Goal: Entertainment & Leisure: Consume media (video, audio)

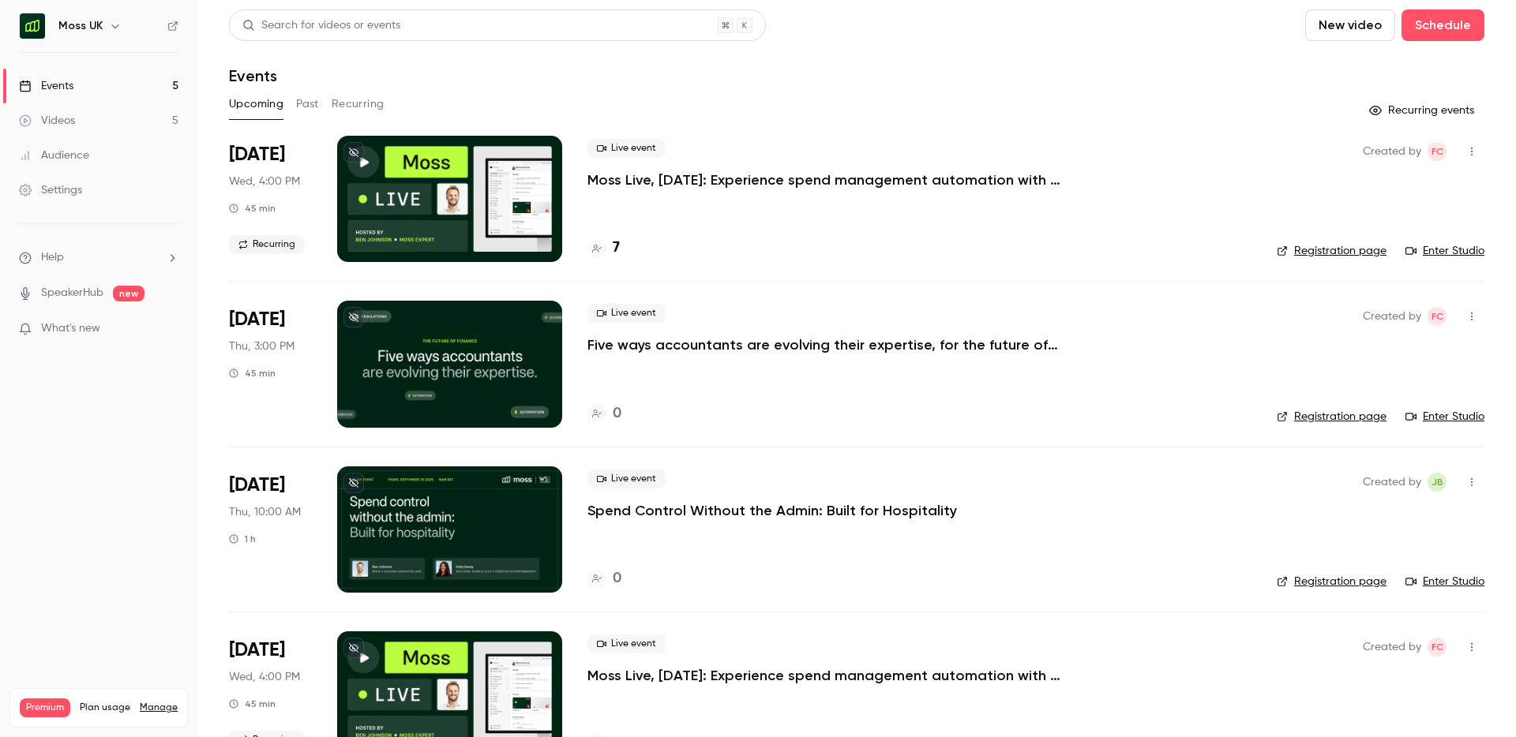
click at [928, 349] on p "Five ways accountants are evolving their expertise, for the future of finance" at bounding box center [824, 344] width 474 height 19
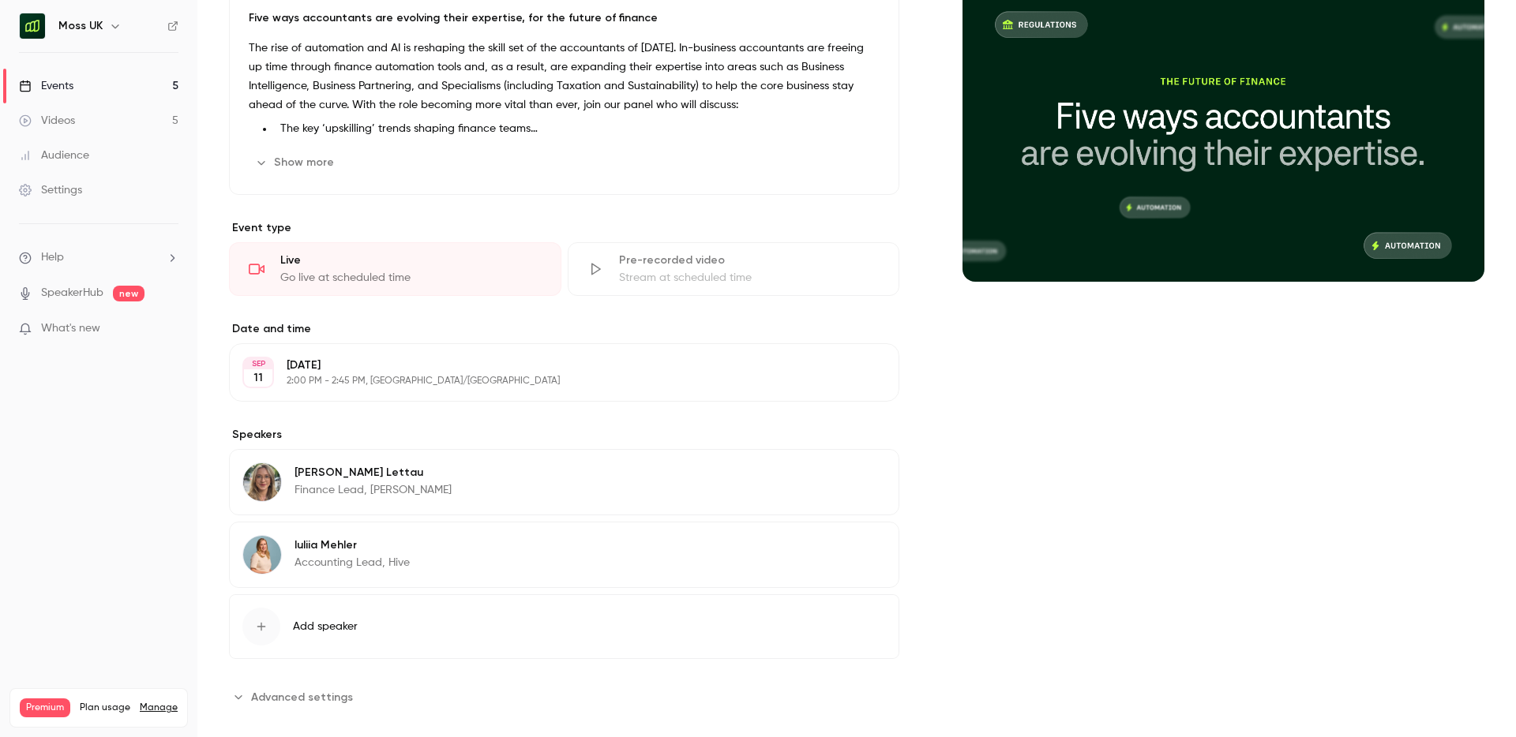
scroll to position [174, 0]
click at [865, 549] on button "Edit" at bounding box center [857, 546] width 58 height 25
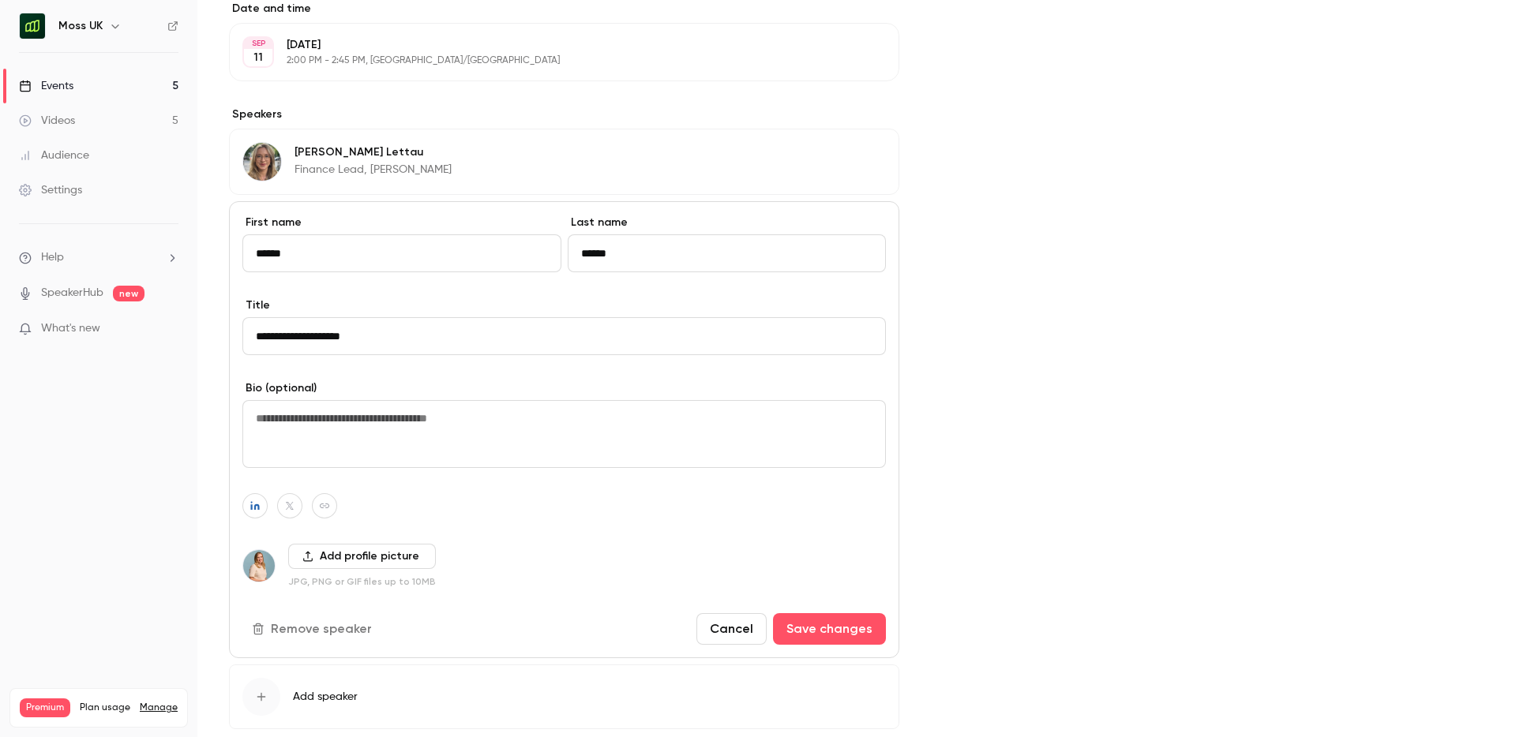
scroll to position [532, 0]
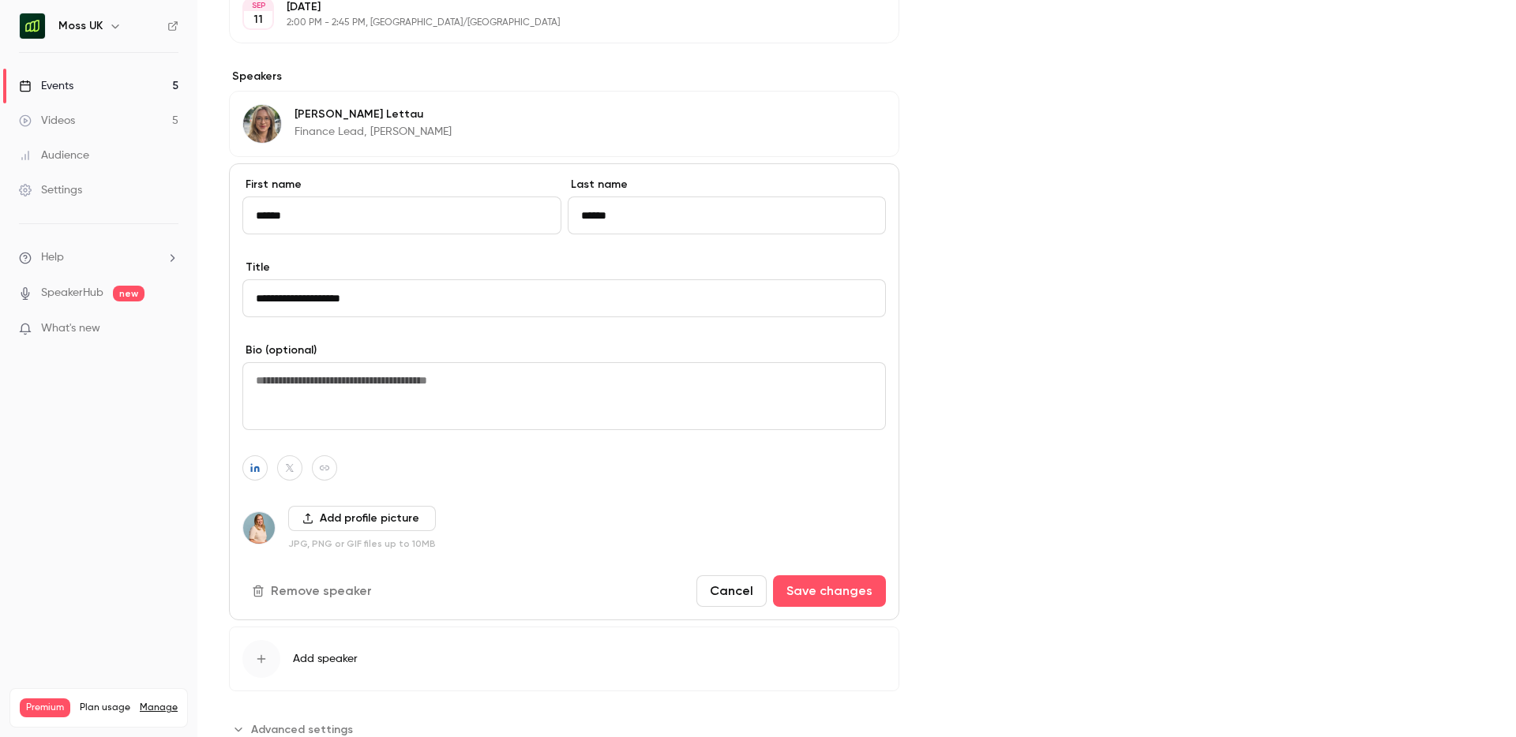
click at [305, 595] on button "Remove speaker" at bounding box center [313, 591] width 142 height 32
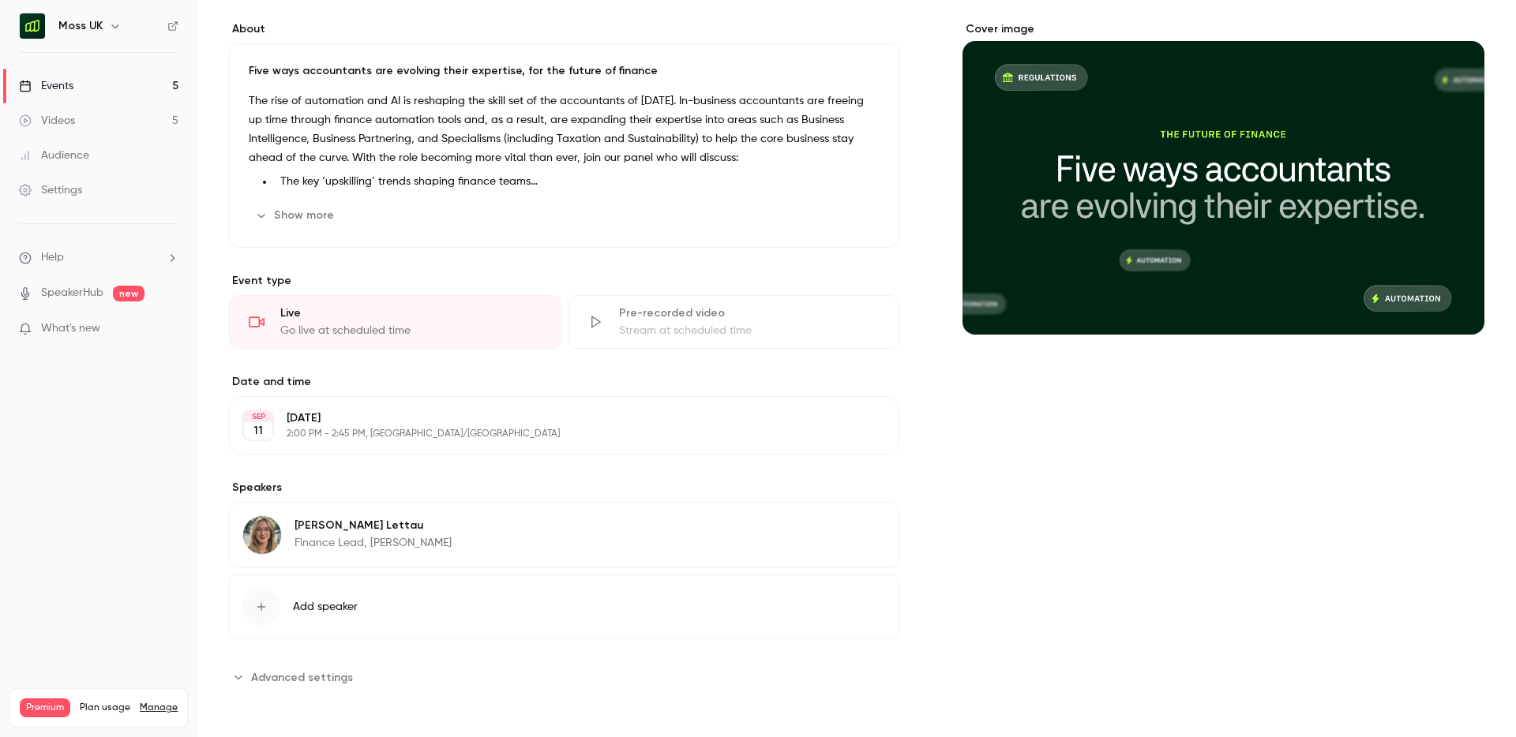
scroll to position [0, 0]
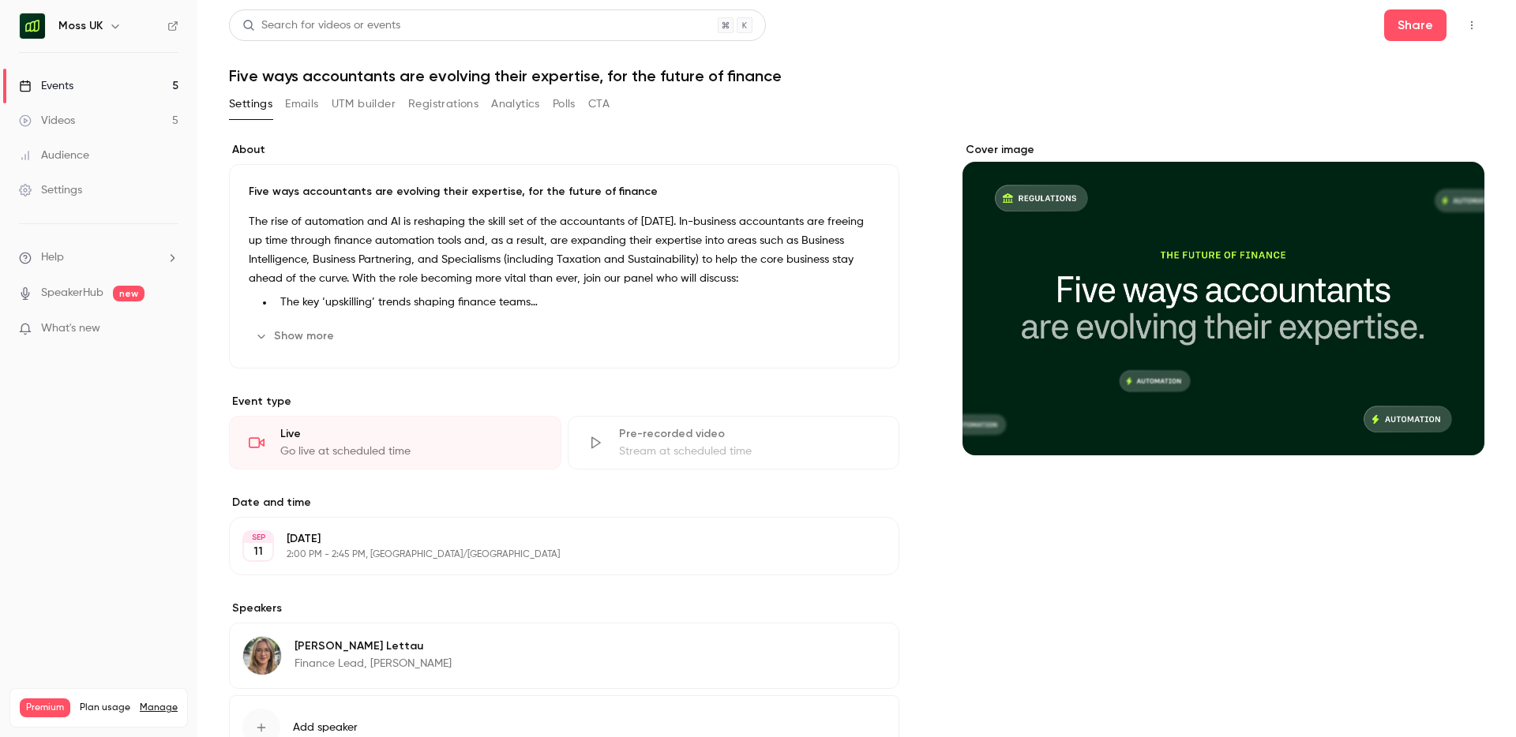
click at [398, 556] on p "2:00 PM - 2:45 PM, [GEOGRAPHIC_DATA]/[GEOGRAPHIC_DATA]" at bounding box center [551, 555] width 529 height 13
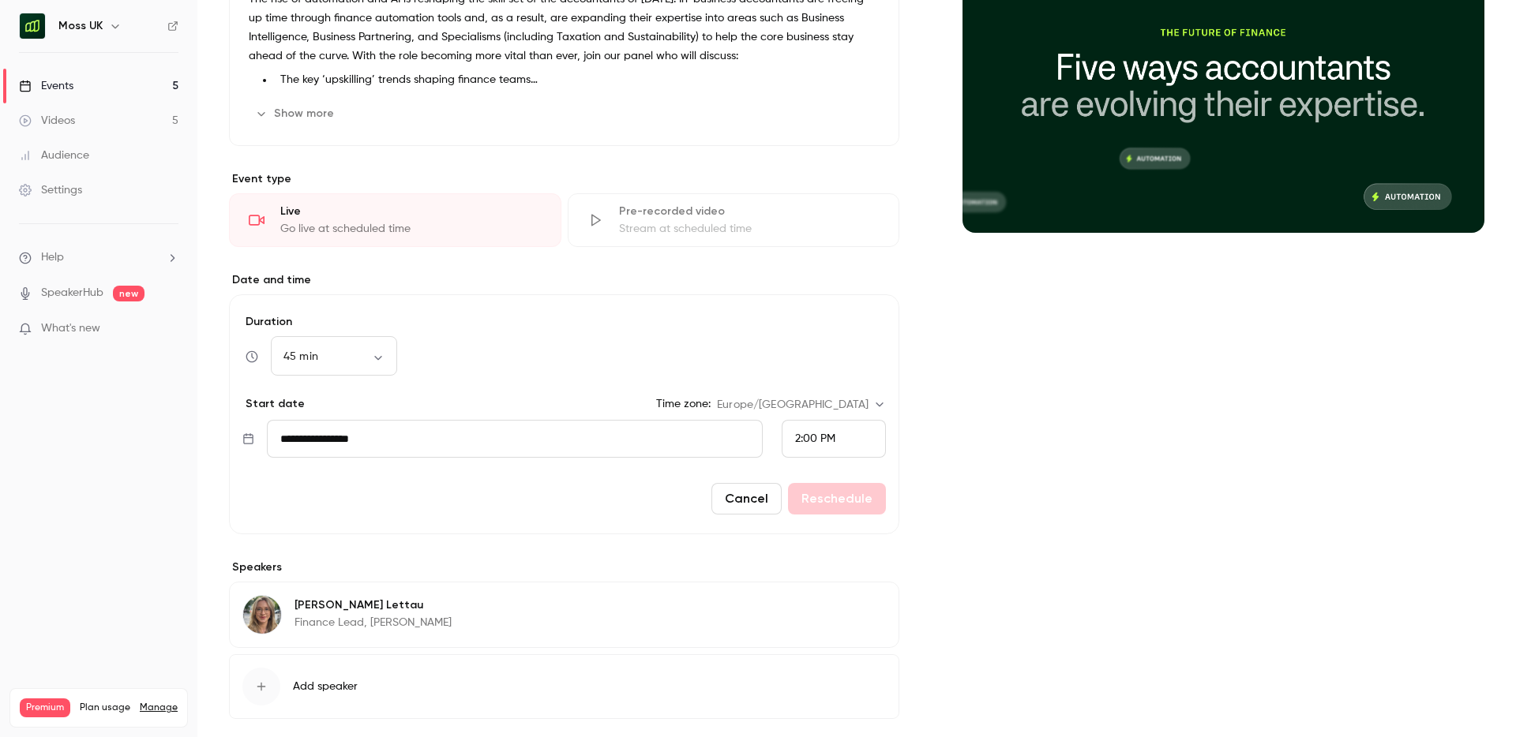
scroll to position [226, 0]
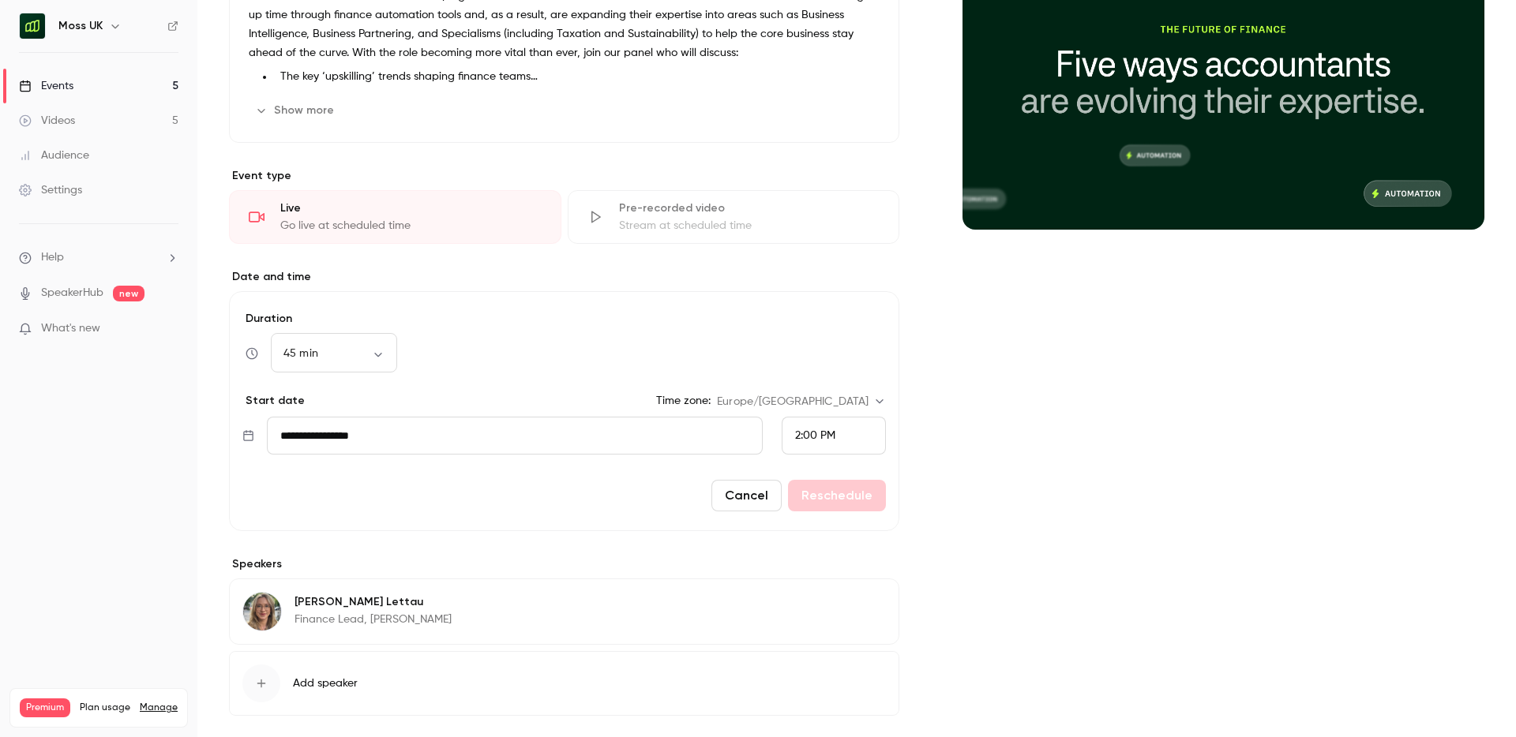
click at [635, 441] on input "**********" at bounding box center [515, 436] width 496 height 38
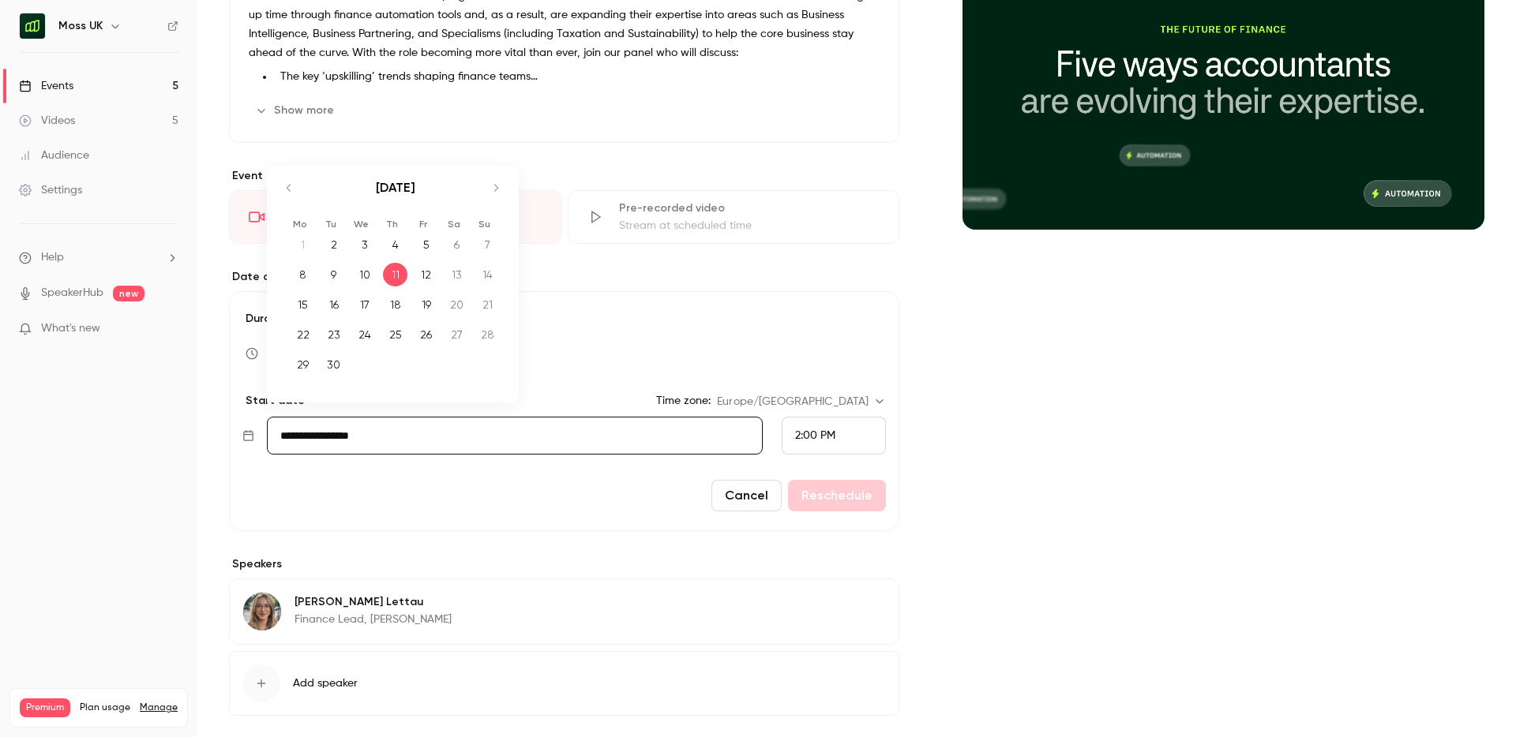
click at [365, 337] on div "24" at bounding box center [364, 335] width 24 height 24
type input "**********"
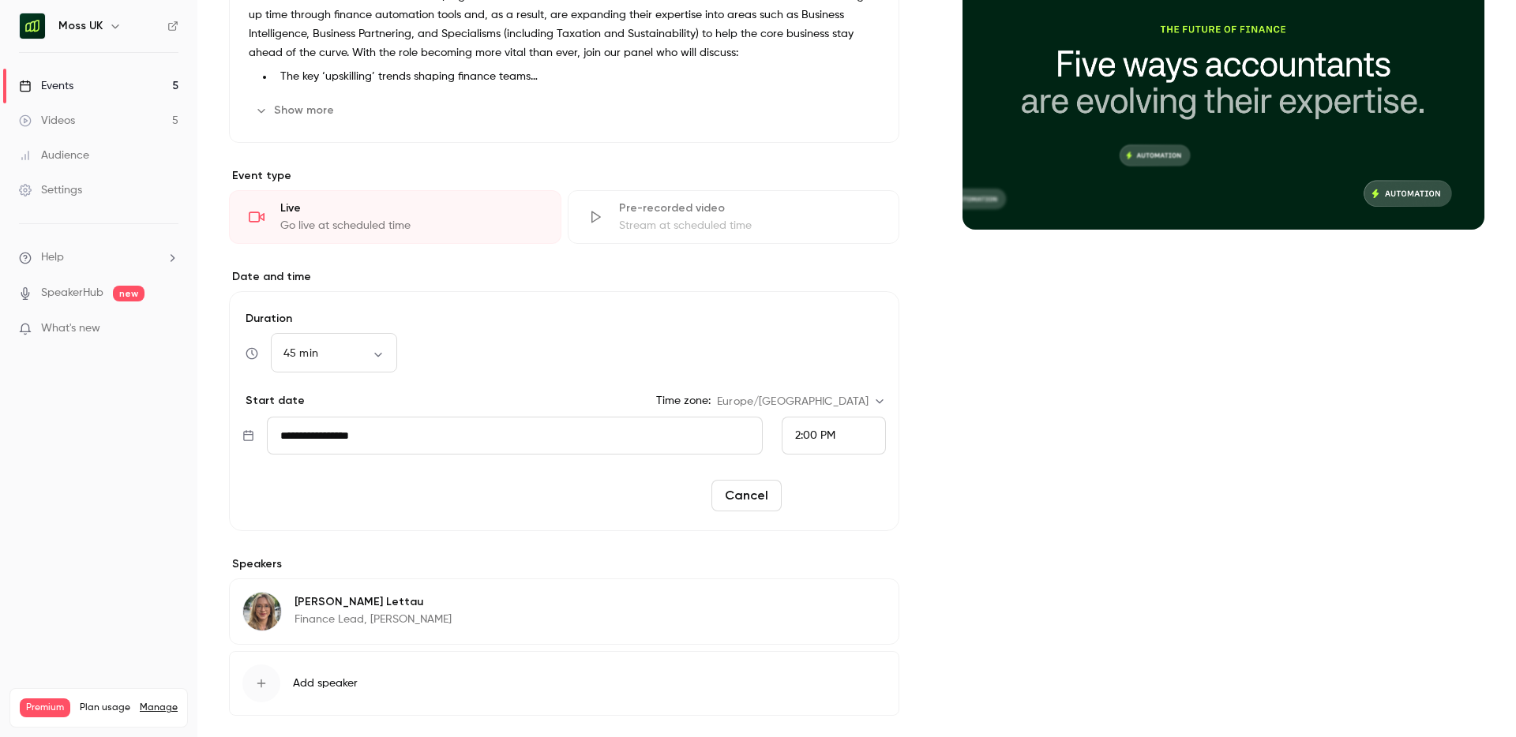
click at [859, 501] on button "Reschedule" at bounding box center [837, 496] width 98 height 32
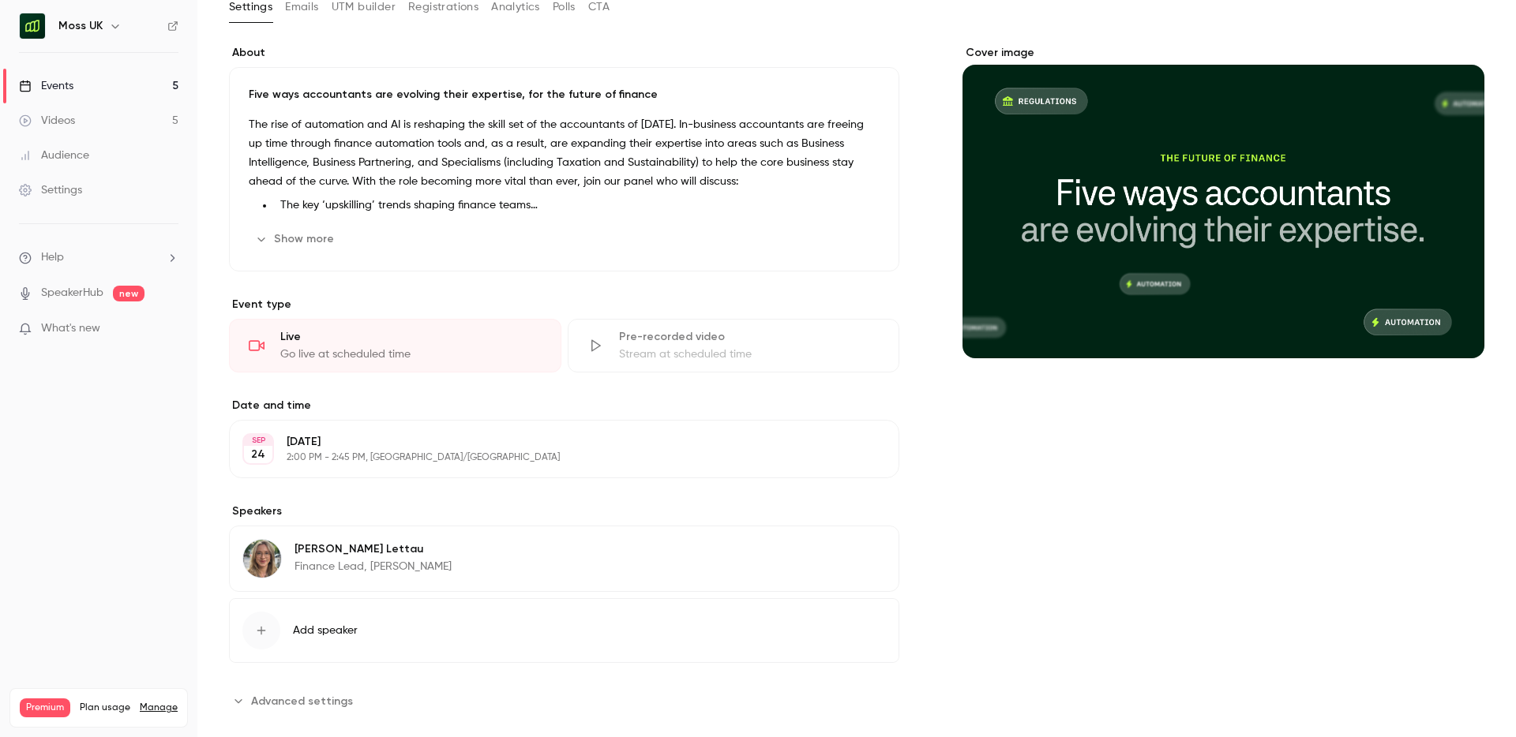
scroll to position [0, 0]
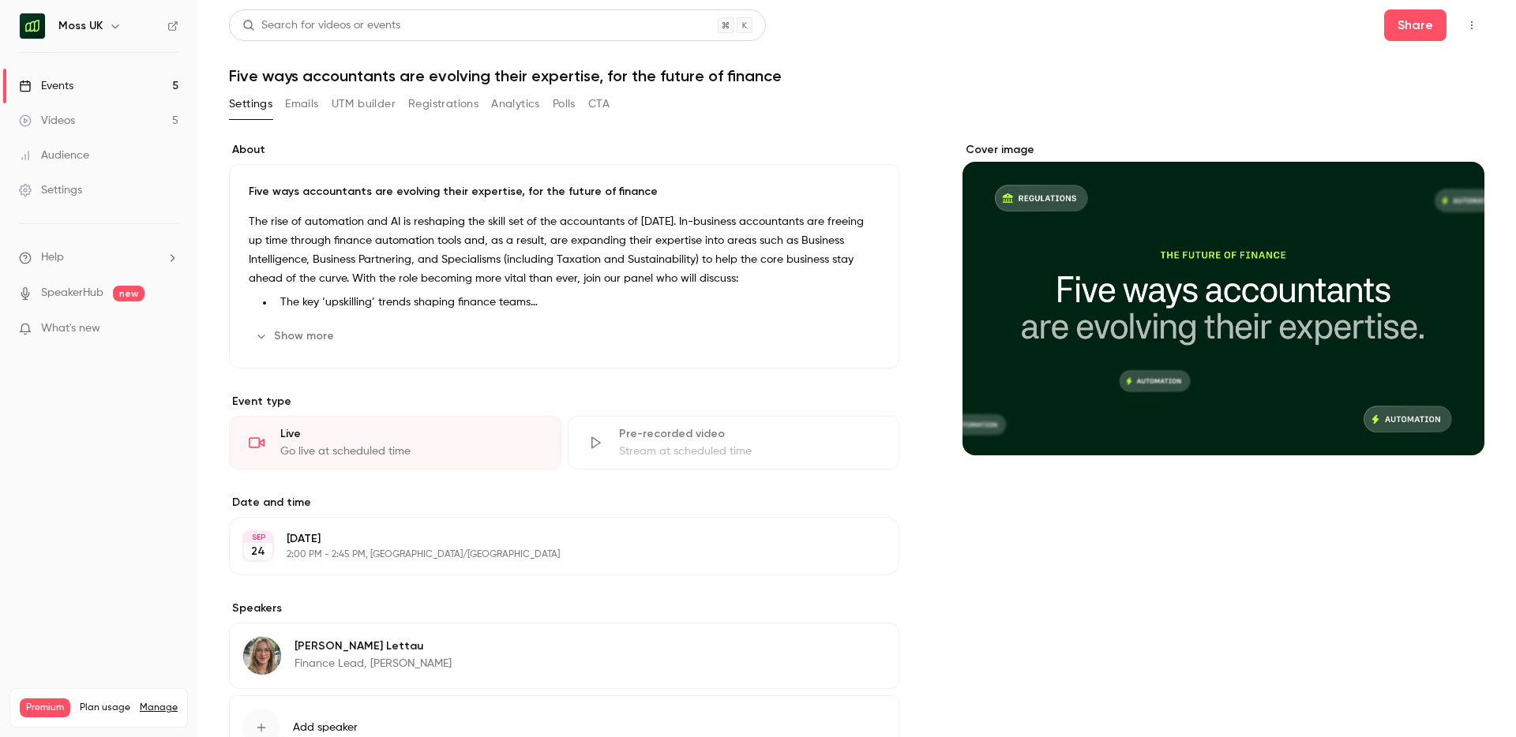
click at [81, 84] on link "Events 5" at bounding box center [98, 86] width 197 height 35
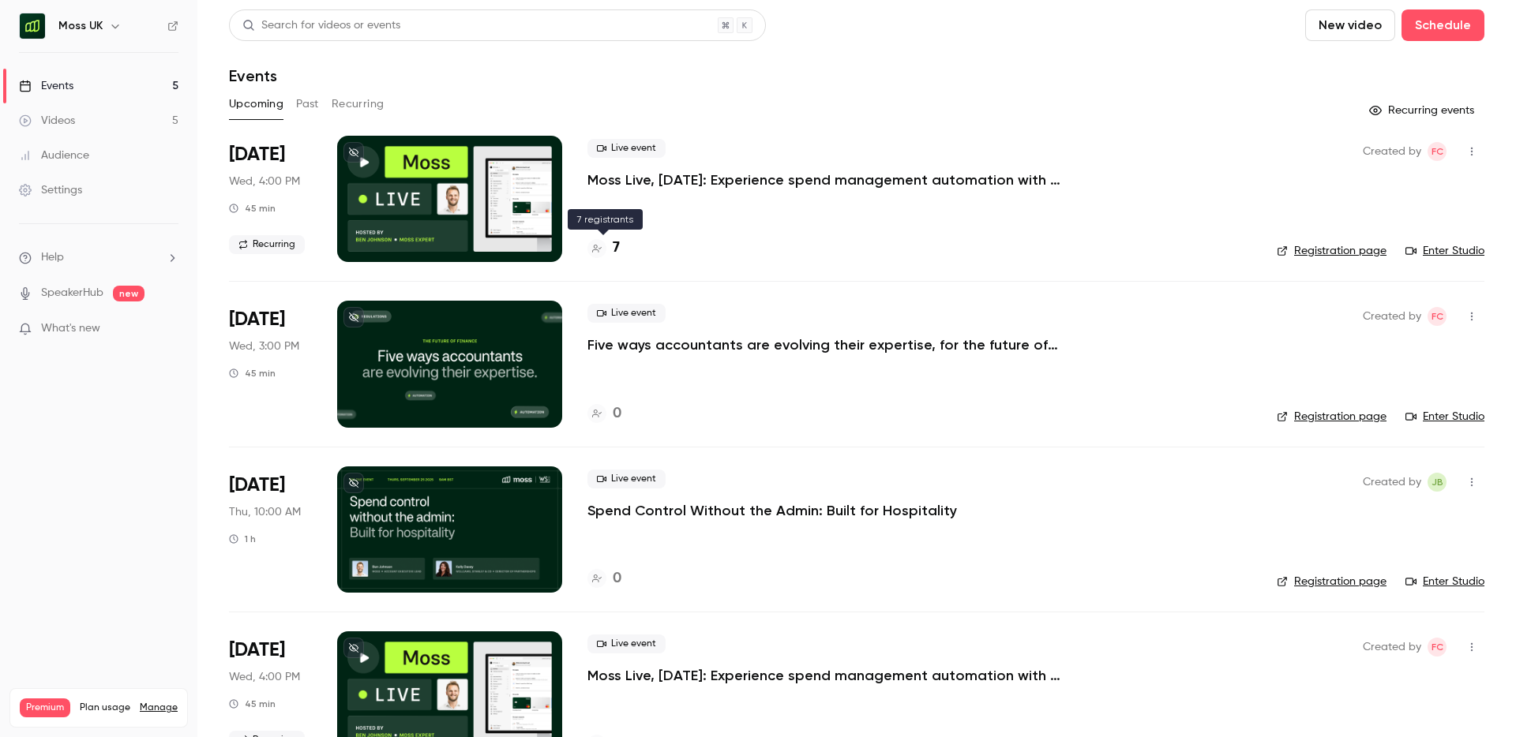
click at [617, 245] on h4 "7" at bounding box center [616, 248] width 7 height 21
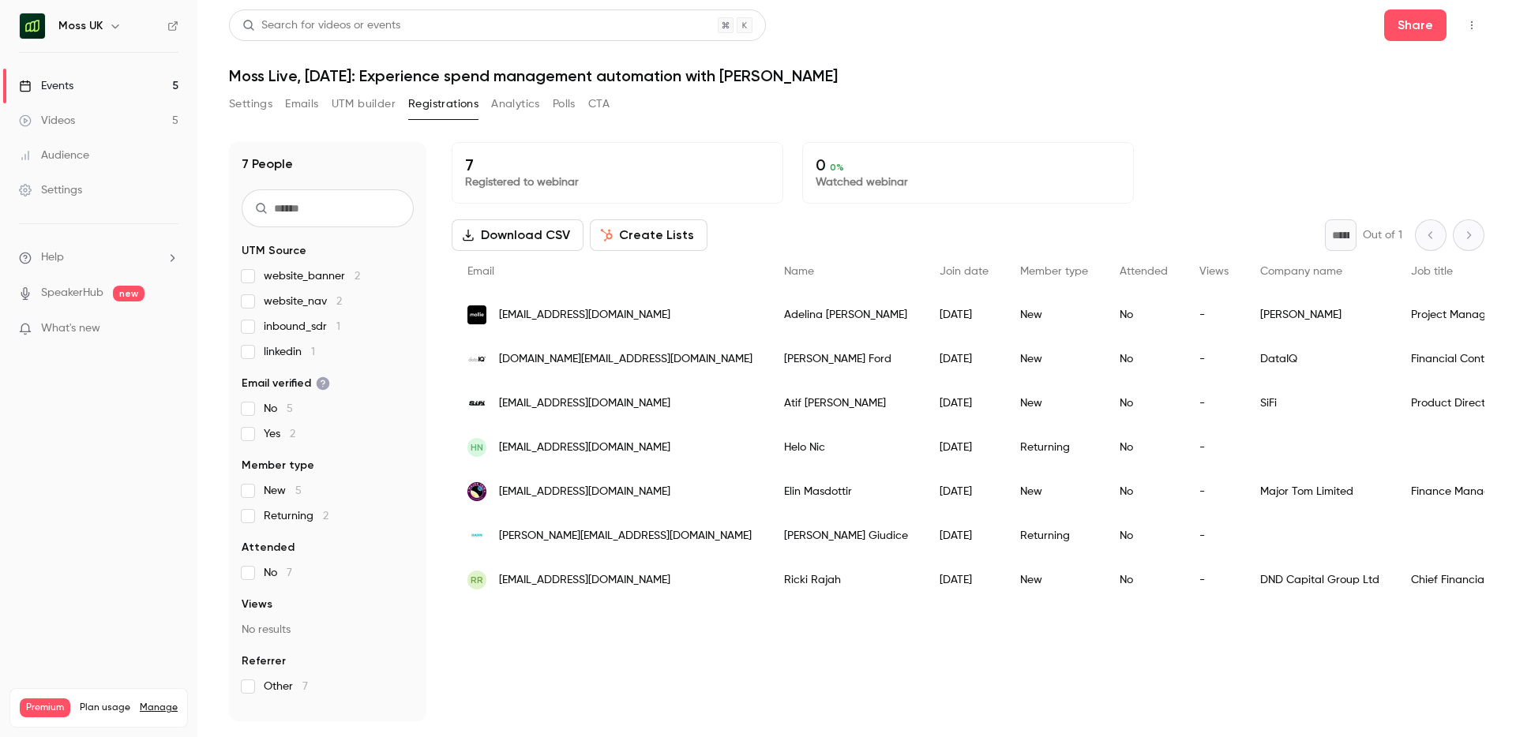
click at [109, 23] on icon "button" at bounding box center [115, 26] width 13 height 13
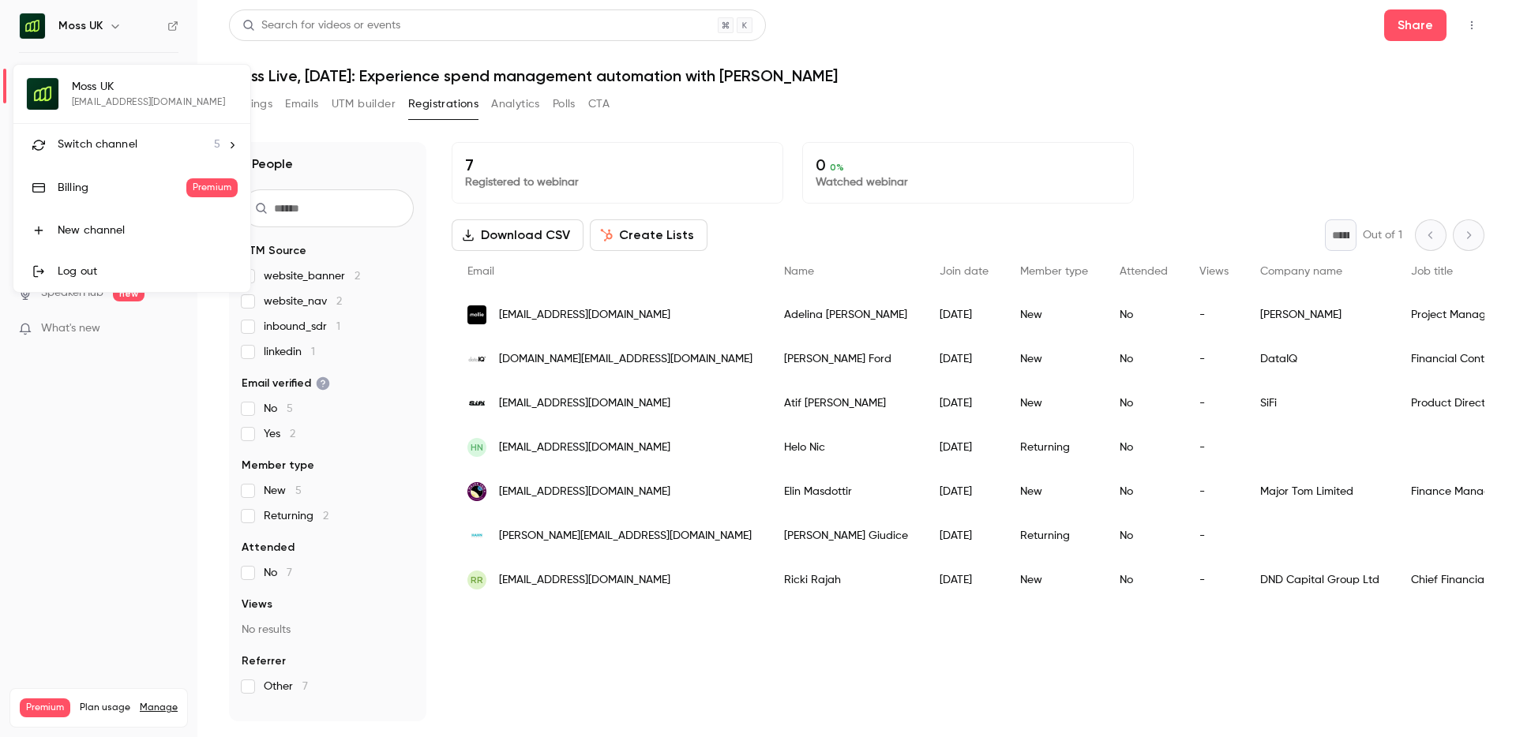
click at [99, 147] on span "Switch channel" at bounding box center [98, 145] width 80 height 17
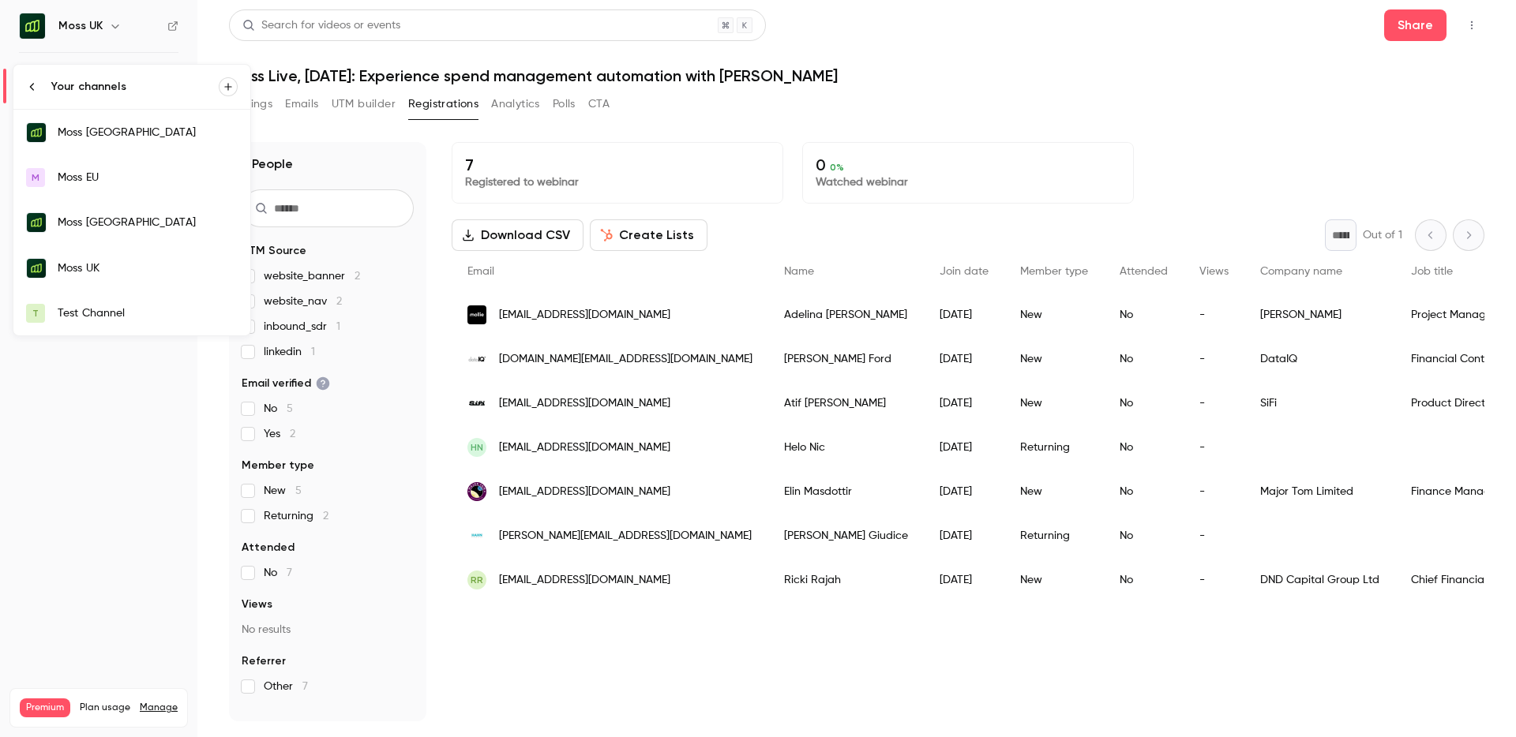
click at [102, 128] on div "Moss [GEOGRAPHIC_DATA]" at bounding box center [148, 133] width 180 height 16
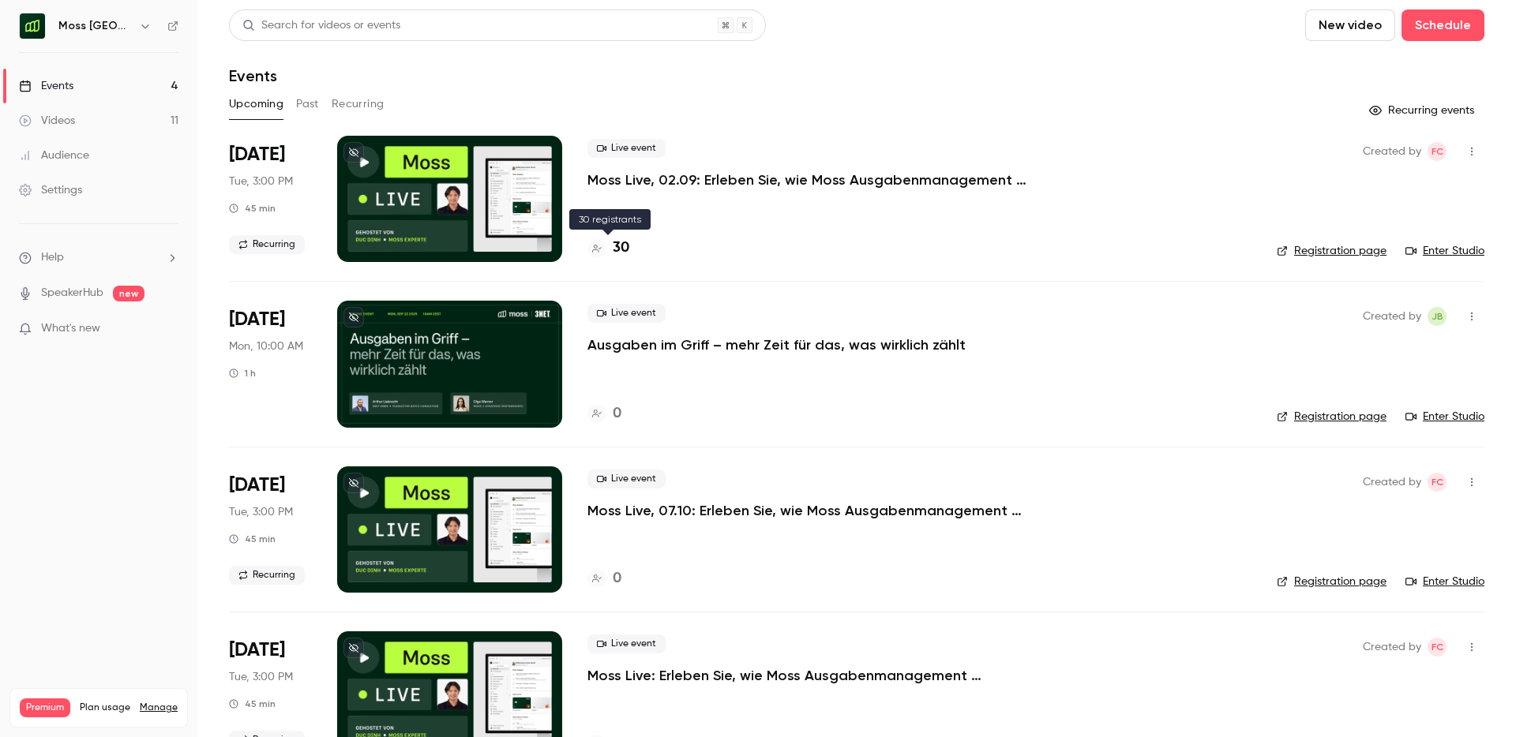
click at [617, 252] on h4 "30" at bounding box center [621, 248] width 17 height 21
click at [624, 246] on h4 "30" at bounding box center [621, 248] width 17 height 21
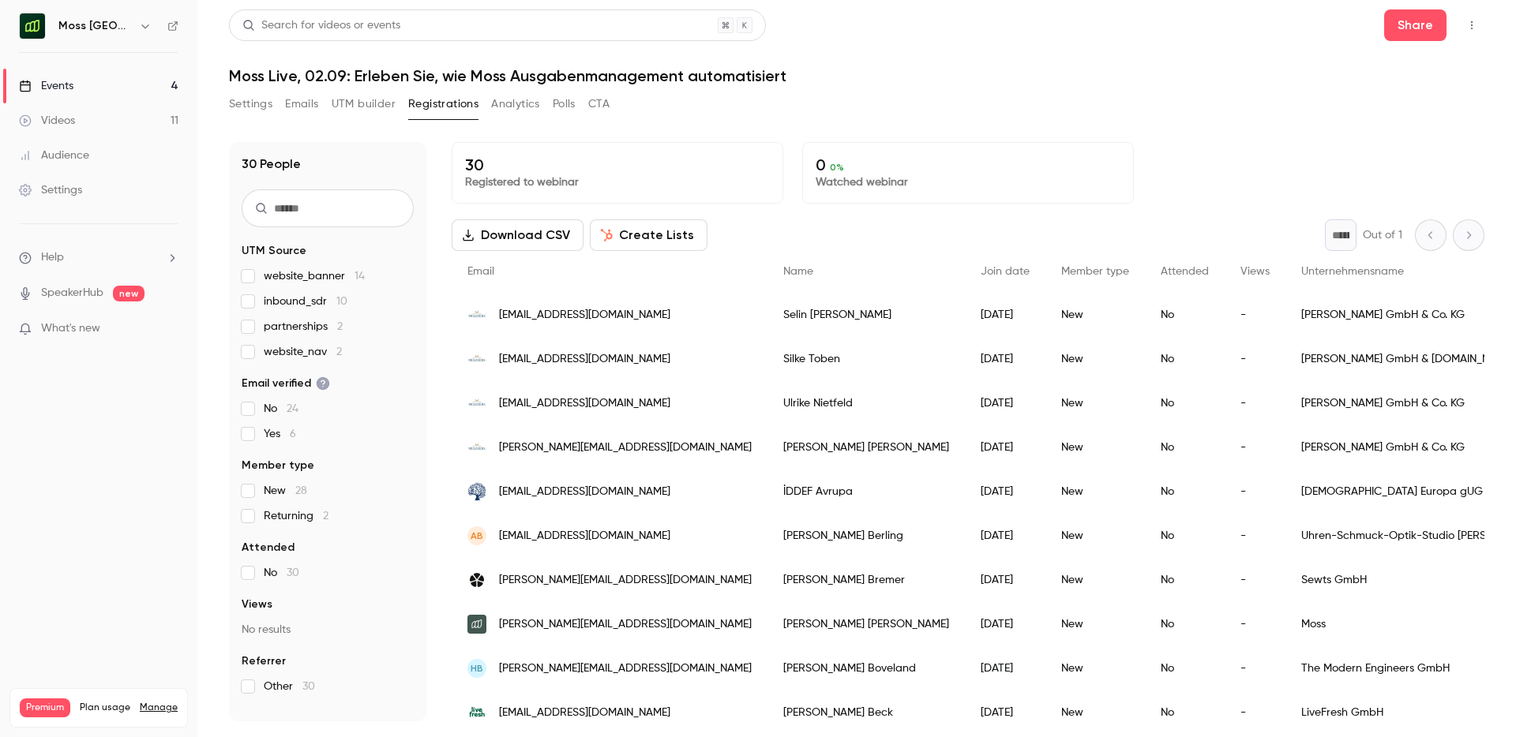
click at [94, 77] on link "Events 4" at bounding box center [98, 86] width 197 height 35
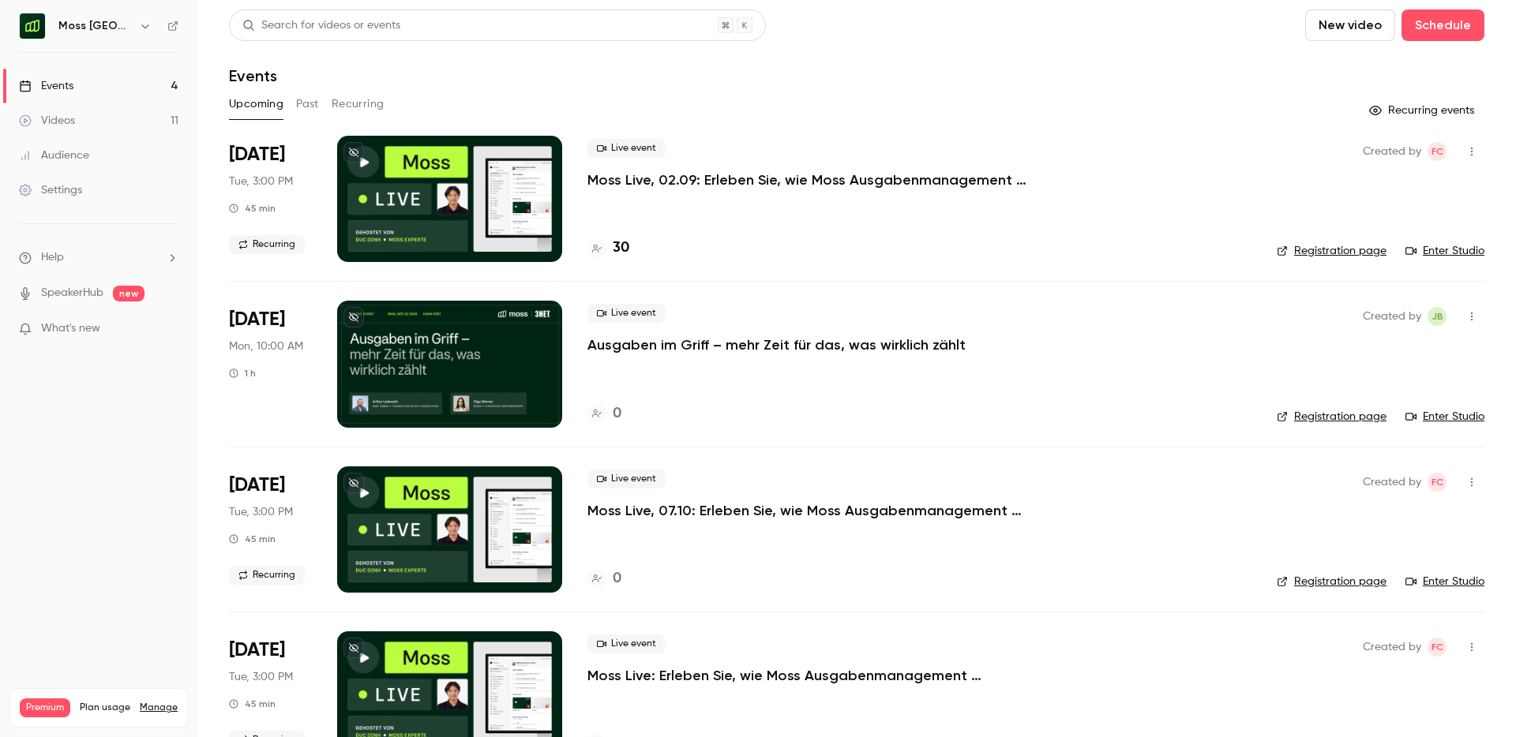
click at [86, 110] on link "Videos 11" at bounding box center [98, 120] width 197 height 35
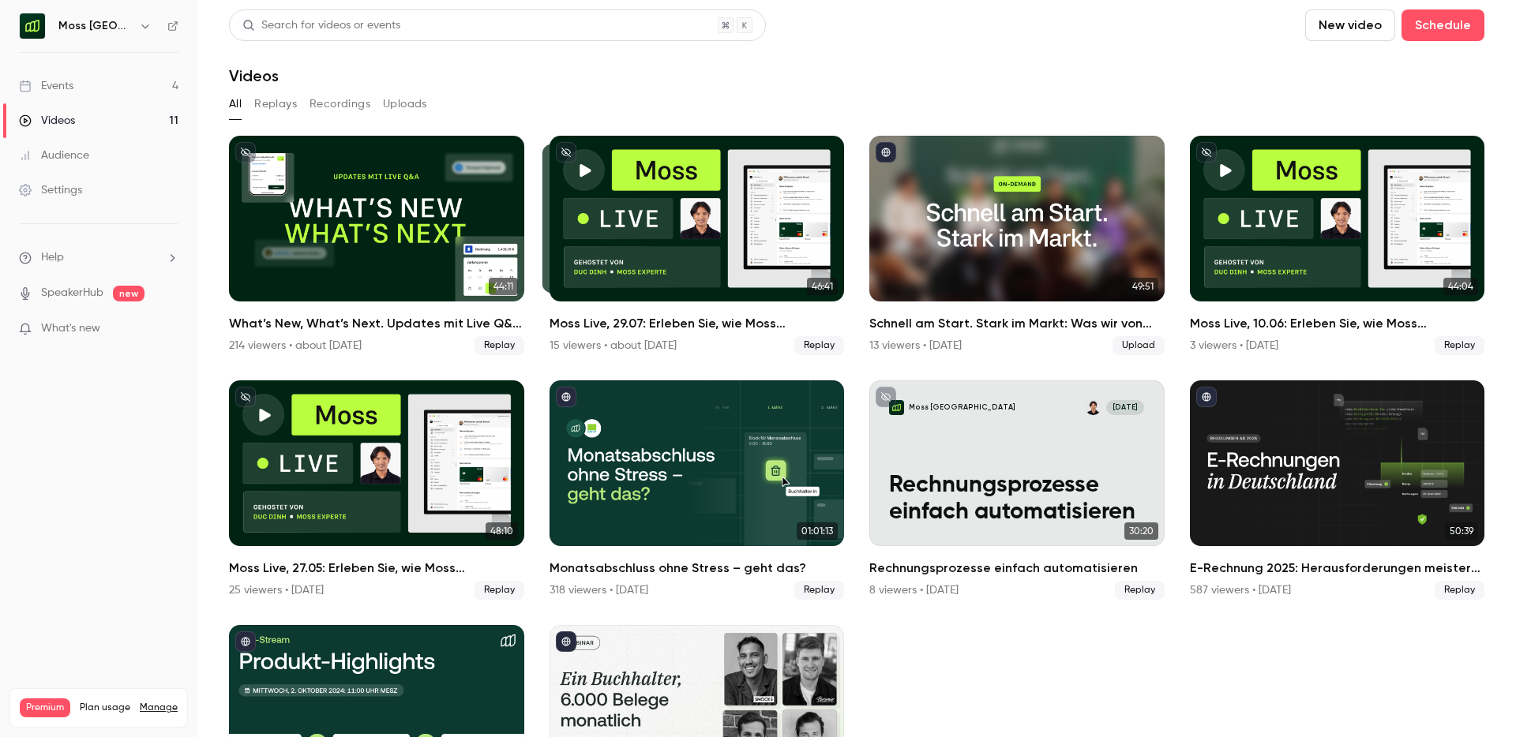
click at [100, 92] on link "Events 4" at bounding box center [98, 86] width 197 height 35
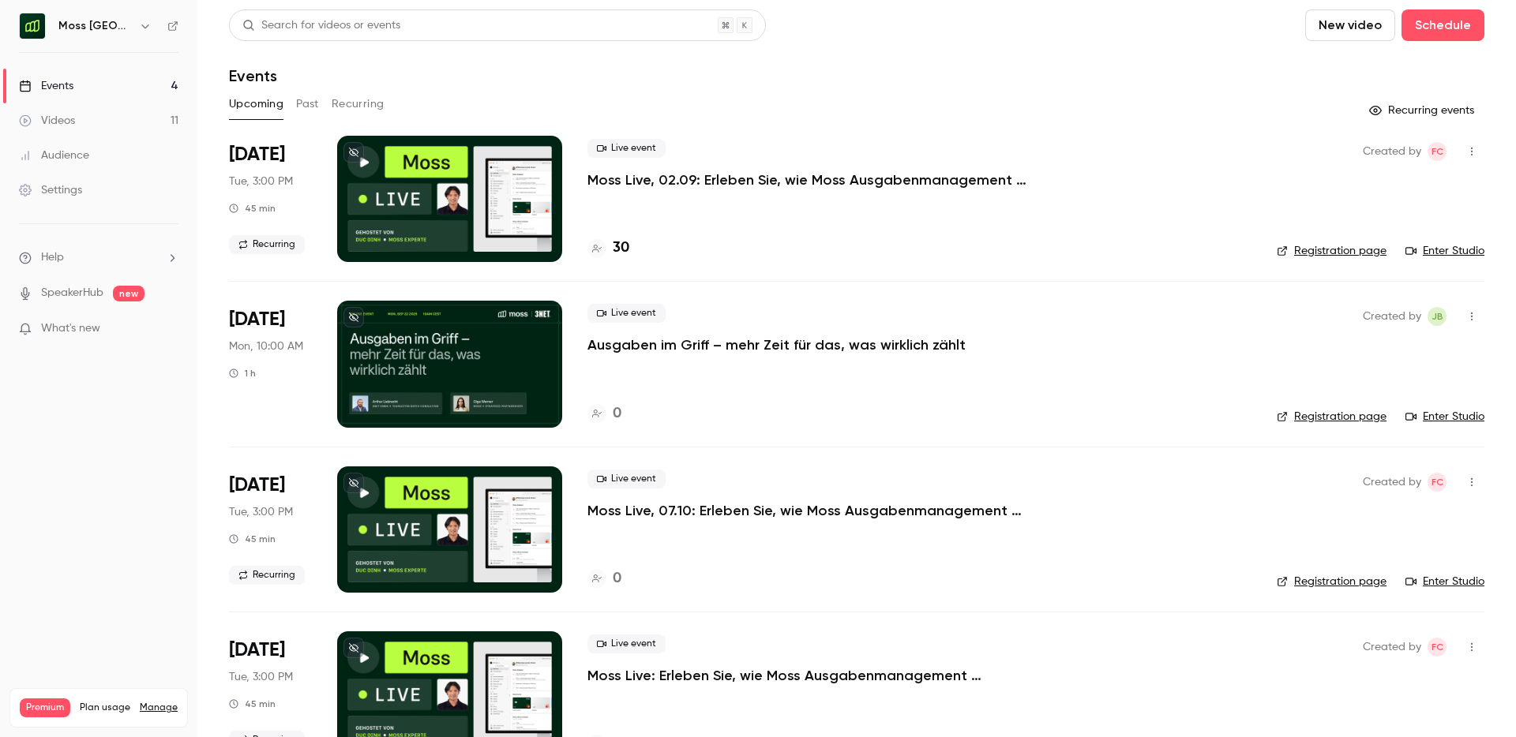
click at [319, 111] on div "Upcoming Past Recurring" at bounding box center [856, 104] width 1255 height 25
click at [307, 107] on button "Past" at bounding box center [307, 104] width 23 height 25
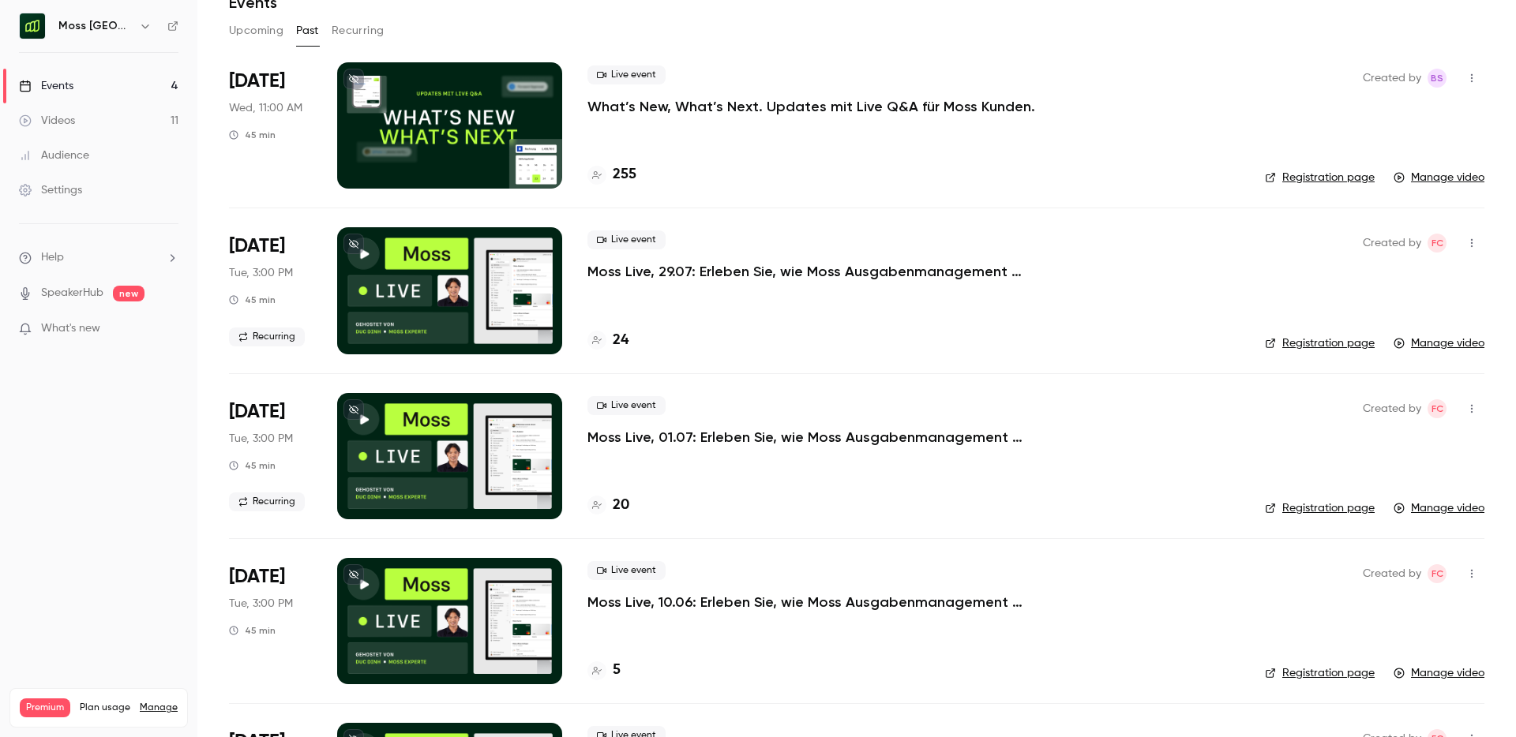
scroll to position [92, 0]
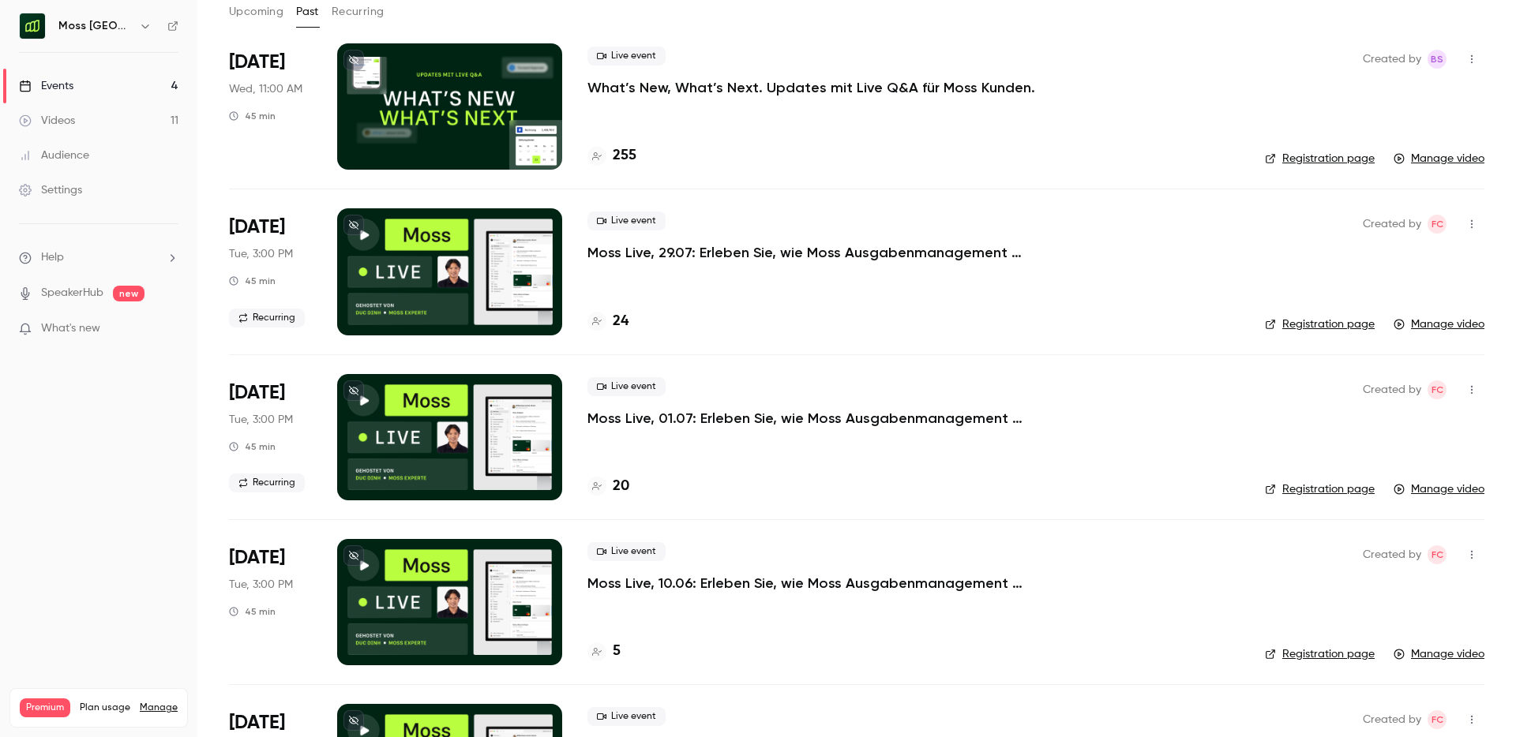
click at [876, 246] on p "Moss Live, 29.07: Erleben Sie, wie Moss Ausgabenmanagement automatisiert" at bounding box center [824, 252] width 474 height 19
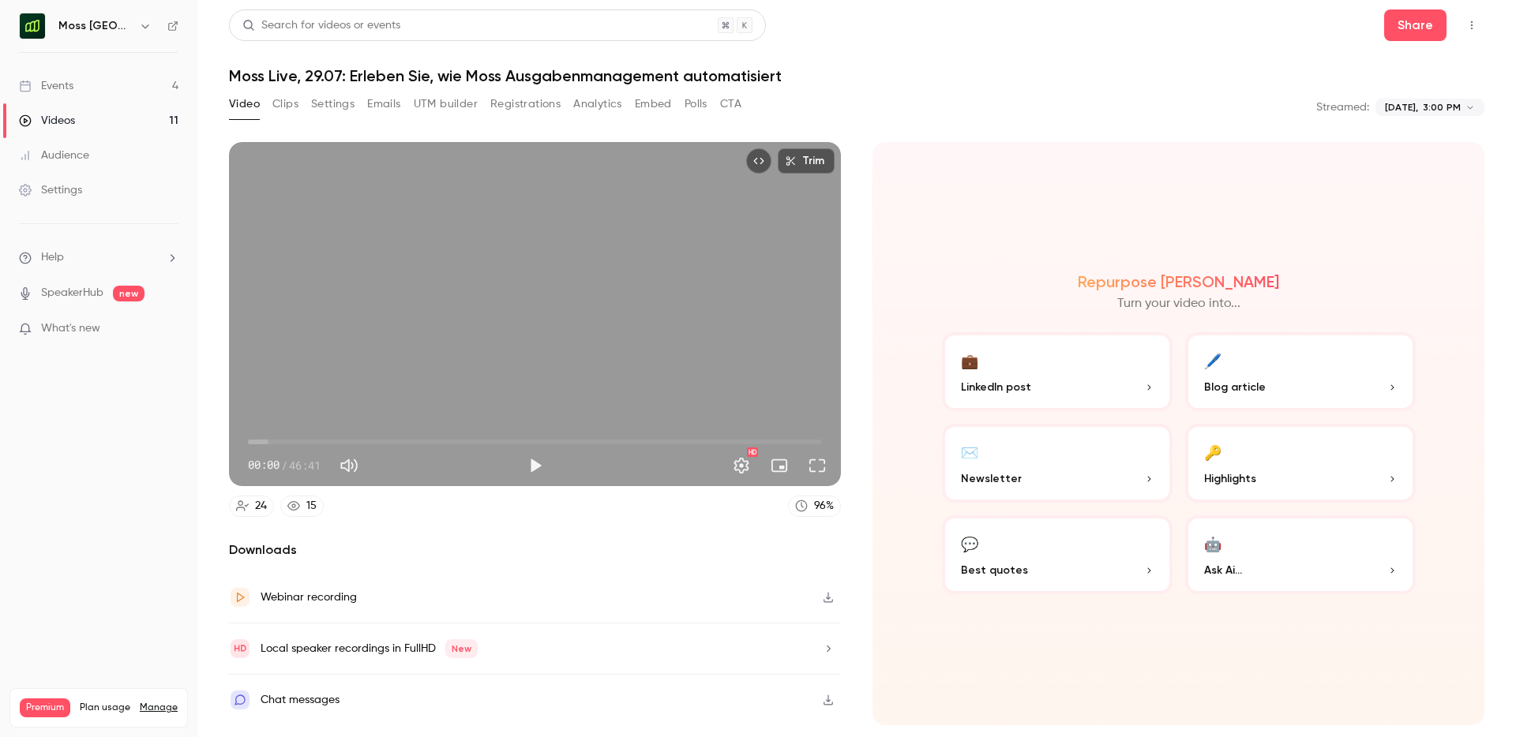
click at [822, 598] on icon "button" at bounding box center [828, 597] width 13 height 11
click at [288, 105] on button "Clips" at bounding box center [285, 104] width 26 height 25
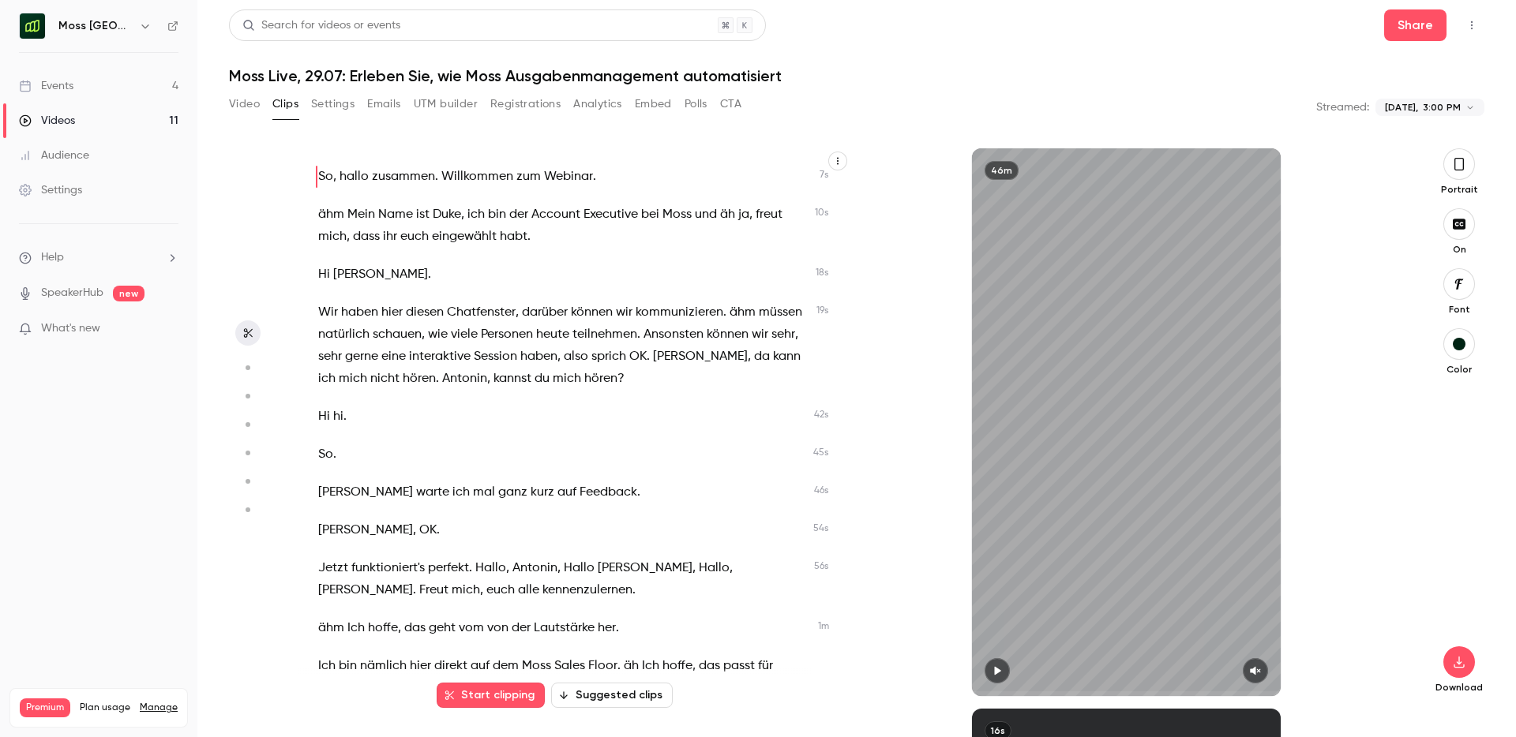
scroll to position [118, 0]
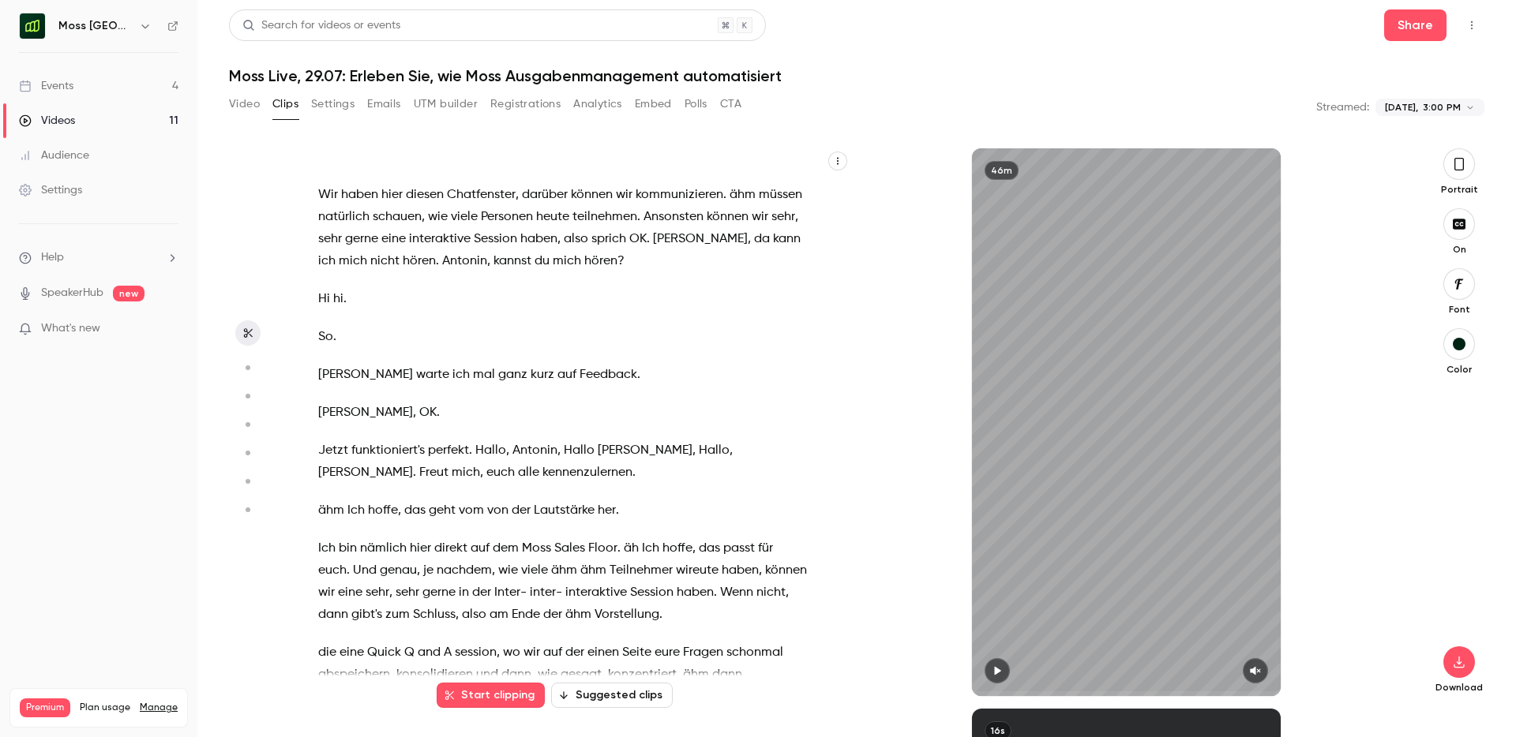
click at [624, 686] on button "Suggested clips" at bounding box center [612, 695] width 122 height 25
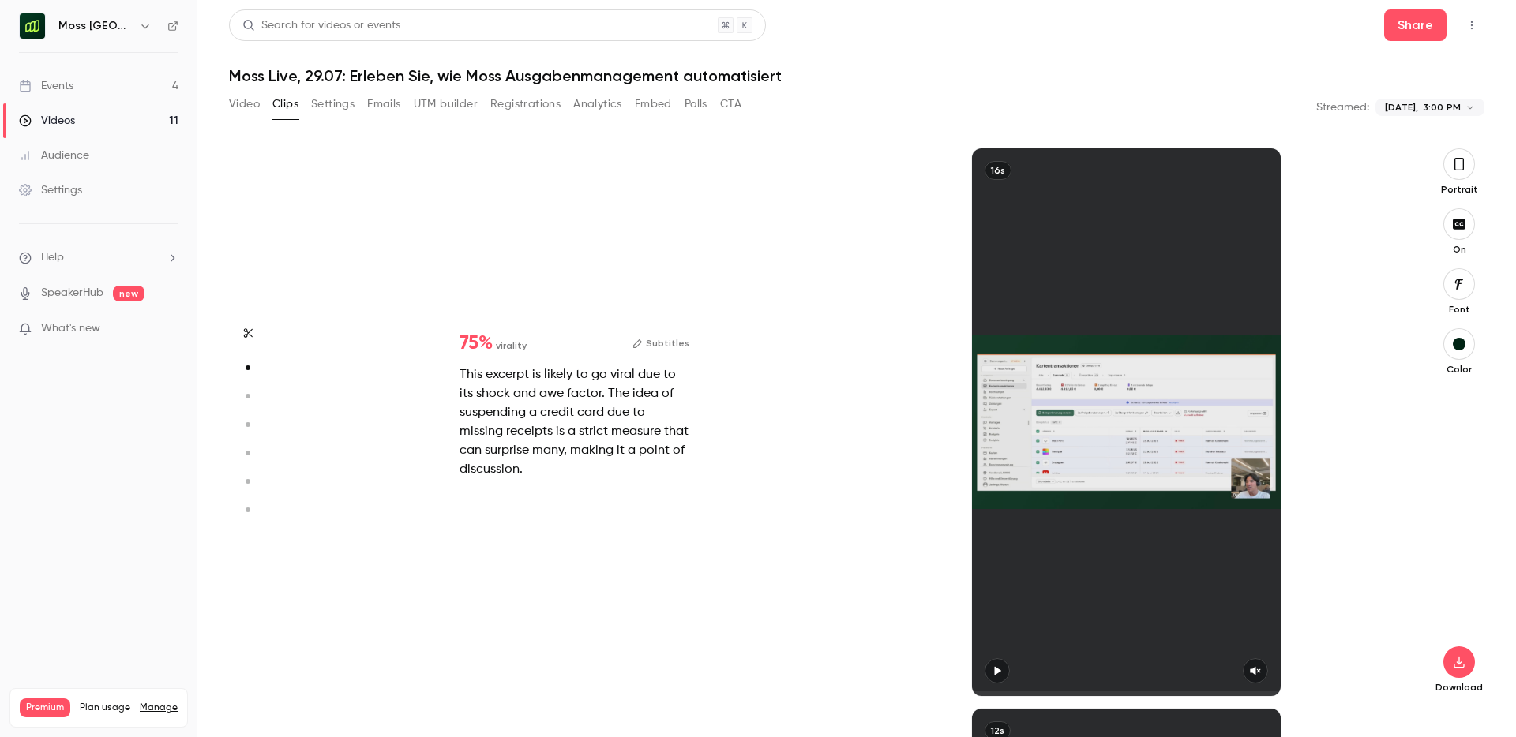
scroll to position [560, 0]
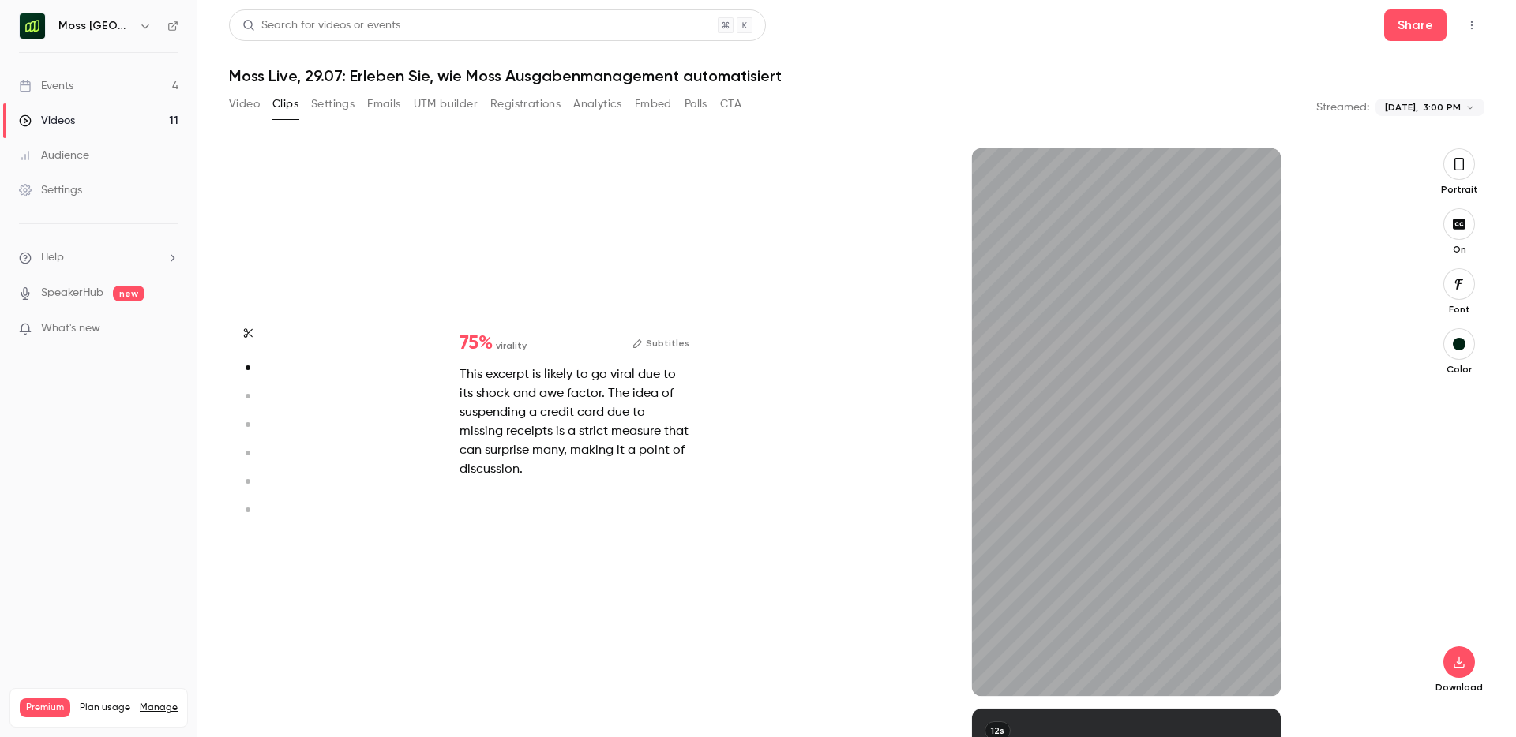
click at [1449, 177] on div "Portrait" at bounding box center [1459, 171] width 51 height 47
click at [1460, 175] on button "button" at bounding box center [1459, 164] width 32 height 32
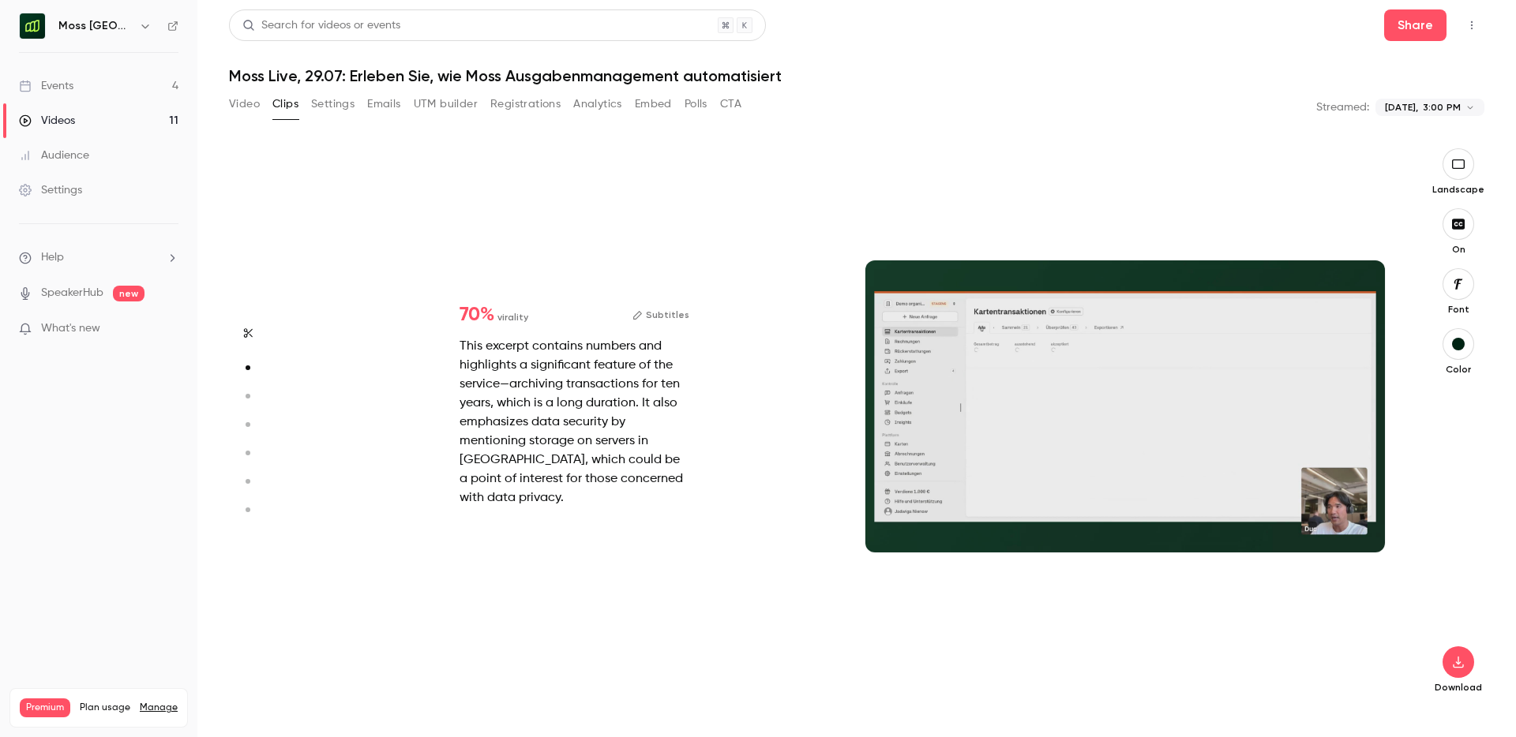
type input "*"
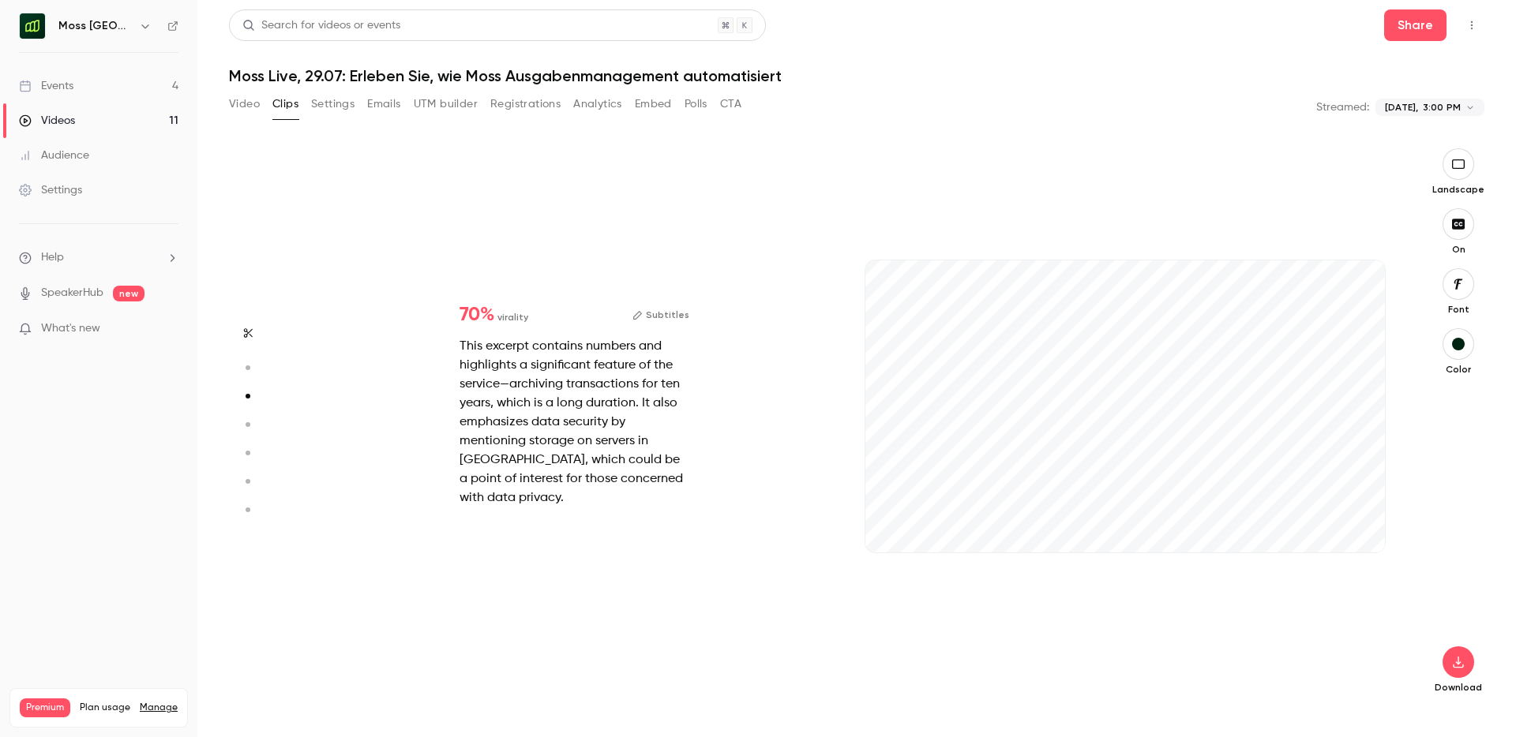
scroll to position [1121, 0]
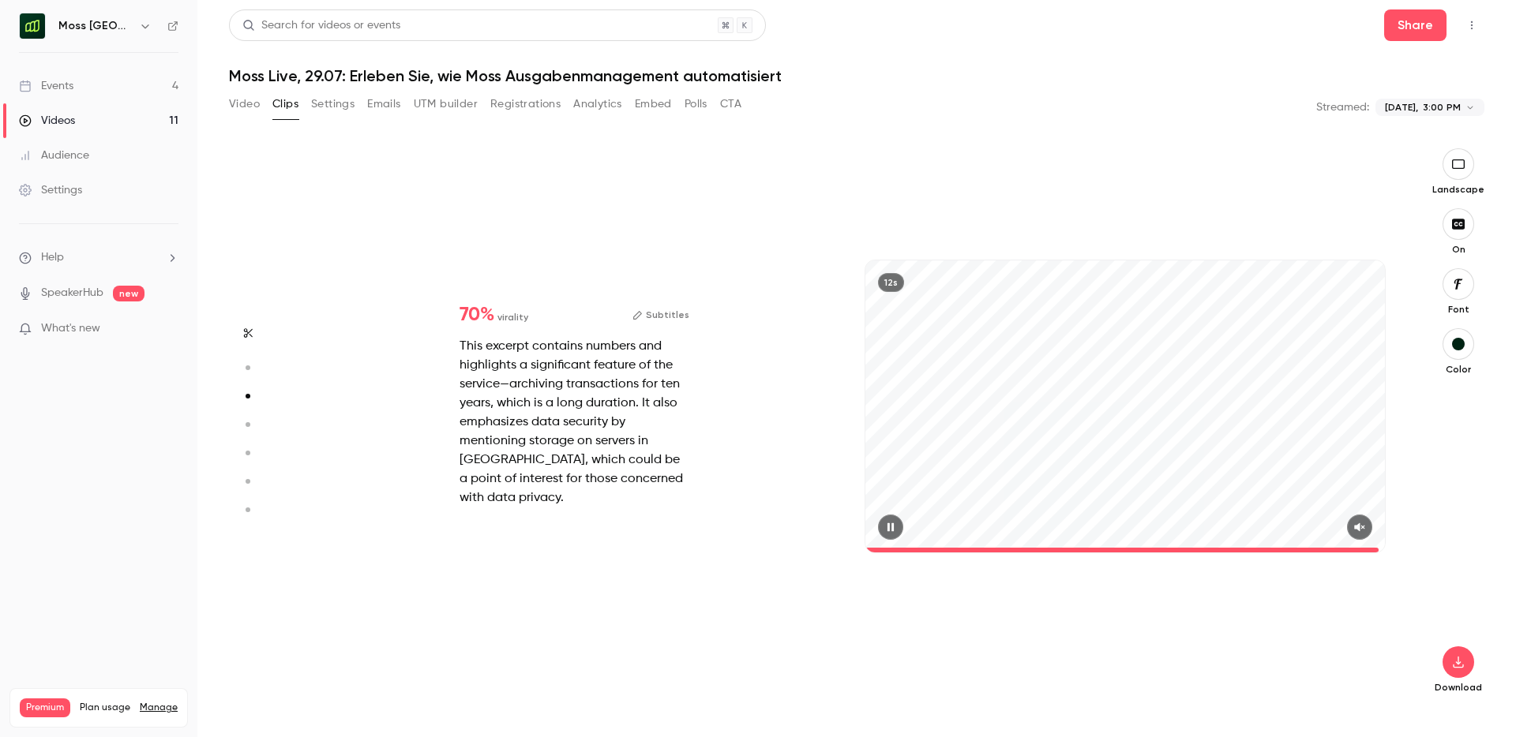
click at [1362, 525] on icon "button" at bounding box center [1359, 527] width 13 height 11
click at [886, 523] on icon "button" at bounding box center [890, 527] width 13 height 11
click at [1273, 328] on div "12s" at bounding box center [1124, 406] width 519 height 292
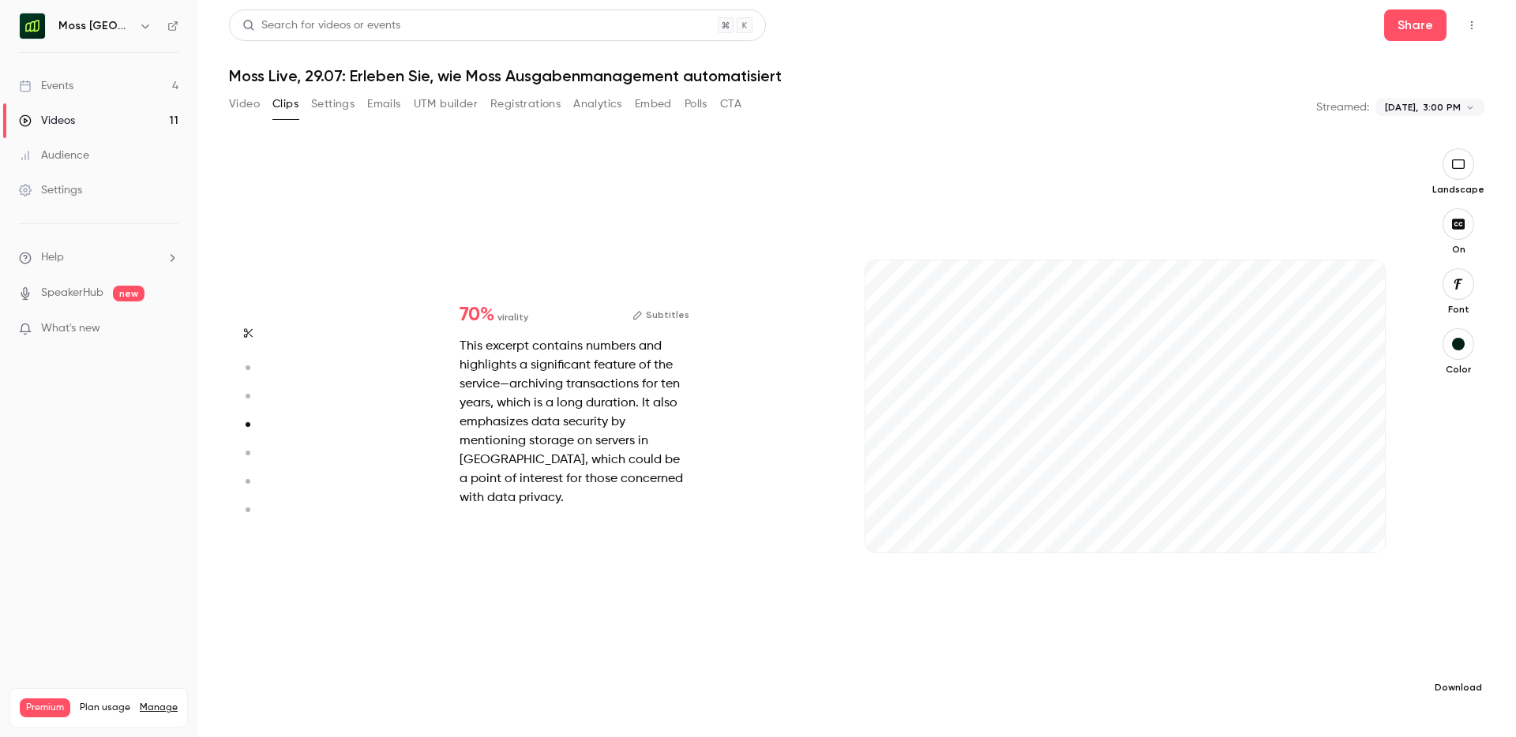
click at [1461, 659] on icon "button" at bounding box center [1458, 662] width 19 height 13
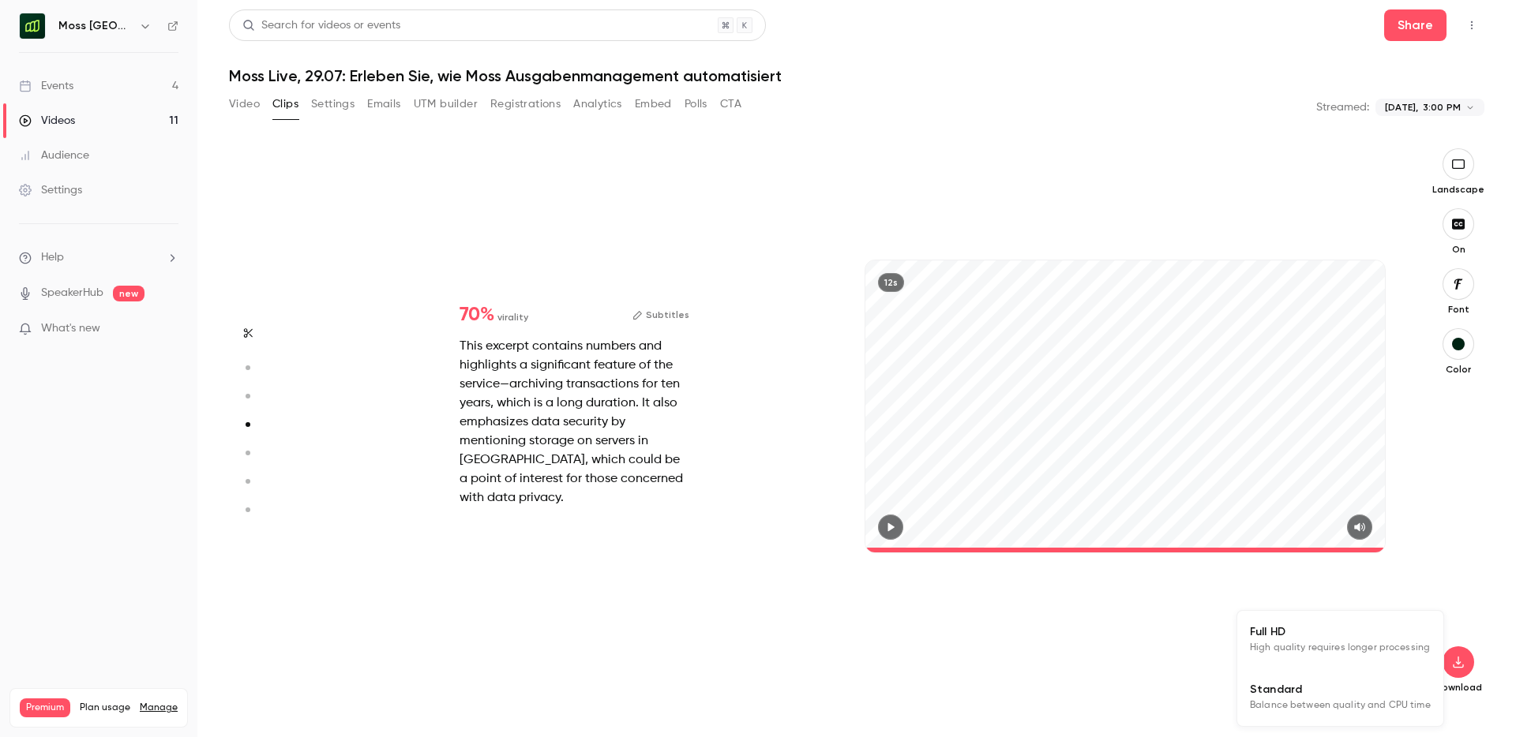
click at [1378, 648] on span "High quality requires longer processing" at bounding box center [1340, 648] width 180 height 16
type input "*"
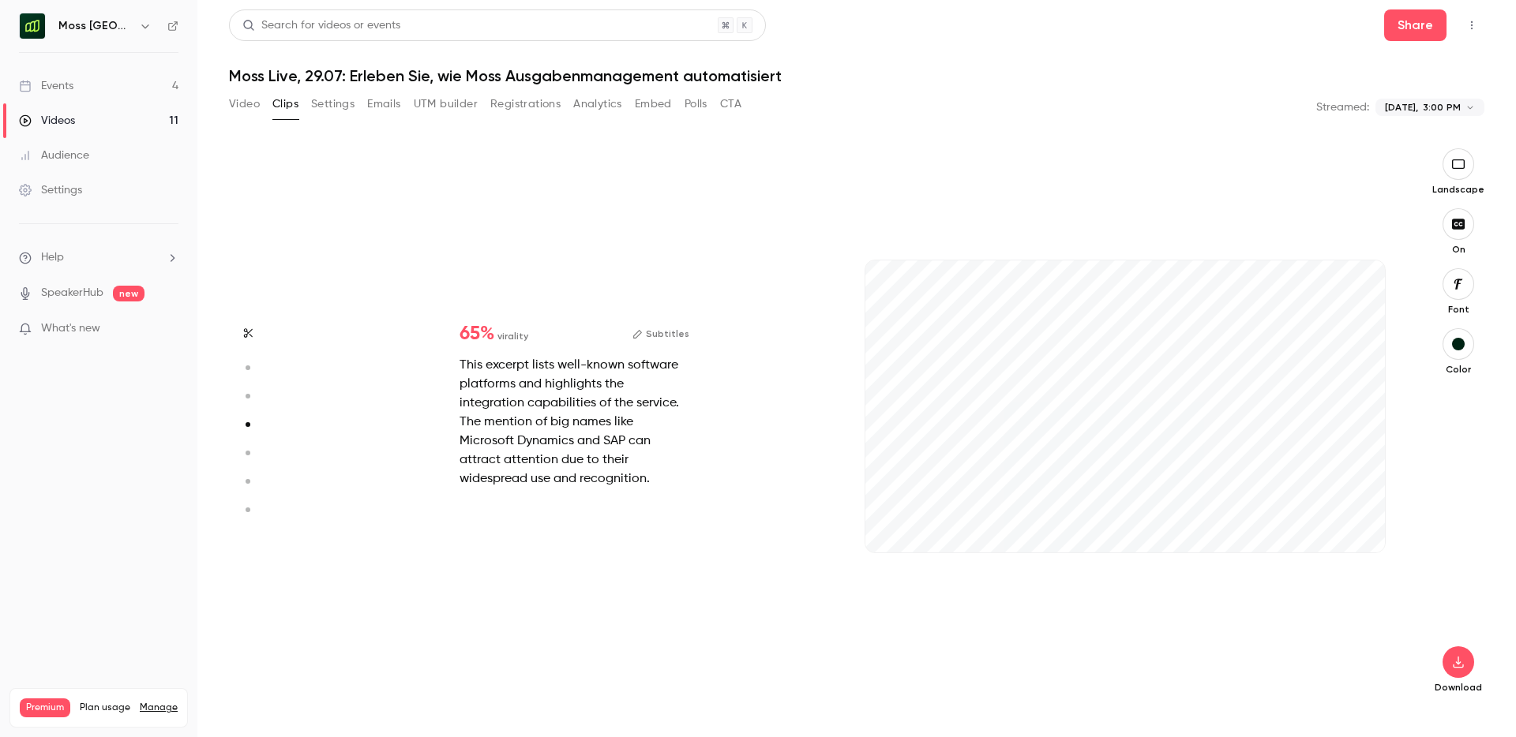
scroll to position [1681, 0]
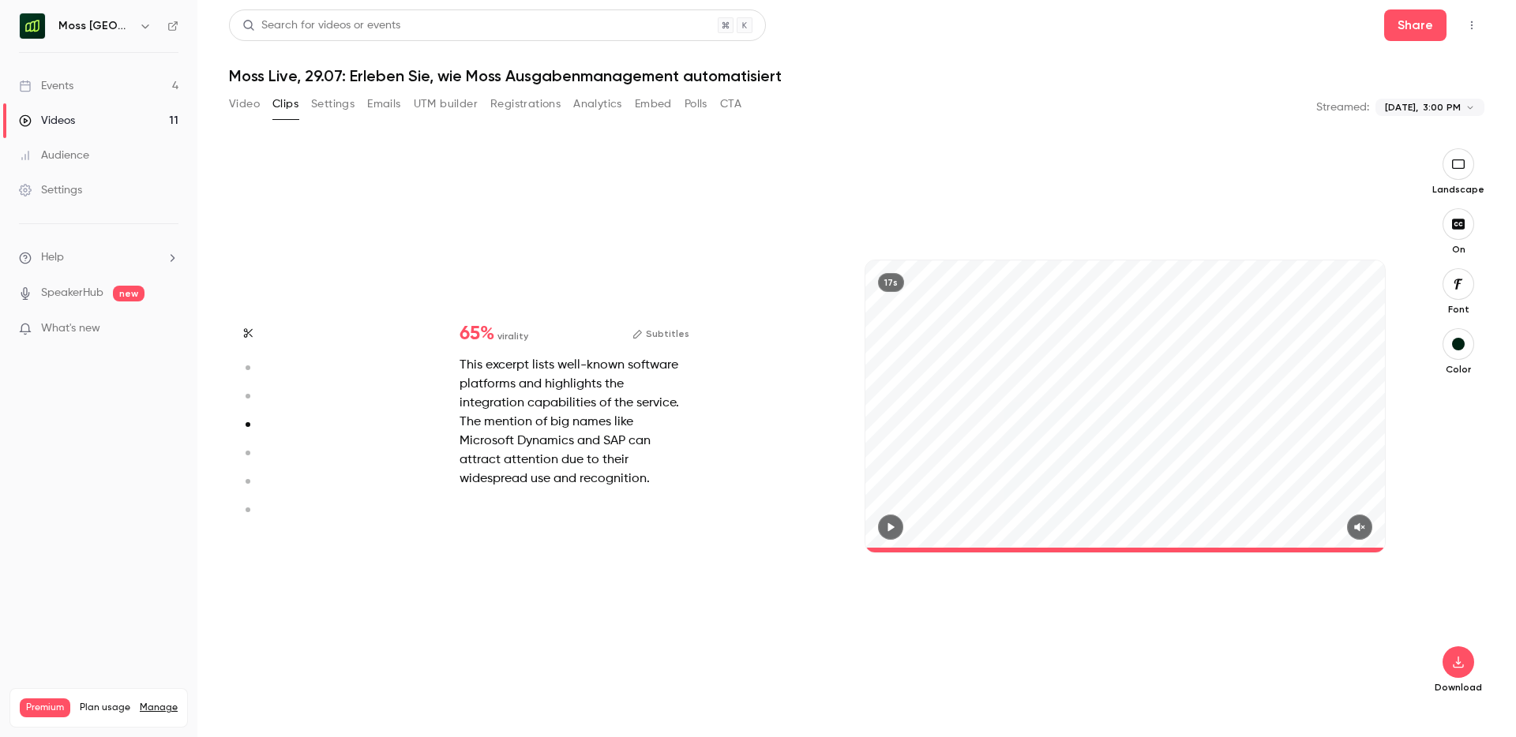
click at [1355, 528] on icon "button" at bounding box center [1359, 527] width 13 height 11
click at [898, 529] on button "button" at bounding box center [890, 527] width 25 height 25
click at [1426, 426] on section "Start clipping Suggested clips 46m 75 % virality Subtitles This excerpt is like…" at bounding box center [856, 442] width 1255 height 589
type input "*"
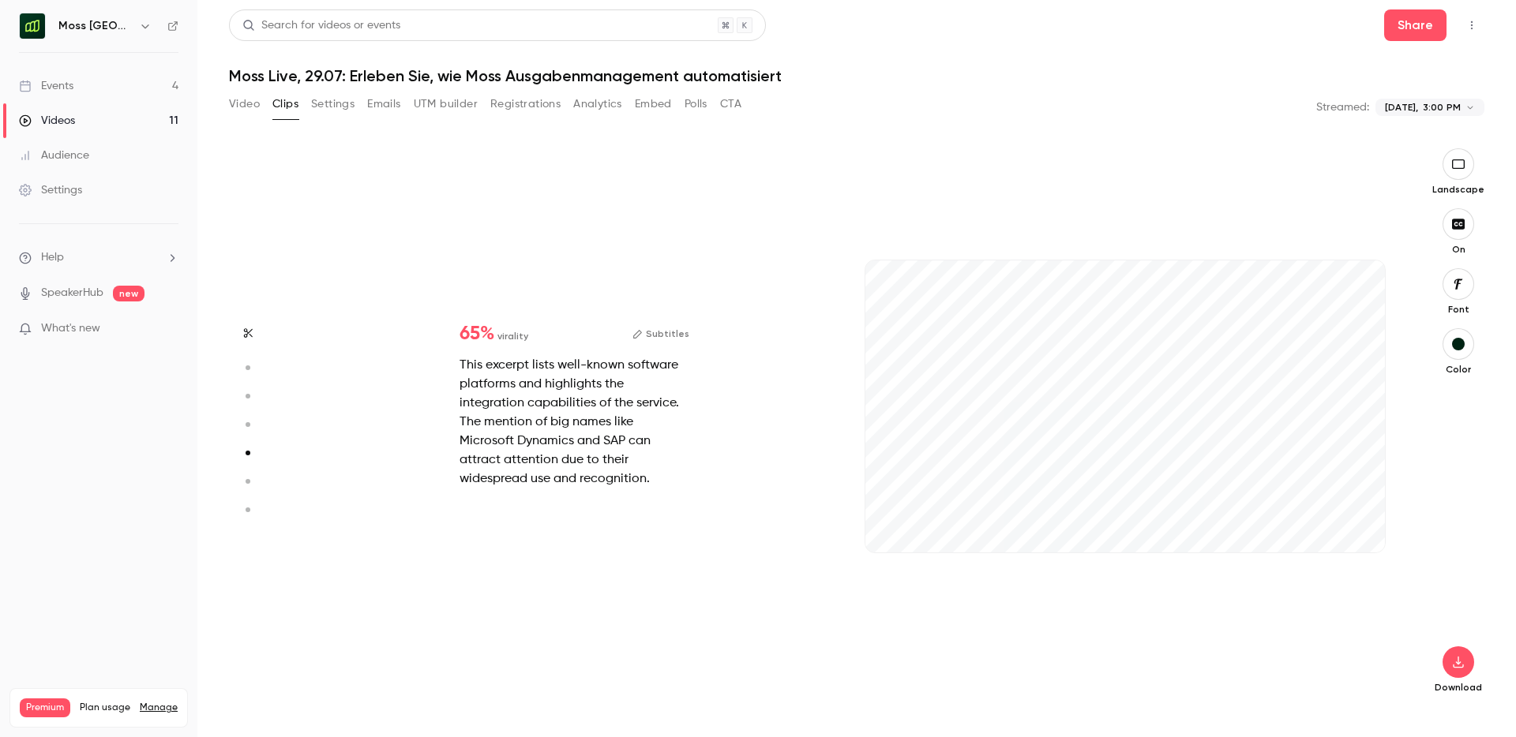
scroll to position [2053, 0]
type input "*"
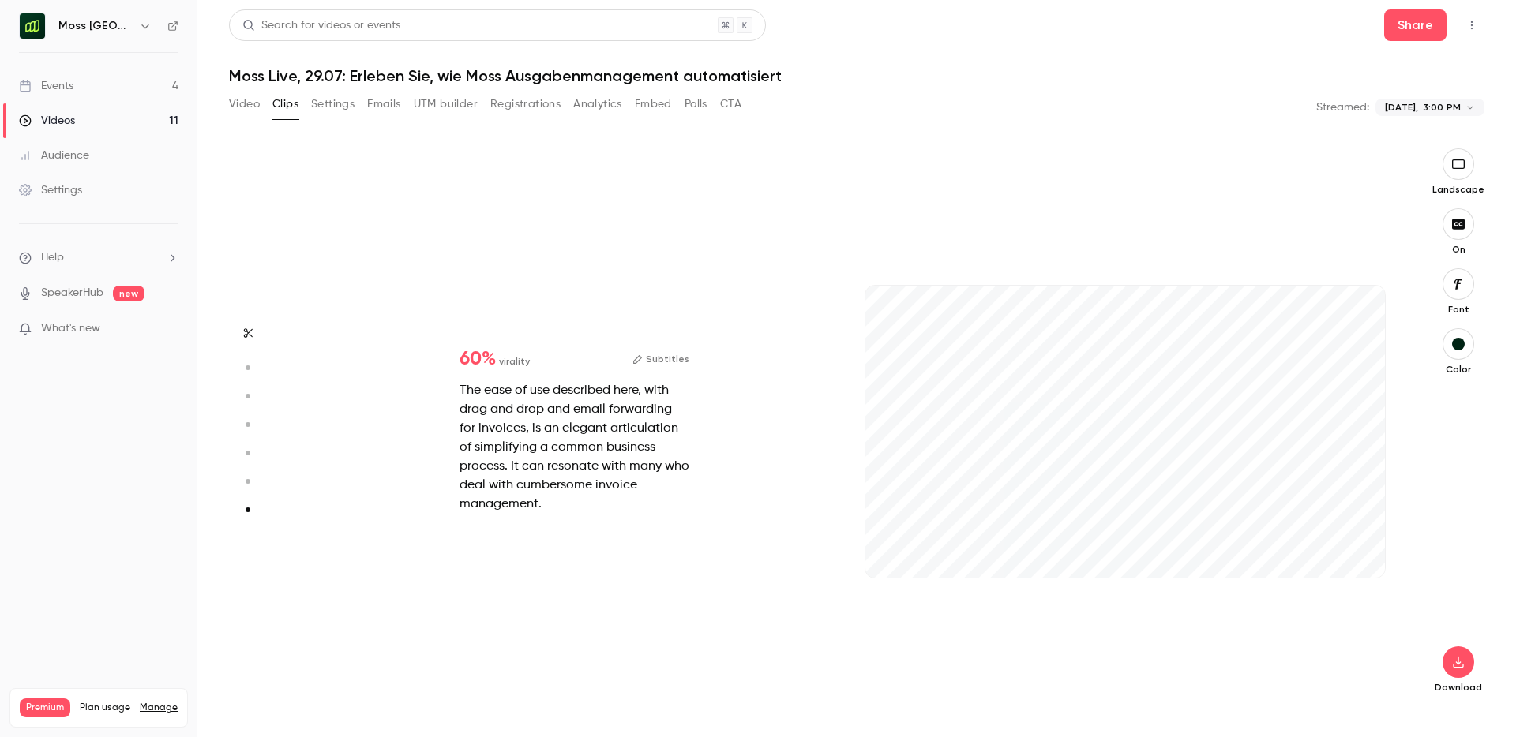
scroll to position [3337, 0]
click at [1359, 556] on icon "button" at bounding box center [1359, 553] width 10 height 9
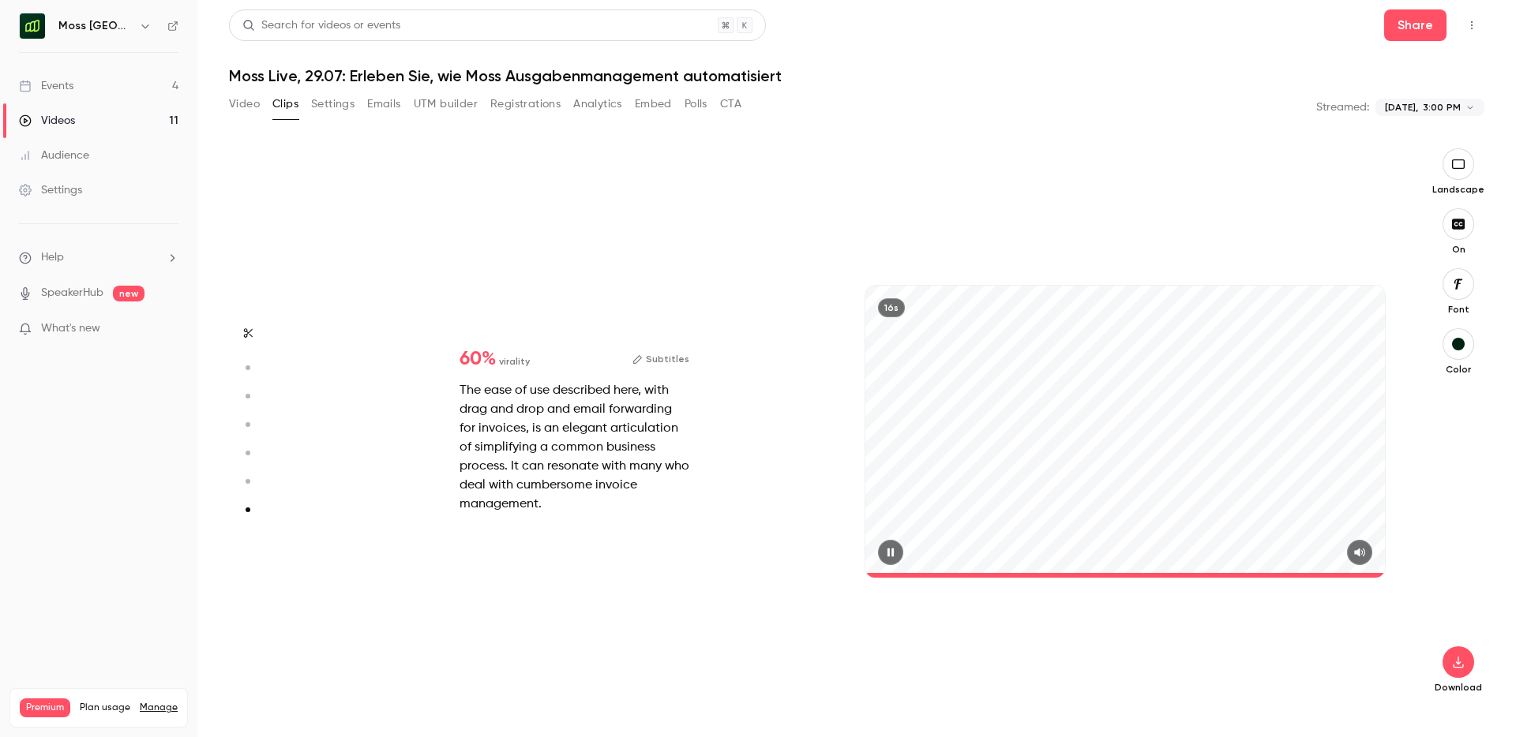
type input "*"
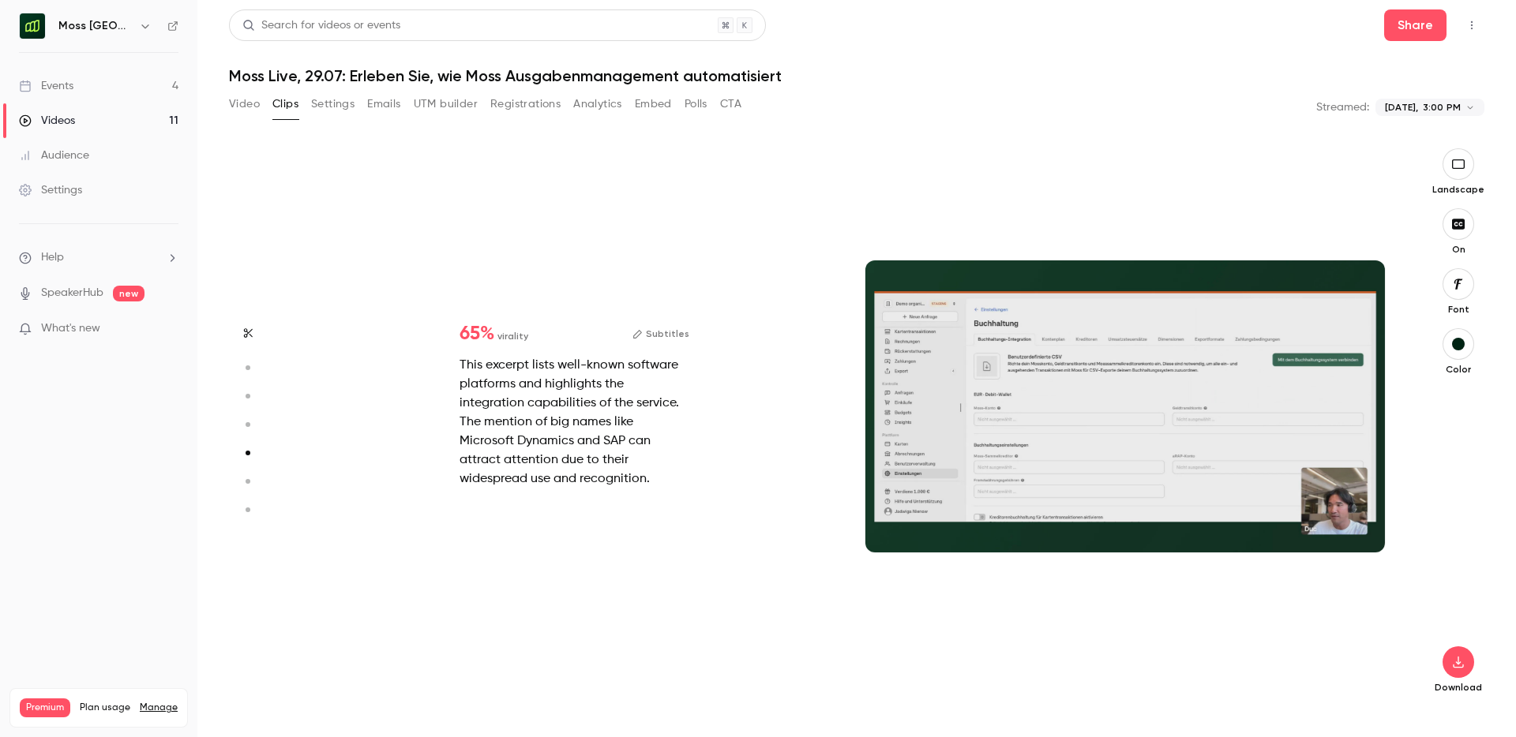
type input "*"
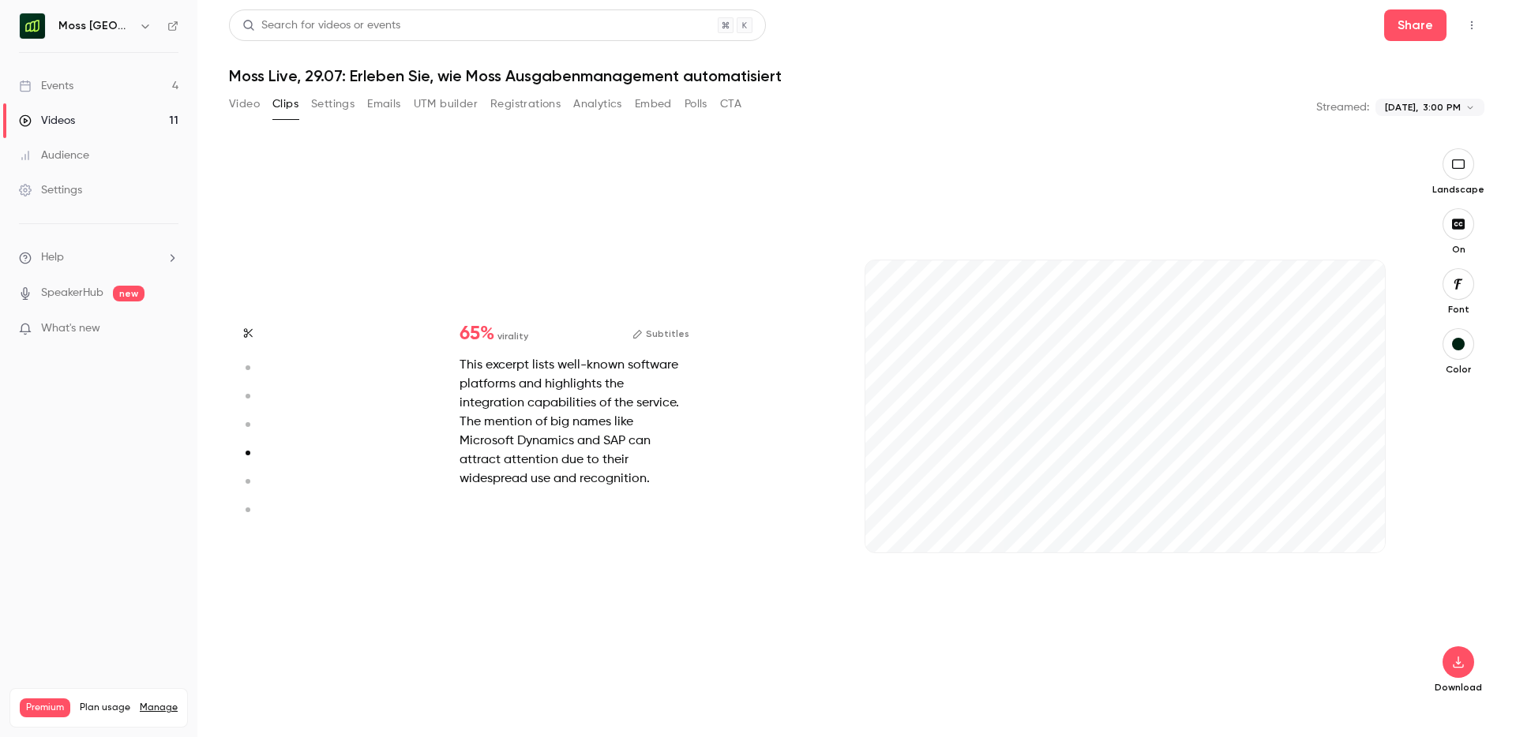
scroll to position [2242, 0]
click at [1360, 525] on icon "button" at bounding box center [1359, 527] width 10 height 9
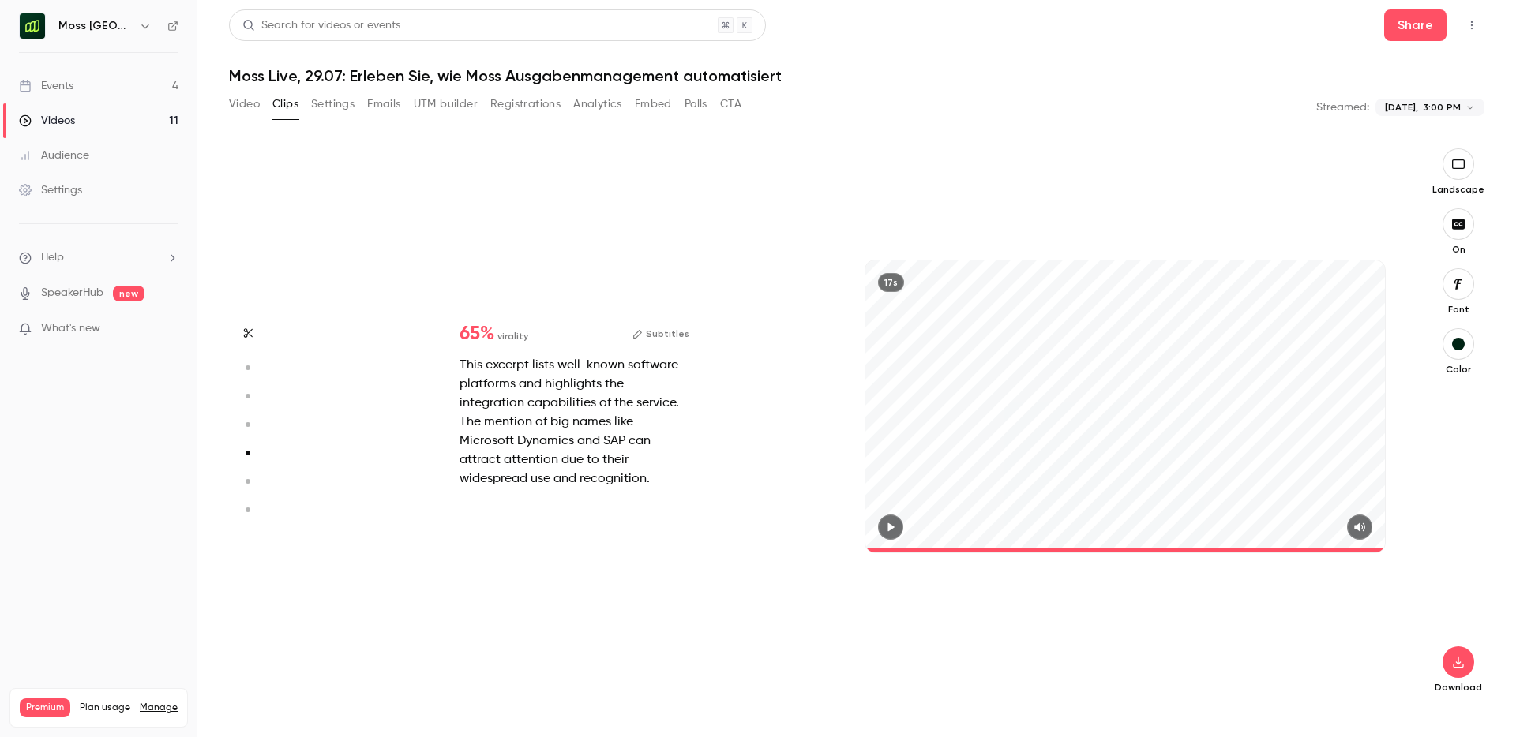
click at [657, 337] on button "Subtitles" at bounding box center [660, 333] width 57 height 19
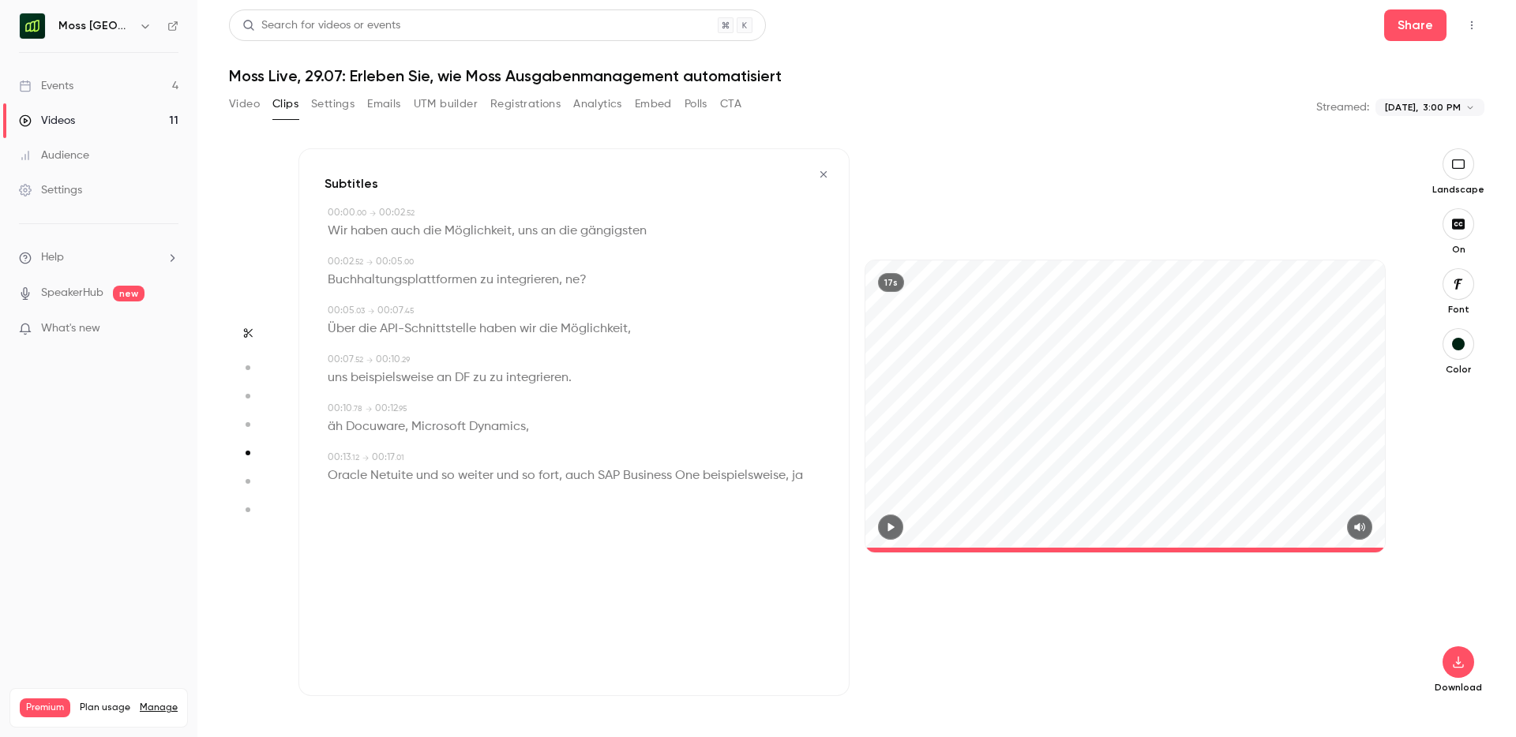
click at [459, 232] on span "Möglichkeit" at bounding box center [477, 231] width 67 height 22
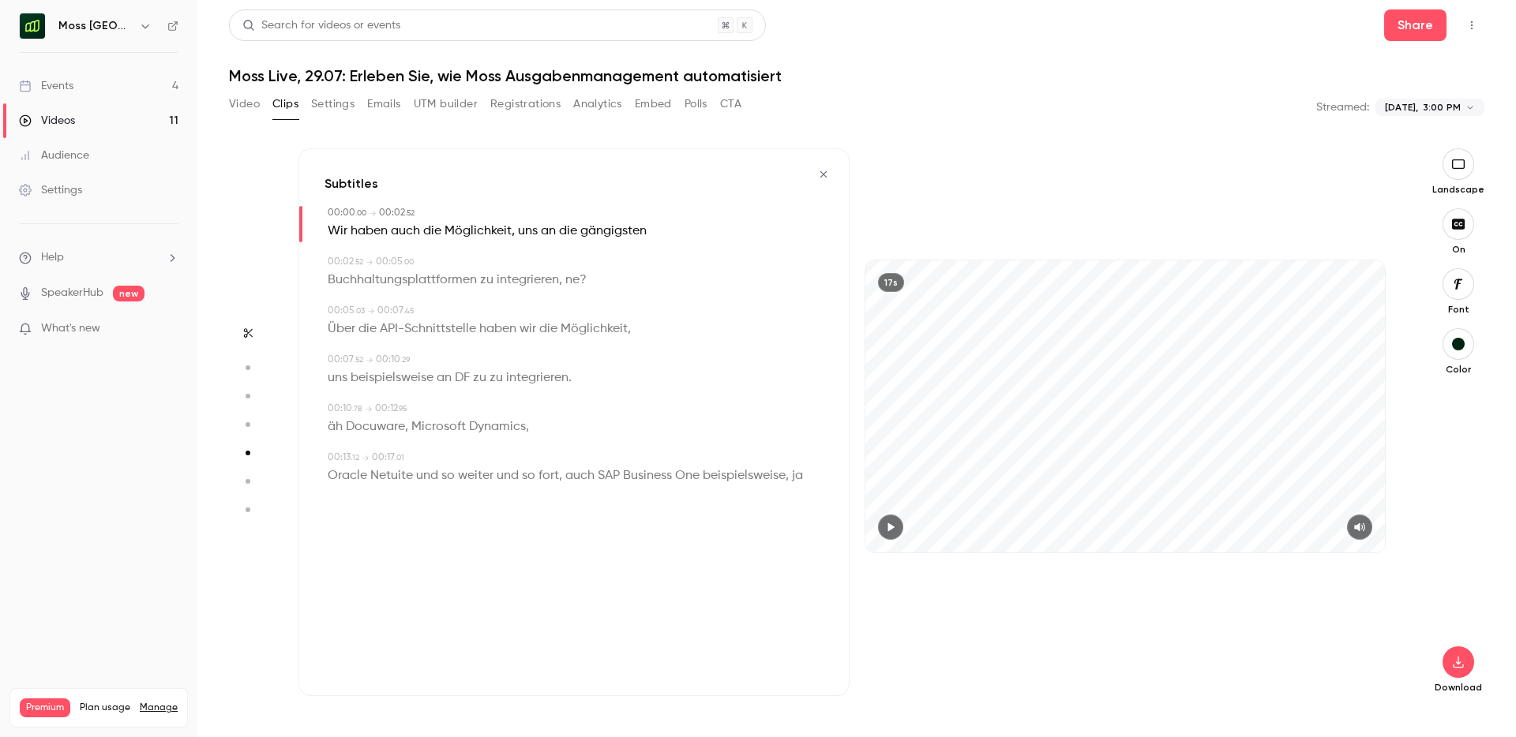
click at [889, 524] on icon "button" at bounding box center [891, 527] width 6 height 9
click at [552, 273] on span "integrieren" at bounding box center [528, 280] width 62 height 22
type input "***"
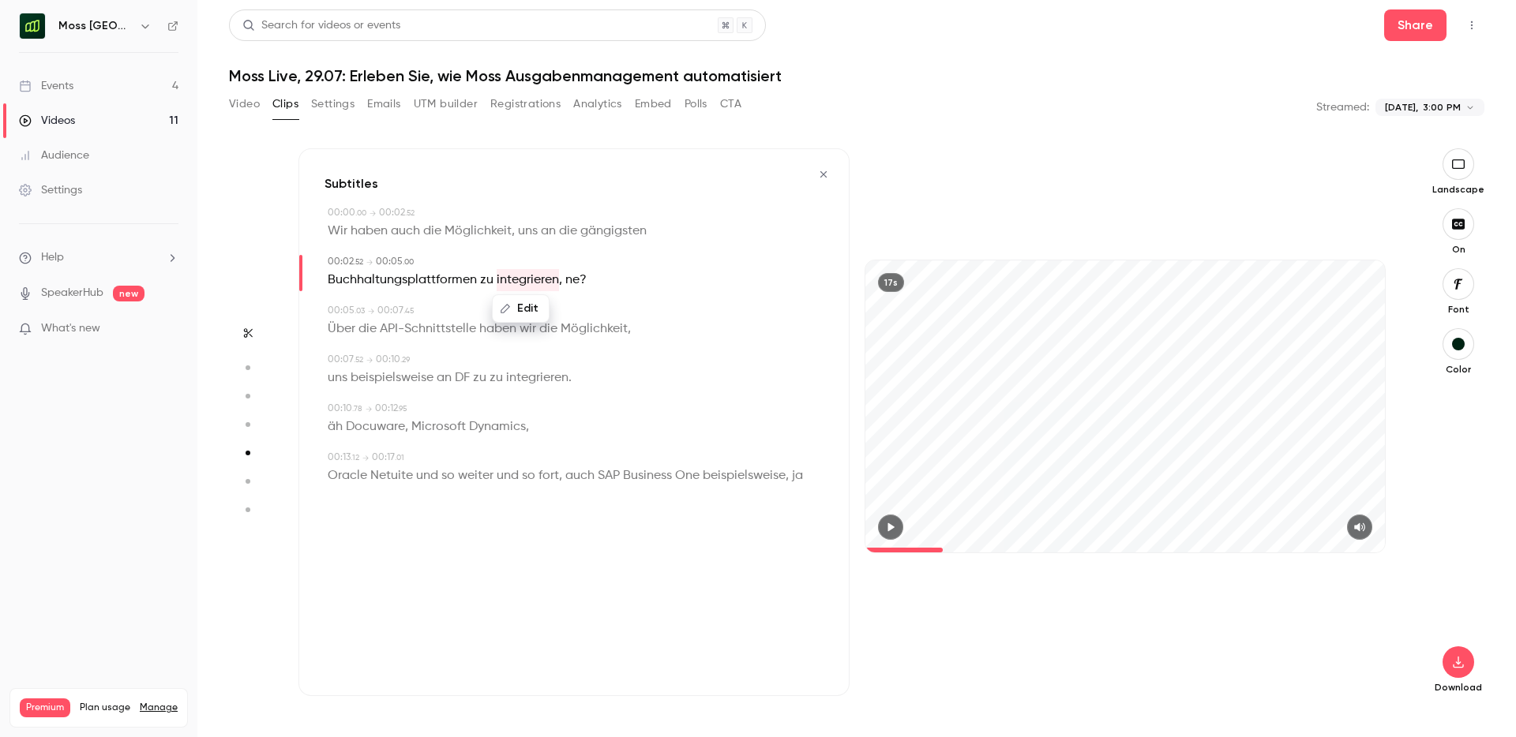
click at [580, 281] on span "?" at bounding box center [582, 280] width 7 height 22
click at [563, 312] on button "Edit" at bounding box center [565, 308] width 54 height 25
click at [646, 309] on button "Replace" at bounding box center [644, 314] width 71 height 32
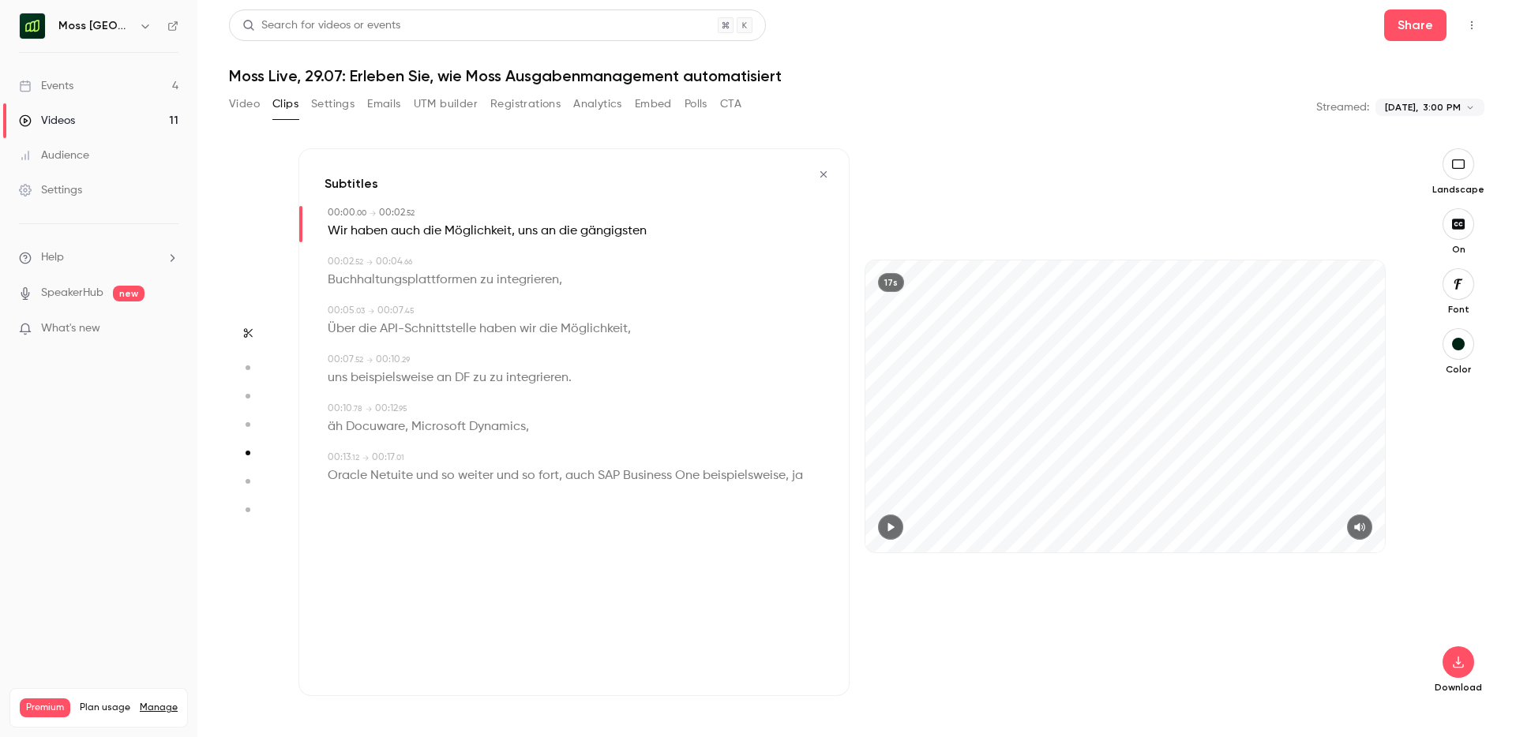
click at [560, 286] on div "Buchhaltungsplattformen zu integrieren ," at bounding box center [576, 280] width 496 height 22
type input "***"
click at [555, 279] on span "integrieren" at bounding box center [528, 280] width 62 height 22
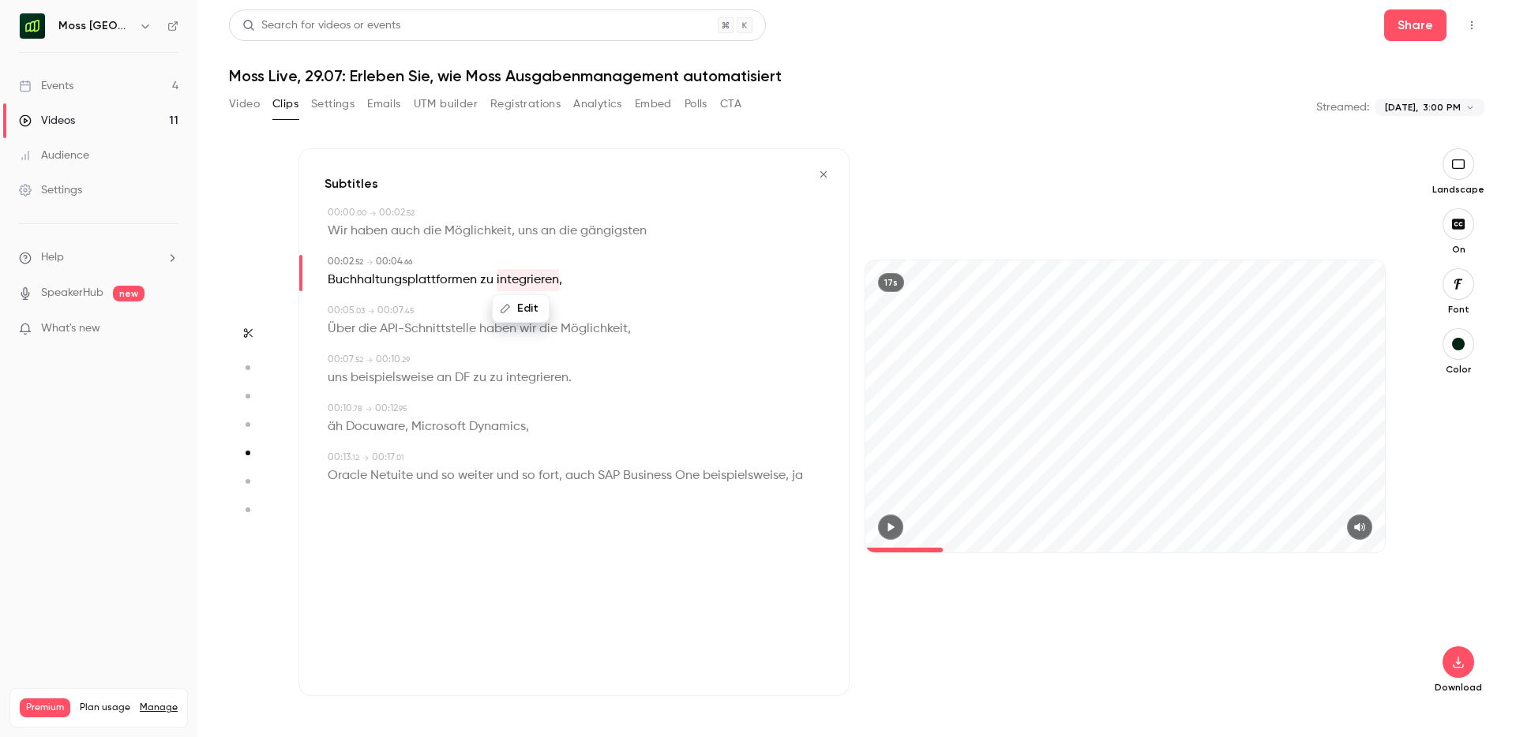
click at [531, 306] on button "Edit" at bounding box center [520, 308] width 54 height 25
click at [545, 307] on input "**********" at bounding box center [490, 314] width 142 height 32
click at [640, 245] on div "**********" at bounding box center [573, 422] width 551 height 548
click at [559, 283] on span "," at bounding box center [560, 280] width 3 height 22
click at [564, 283] on div "Edit Buchhaltungsplattformen zu integrieren ," at bounding box center [576, 280] width 496 height 22
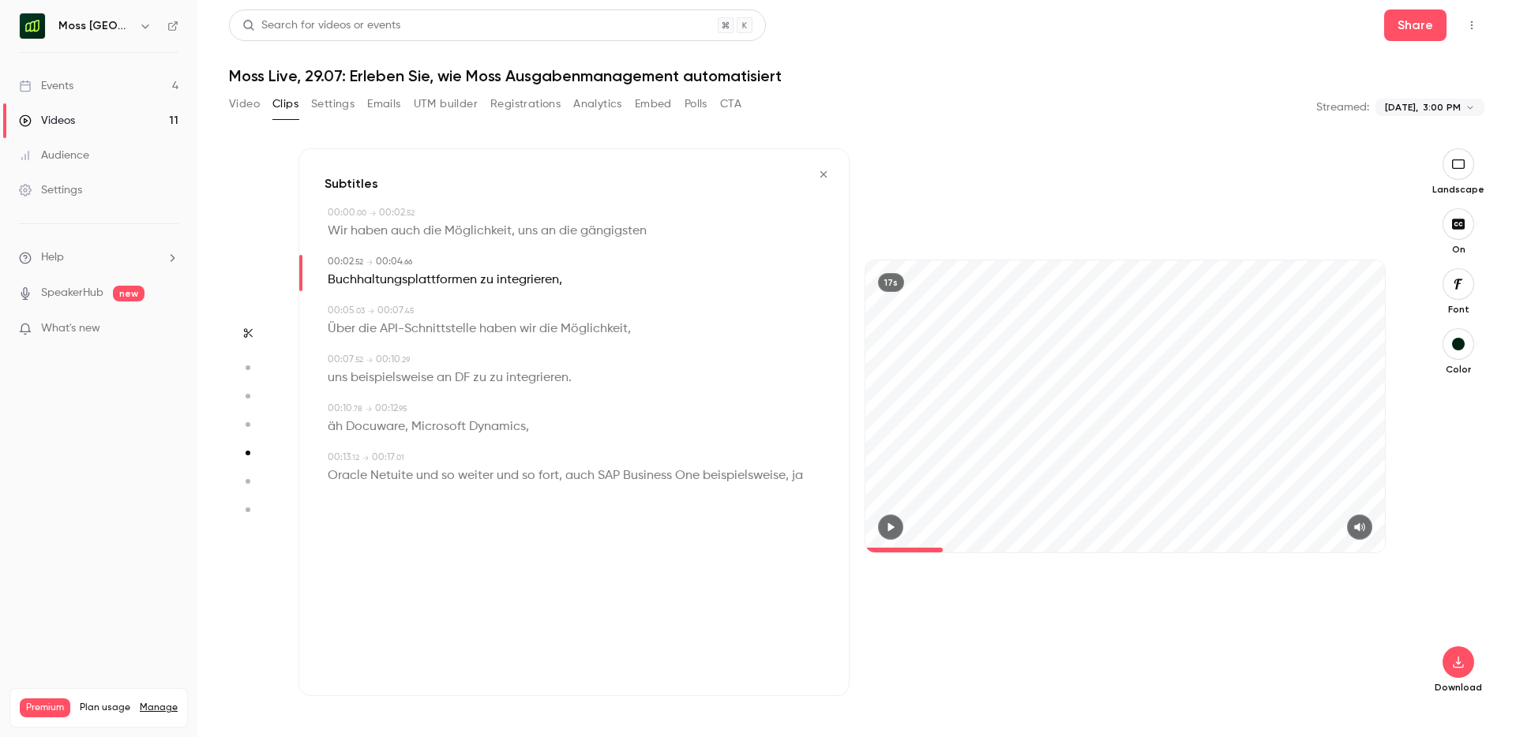
click at [564, 283] on div "Buchhaltungsplattformen zu integrieren ," at bounding box center [576, 280] width 496 height 22
drag, startPoint x: 564, startPoint y: 283, endPoint x: 515, endPoint y: 278, distance: 49.3
click at [515, 278] on div "Buchhaltungsplattformen zu integrieren ," at bounding box center [576, 280] width 496 height 22
click at [562, 324] on div "Edit" at bounding box center [560, 308] width 45 height 51
click at [534, 284] on span "integrieren" at bounding box center [528, 280] width 62 height 22
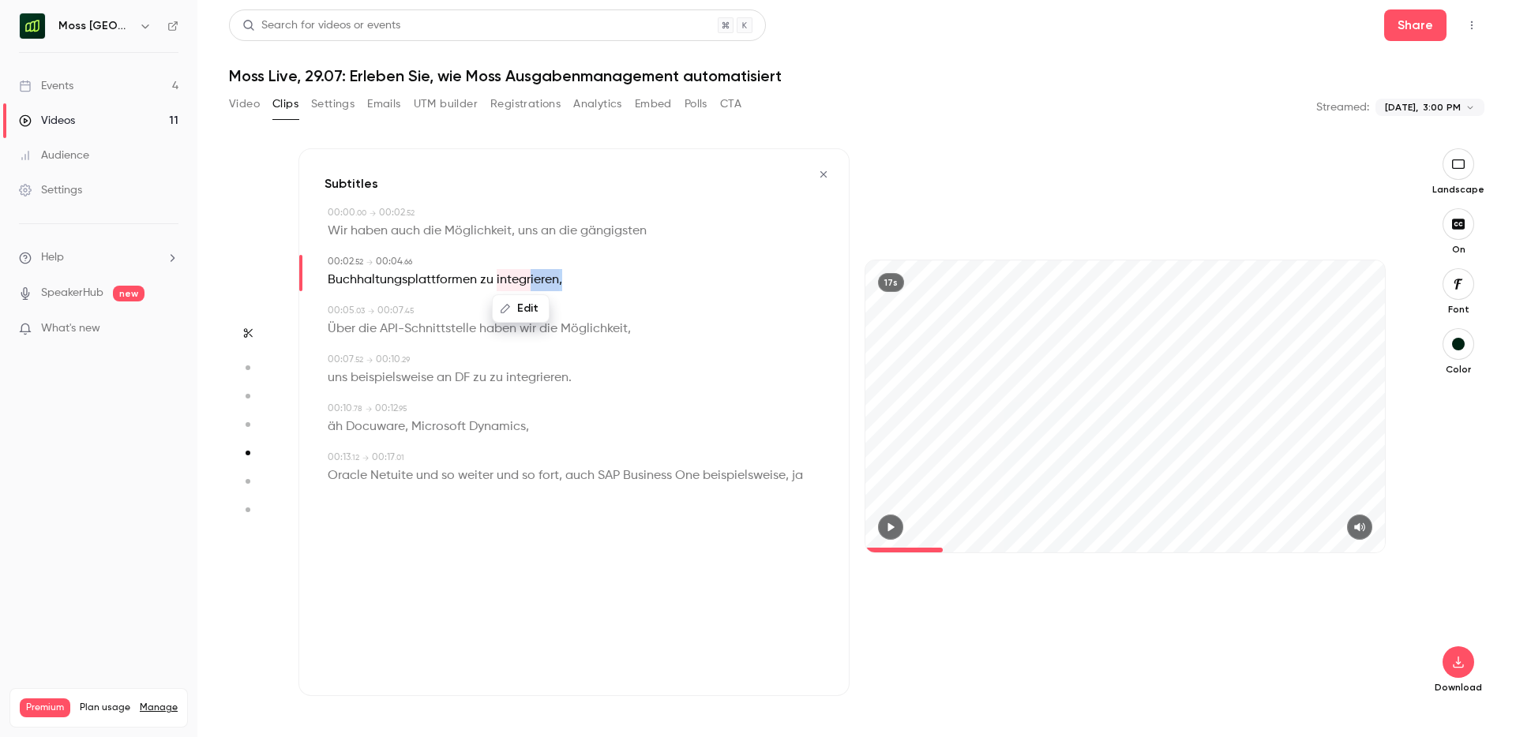
drag, startPoint x: 562, startPoint y: 281, endPoint x: 529, endPoint y: 280, distance: 33.2
click at [529, 280] on div "Edit Buchhaltungsplattformen zu integrieren ," at bounding box center [576, 280] width 496 height 22
click at [557, 305] on button "Edit" at bounding box center [554, 308] width 54 height 25
click at [523, 318] on input "**********" at bounding box center [523, 314] width 142 height 32
type input "**********"
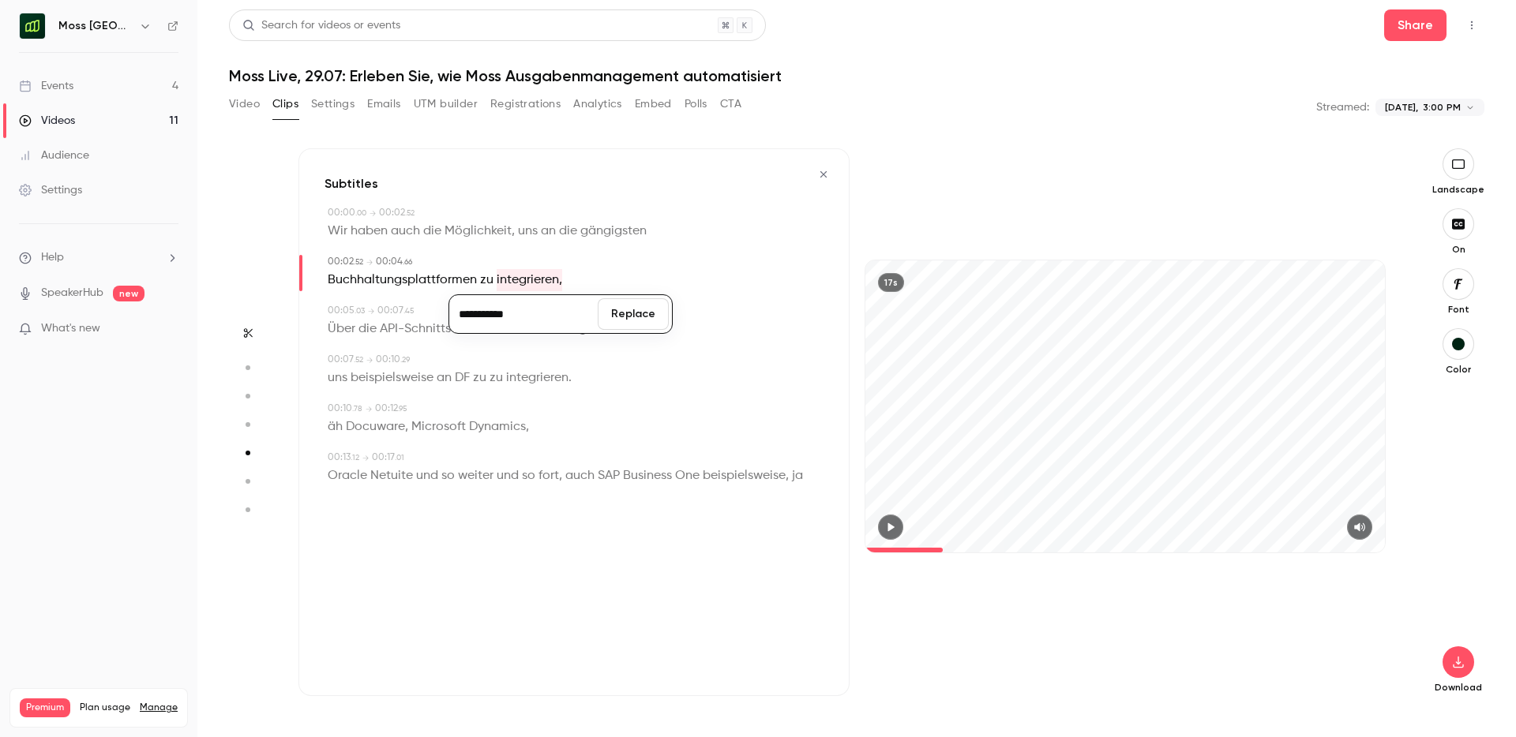
click at [622, 317] on button "Replace" at bounding box center [633, 314] width 71 height 32
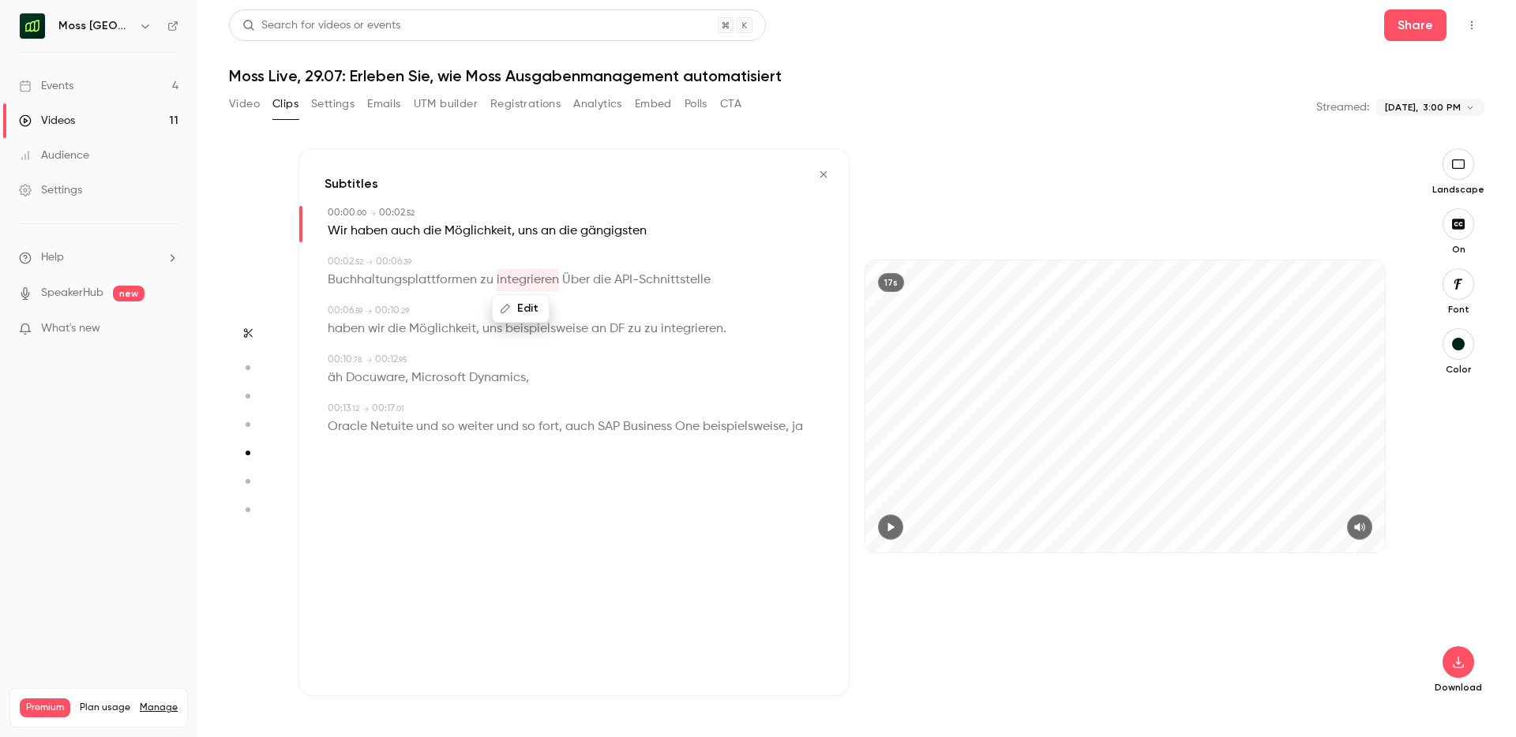
click at [517, 309] on button "Edit" at bounding box center [520, 308] width 54 height 25
type input "***"
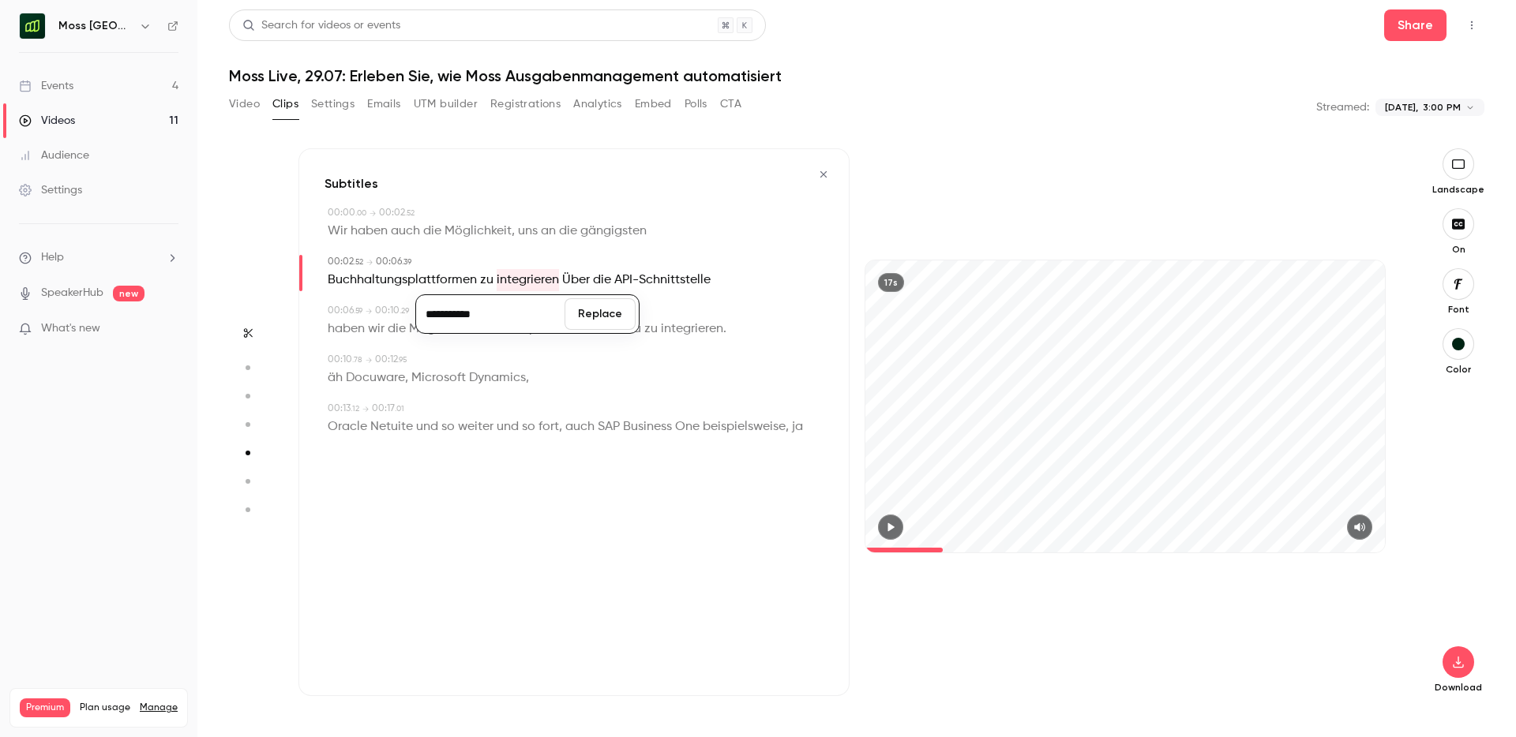
click at [500, 312] on input "**********" at bounding box center [490, 314] width 142 height 32
type input "**********"
click at [605, 309] on button "Replace" at bounding box center [599, 314] width 71 height 32
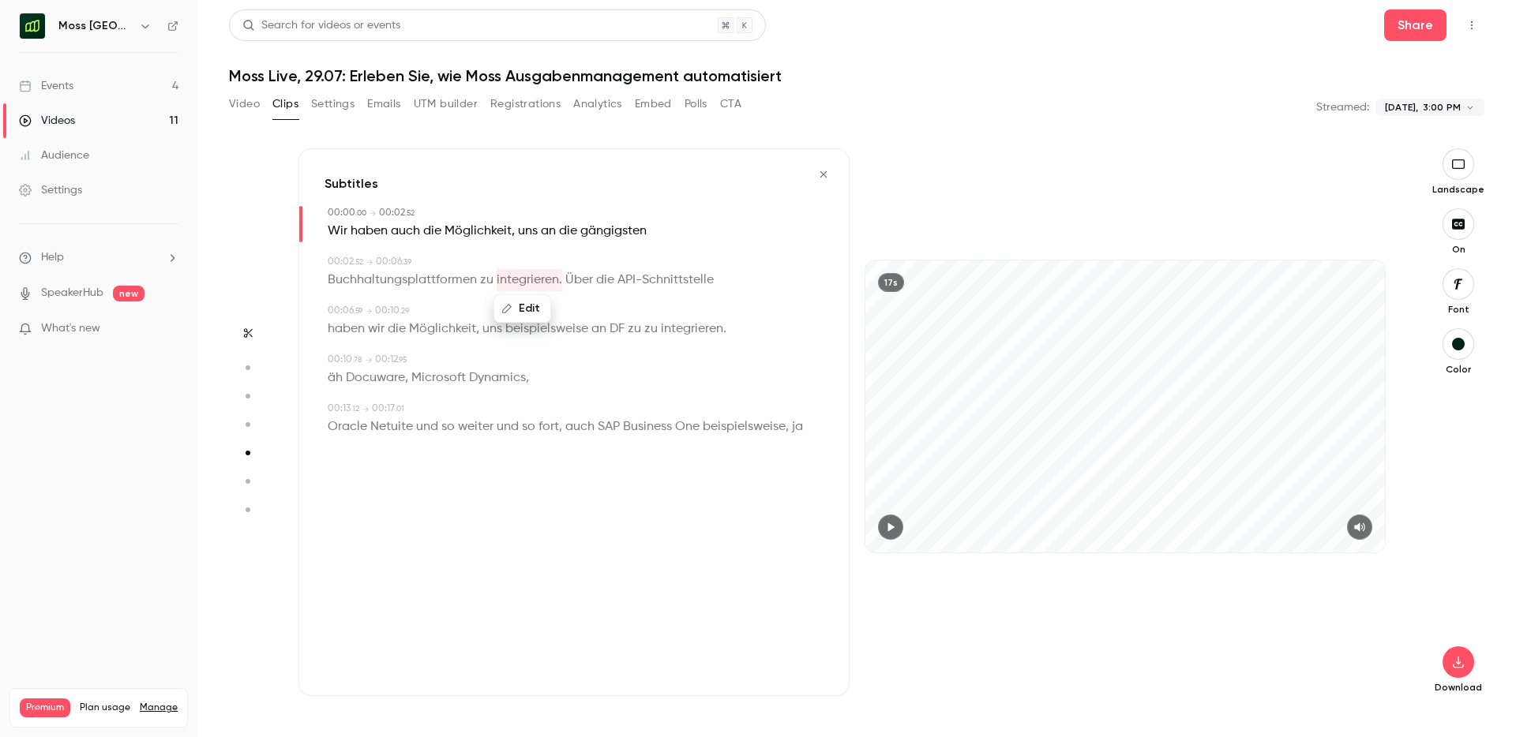
click at [586, 213] on div "00:00 . 00 → 00:02 . 52" at bounding box center [576, 213] width 496 height 14
click at [573, 234] on span "die" at bounding box center [568, 231] width 18 height 22
click at [332, 225] on span "Wir" at bounding box center [338, 231] width 20 height 22
click at [889, 526] on icon "button" at bounding box center [891, 527] width 6 height 9
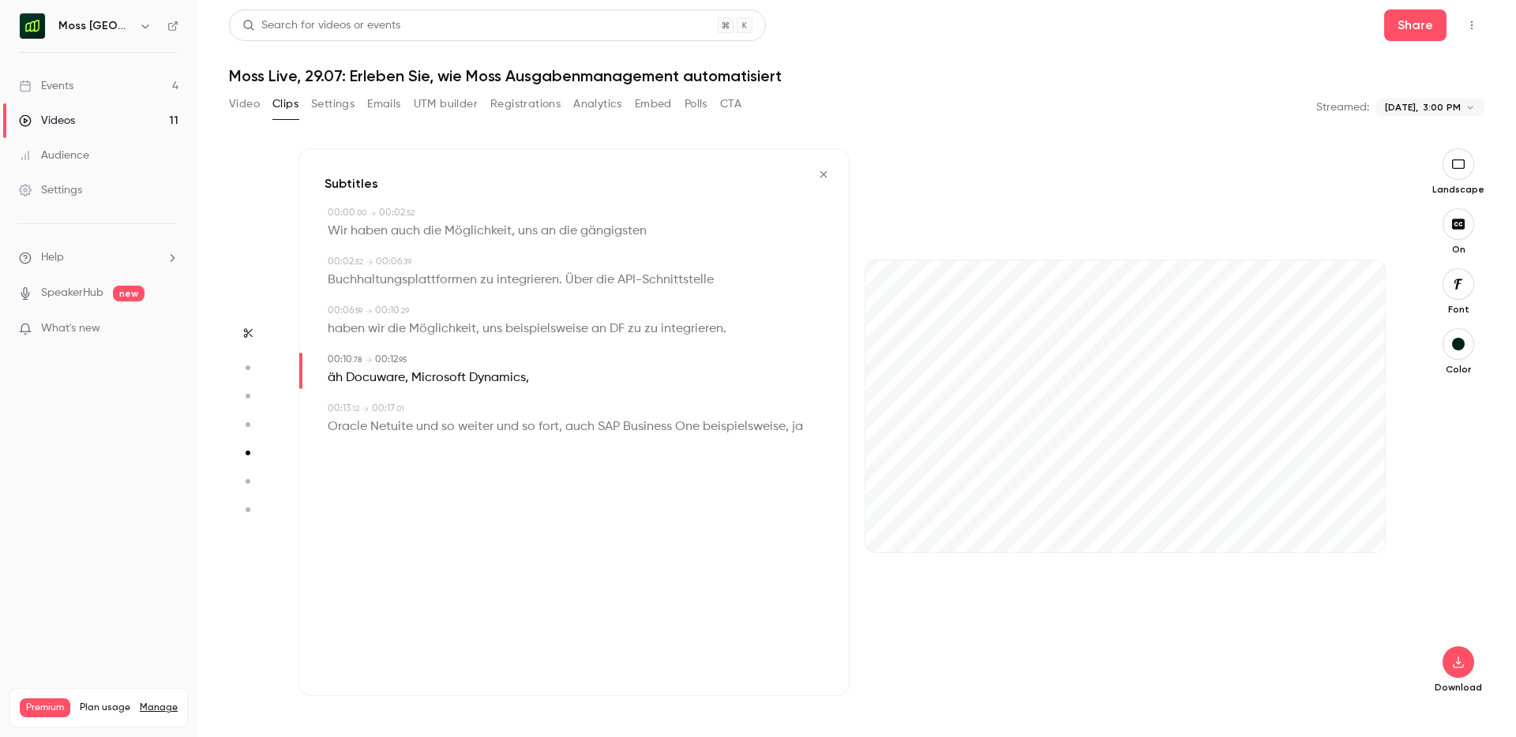
click at [650, 328] on span "zu" at bounding box center [650, 329] width 13 height 22
type input "***"
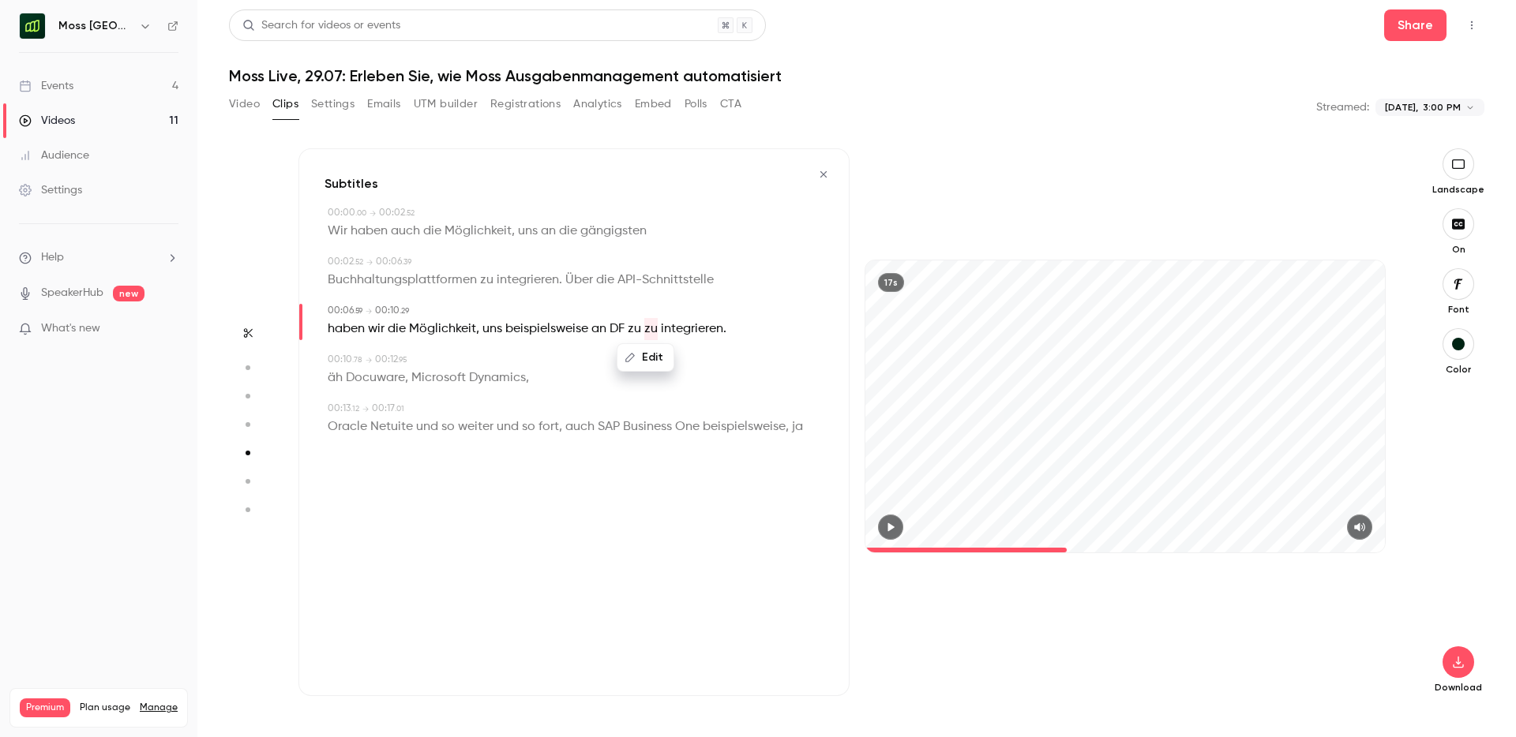
click at [648, 357] on button "Edit" at bounding box center [645, 357] width 54 height 25
click at [724, 358] on button "Replace" at bounding box center [724, 363] width 71 height 32
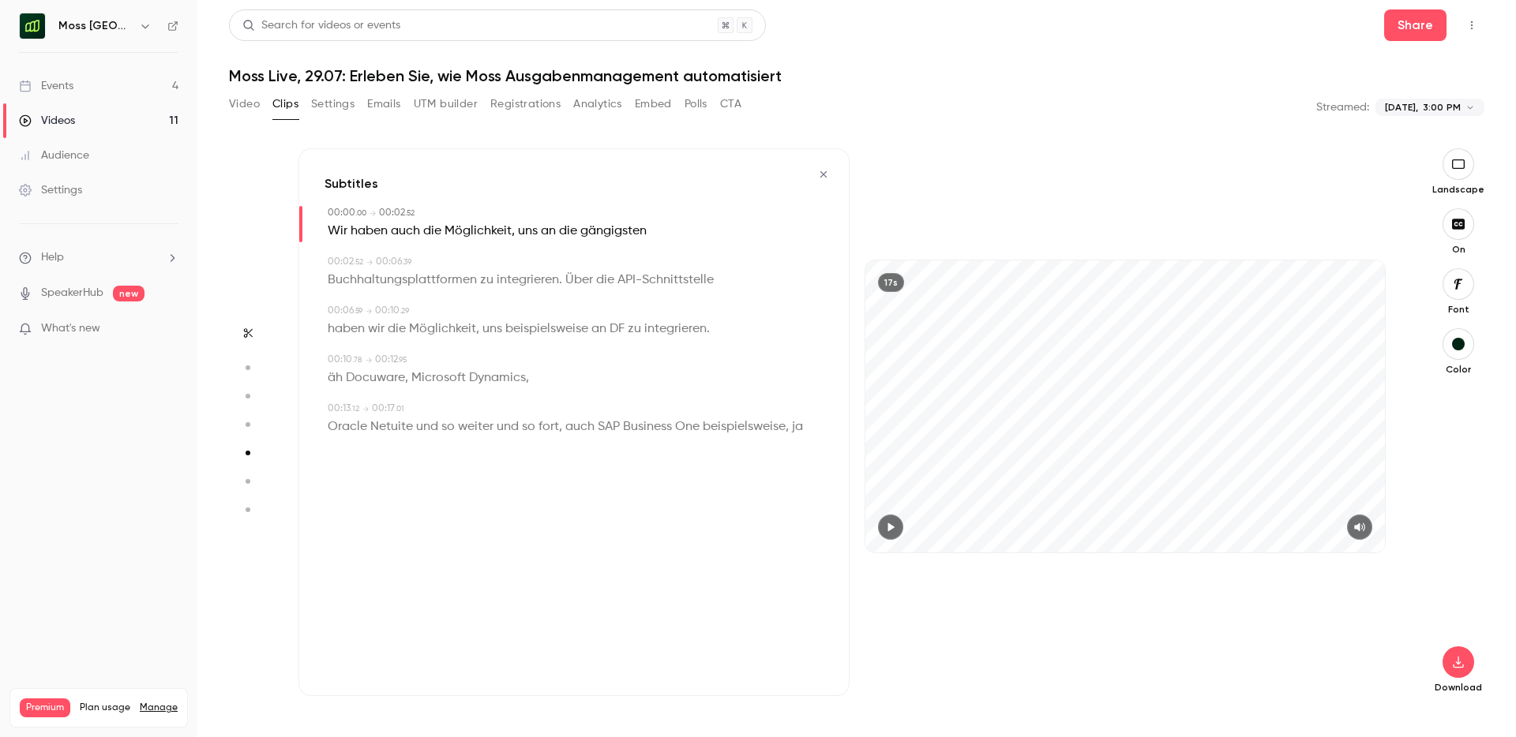
click at [339, 373] on span "äh" at bounding box center [335, 378] width 15 height 22
type input "****"
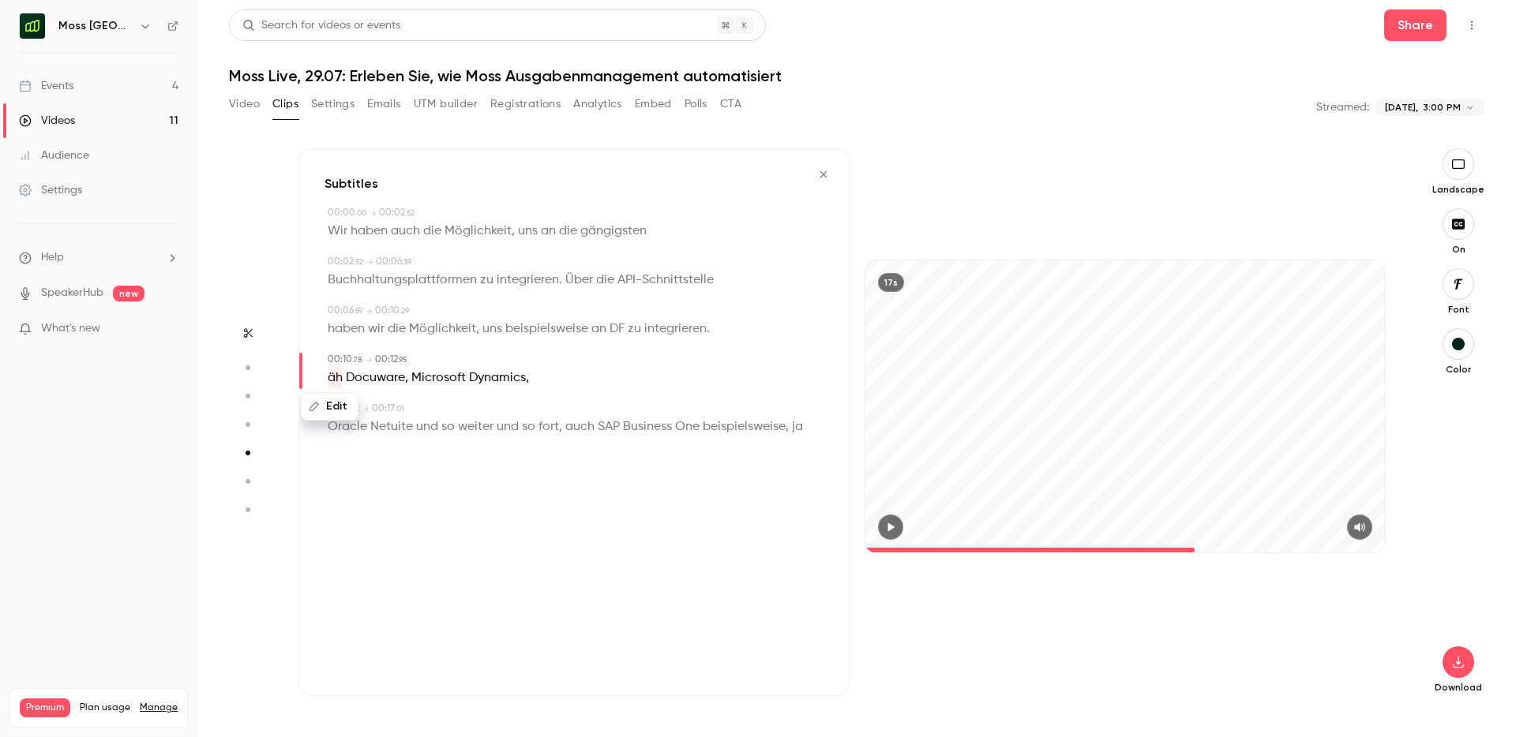
click at [335, 402] on button "Edit" at bounding box center [329, 406] width 54 height 25
click at [490, 414] on button "Replace" at bounding box center [483, 412] width 71 height 32
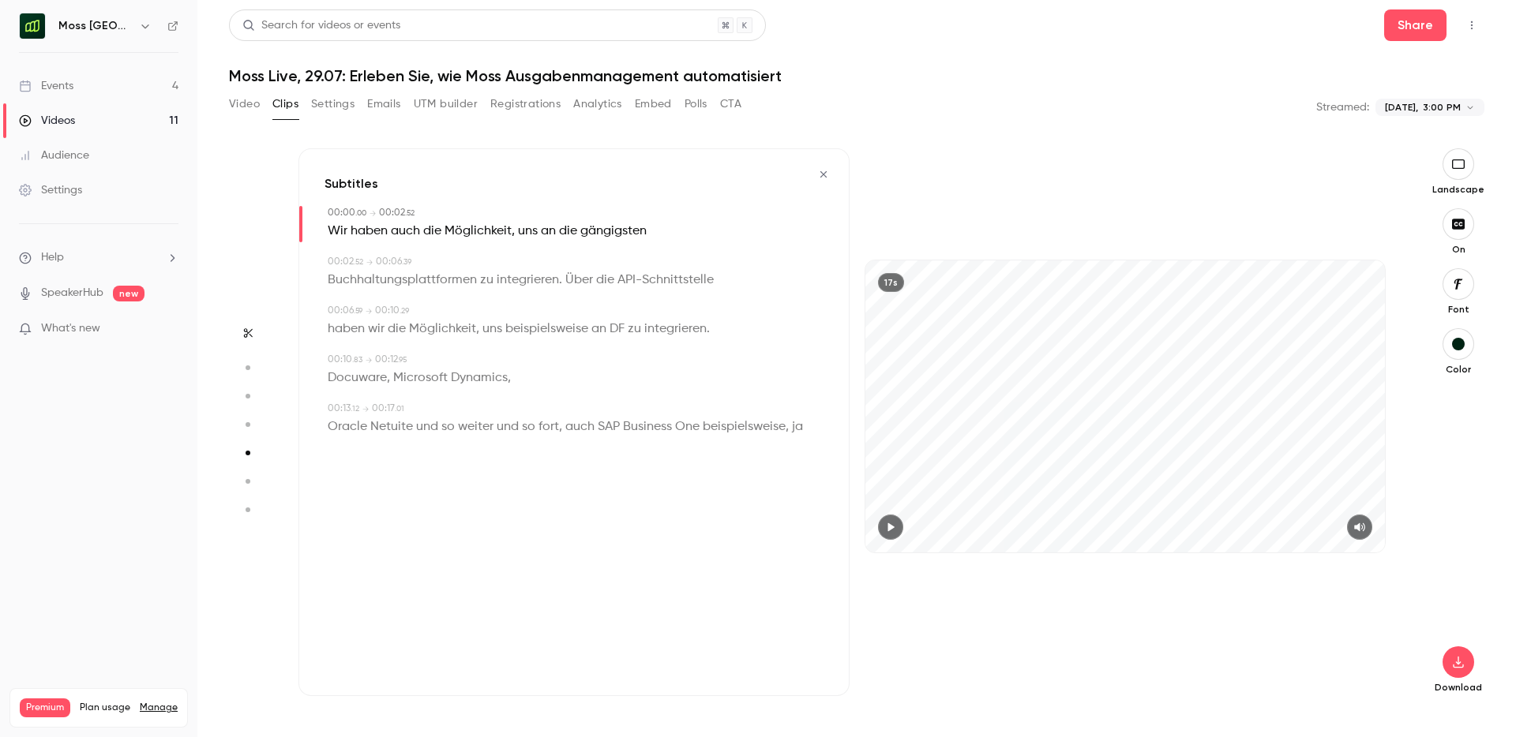
click at [542, 376] on div "Docuware , Microsoft Dynamics ," at bounding box center [576, 378] width 496 height 22
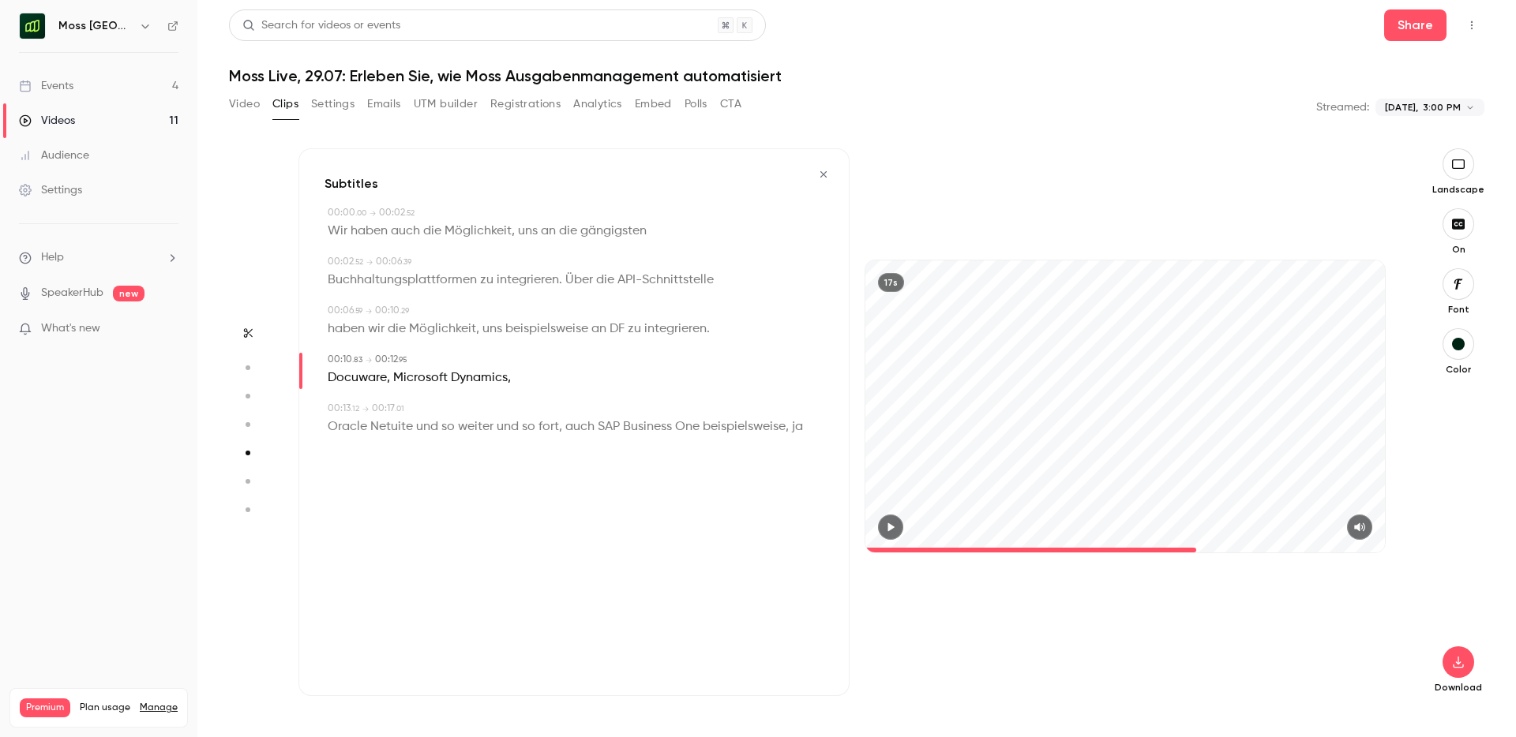
click at [485, 379] on span "Dynamics" at bounding box center [479, 378] width 57 height 22
click at [402, 416] on span "Netuite" at bounding box center [391, 427] width 43 height 22
type input "****"
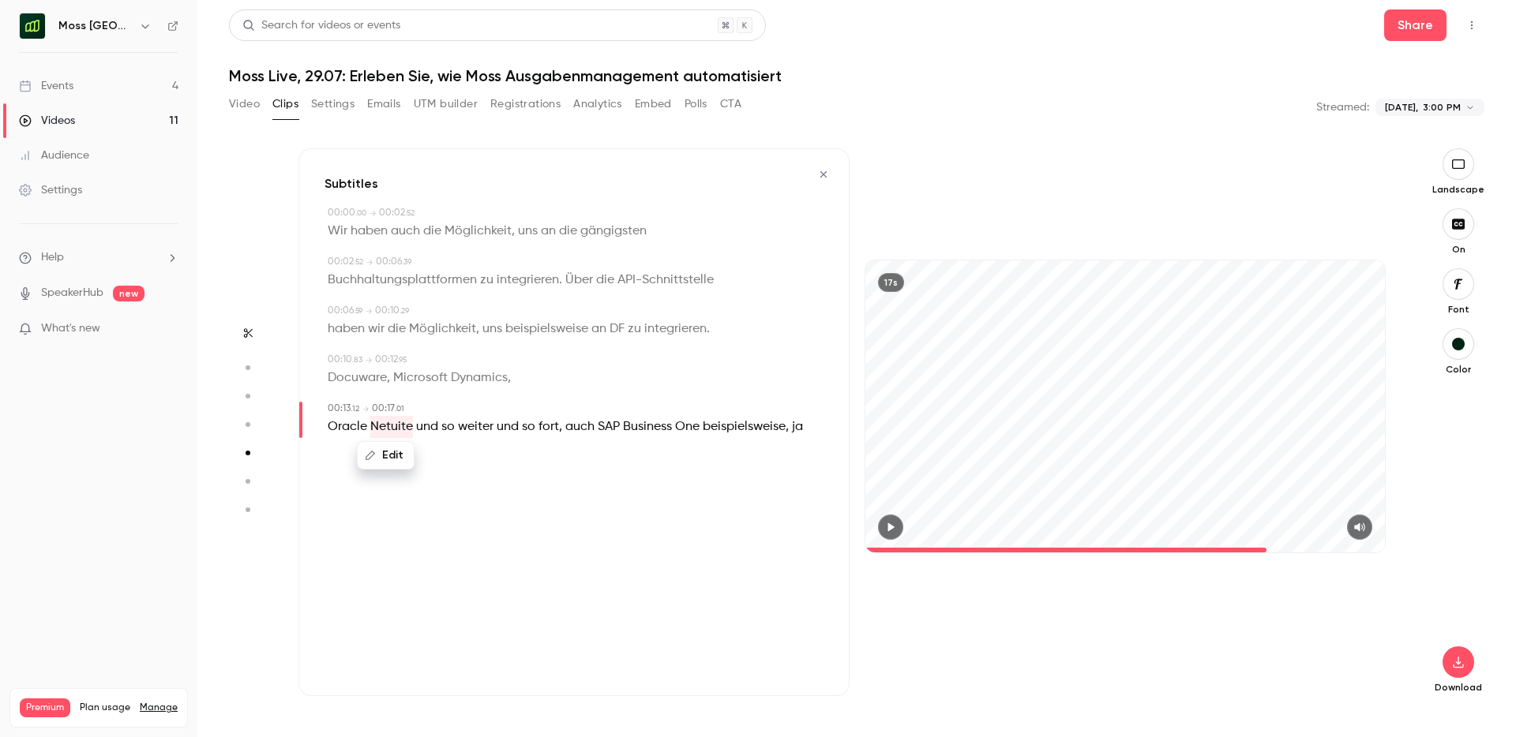
click at [384, 449] on button "Edit" at bounding box center [385, 455] width 54 height 25
click at [325, 465] on input "*******" at bounding box center [374, 461] width 142 height 32
type input "********"
click at [467, 461] on button "Replace" at bounding box center [483, 461] width 71 height 32
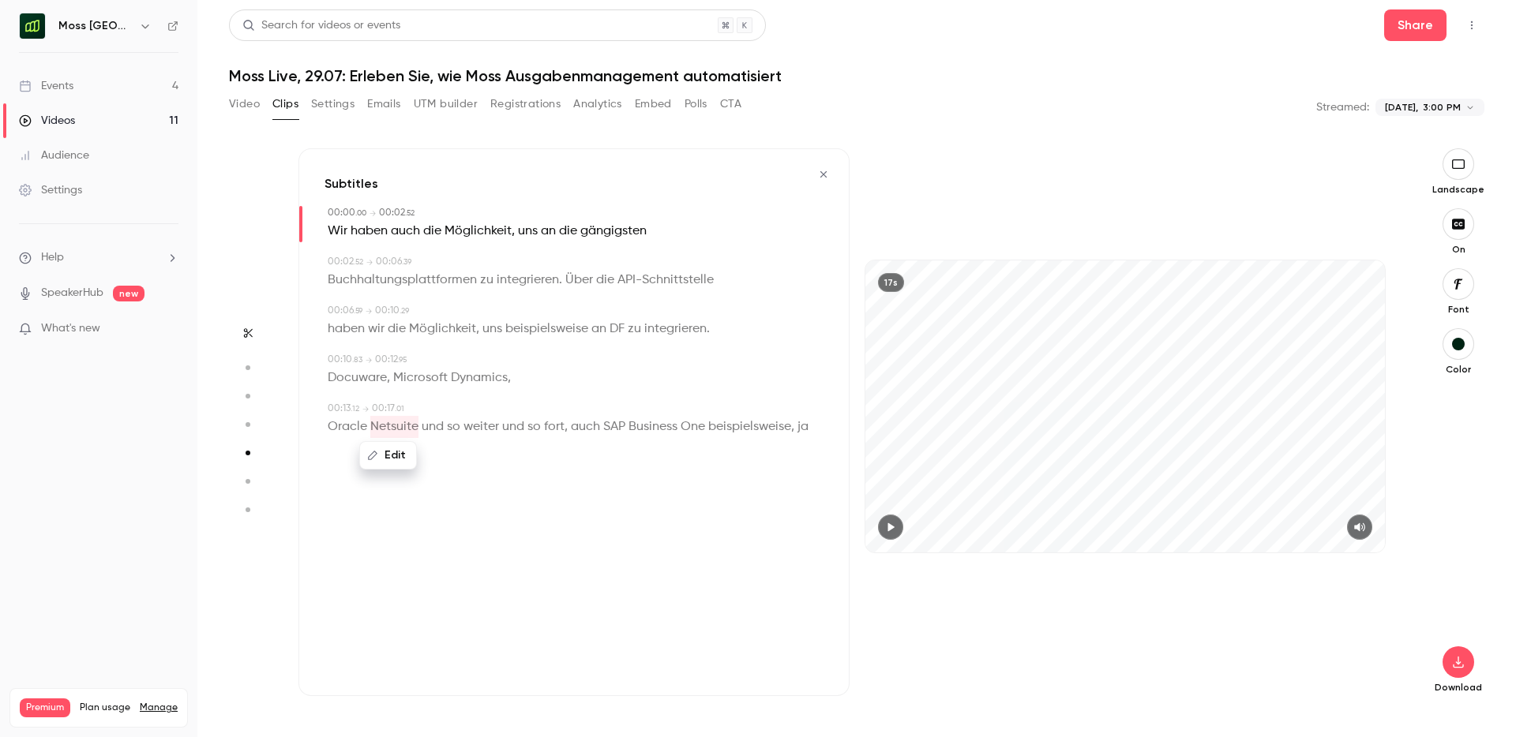
click at [534, 429] on span "so" at bounding box center [533, 427] width 13 height 22
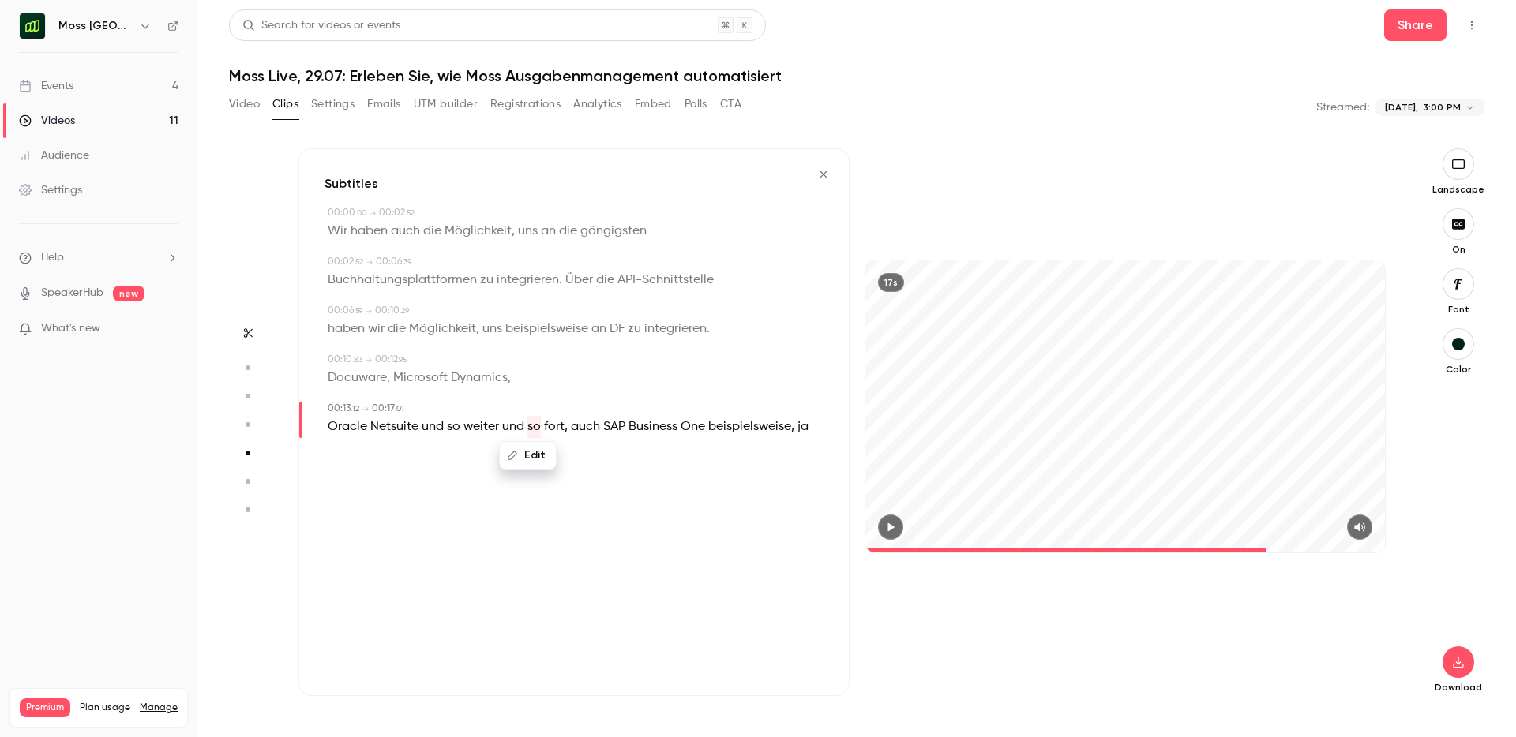
click at [338, 376] on span "Docuware" at bounding box center [357, 378] width 59 height 22
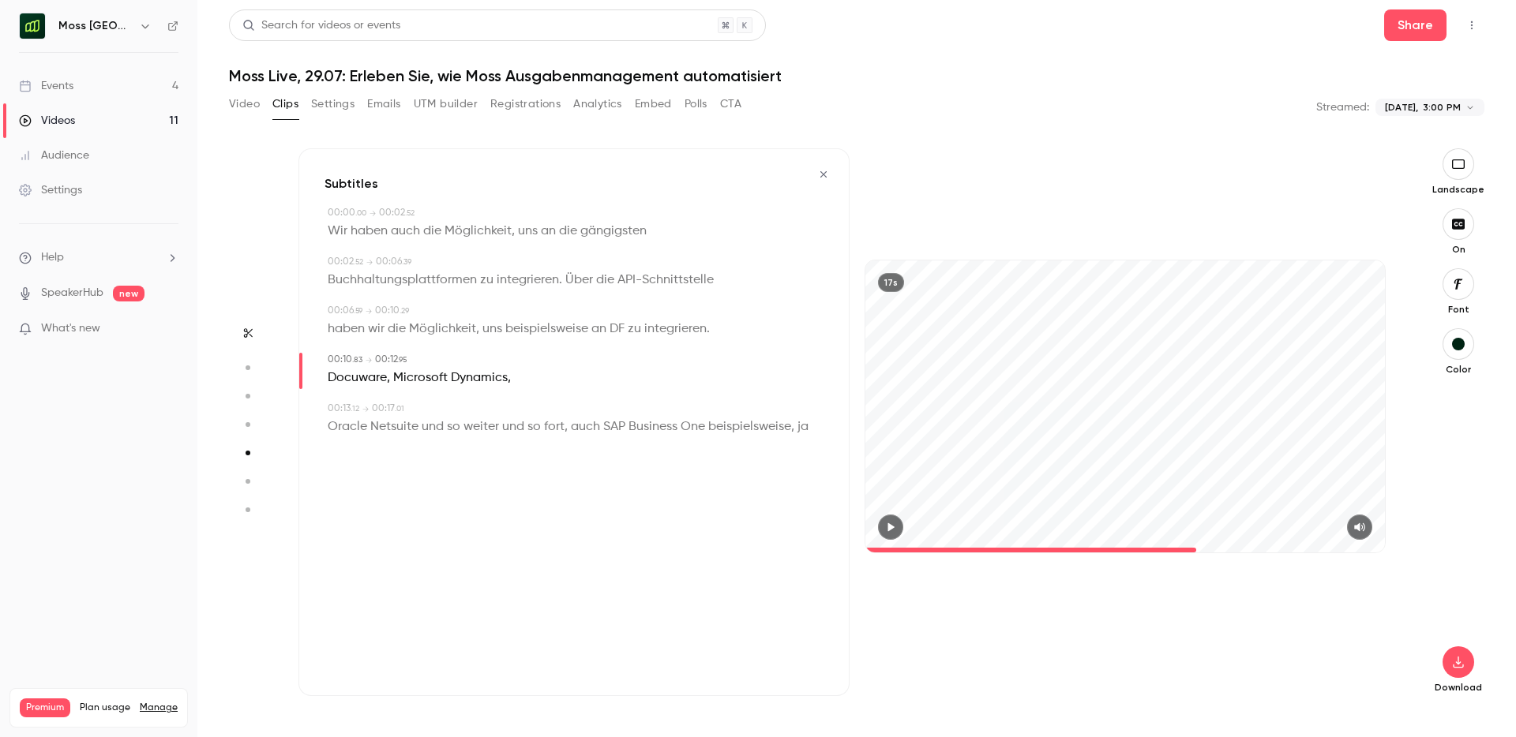
click at [888, 527] on icon "button" at bounding box center [891, 527] width 6 height 9
click at [334, 422] on span "Oracle" at bounding box center [347, 427] width 39 height 22
click at [900, 520] on button "button" at bounding box center [890, 527] width 25 height 25
click at [789, 428] on span "beispielsweise" at bounding box center [749, 427] width 83 height 22
type input "****"
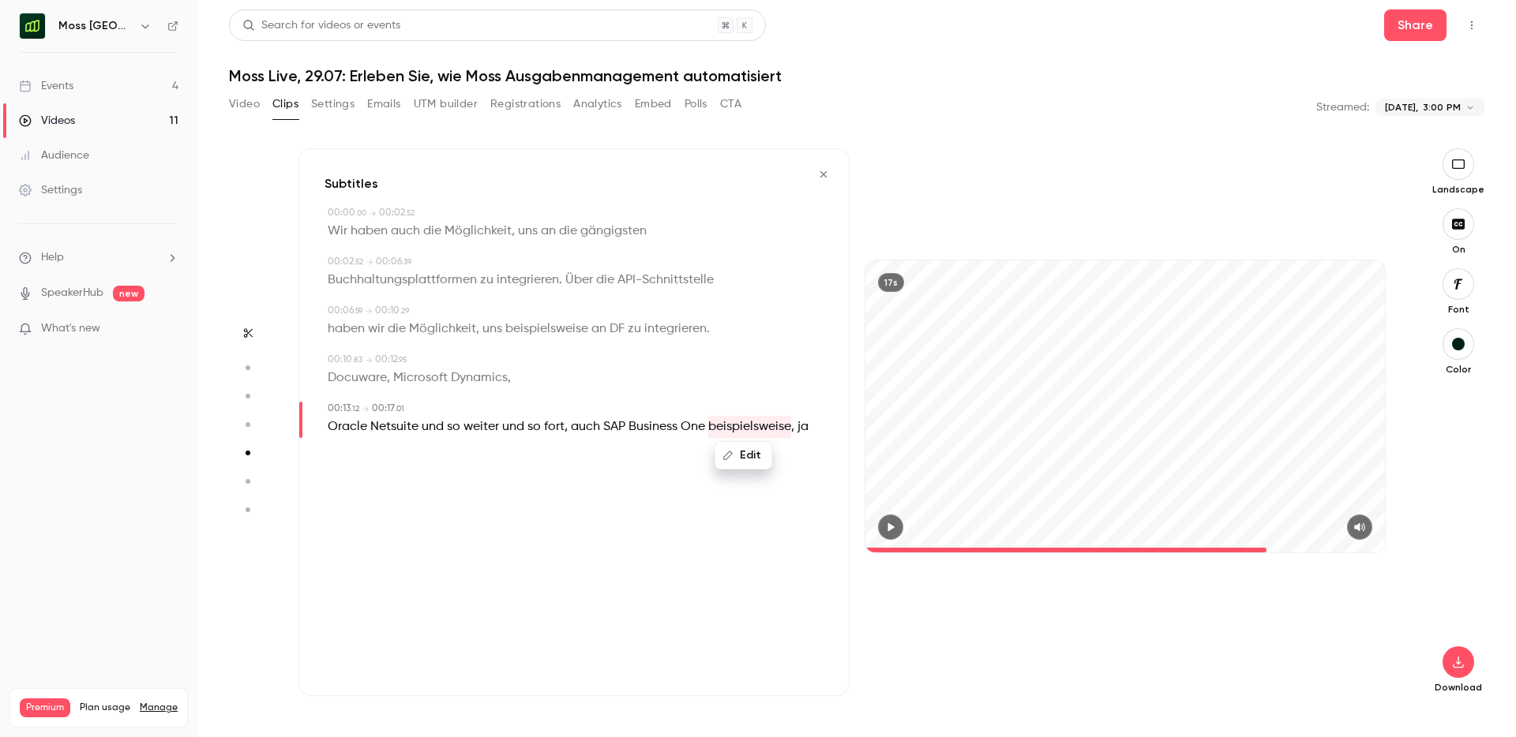
click at [800, 428] on span "ja" at bounding box center [802, 427] width 11 height 22
click at [779, 461] on button "Edit" at bounding box center [797, 455] width 54 height 25
click at [808, 463] on button "Replace" at bounding box center [812, 461] width 71 height 32
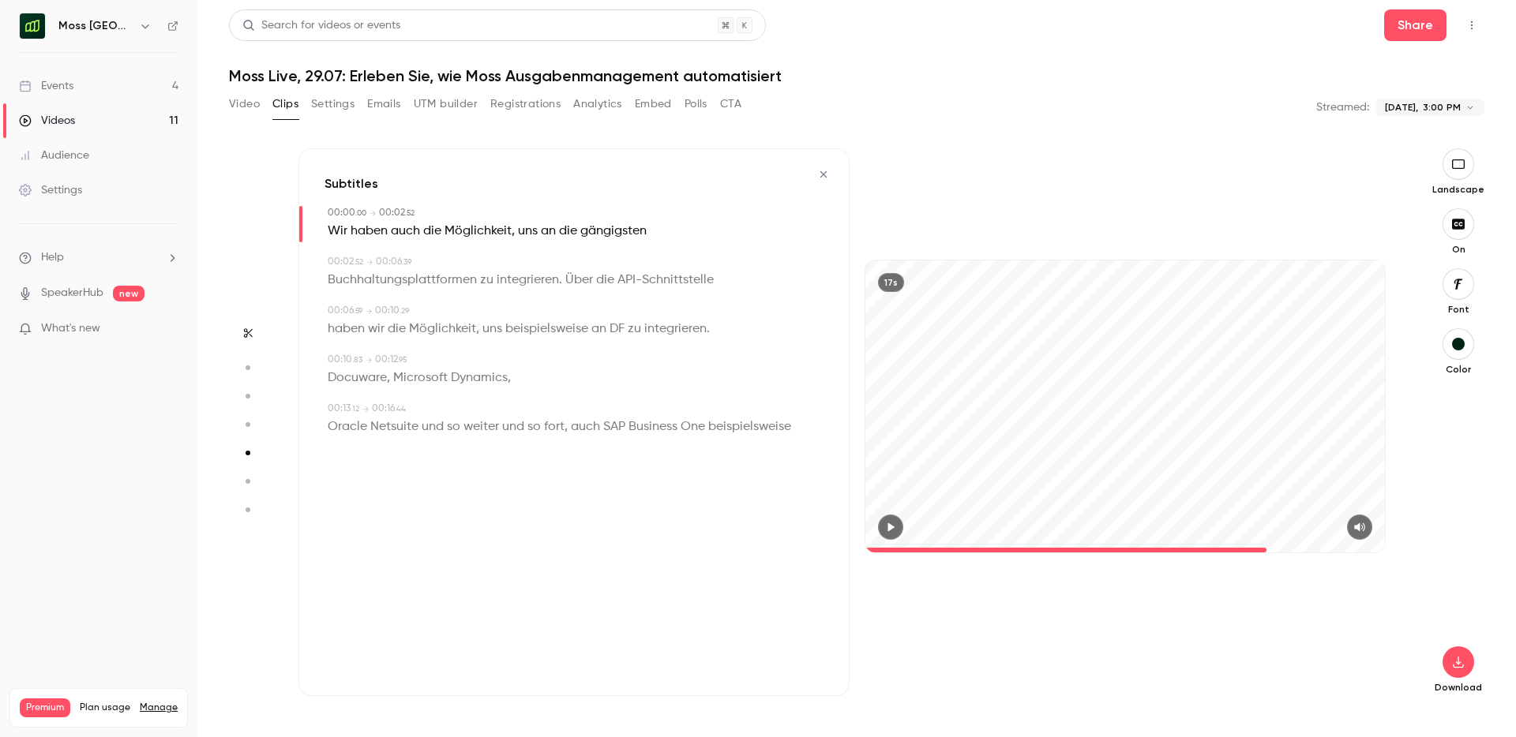
type input "*"
click at [1456, 663] on icon "button" at bounding box center [1457, 663] width 10 height 12
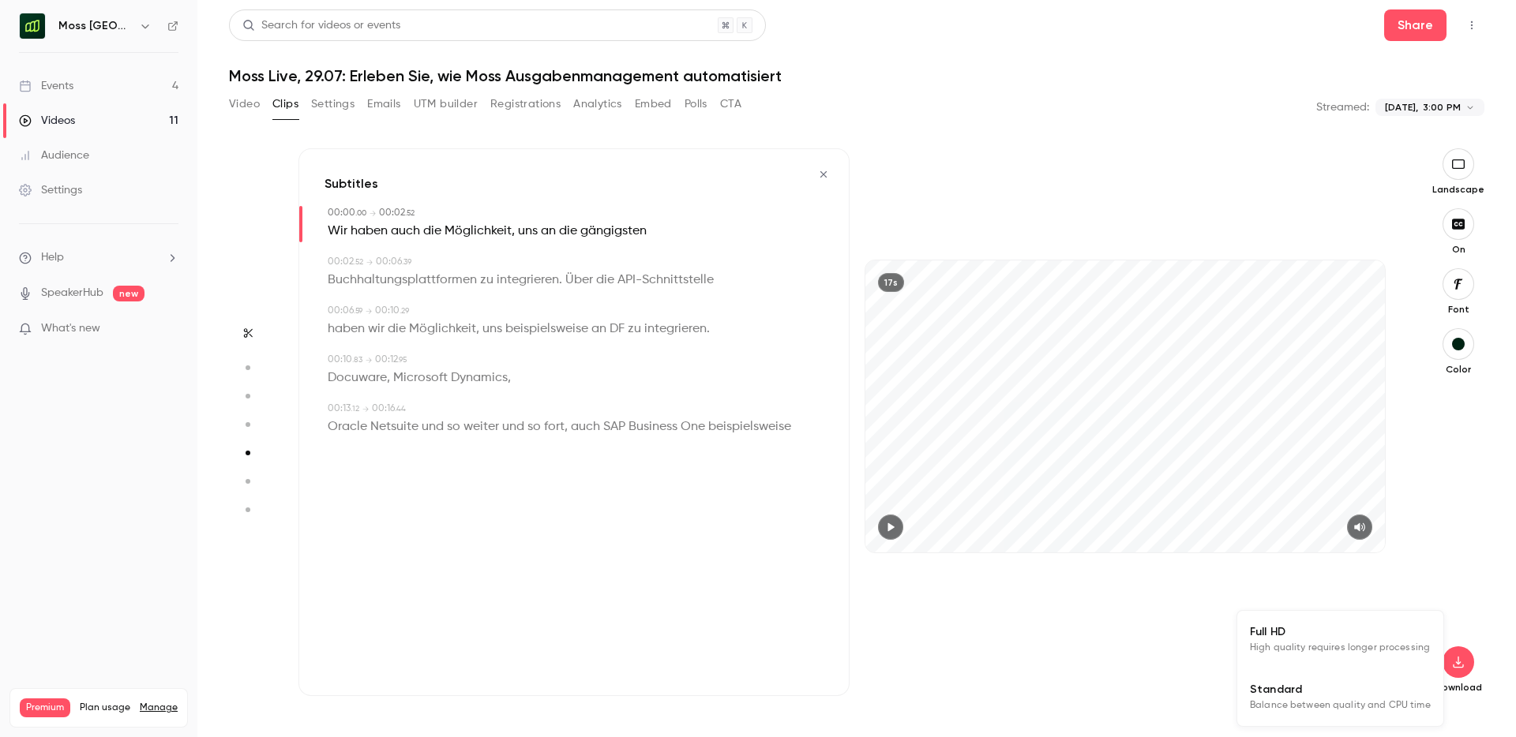
click at [1332, 650] on span "High quality requires longer processing" at bounding box center [1340, 648] width 180 height 16
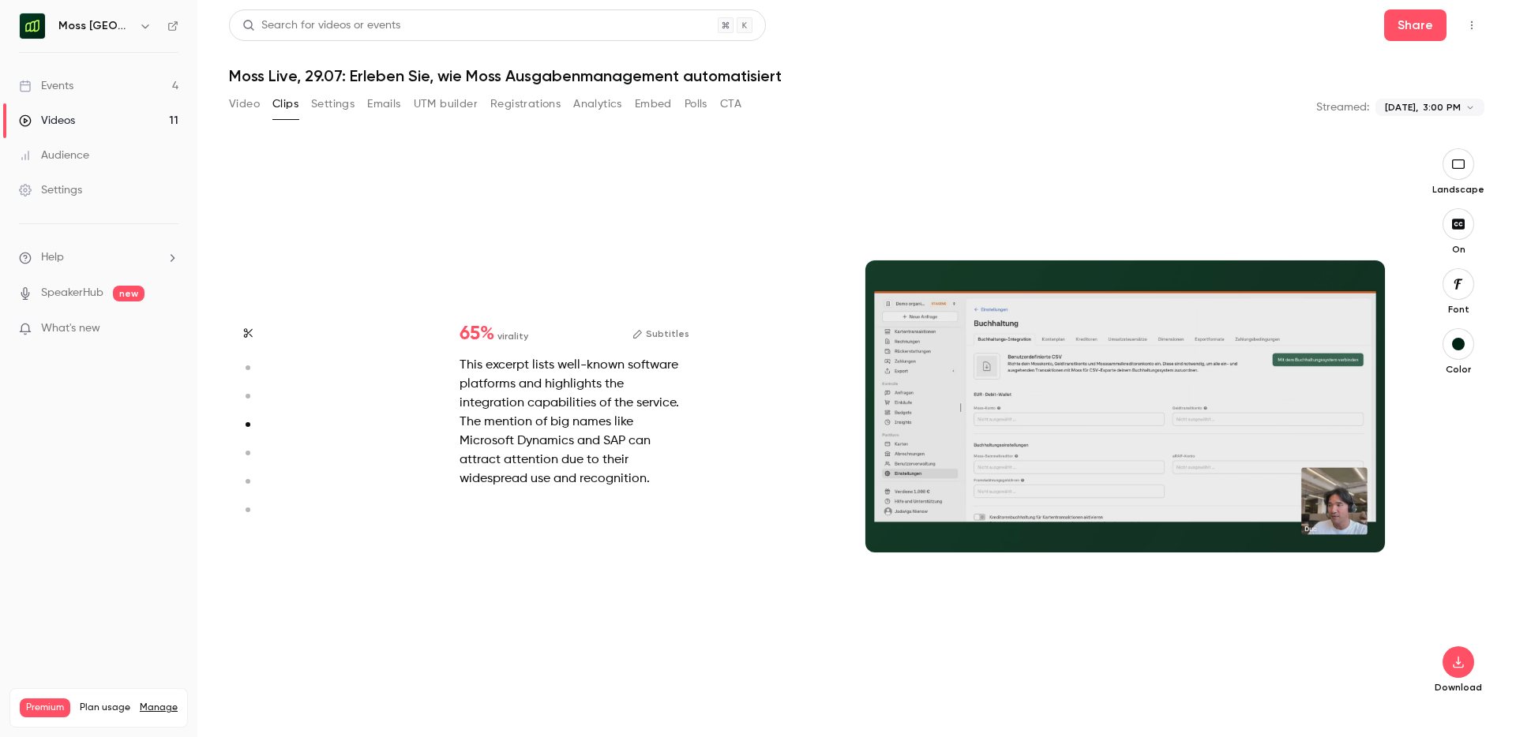
scroll to position [1681, 0]
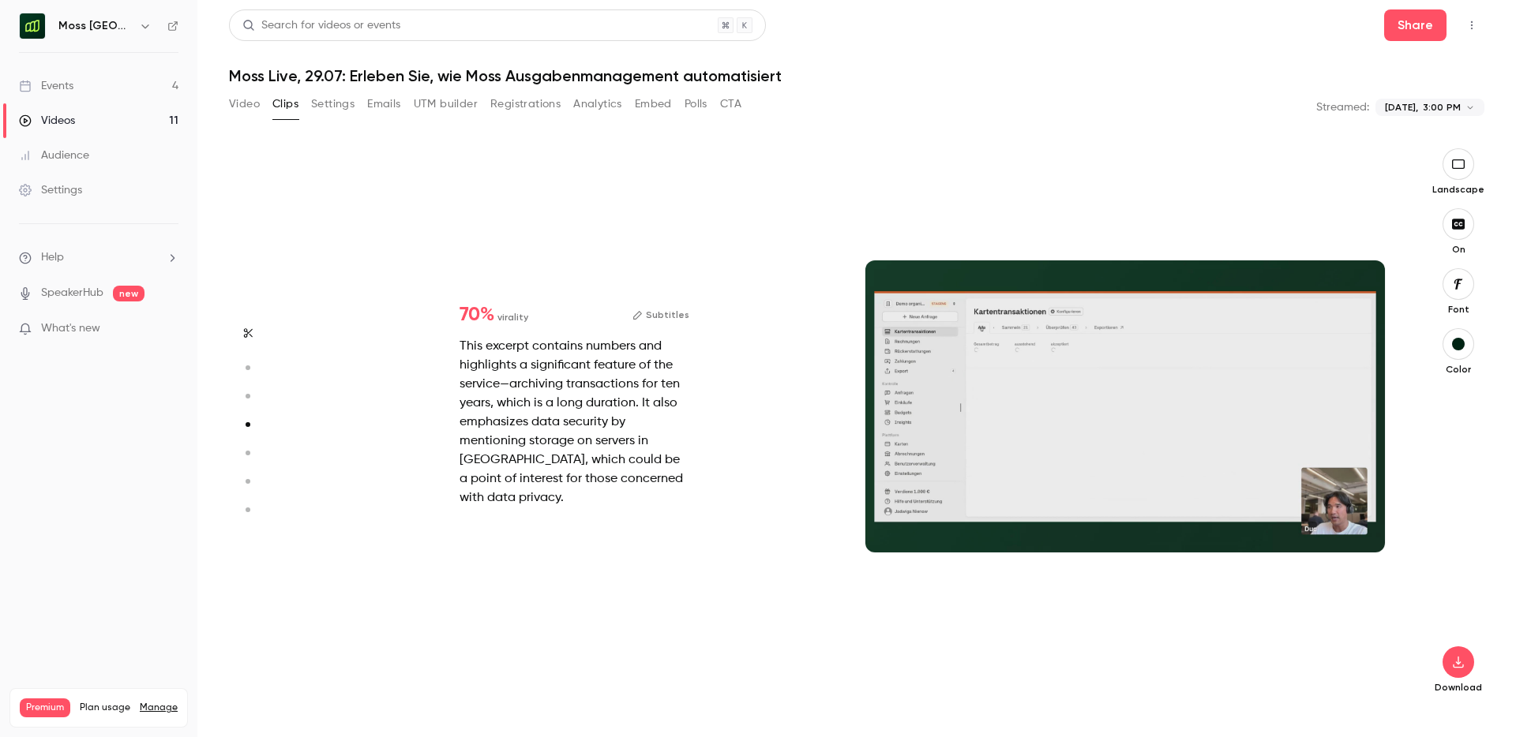
type input "*"
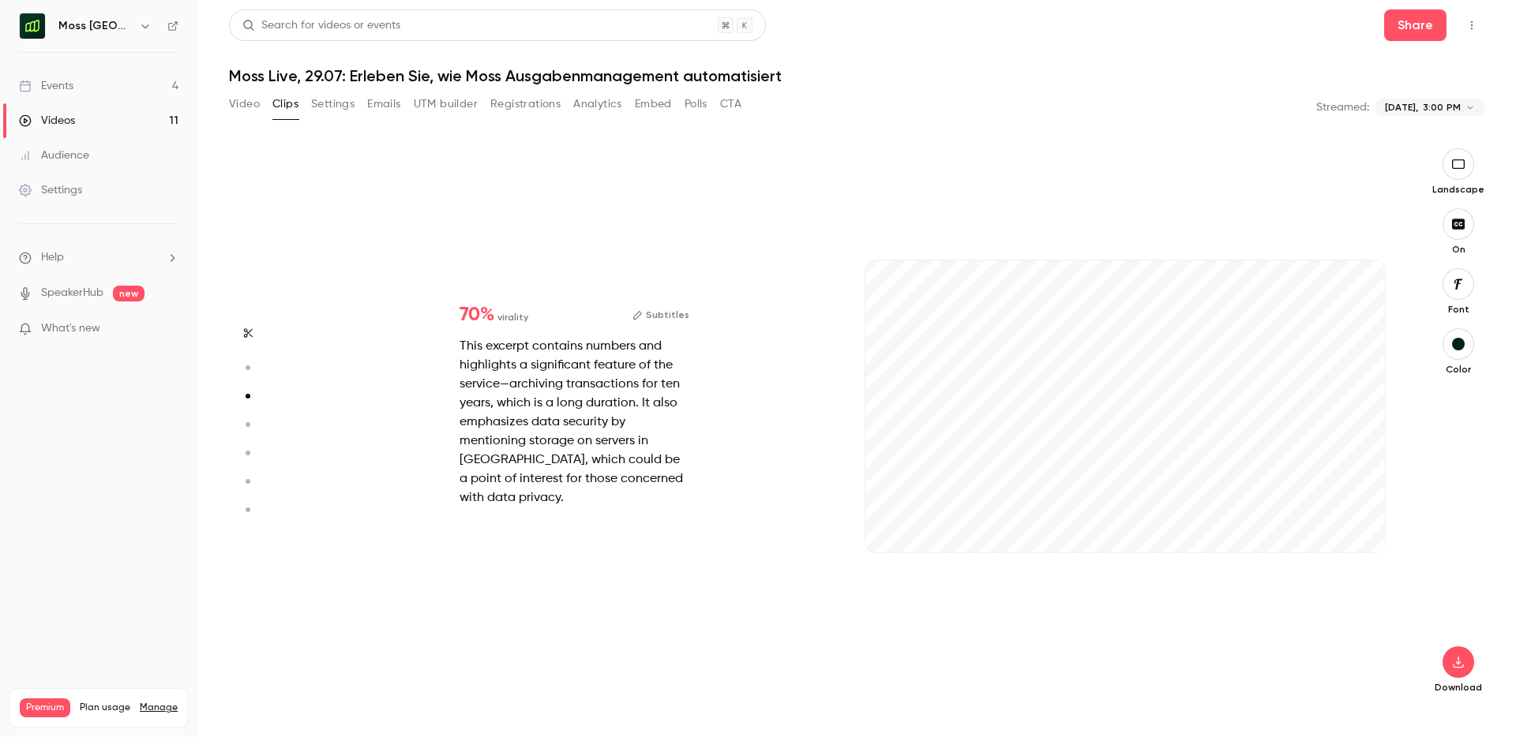
scroll to position [1121, 0]
type input "*"
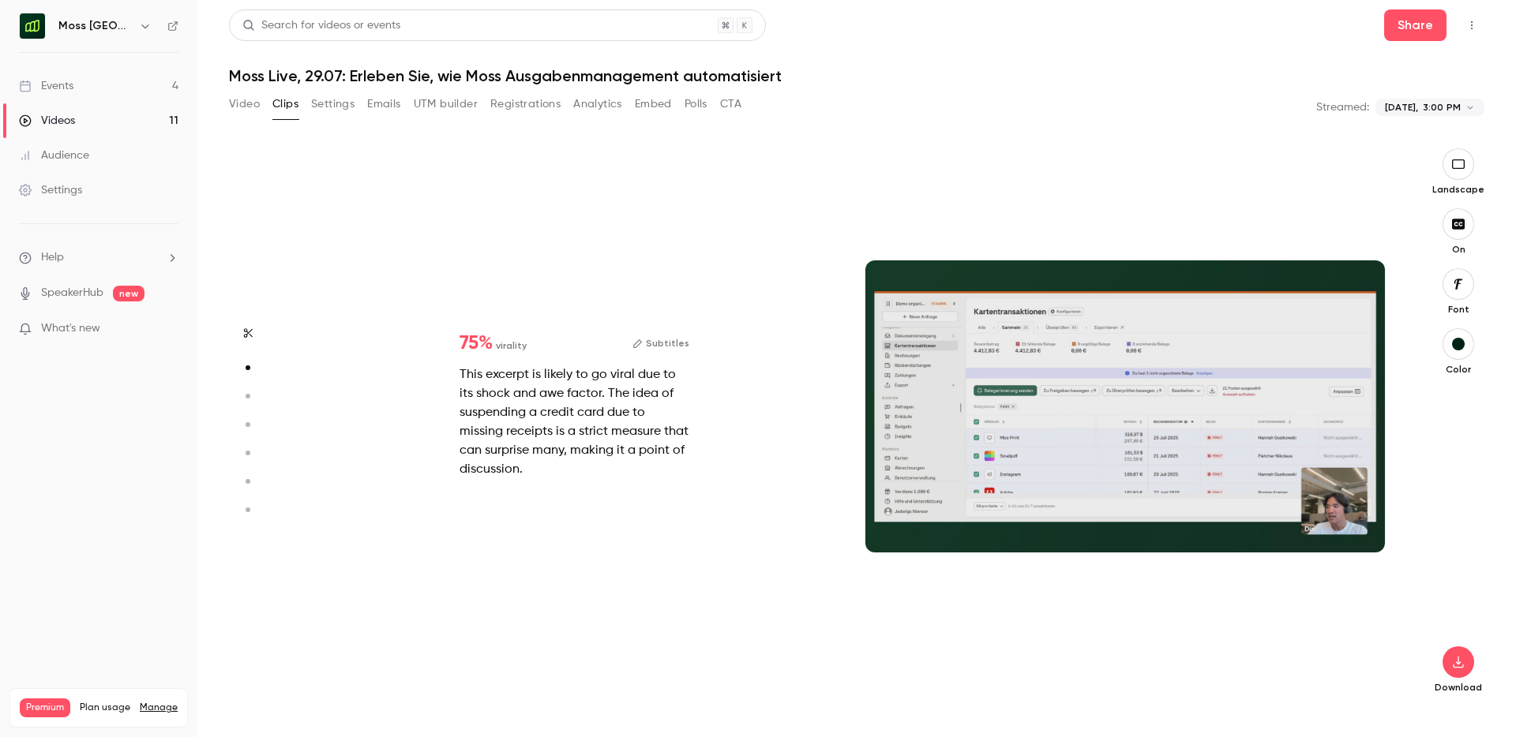
scroll to position [560, 0]
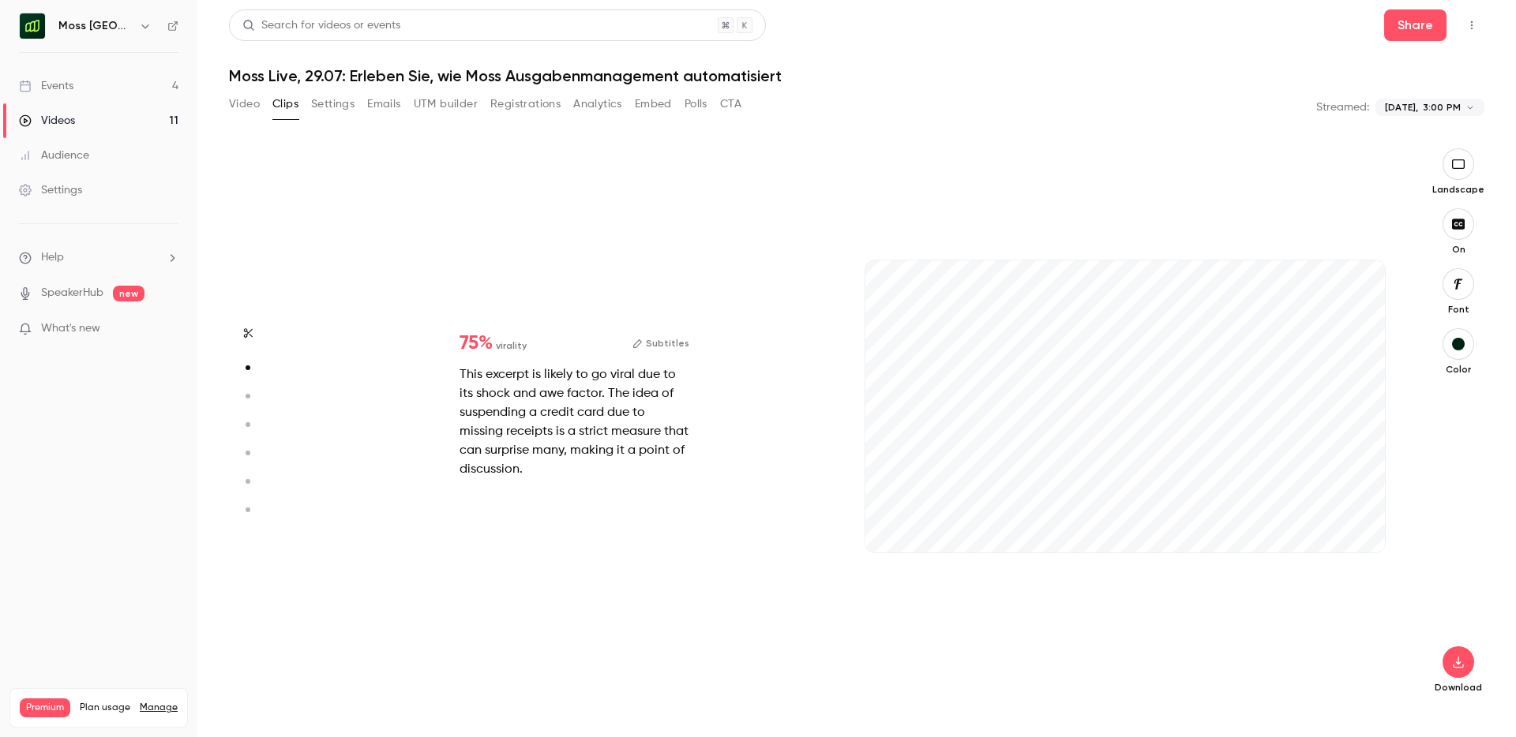
type input "*"
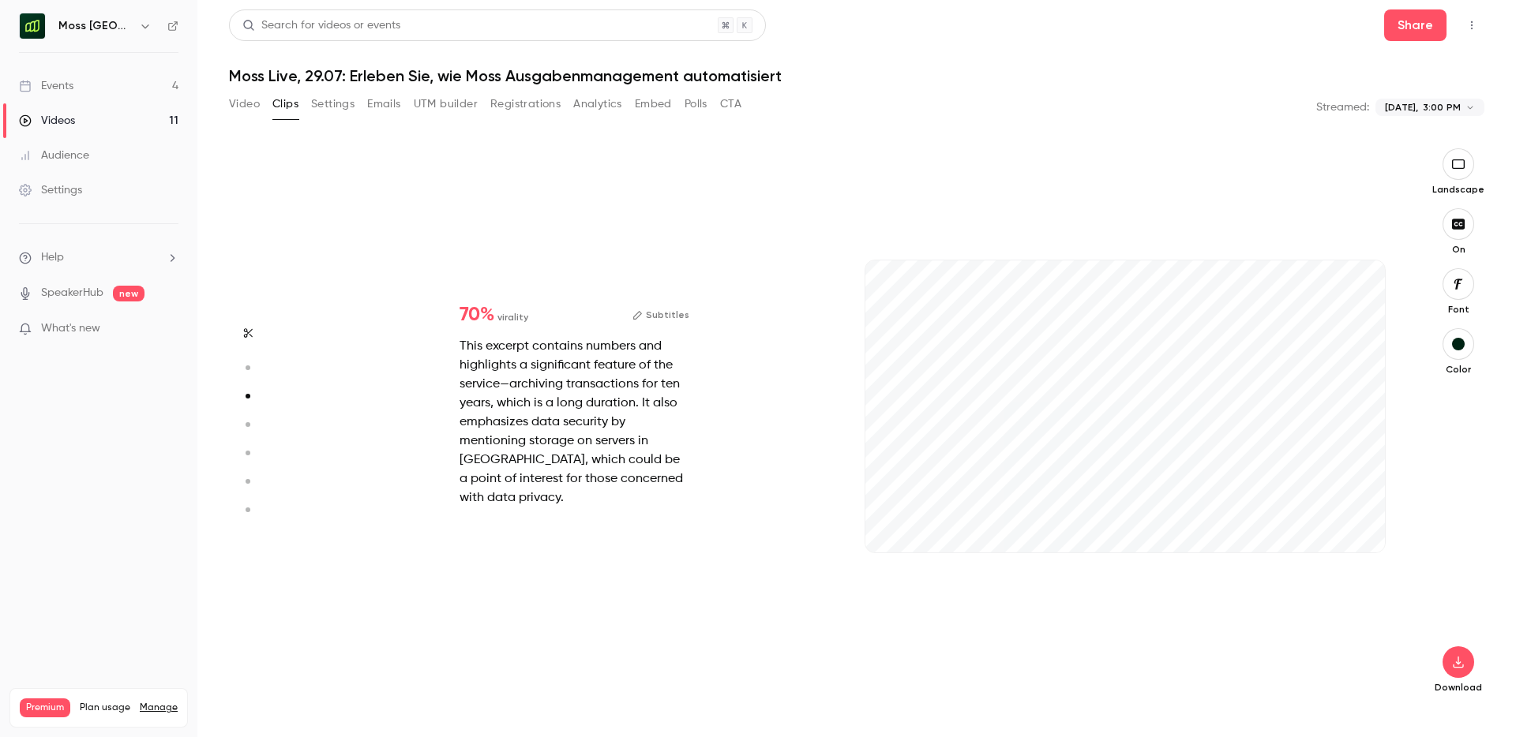
scroll to position [1121, 0]
click at [655, 313] on button "Subtitles" at bounding box center [660, 314] width 57 height 19
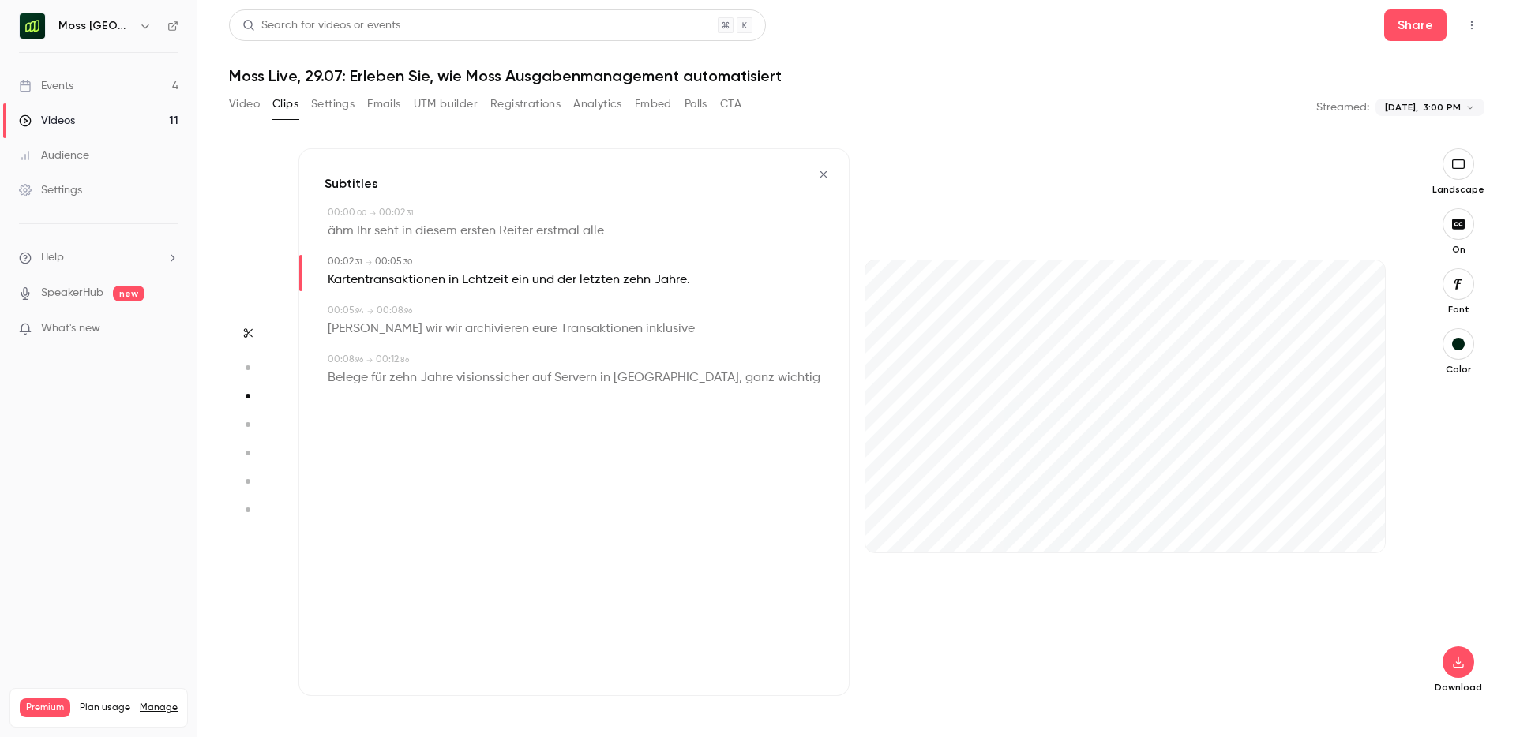
click at [342, 225] on span "ähm" at bounding box center [341, 231] width 26 height 22
type input "*"
click at [333, 261] on button "Edit" at bounding box center [335, 259] width 54 height 25
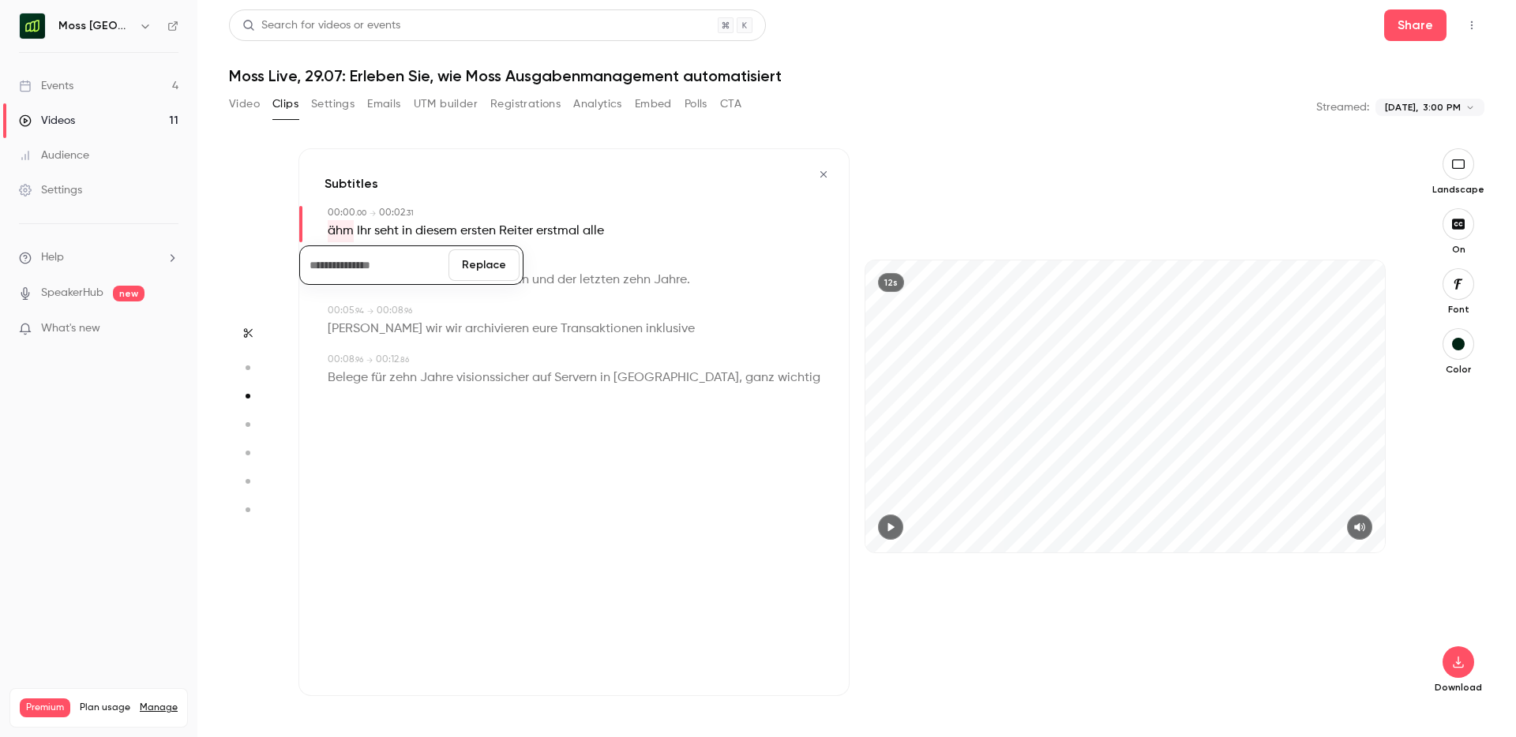
click at [493, 272] on button "Replace" at bounding box center [483, 265] width 71 height 32
click at [888, 523] on icon "button" at bounding box center [891, 527] width 6 height 9
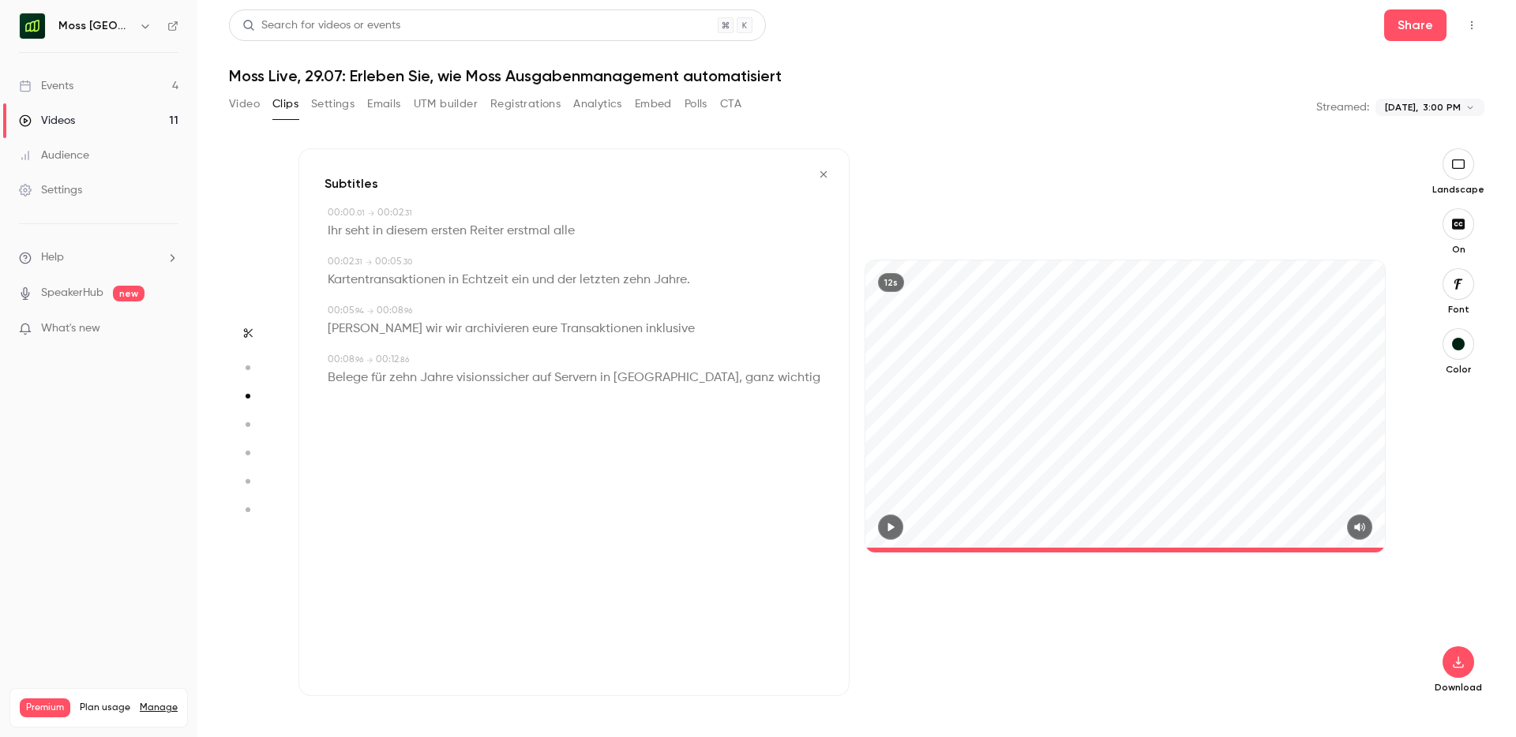
click at [892, 523] on icon "button" at bounding box center [890, 527] width 13 height 11
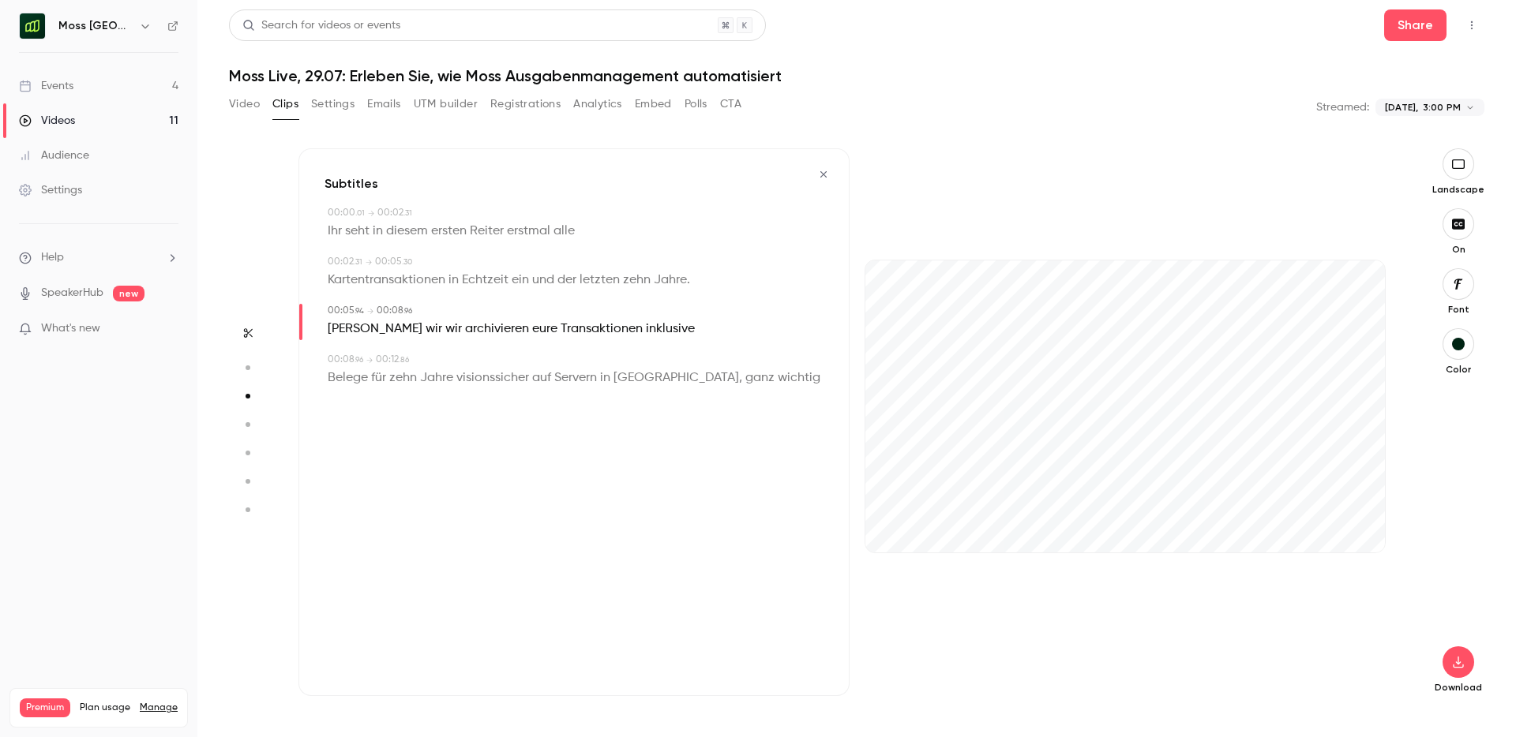
click at [445, 324] on span "wir" at bounding box center [453, 329] width 17 height 22
click at [332, 331] on span "[PERSON_NAME]" at bounding box center [375, 329] width 95 height 22
click at [891, 524] on icon "button" at bounding box center [890, 527] width 13 height 11
click at [384, 279] on span "Kartentransaktionen" at bounding box center [387, 280] width 118 height 22
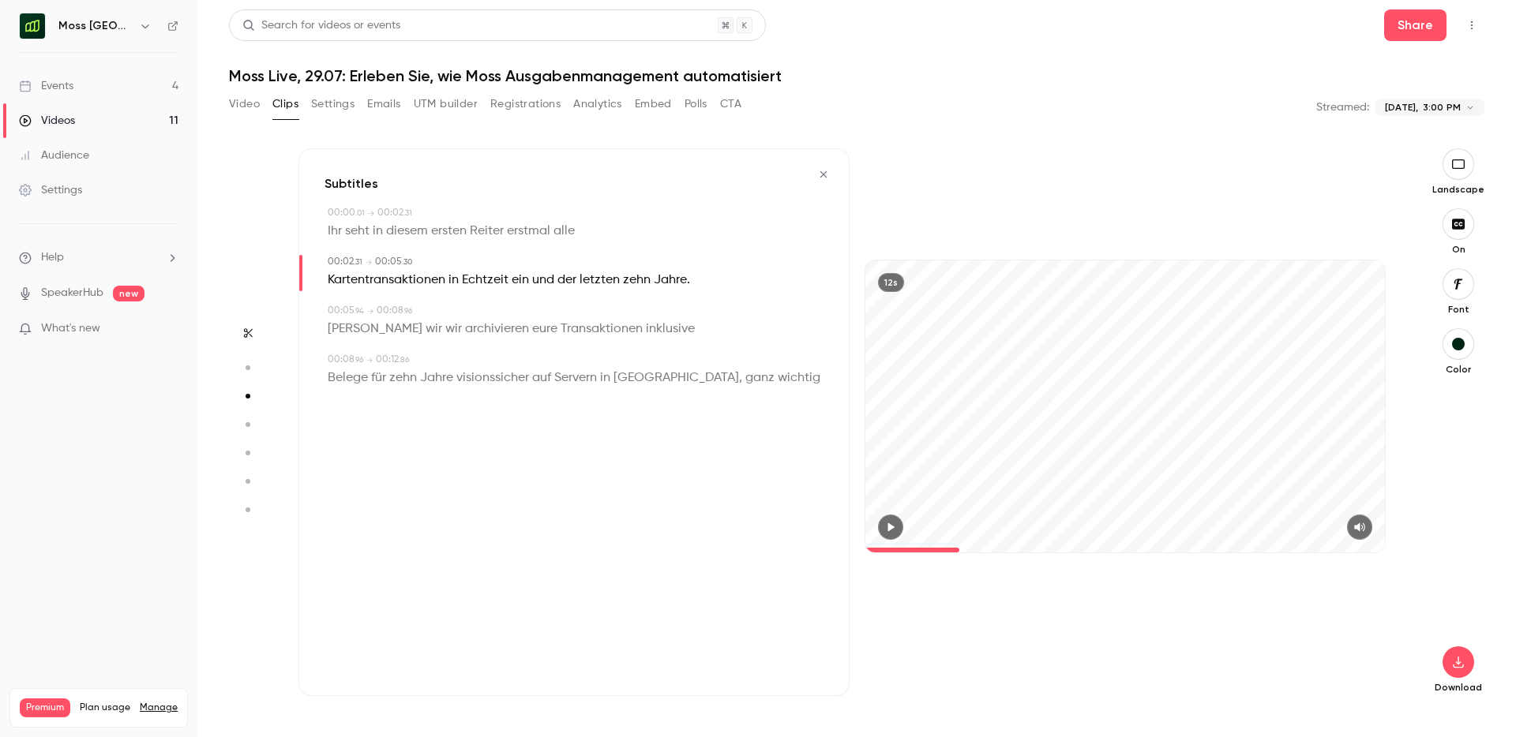
click at [899, 525] on button "button" at bounding box center [890, 527] width 25 height 25
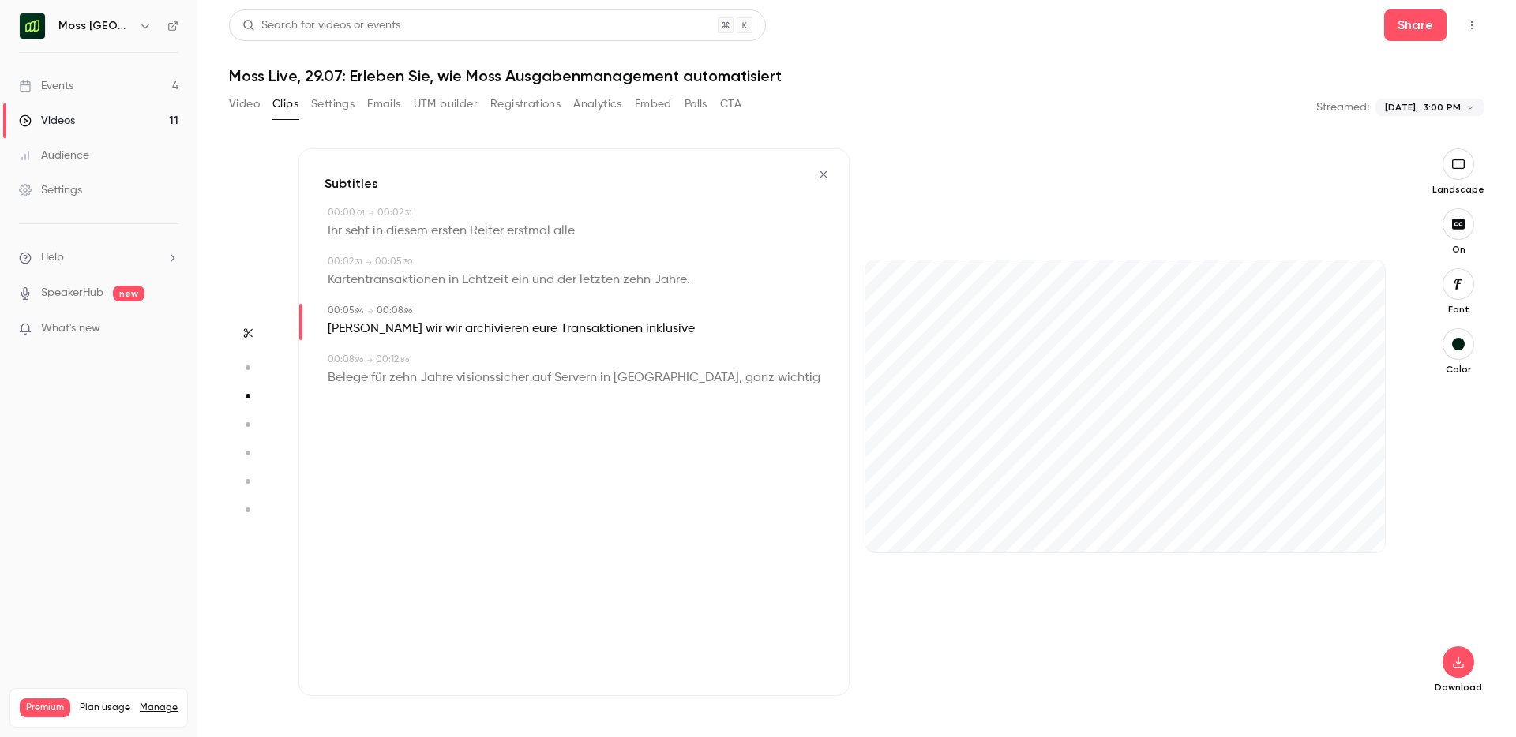
click at [442, 335] on span at bounding box center [443, 329] width 3 height 13
type input "***"
click at [350, 365] on button "Edit" at bounding box center [348, 357] width 54 height 25
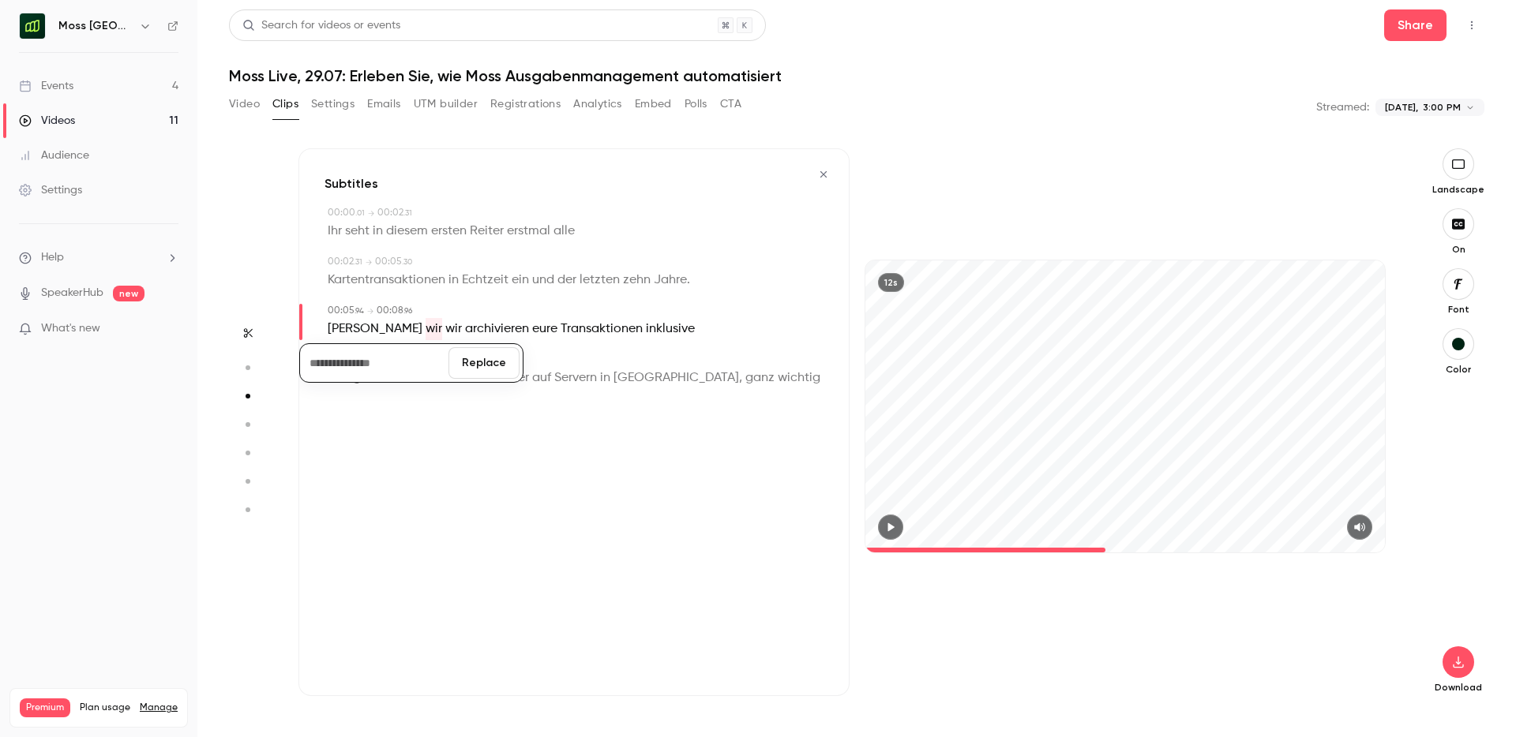
click at [490, 368] on button "Replace" at bounding box center [483, 363] width 71 height 32
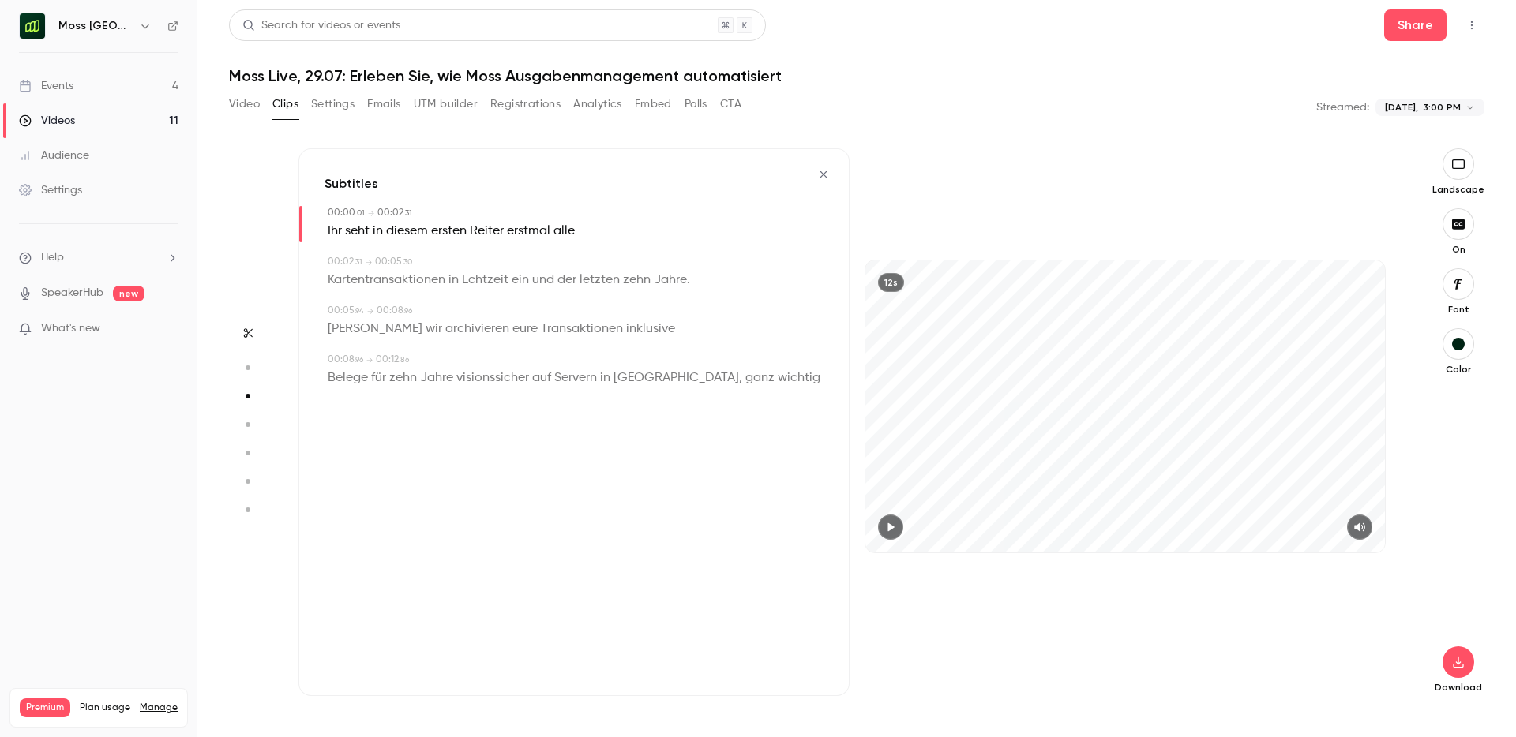
click at [339, 328] on span "[PERSON_NAME]" at bounding box center [375, 329] width 95 height 22
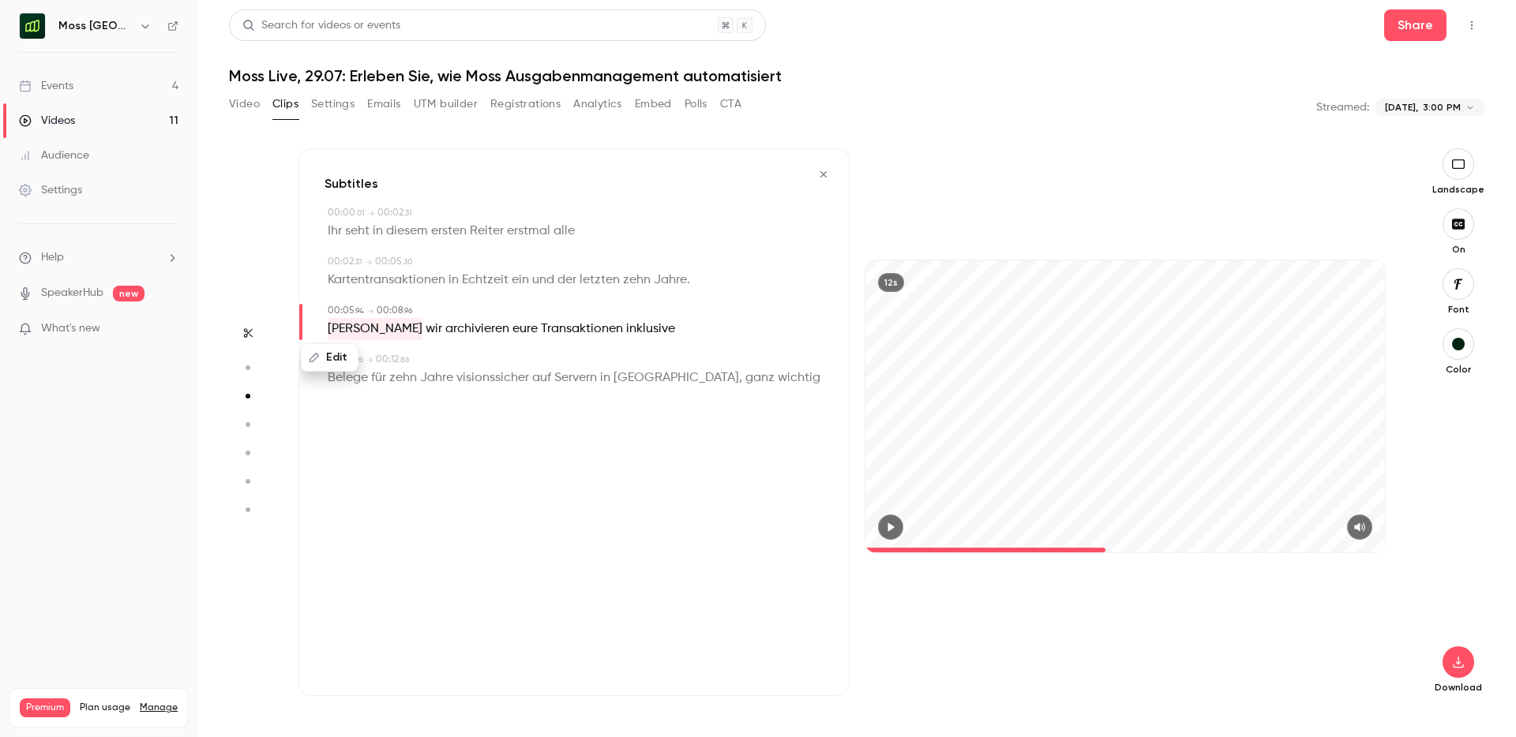
click at [324, 357] on button "Edit" at bounding box center [329, 357] width 54 height 25
click at [485, 366] on button "Replace" at bounding box center [483, 363] width 71 height 32
type input "***"
click at [320, 362] on button "Edit" at bounding box center [329, 357] width 54 height 25
click at [479, 362] on button "Replace" at bounding box center [483, 363] width 71 height 32
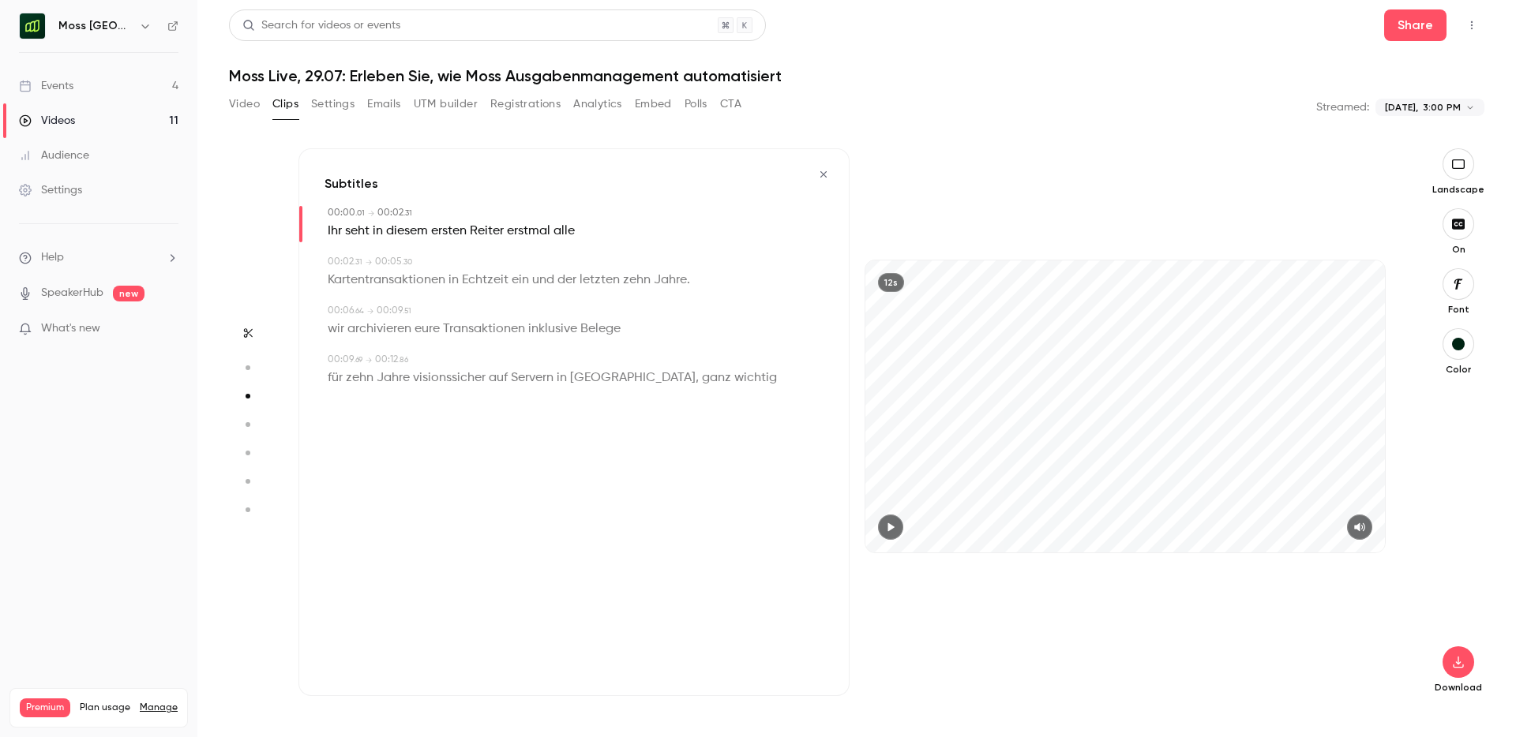
click at [336, 330] on span "wir" at bounding box center [336, 329] width 17 height 22
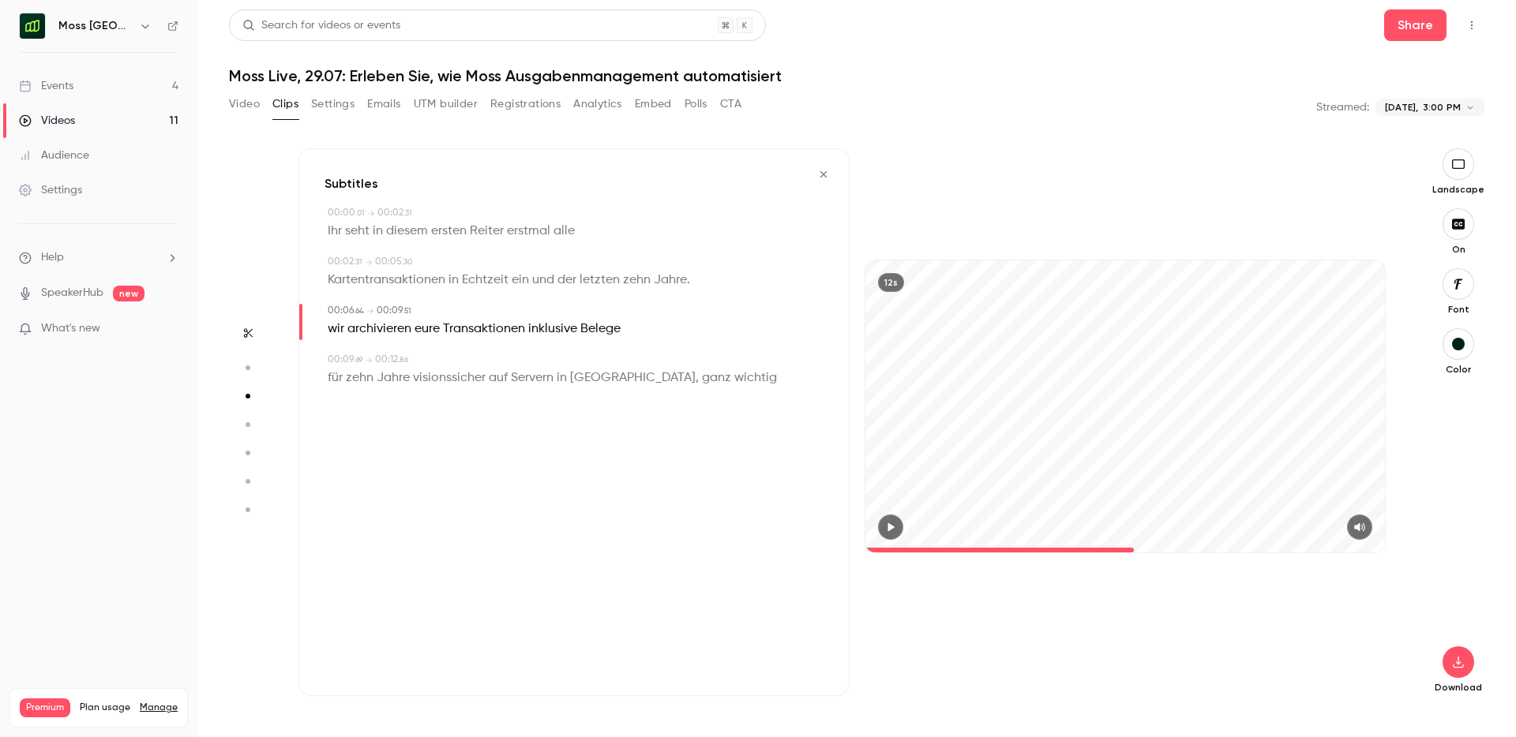
click at [894, 530] on icon "button" at bounding box center [890, 527] width 13 height 11
click at [890, 526] on icon "button" at bounding box center [891, 527] width 6 height 9
click at [1458, 658] on icon "button" at bounding box center [1457, 663] width 10 height 12
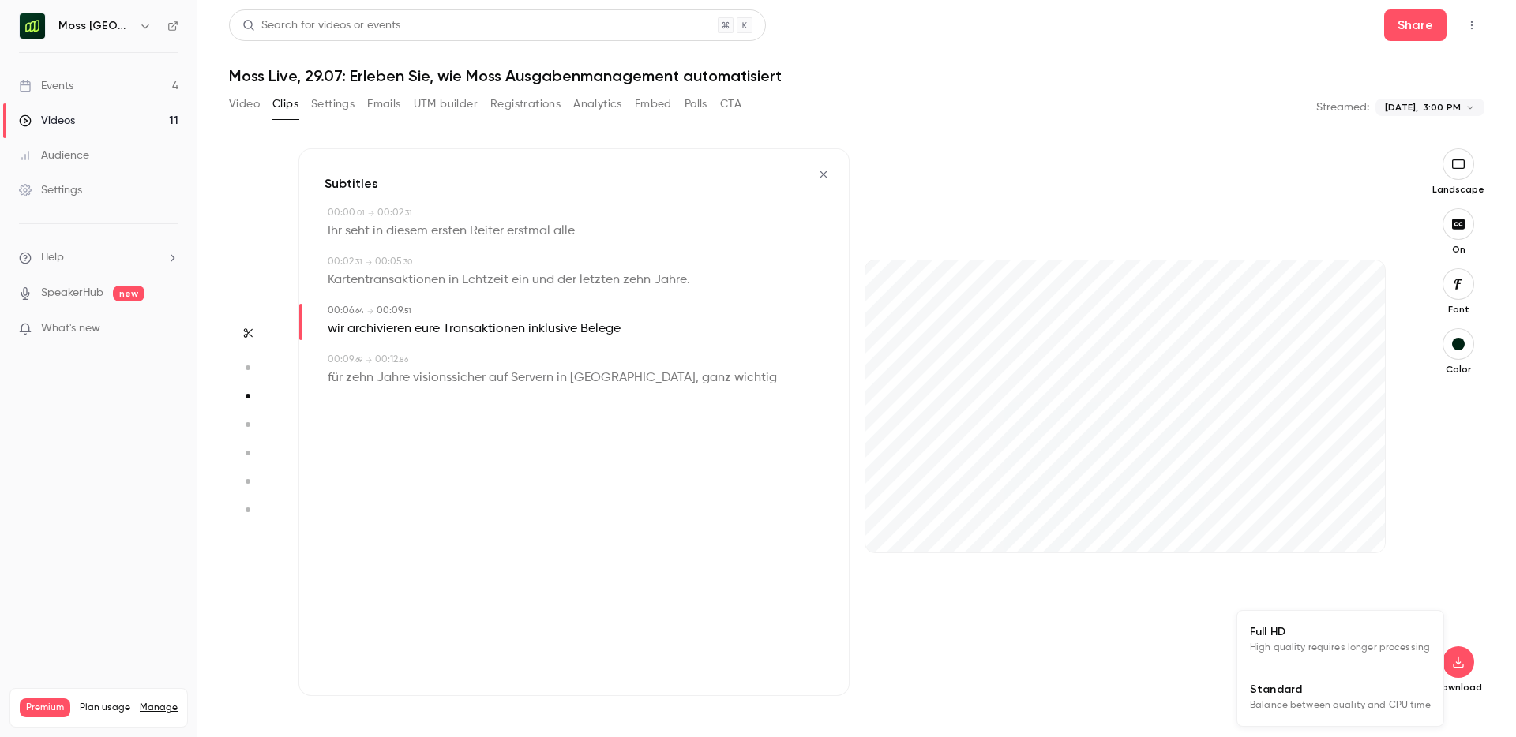
click at [1351, 643] on span "High quality requires longer processing" at bounding box center [1340, 648] width 180 height 16
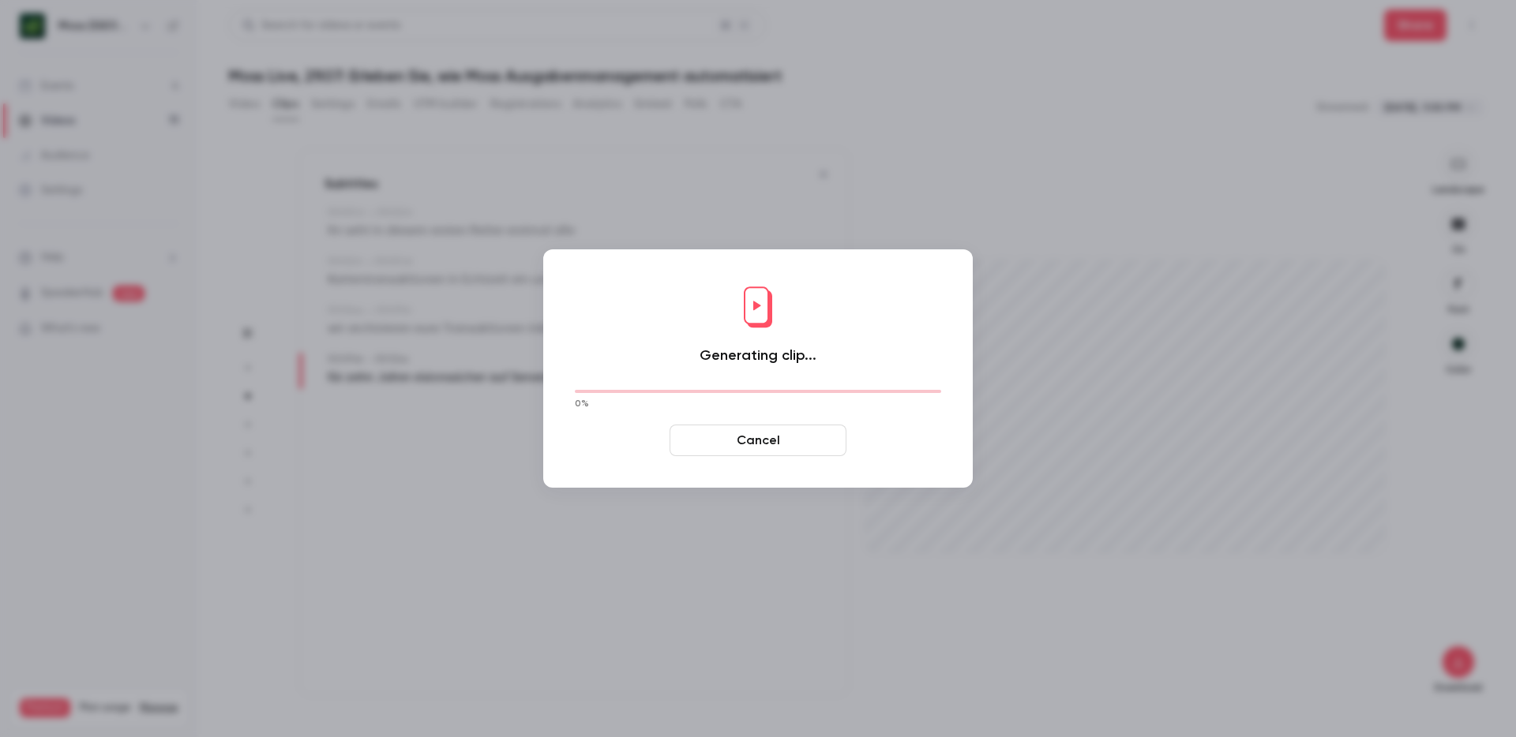
click at [747, 440] on button "Cancel" at bounding box center [757, 441] width 177 height 32
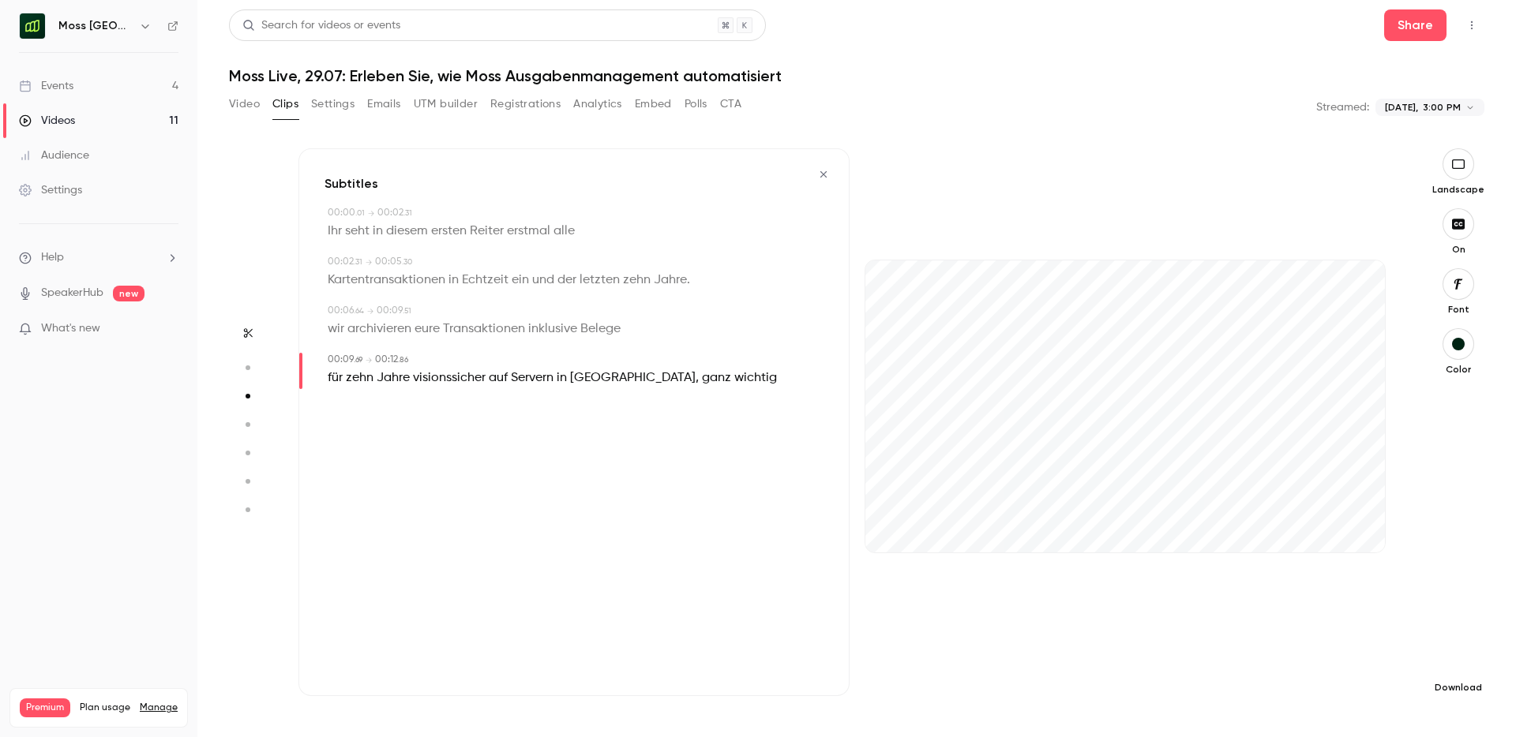
click at [1467, 658] on icon "button" at bounding box center [1458, 662] width 19 height 13
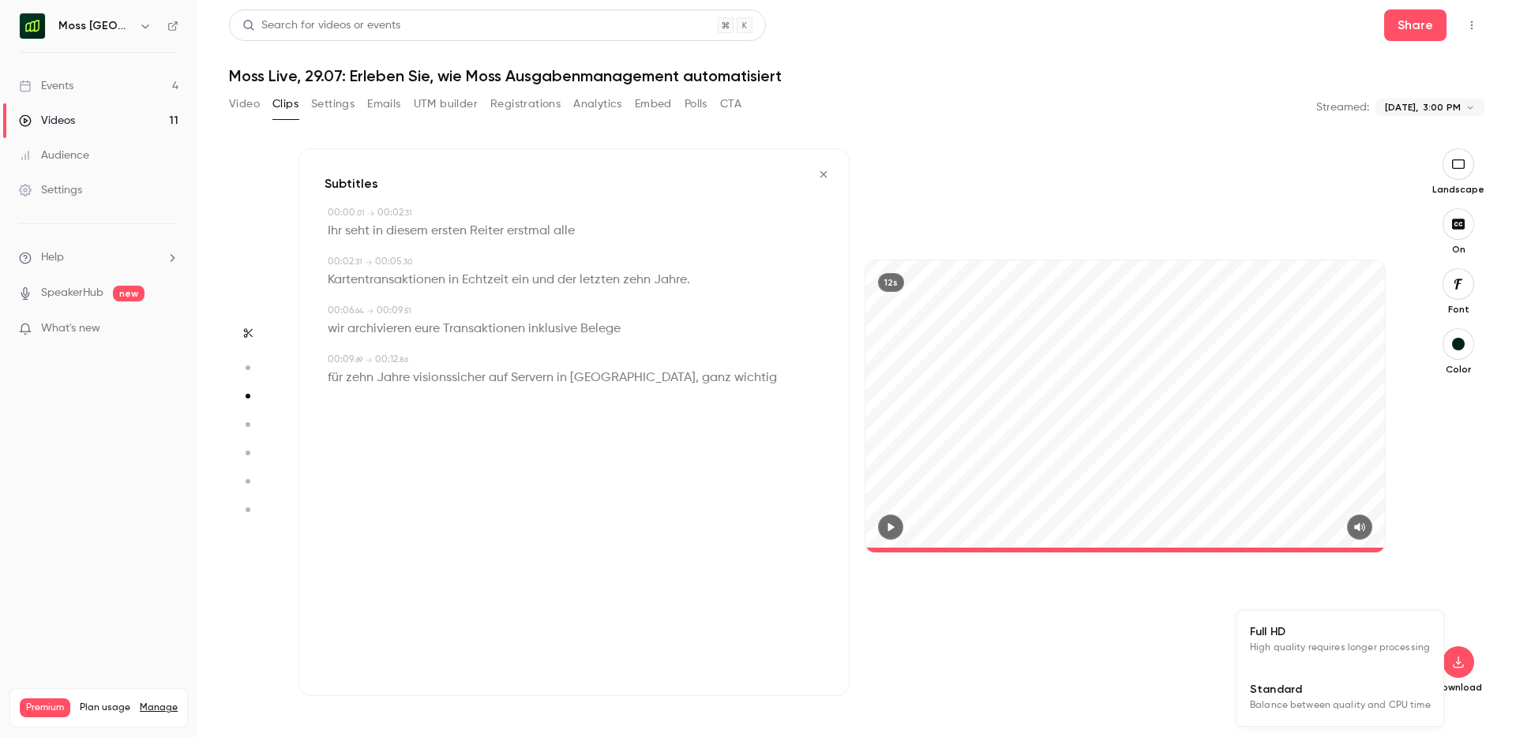
click at [1377, 696] on span "Standard" at bounding box center [1340, 689] width 181 height 17
type input "****"
click at [238, 107] on button "Video" at bounding box center [244, 104] width 31 height 25
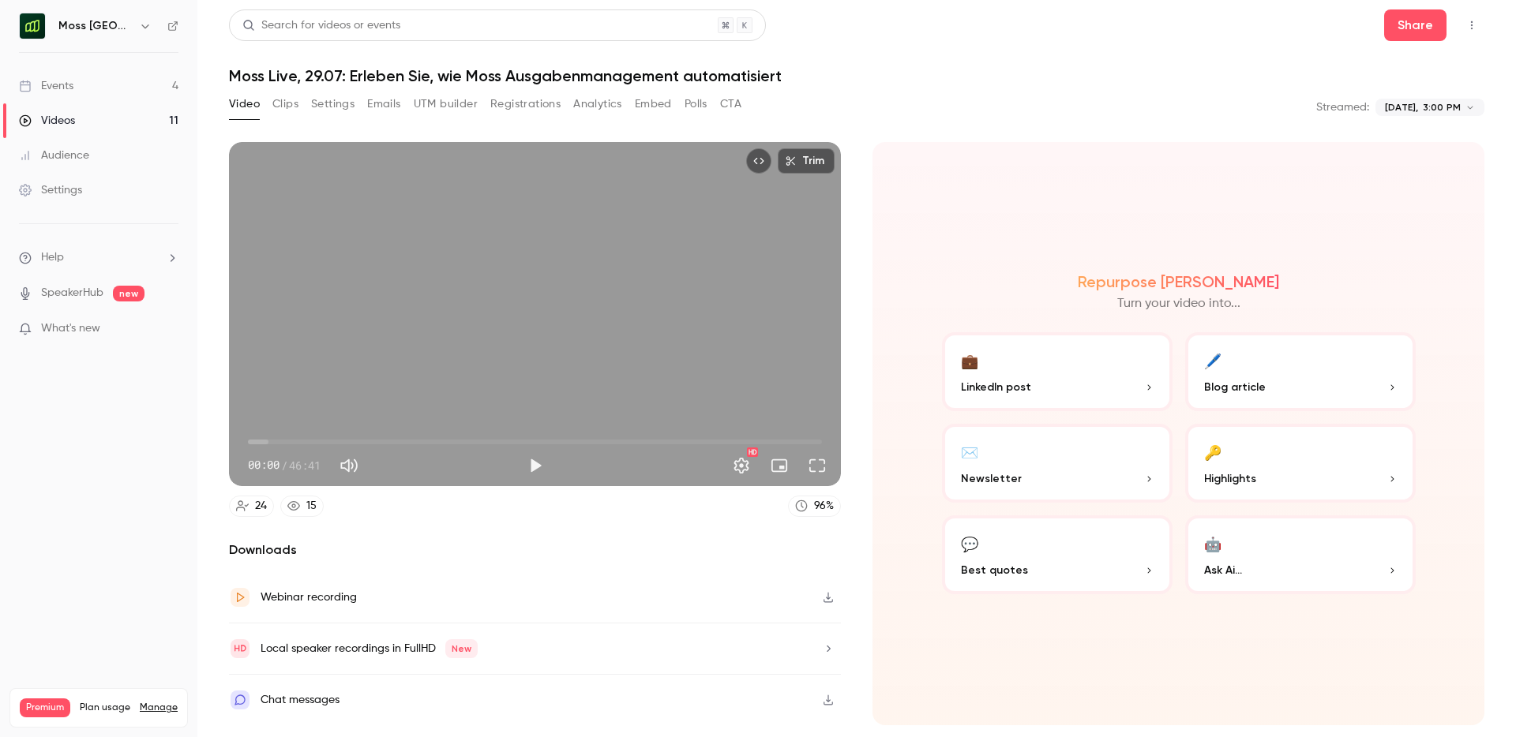
click at [61, 84] on div "Events" at bounding box center [46, 86] width 54 height 16
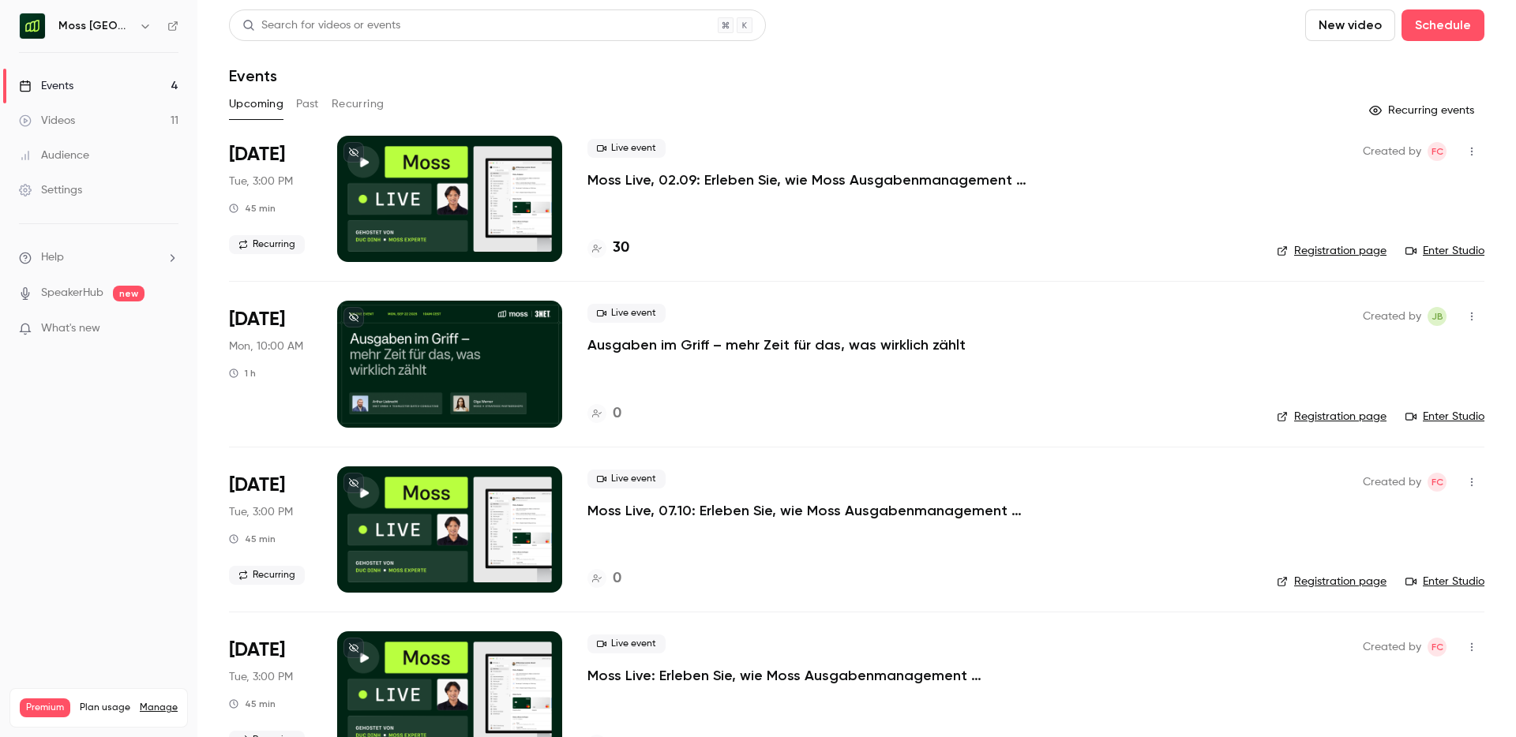
click at [301, 107] on button "Past" at bounding box center [307, 104] width 23 height 25
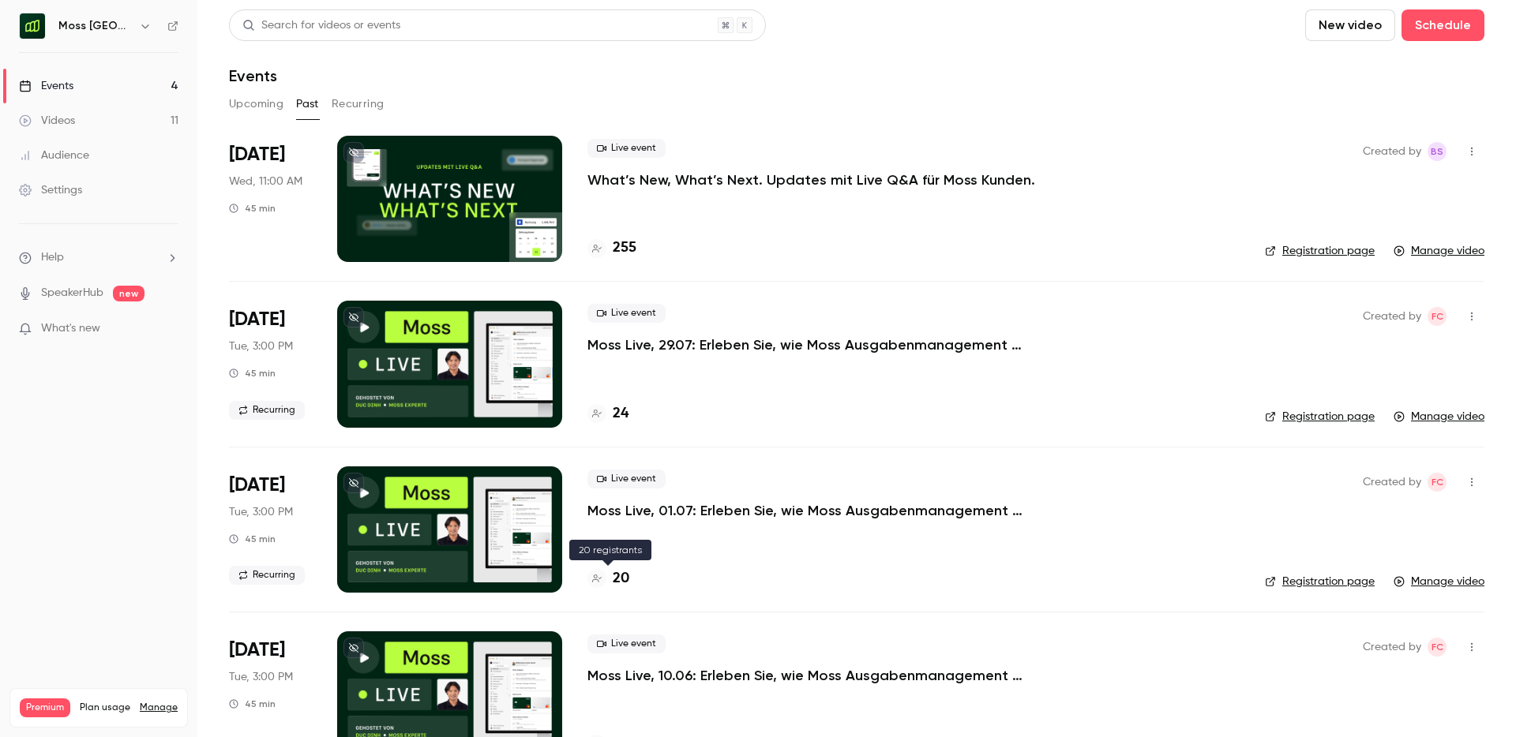
click at [625, 578] on h4 "20" at bounding box center [621, 578] width 17 height 21
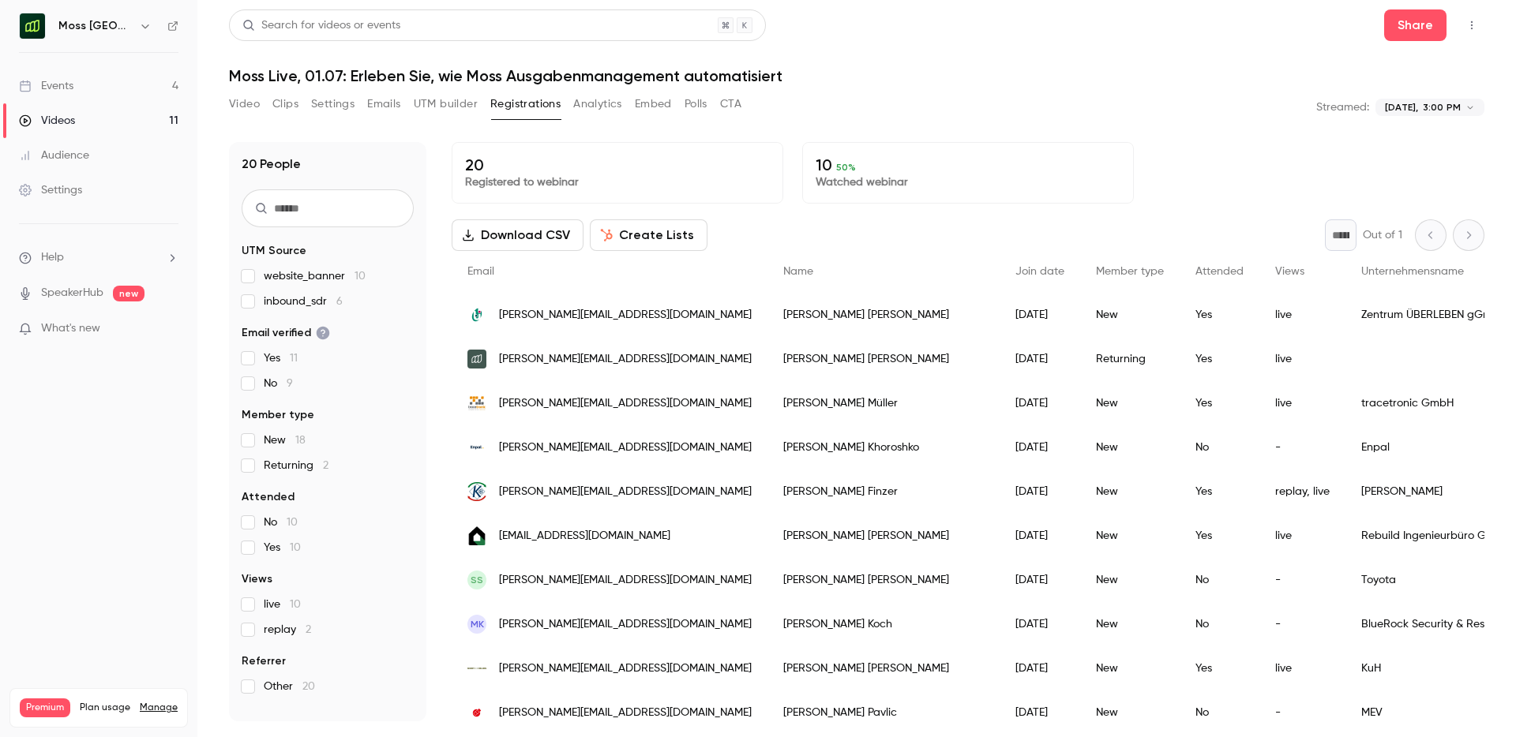
click at [248, 101] on button "Video" at bounding box center [244, 104] width 31 height 25
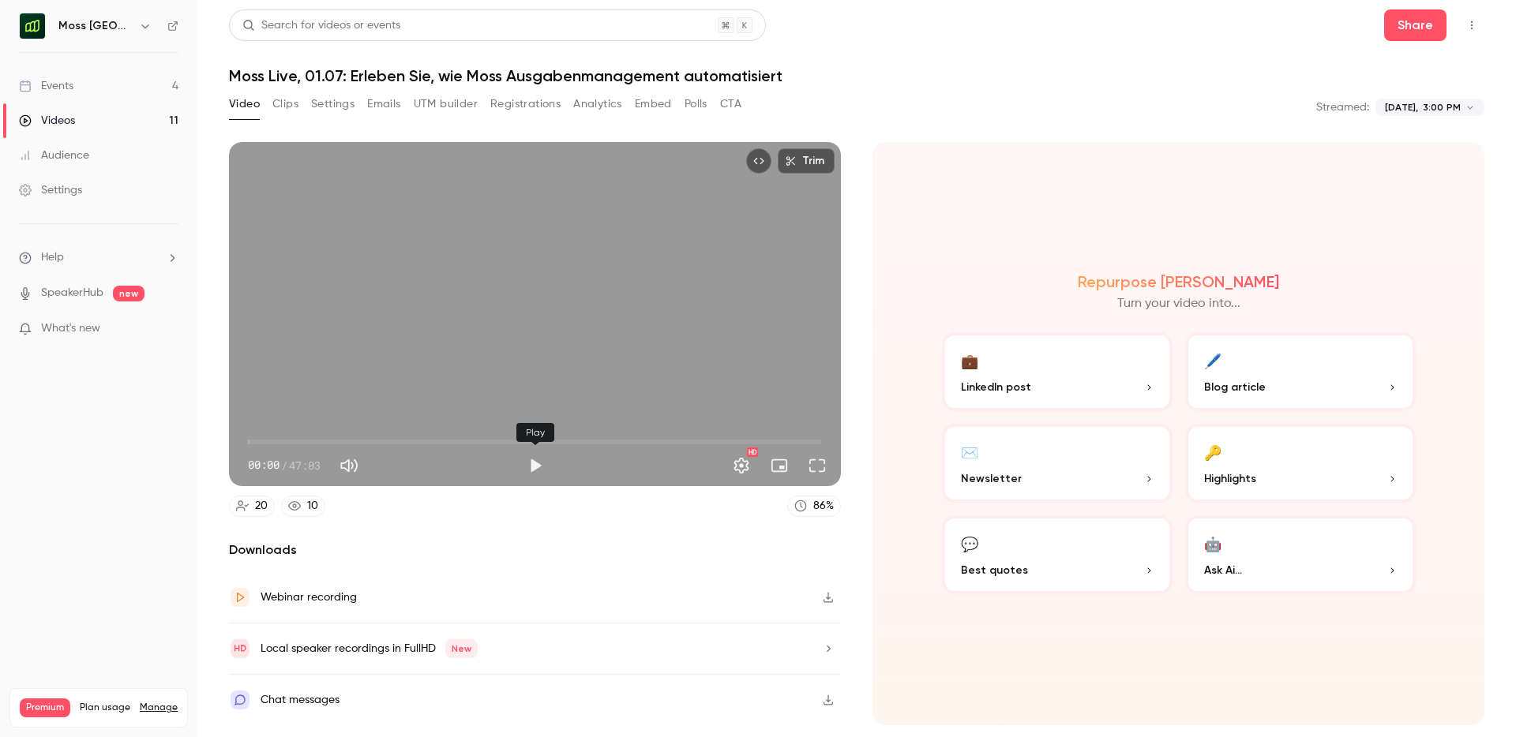
click at [539, 465] on button "Play" at bounding box center [535, 466] width 32 height 32
click at [332, 443] on span "00:10" at bounding box center [535, 441] width 574 height 25
click at [489, 437] on span "06:52" at bounding box center [535, 441] width 574 height 25
click at [530, 447] on span "19:46" at bounding box center [535, 441] width 574 height 25
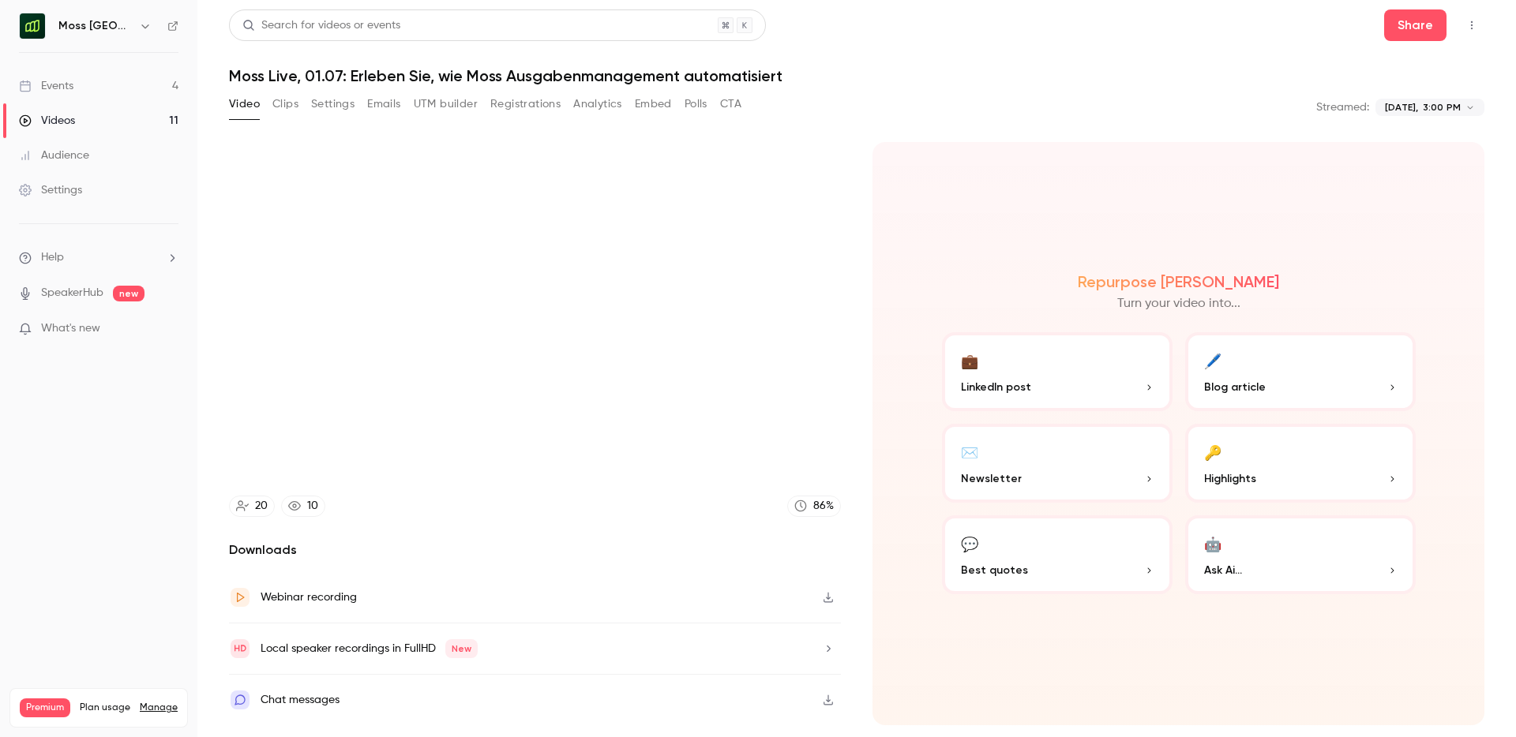
type input "******"
click at [287, 107] on button "Clips" at bounding box center [285, 104] width 26 height 25
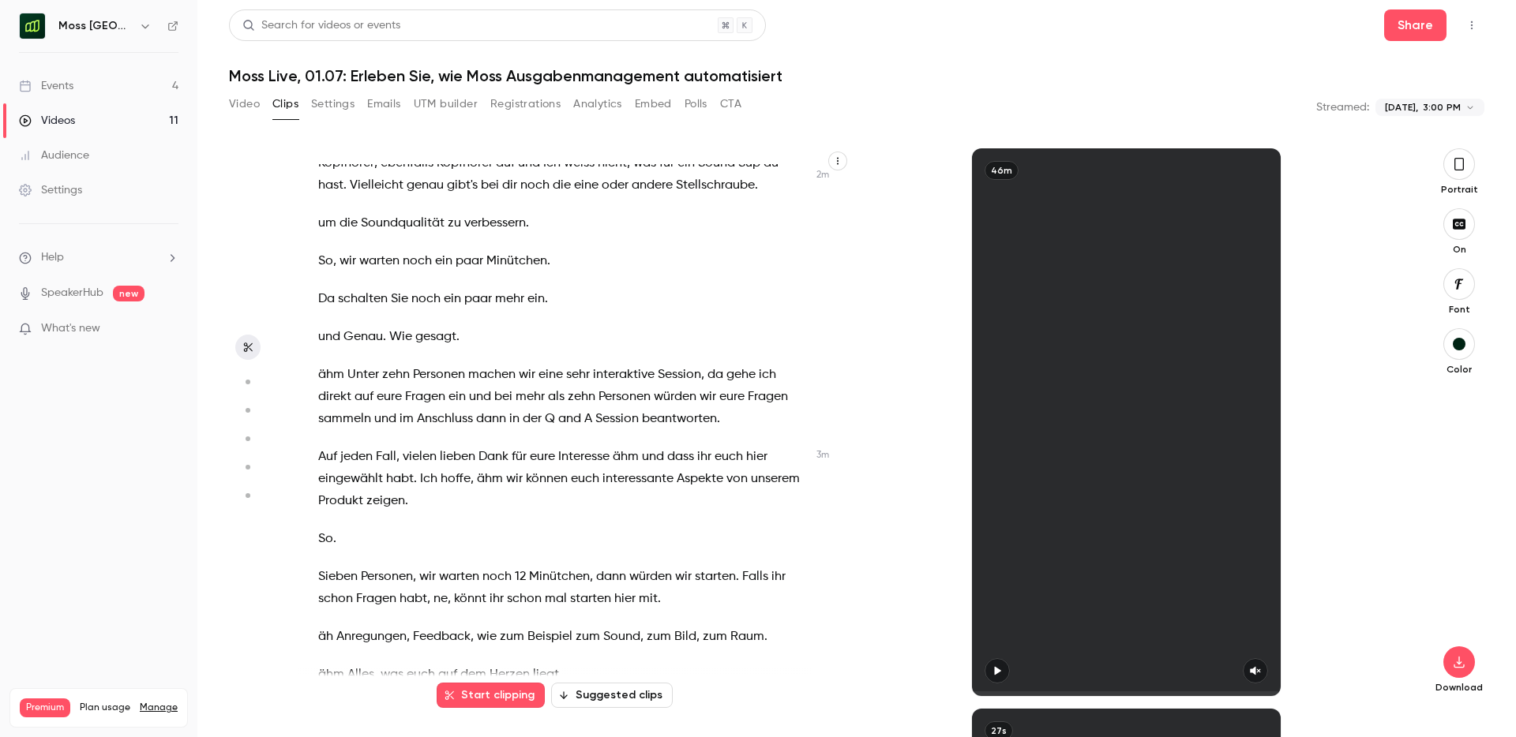
scroll to position [959, 0]
click at [633, 695] on button "Suggested clips" at bounding box center [612, 695] width 122 height 25
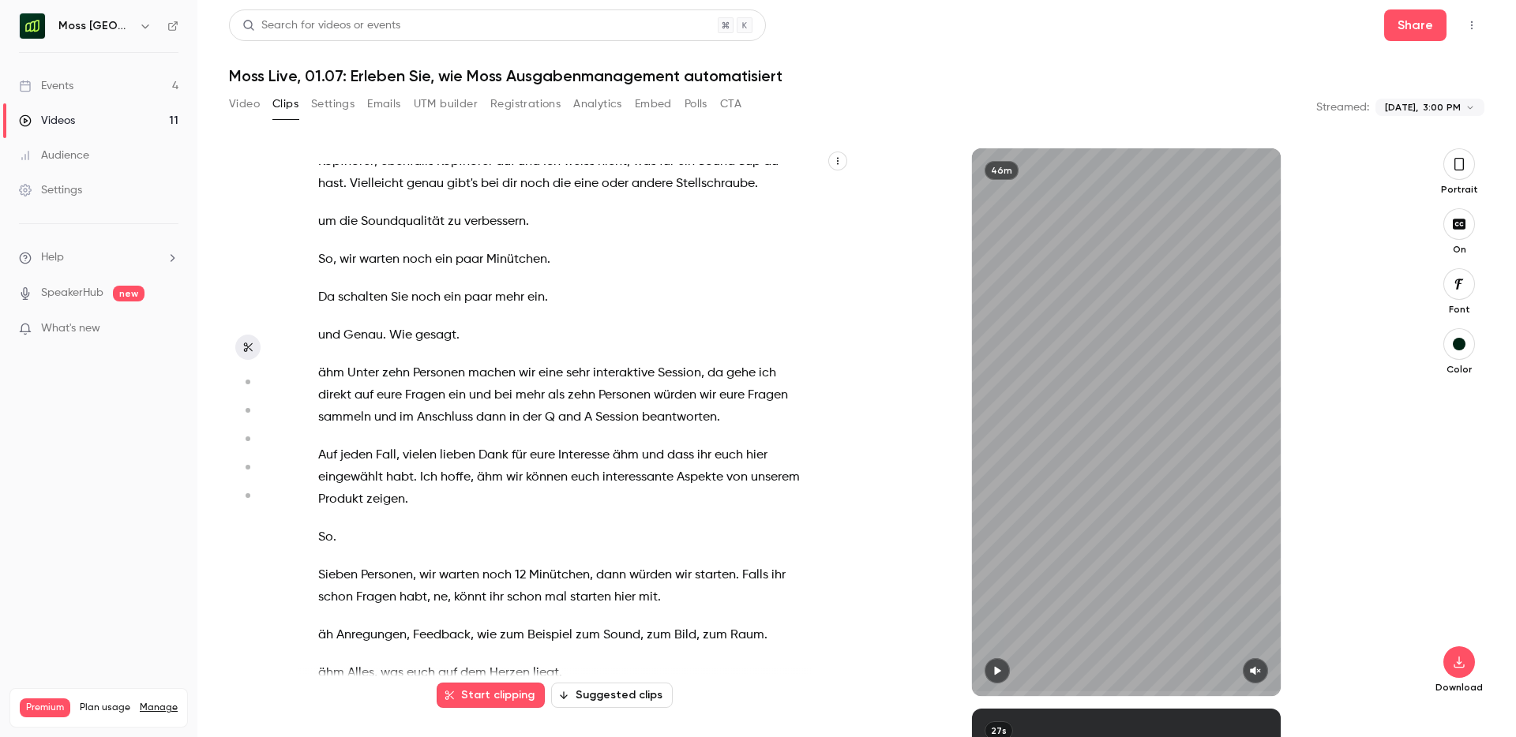
scroll to position [0, 0]
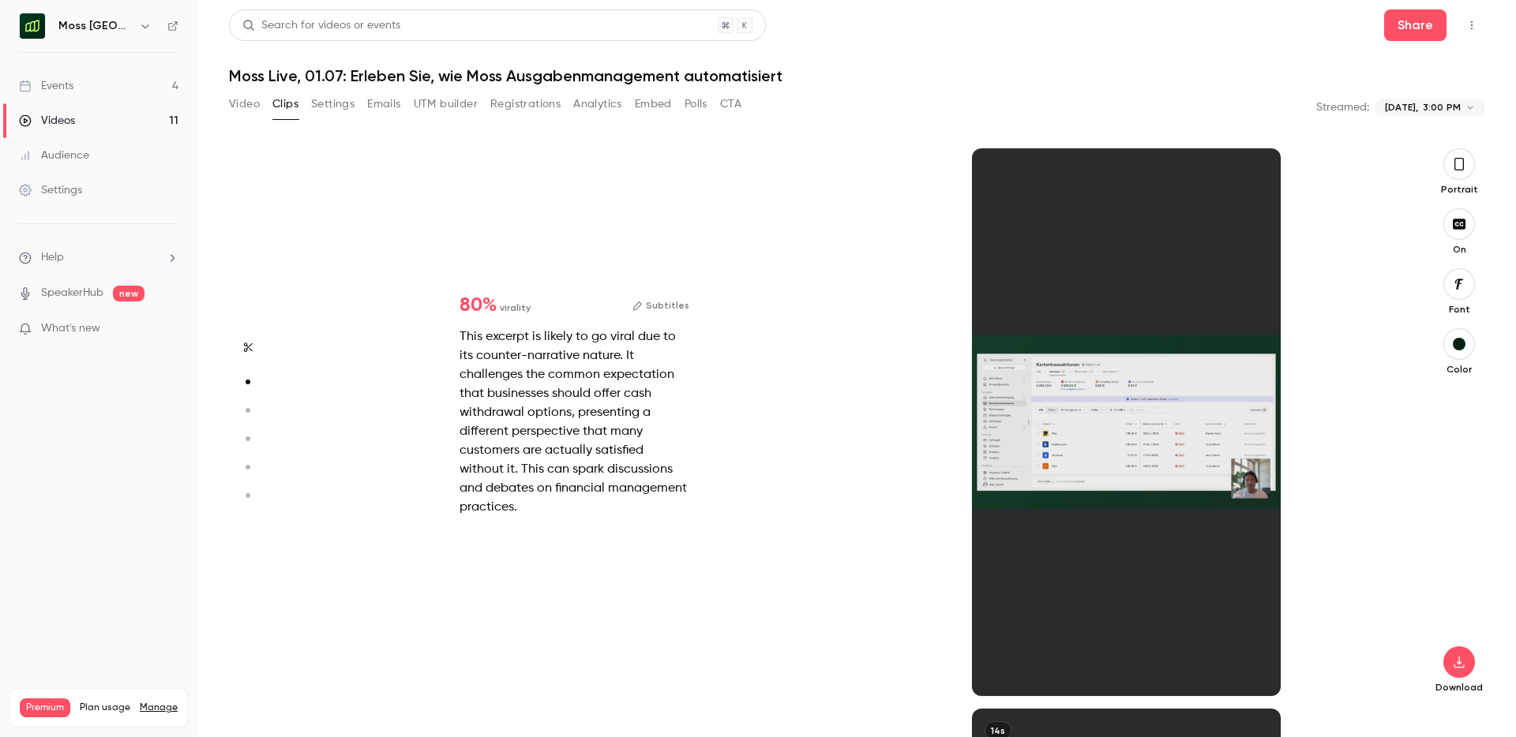
click at [1465, 161] on button "button" at bounding box center [1459, 164] width 32 height 32
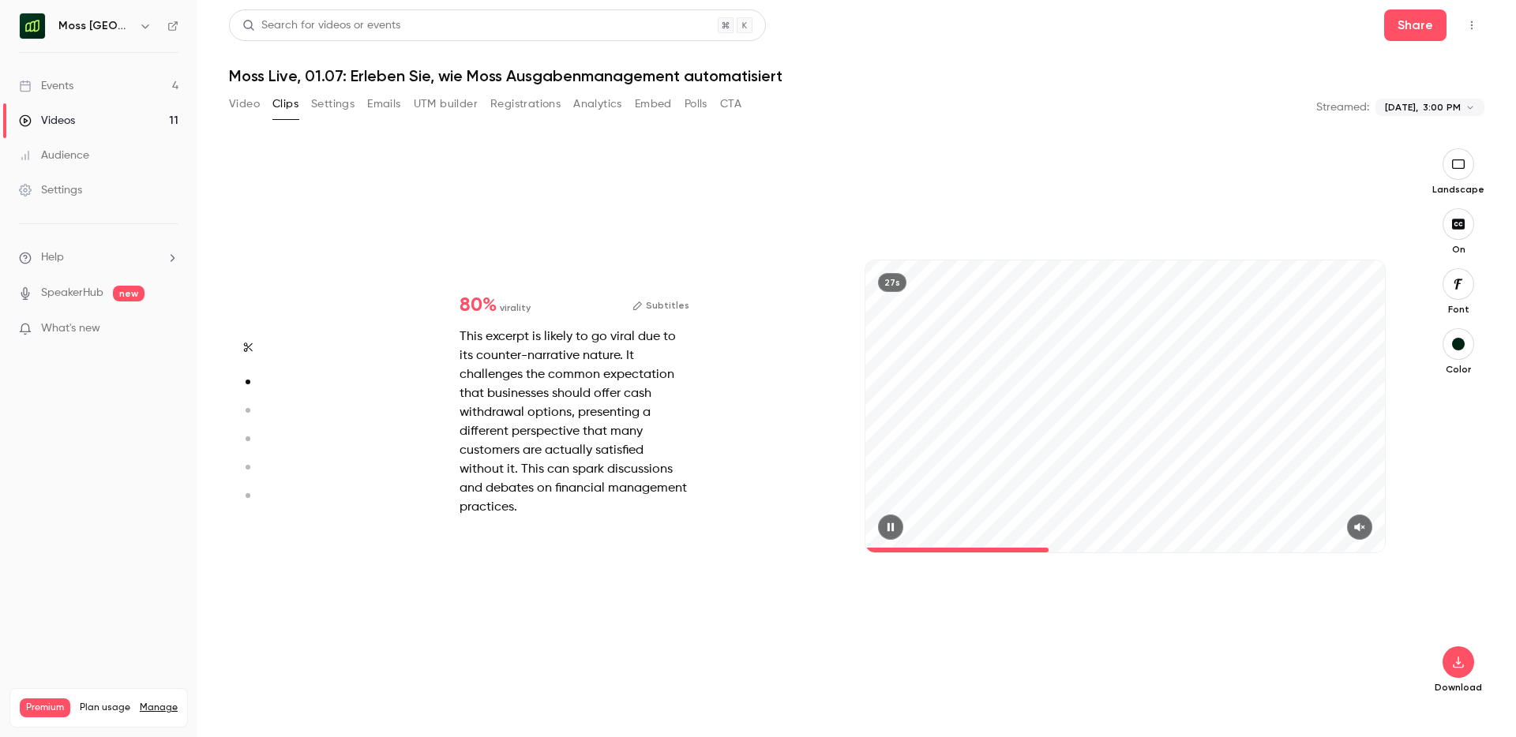
click at [1356, 523] on icon "button" at bounding box center [1359, 527] width 13 height 11
click at [879, 549] on span at bounding box center [978, 550] width 227 height 5
click at [663, 302] on button "Subtitles" at bounding box center [660, 305] width 57 height 19
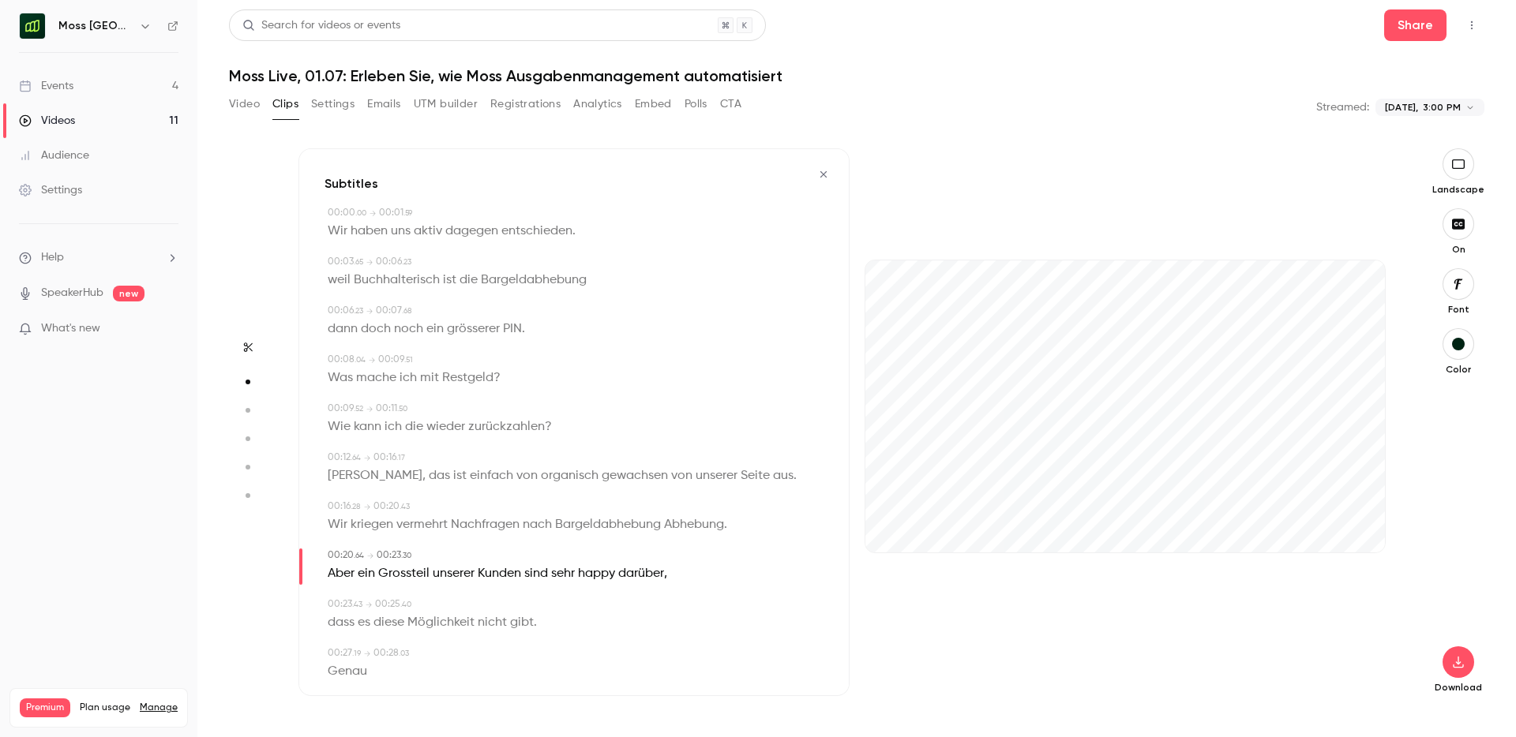
type input "****"
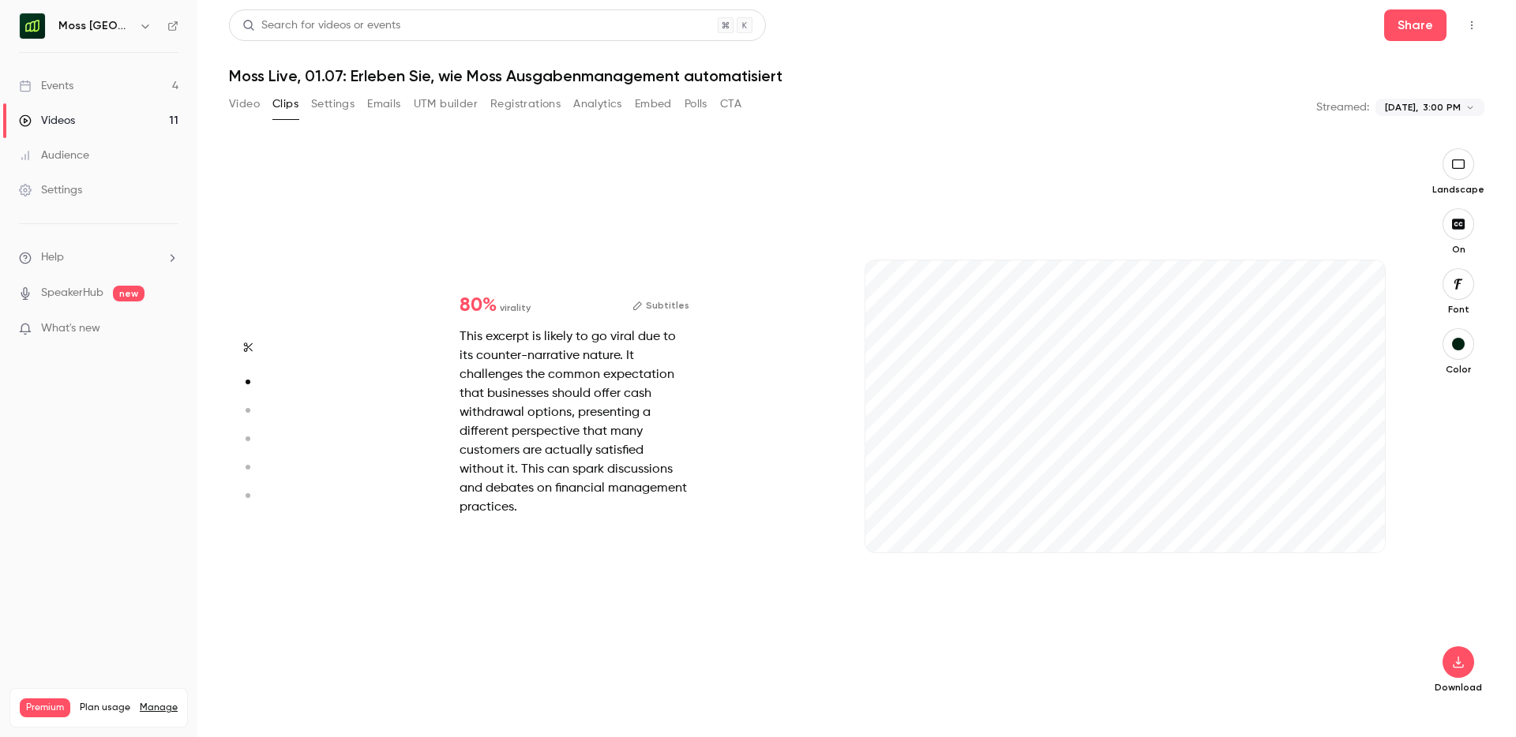
type input "*"
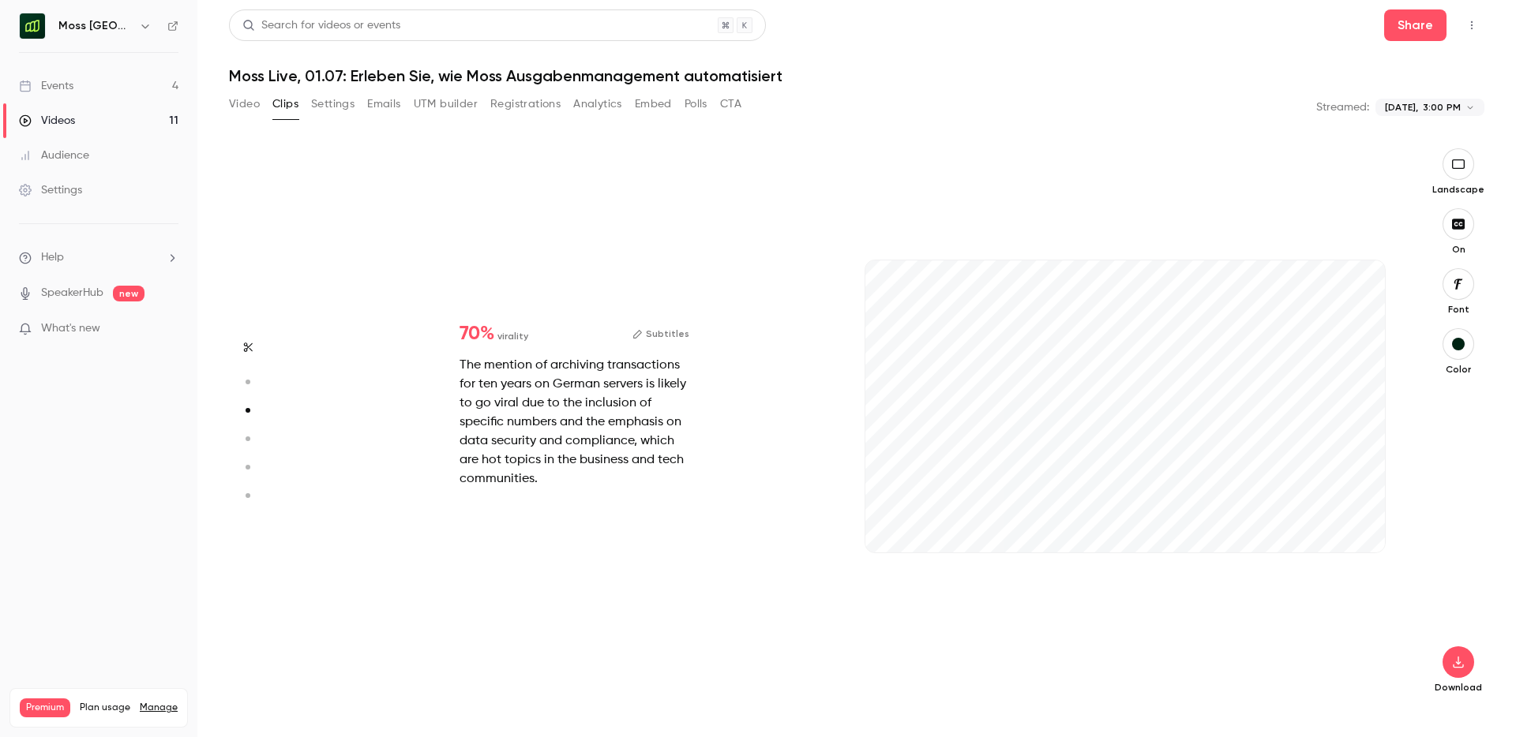
scroll to position [1121, 0]
click at [658, 333] on button "Subtitles" at bounding box center [660, 333] width 57 height 19
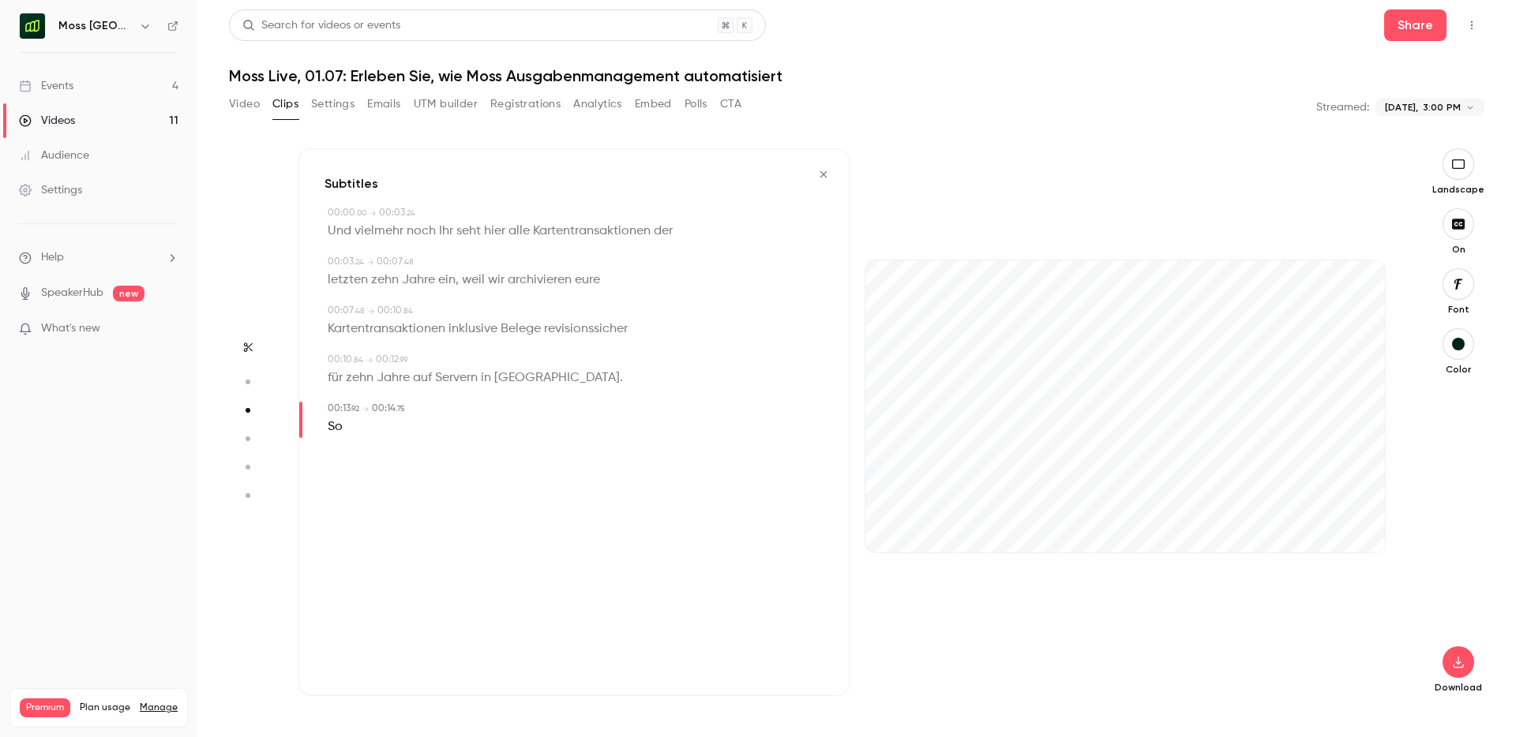
type input "****"
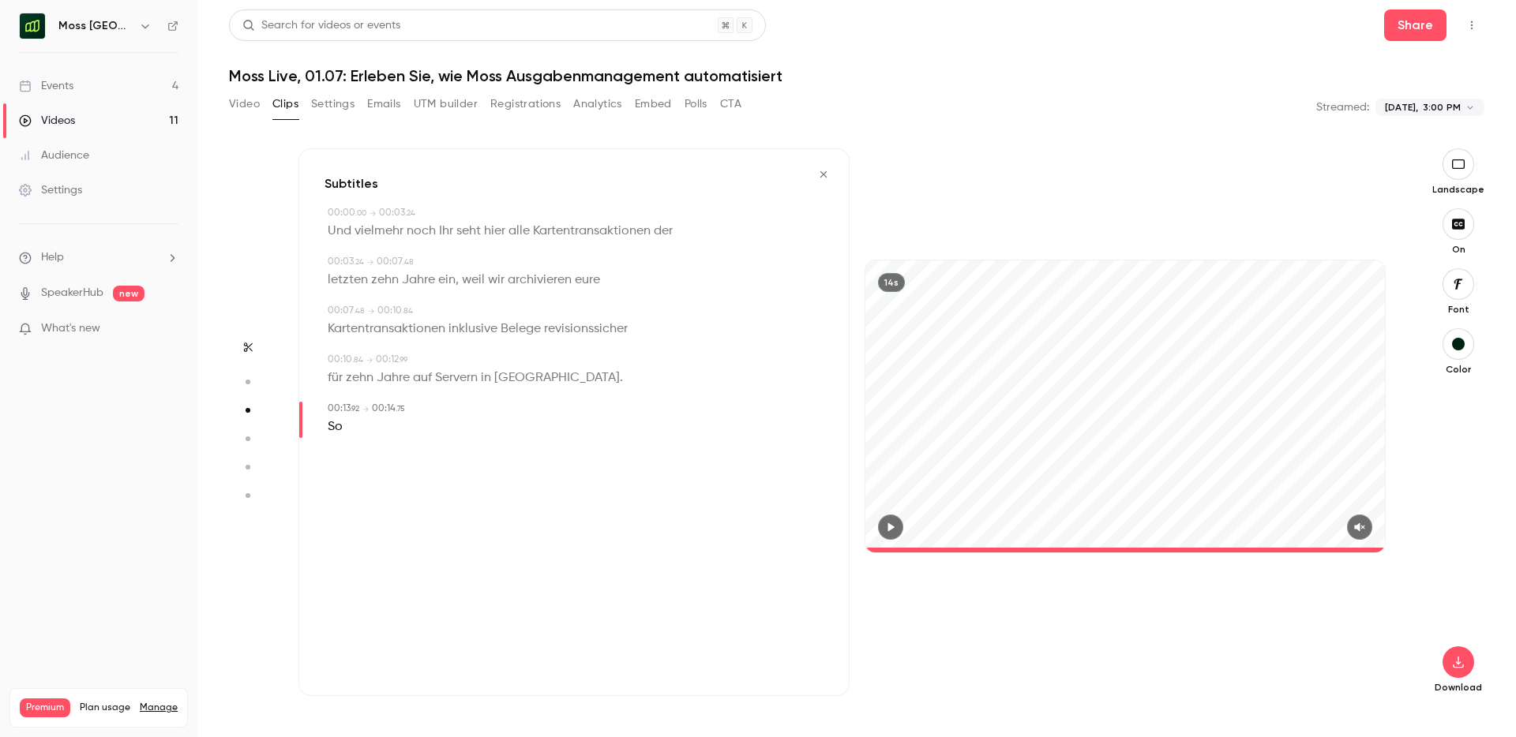
click at [1358, 523] on icon "button" at bounding box center [1359, 527] width 13 height 11
click at [893, 525] on icon "button" at bounding box center [890, 527] width 13 height 11
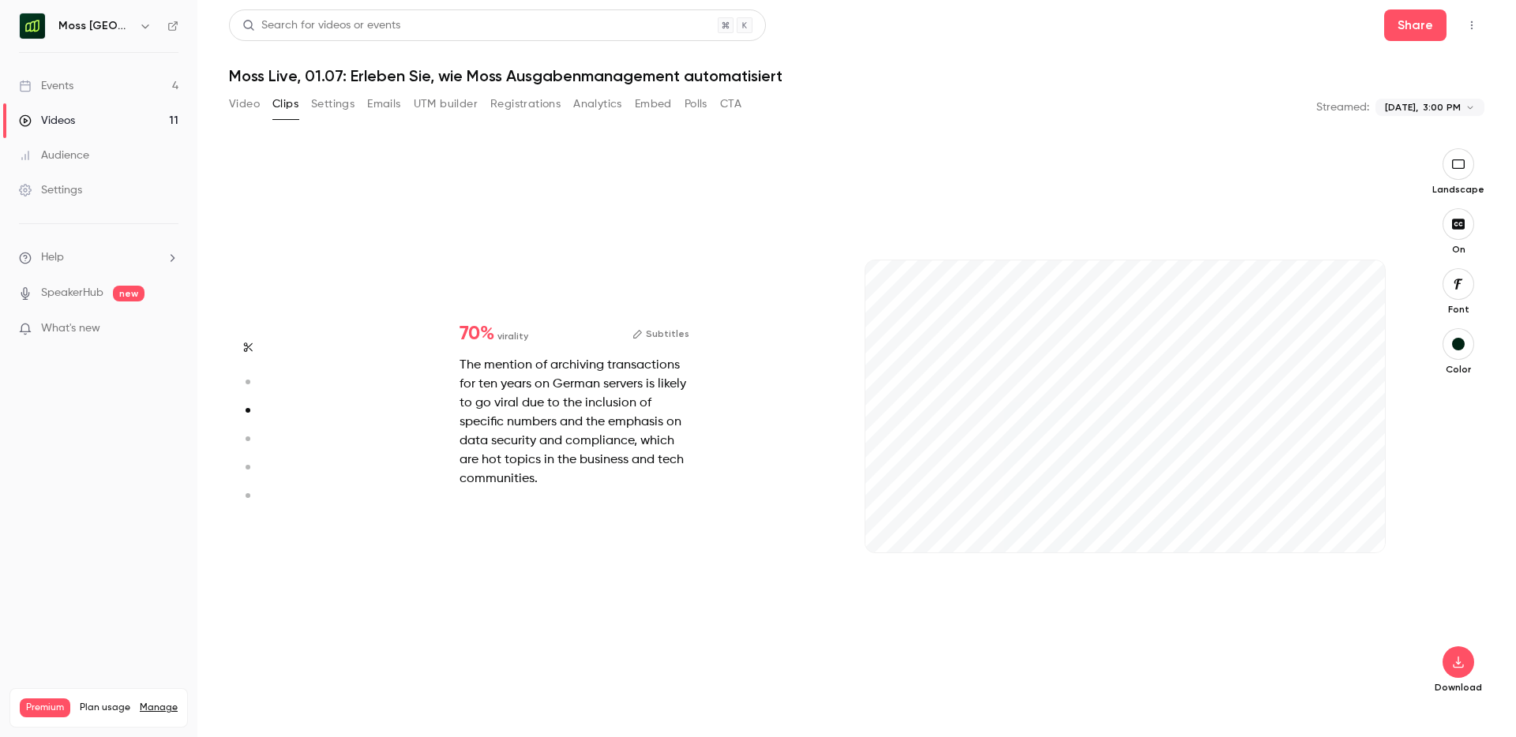
click at [666, 337] on button "Subtitles" at bounding box center [660, 333] width 57 height 19
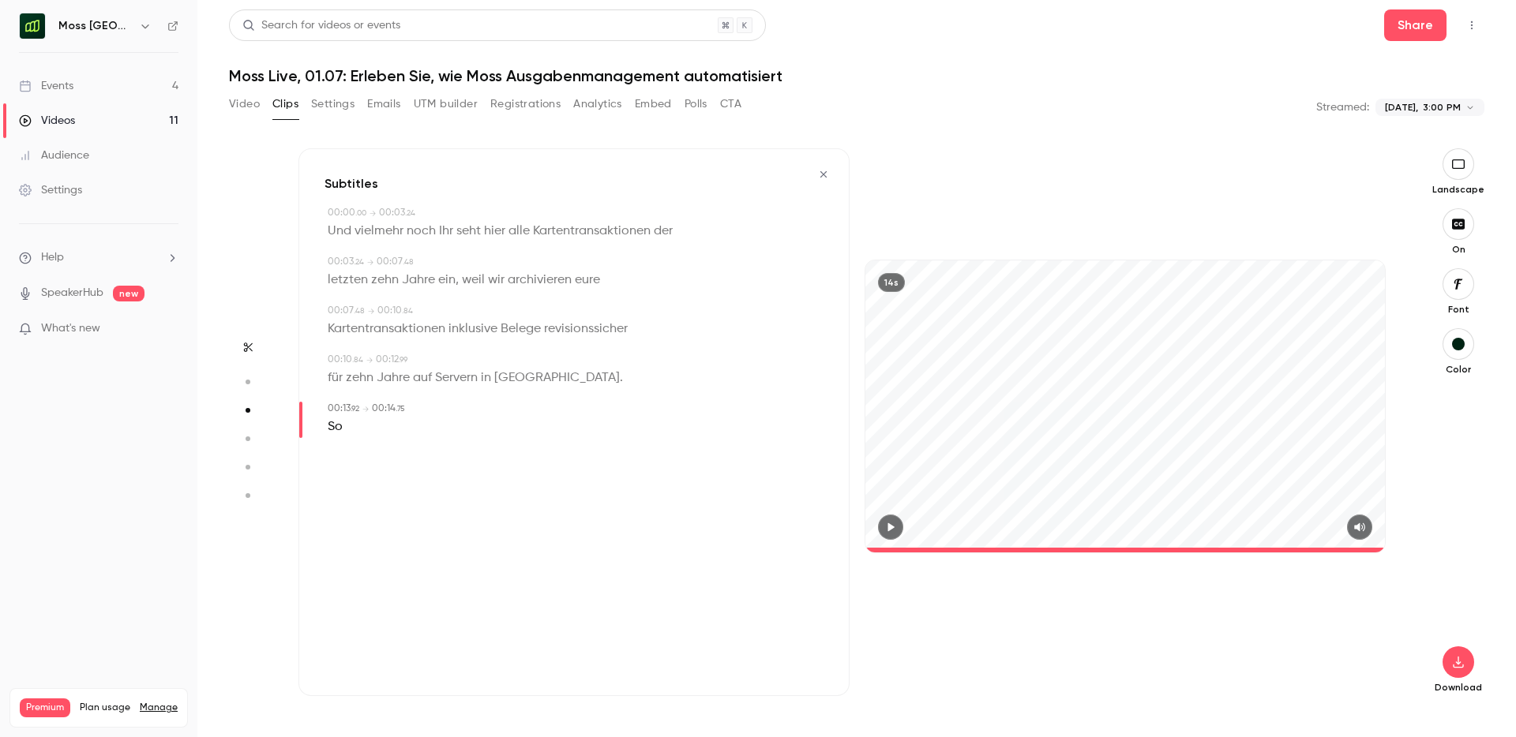
click at [352, 426] on div "So" at bounding box center [576, 427] width 496 height 22
type input "****"
click at [324, 453] on button "Edit" at bounding box center [329, 455] width 54 height 25
click at [482, 461] on button "Replace" at bounding box center [483, 461] width 71 height 32
type input "*"
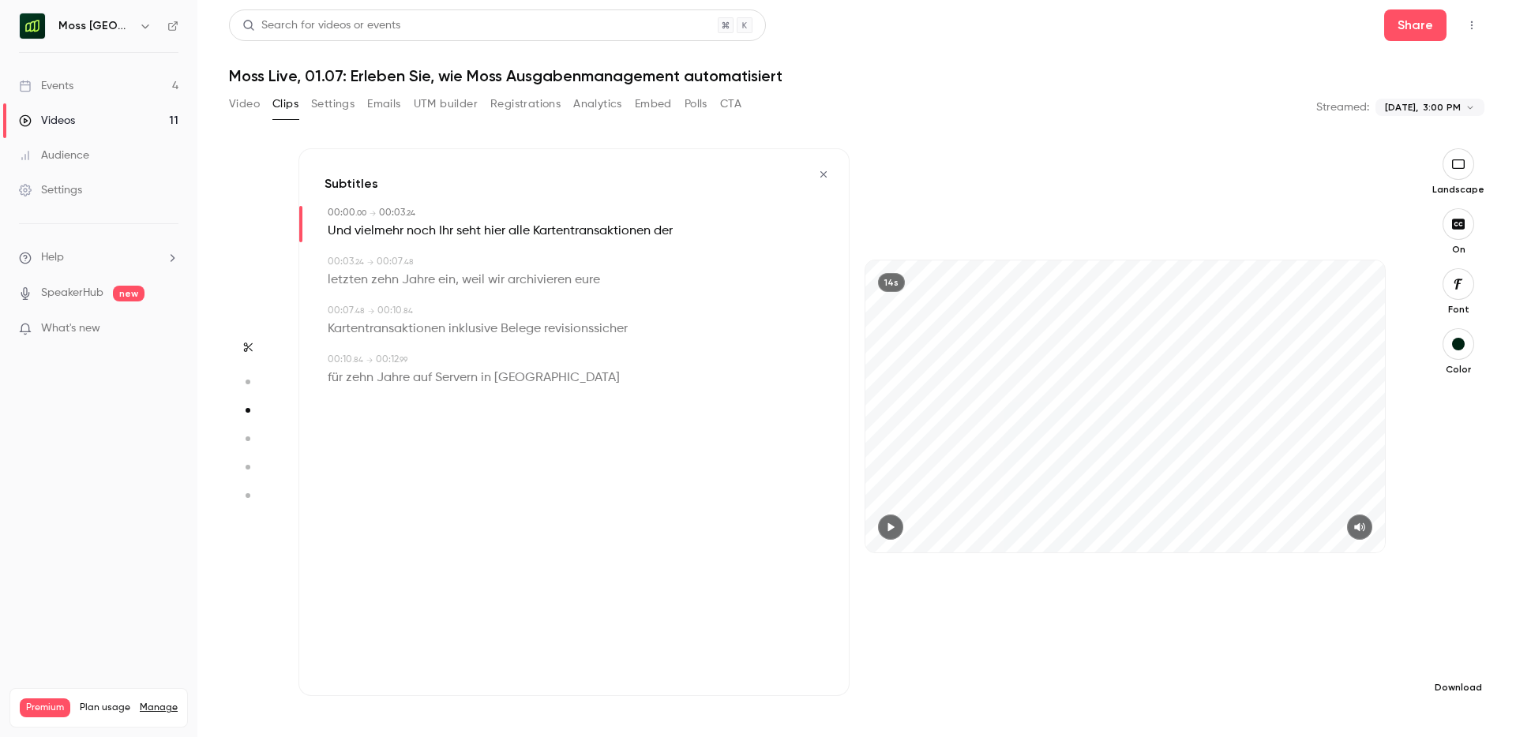
click at [1457, 663] on icon "button" at bounding box center [1457, 663] width 10 height 12
click at [1347, 646] on span "High quality requires longer processing" at bounding box center [1340, 648] width 180 height 16
click at [239, 102] on button "Video" at bounding box center [244, 104] width 31 height 25
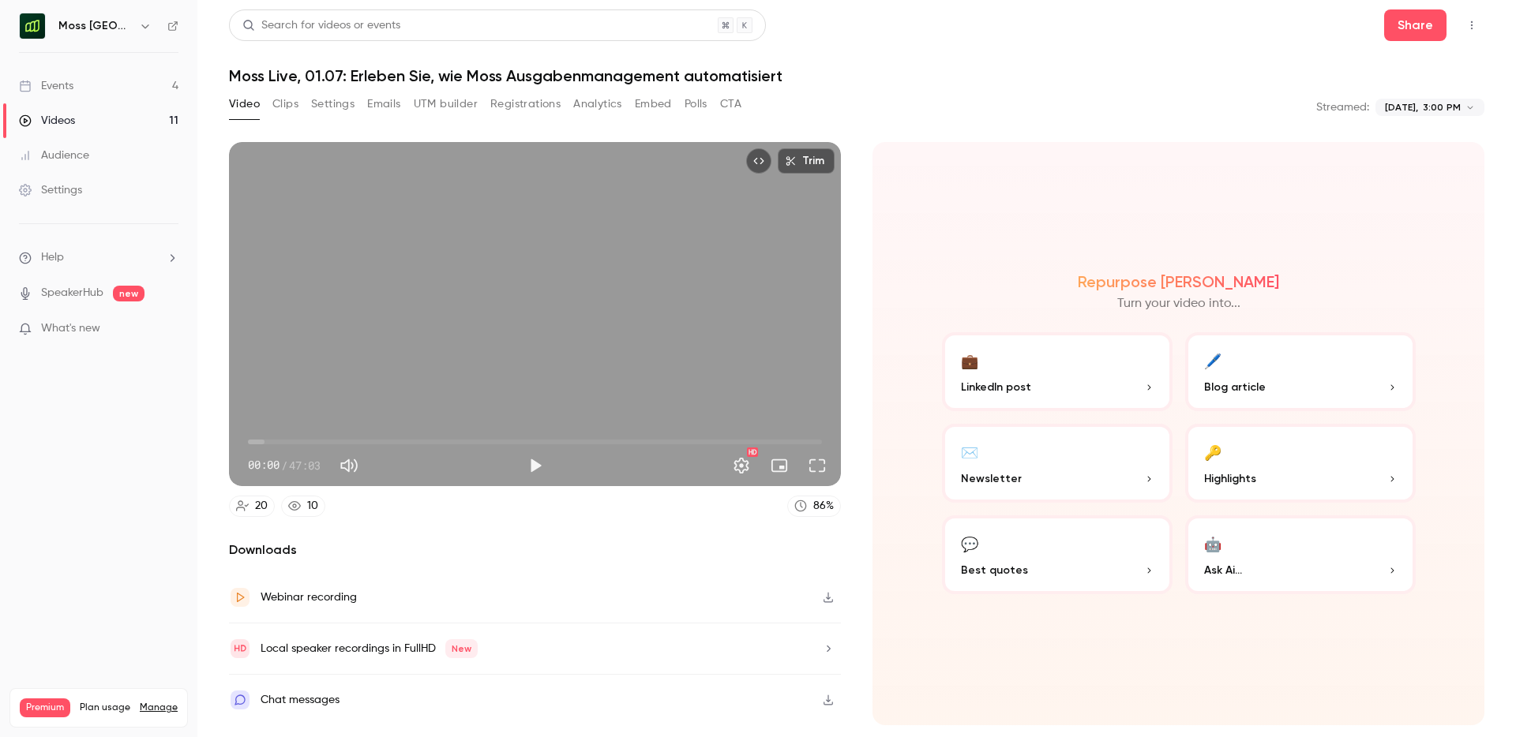
click at [829, 599] on icon "button" at bounding box center [828, 597] width 13 height 11
click at [279, 104] on button "Clips" at bounding box center [285, 104] width 26 height 25
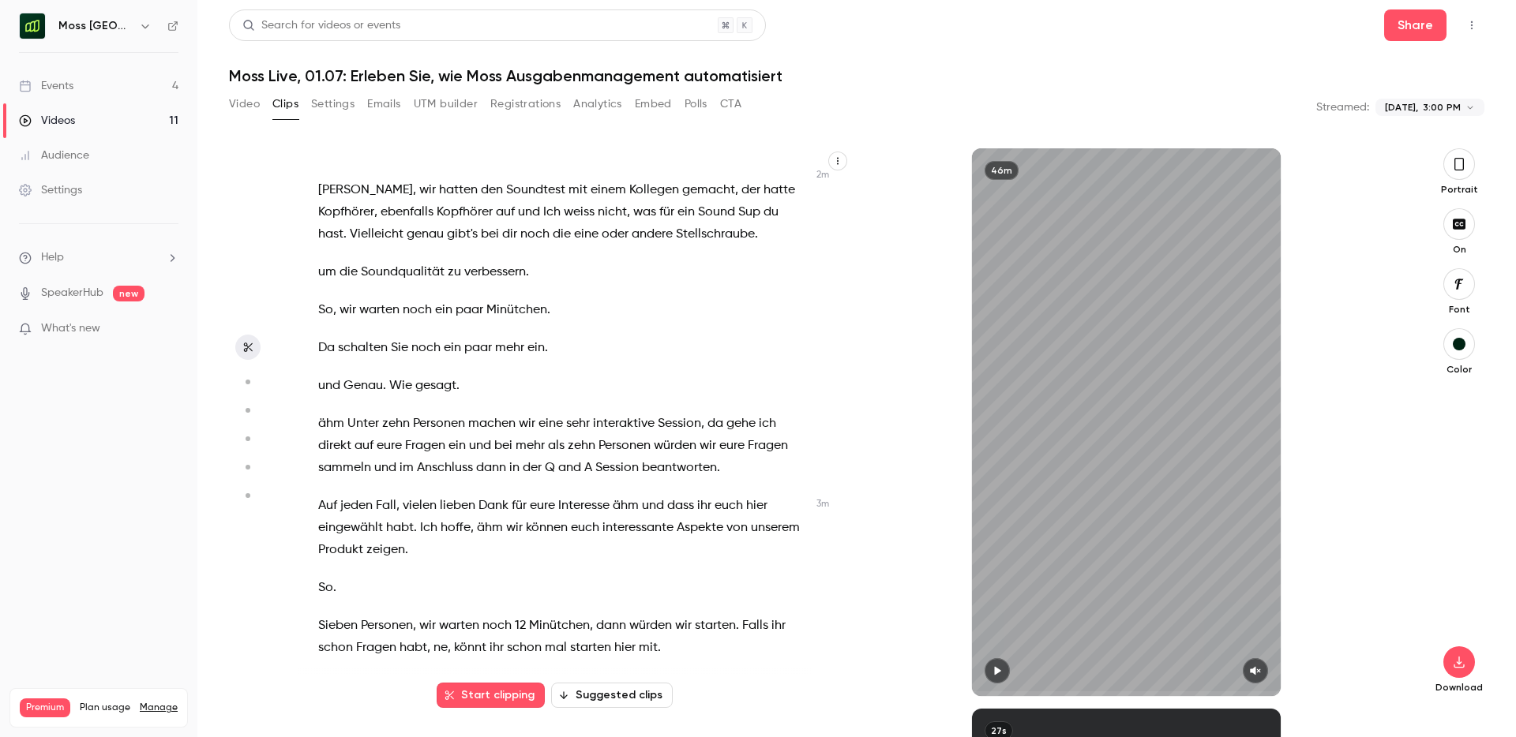
scroll to position [916, 0]
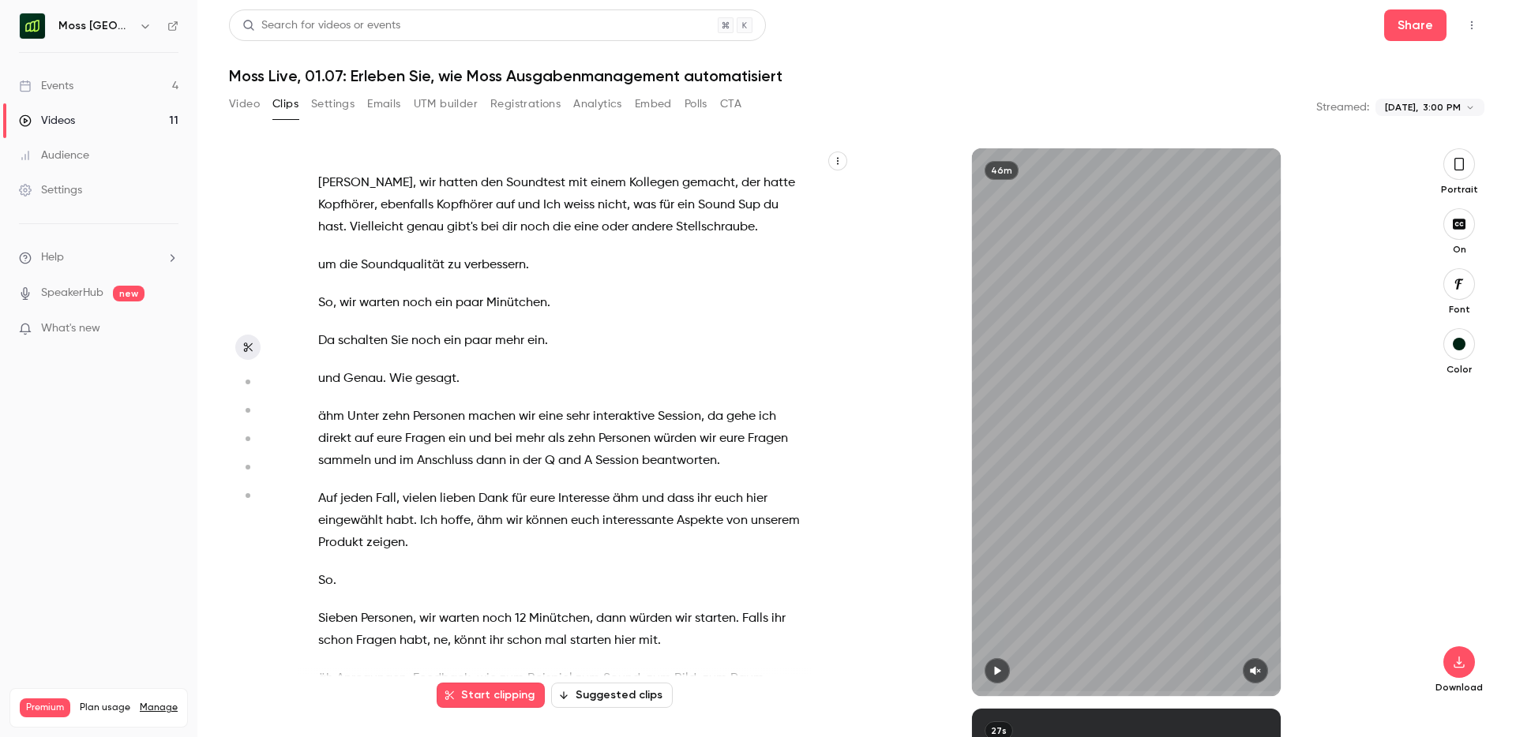
click at [591, 695] on button "Suggested clips" at bounding box center [612, 695] width 122 height 25
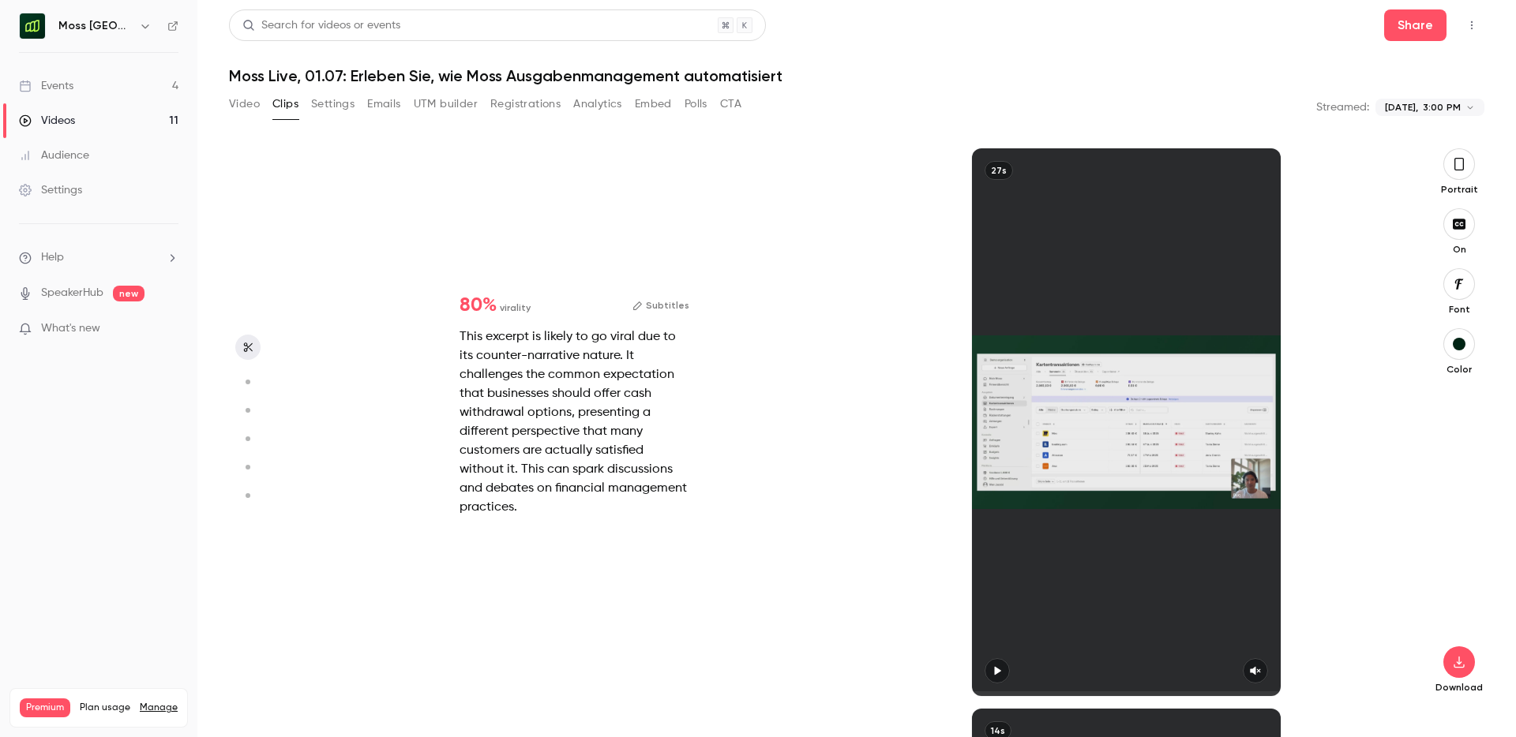
scroll to position [0, 0]
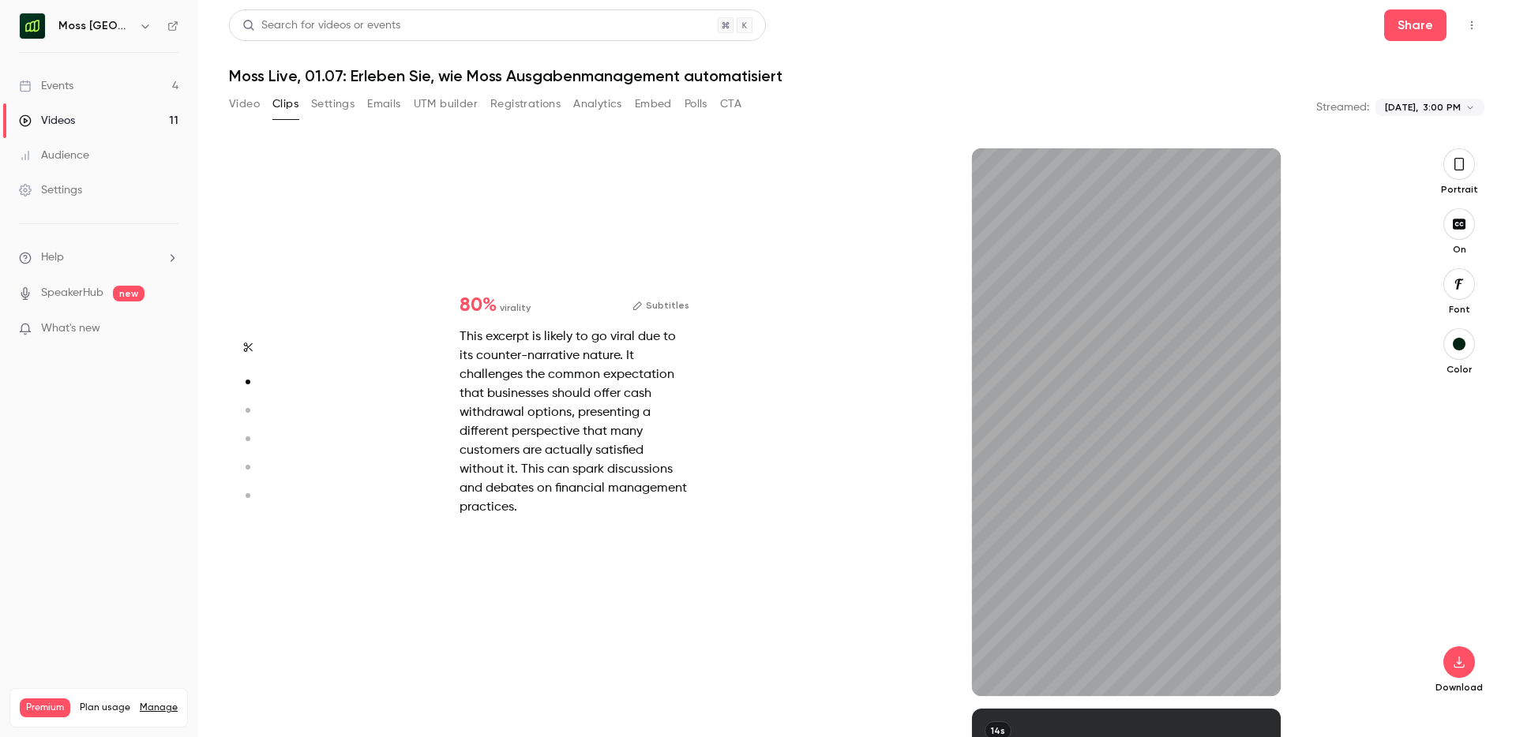
type input "*"
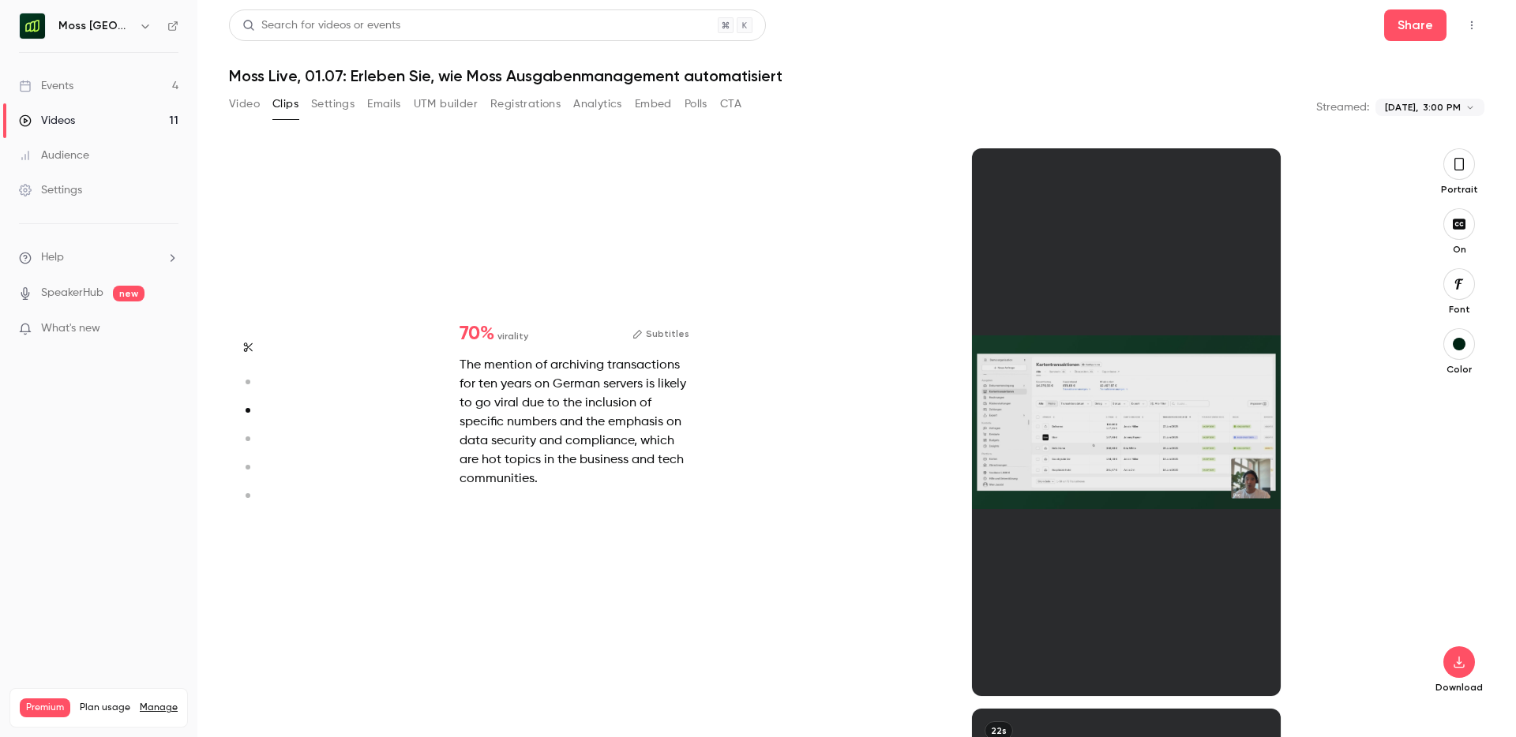
scroll to position [1121, 0]
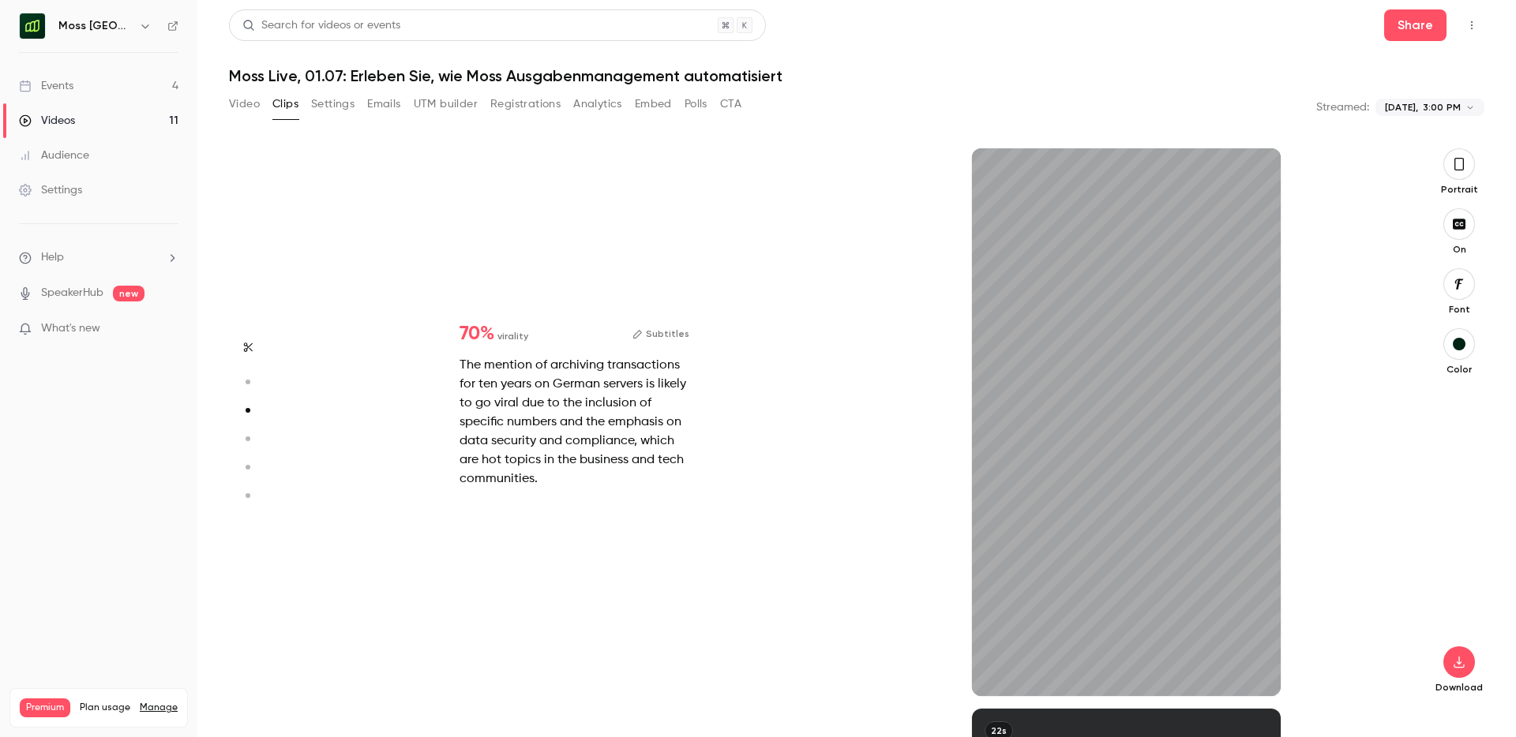
click at [1460, 163] on icon "button" at bounding box center [1458, 164] width 13 height 17
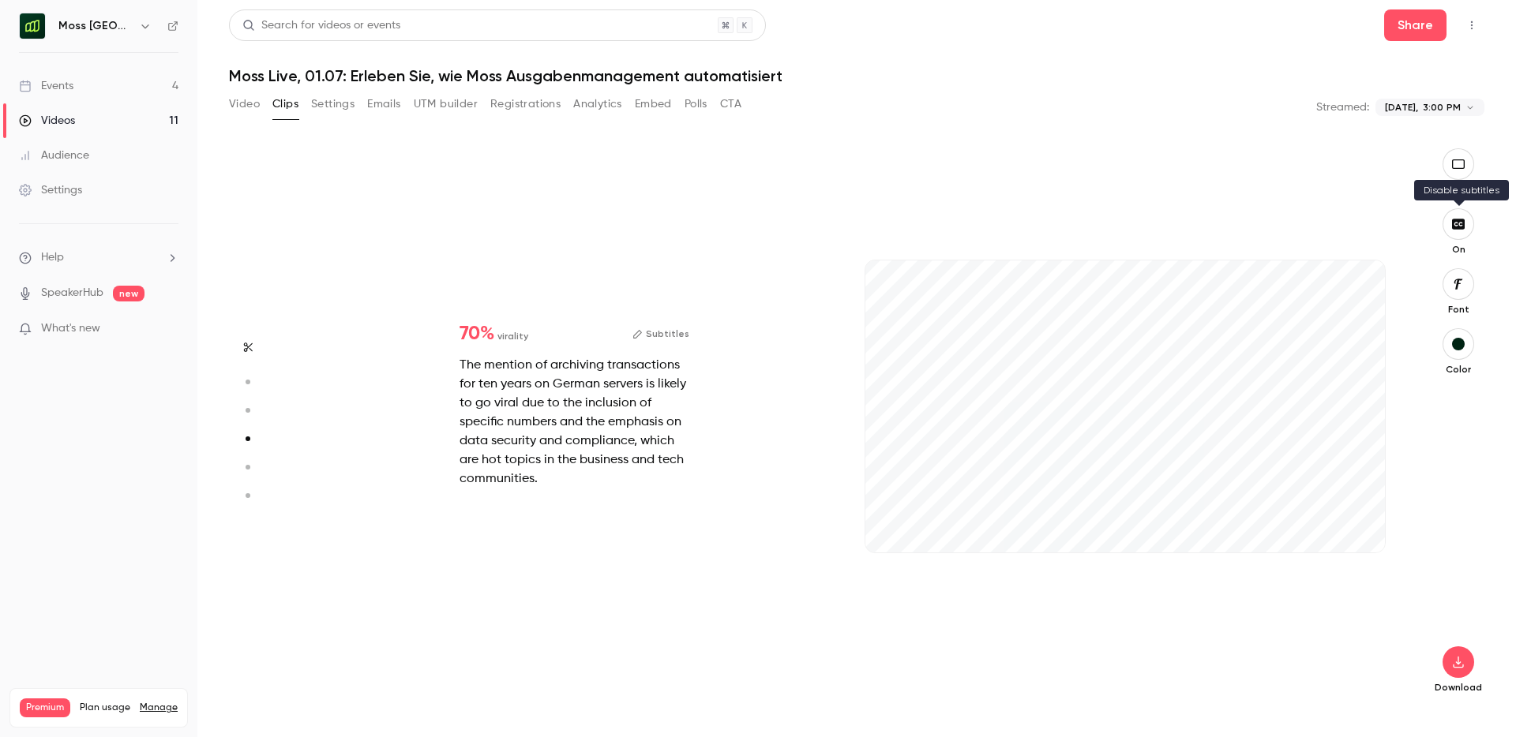
click at [1460, 222] on icon "button" at bounding box center [1458, 224] width 13 height 10
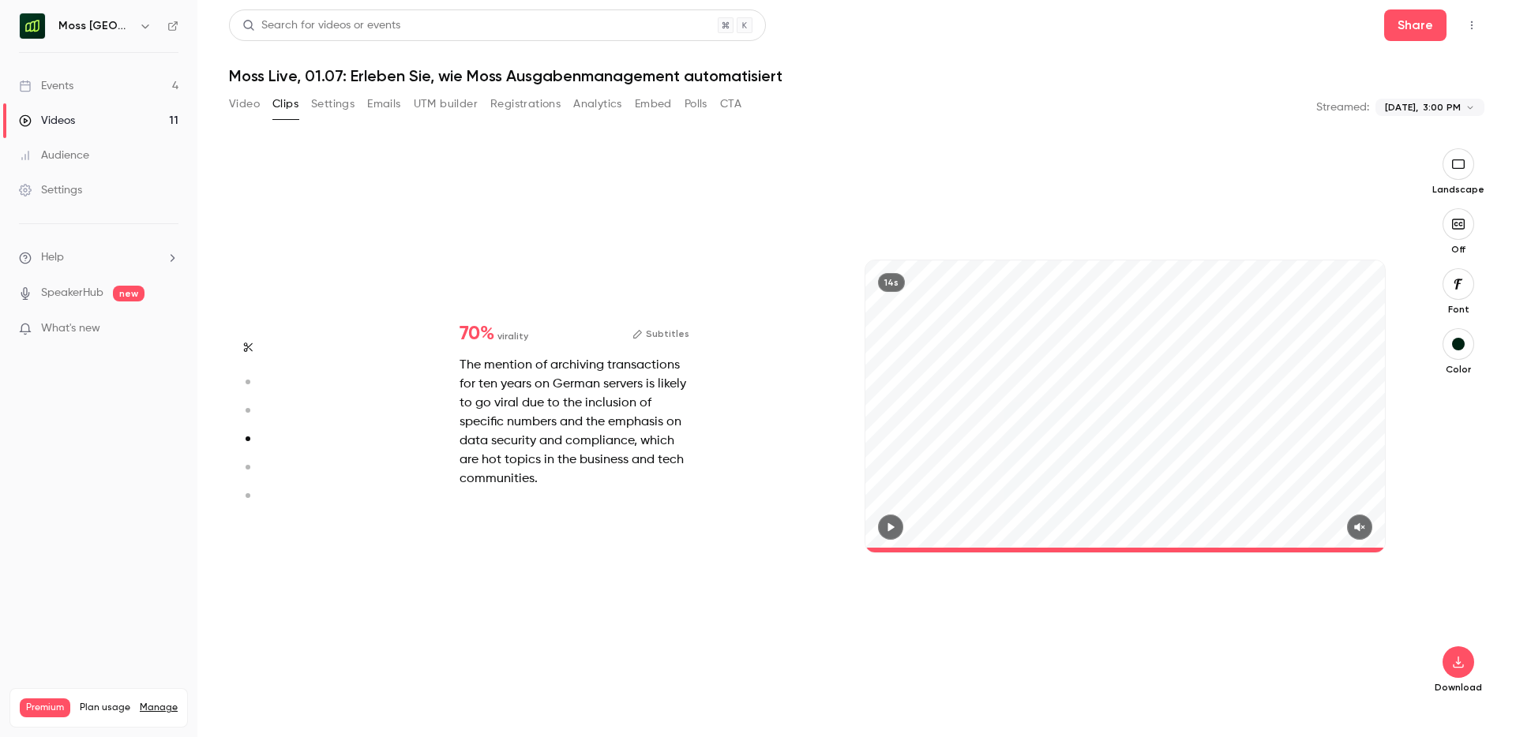
type input "****"
click at [1463, 659] on icon "button" at bounding box center [1458, 662] width 19 height 13
click at [1342, 633] on span "Full HD" at bounding box center [1340, 632] width 181 height 17
click at [77, 85] on link "Events 4" at bounding box center [98, 86] width 197 height 35
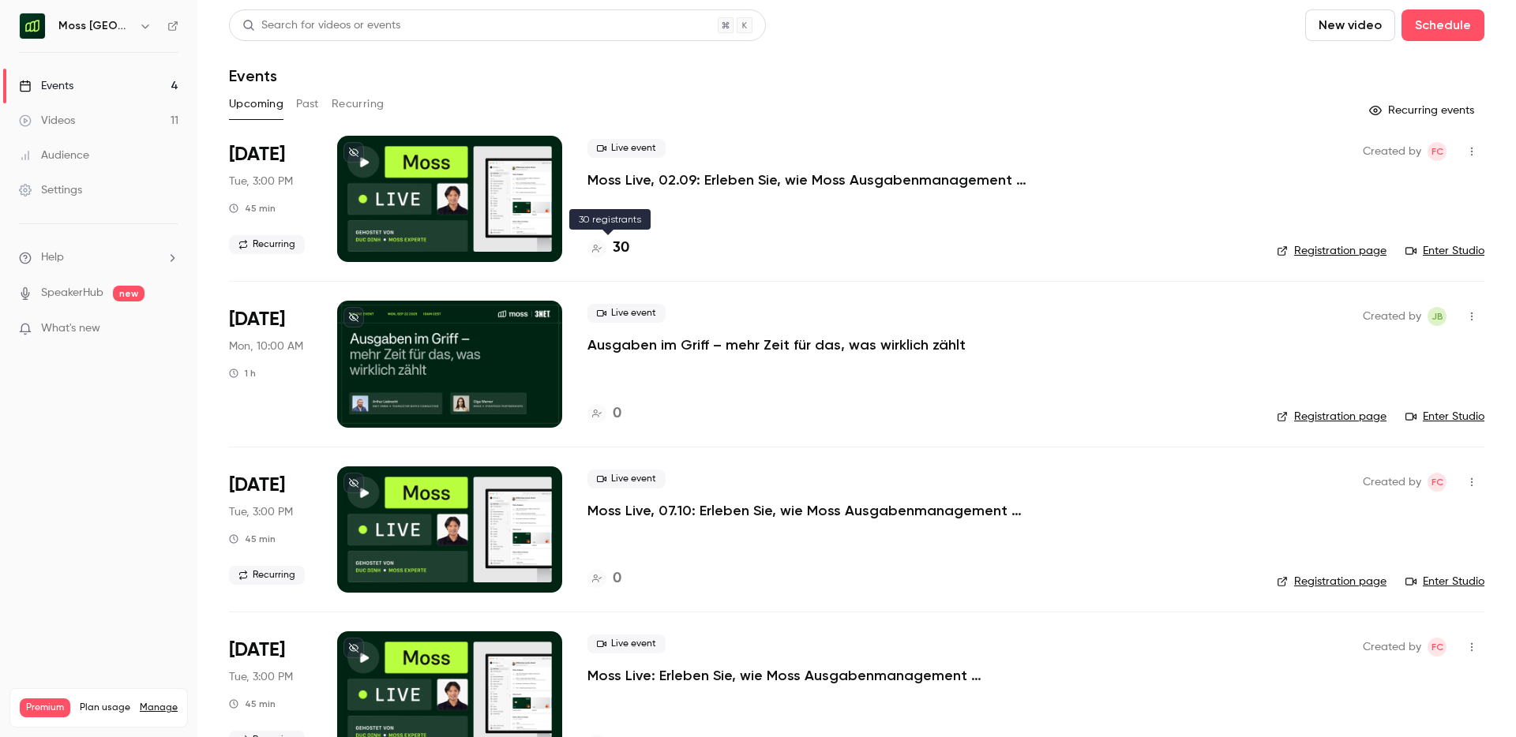
click at [627, 250] on h4 "30" at bounding box center [621, 248] width 17 height 21
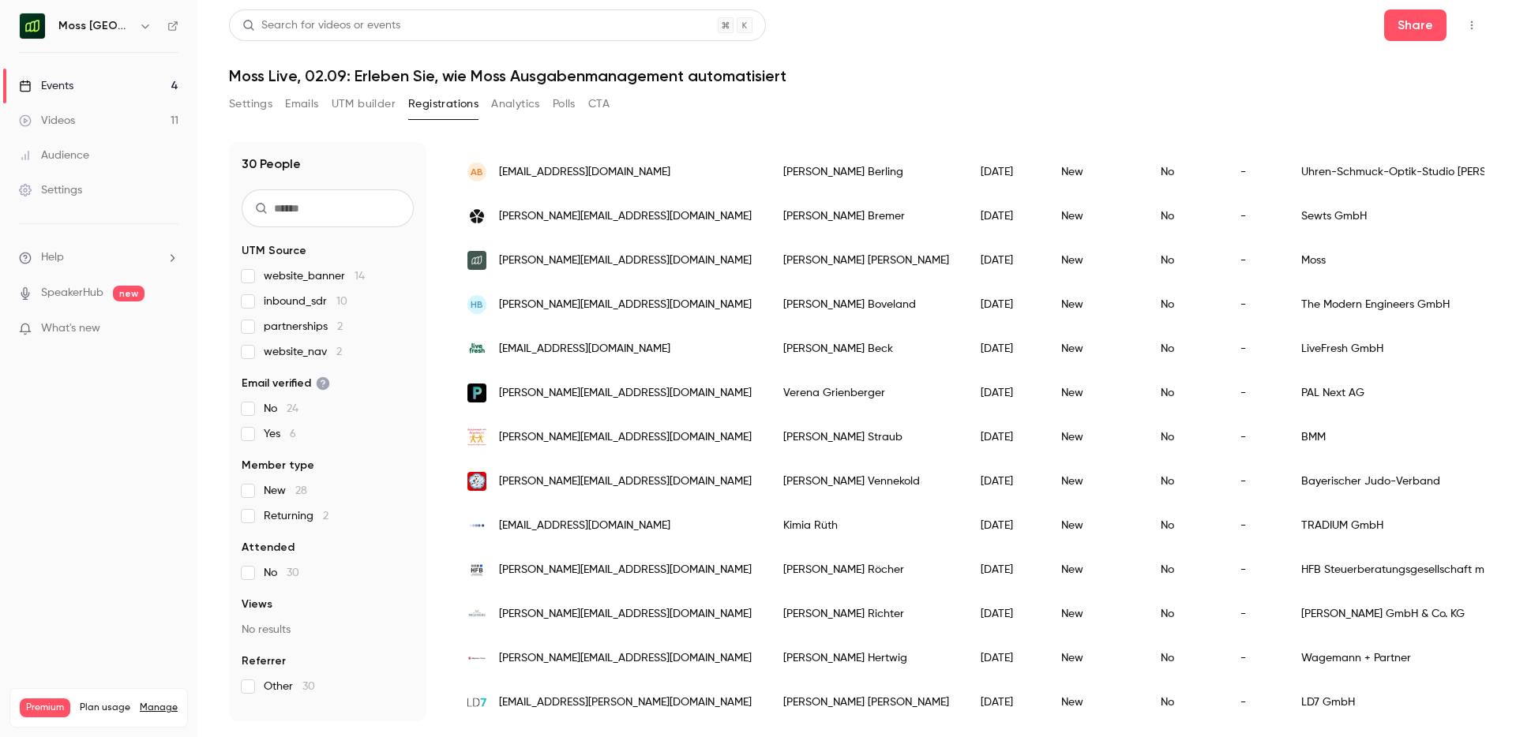
scroll to position [362, 0]
click at [144, 26] on icon "button" at bounding box center [145, 26] width 13 height 13
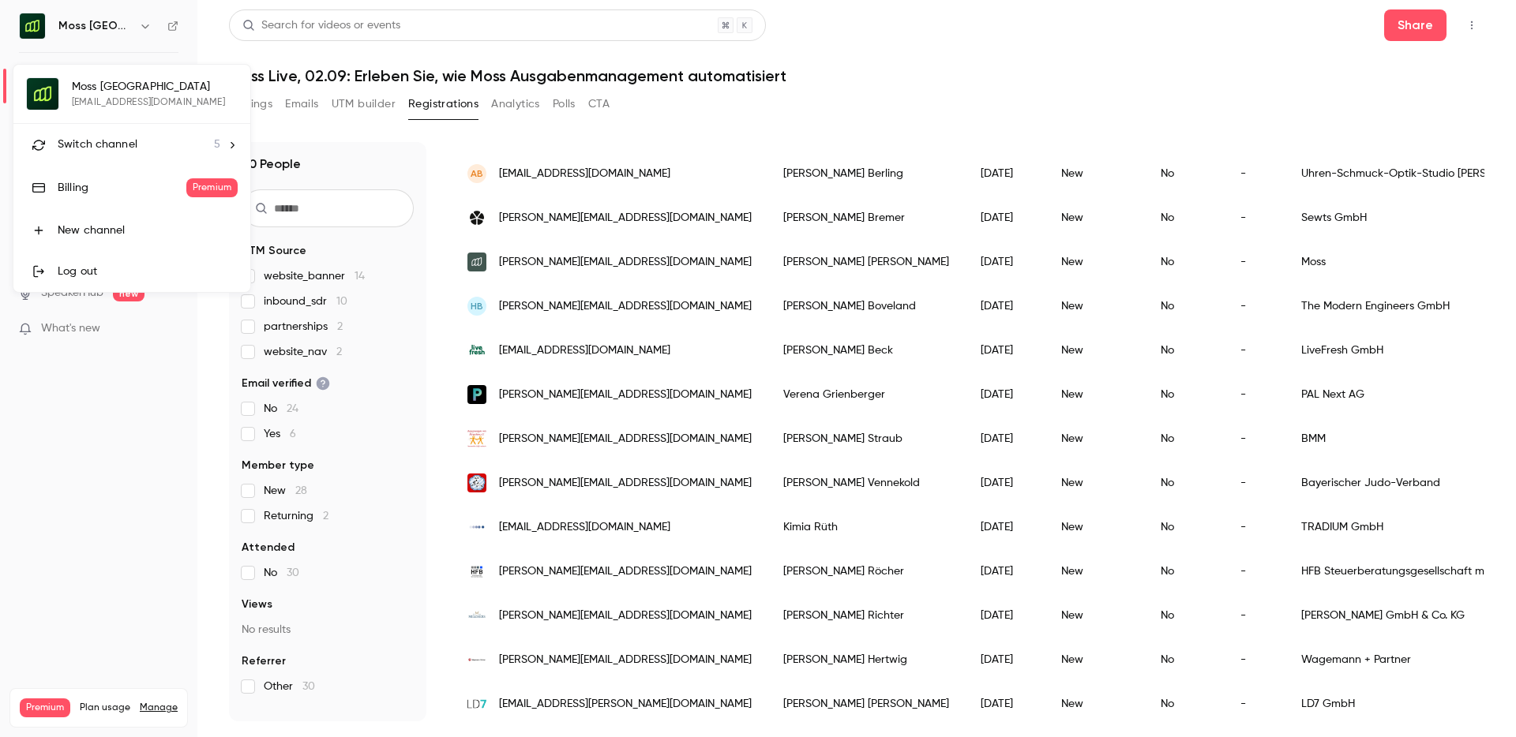
click at [118, 148] on span "Switch channel" at bounding box center [98, 145] width 80 height 17
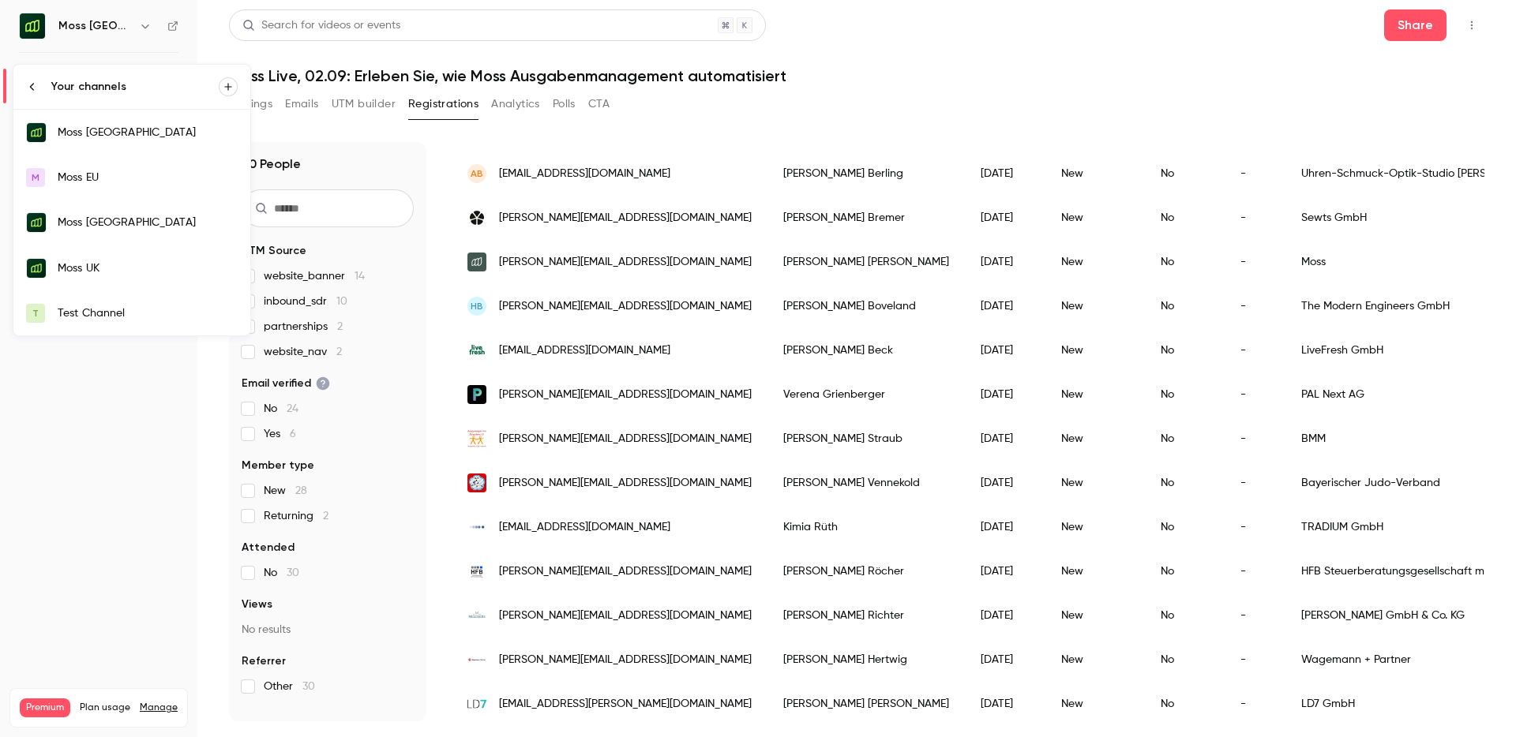
click at [96, 272] on div "Moss UK" at bounding box center [148, 268] width 180 height 16
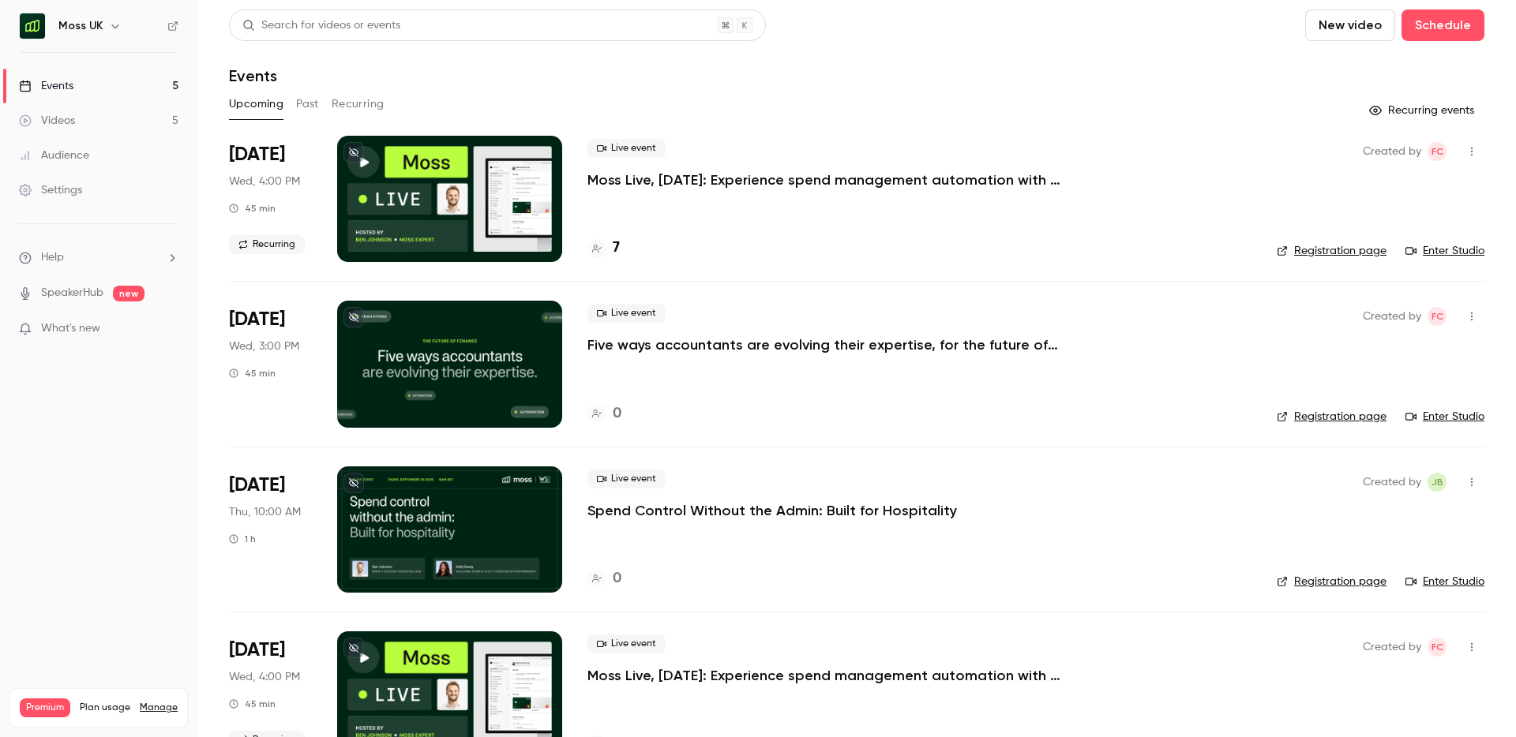
click at [773, 181] on p "Moss Live, [DATE]: Experience spend management automation with [PERSON_NAME]" at bounding box center [824, 180] width 474 height 19
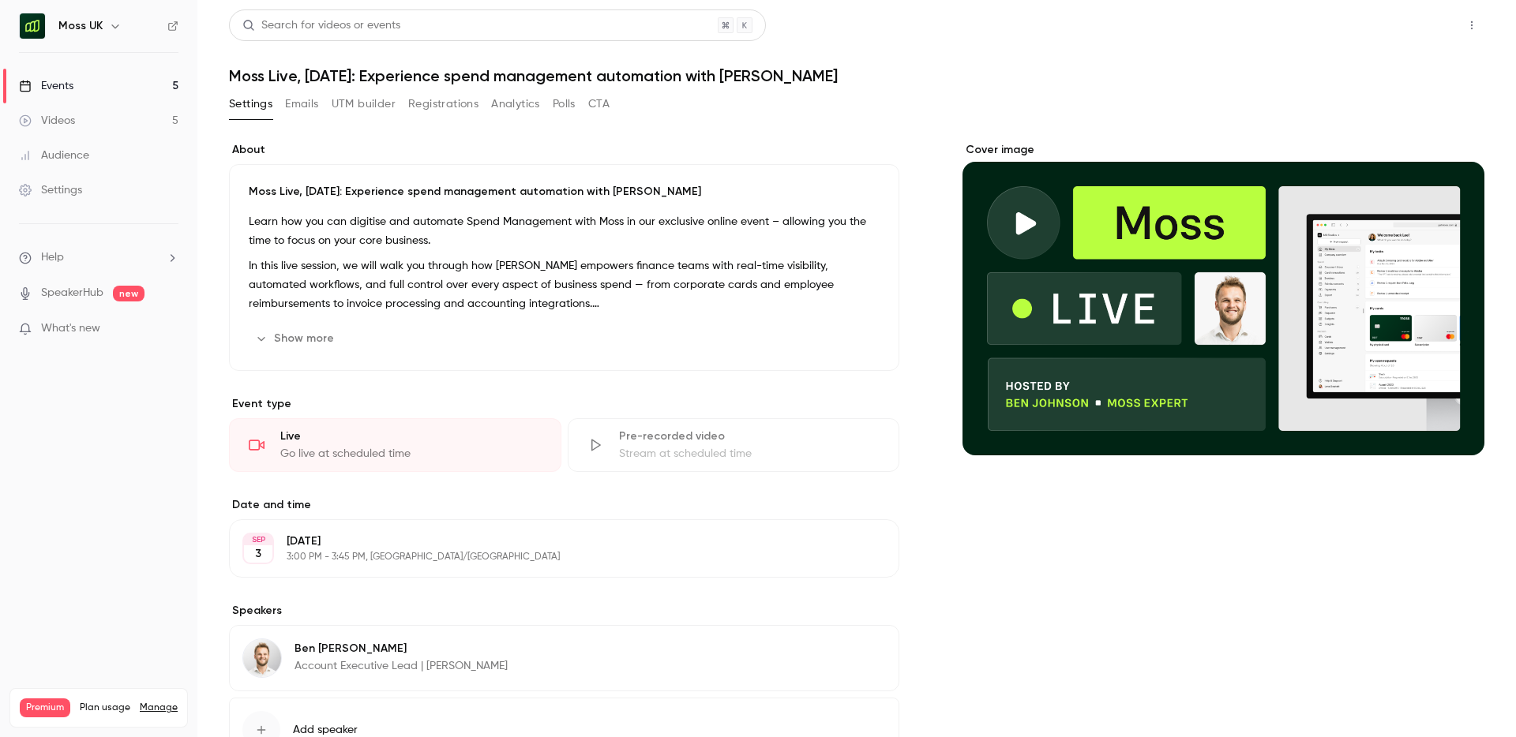
click at [1412, 28] on button "Share" at bounding box center [1415, 25] width 62 height 32
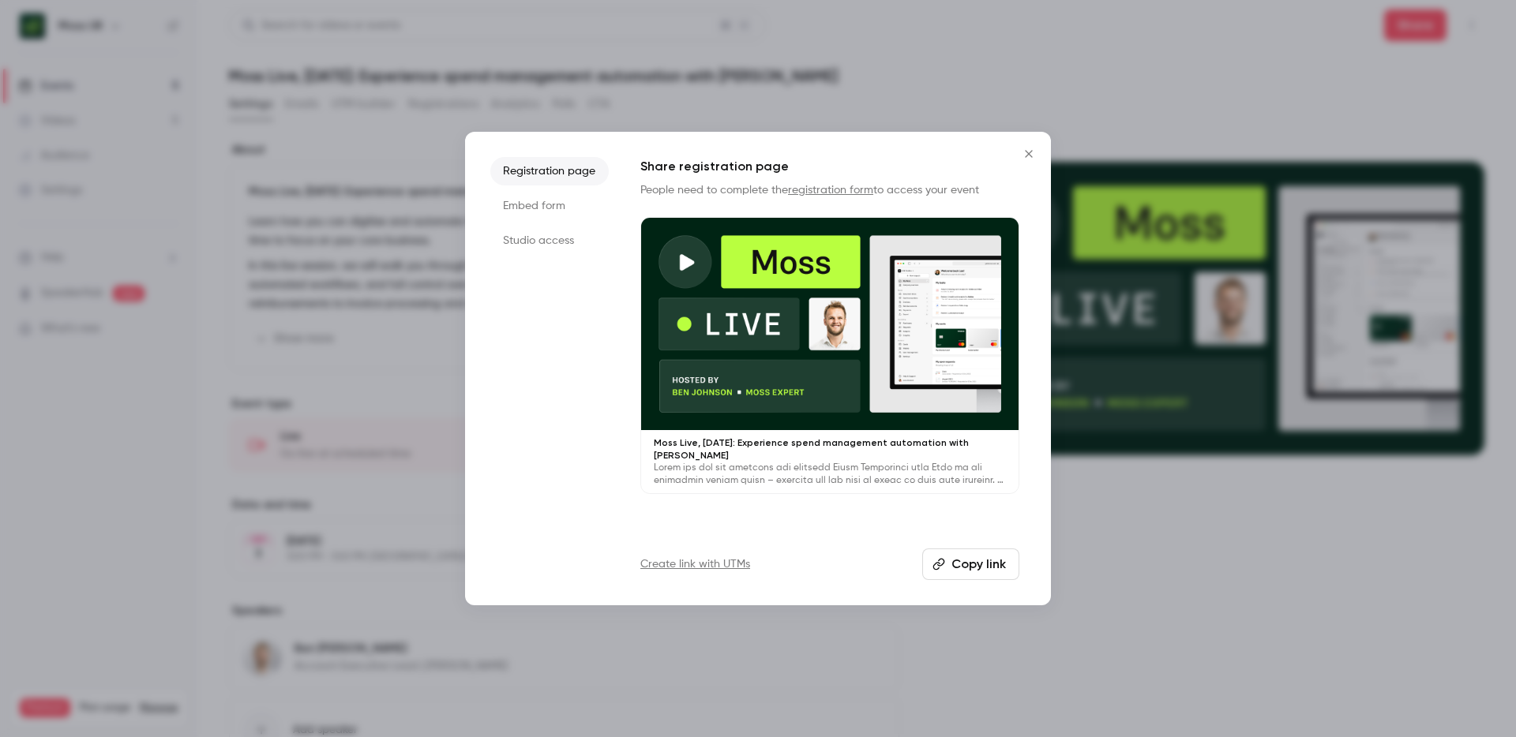
click at [952, 567] on button "Copy link" at bounding box center [970, 565] width 97 height 32
click at [516, 241] on li "Studio access" at bounding box center [549, 241] width 118 height 28
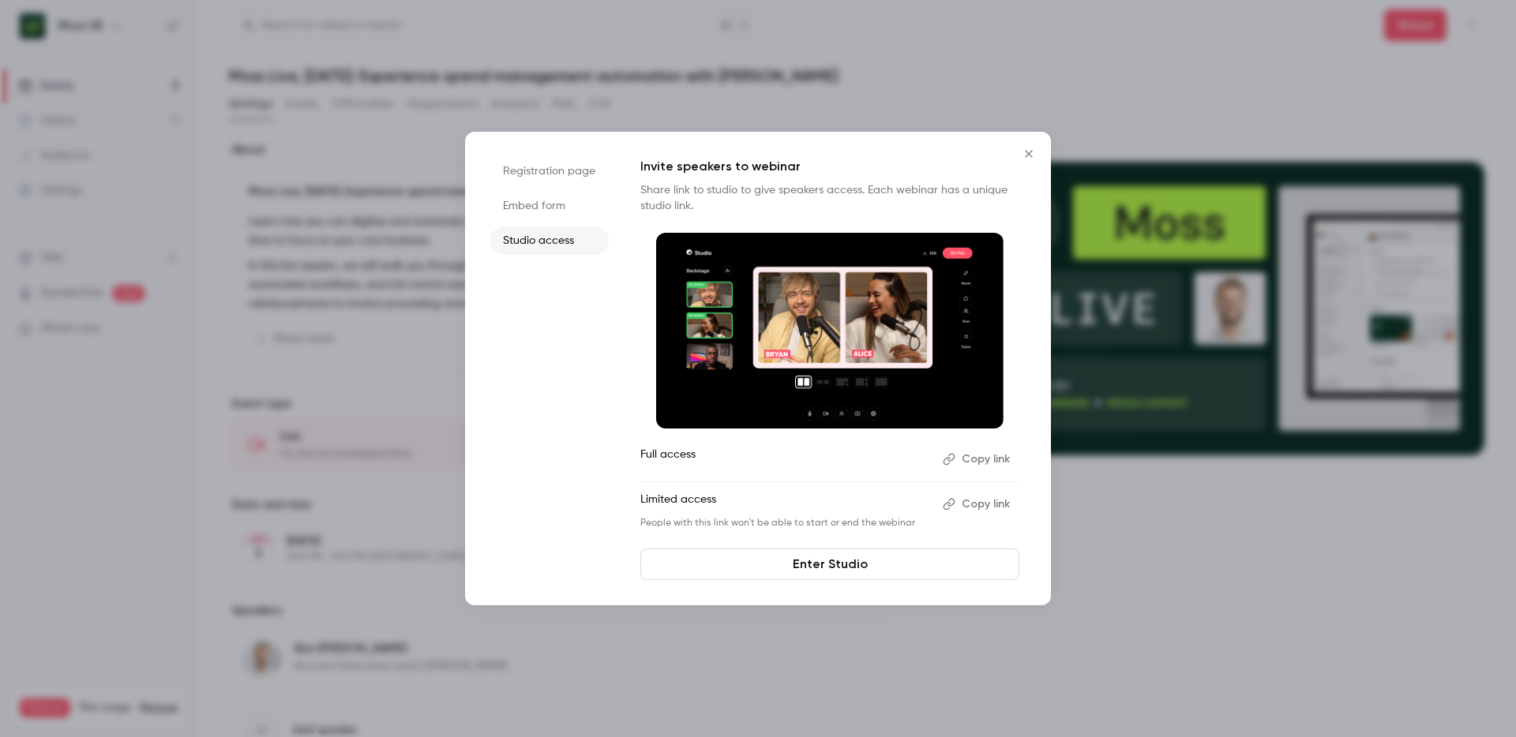
click at [537, 172] on li "Registration page" at bounding box center [549, 171] width 118 height 28
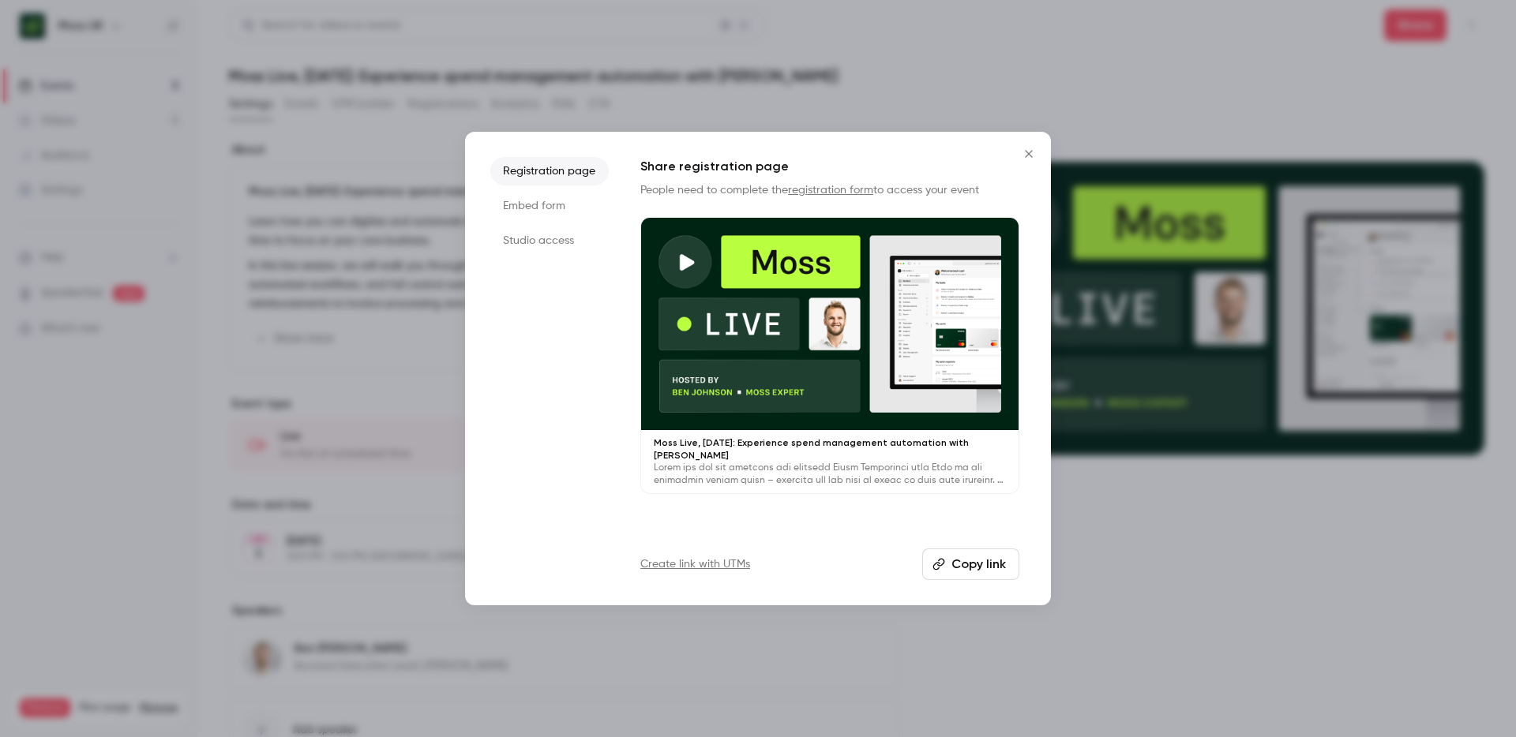
click at [949, 558] on button "Copy link" at bounding box center [970, 565] width 97 height 32
click at [1029, 154] on icon "Close" at bounding box center [1028, 153] width 7 height 7
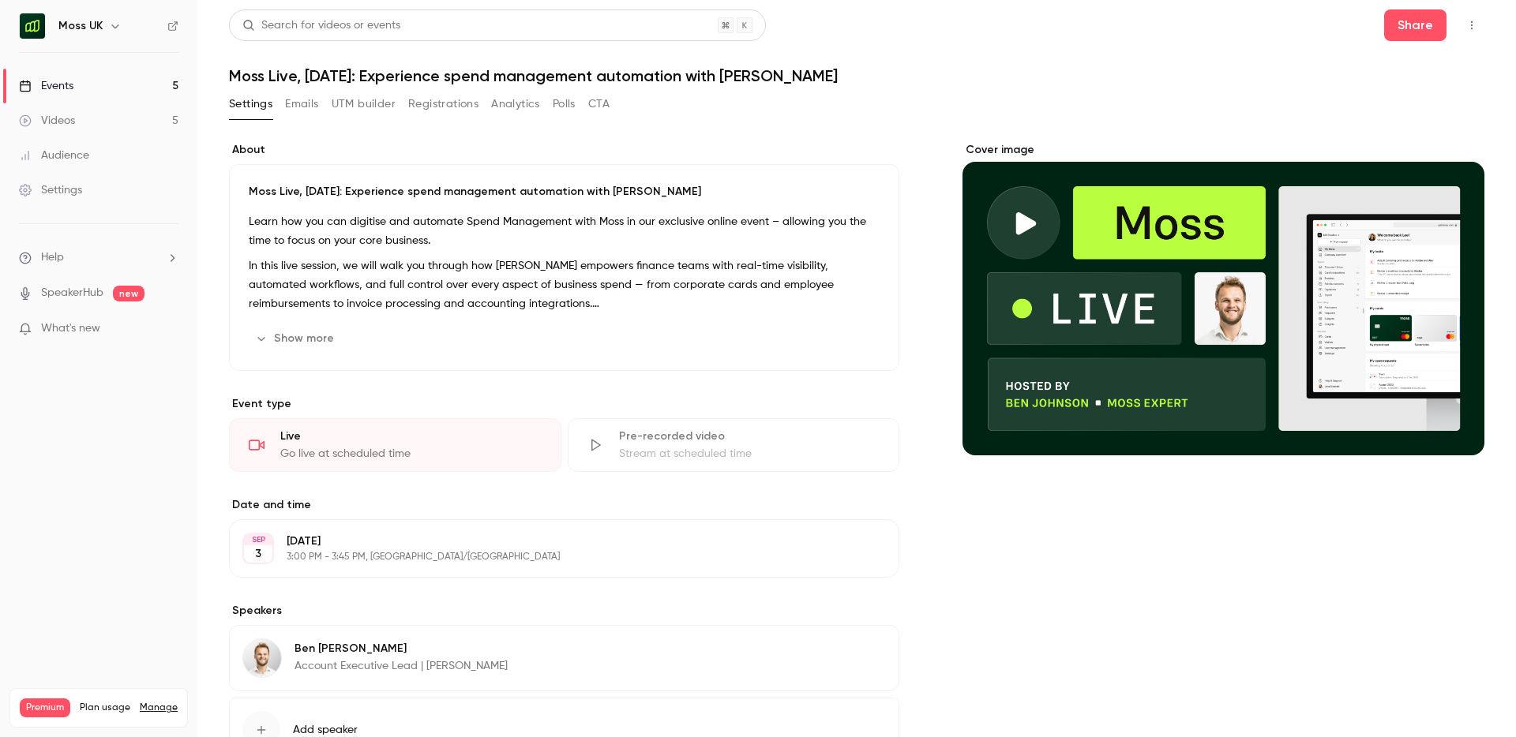
click at [64, 83] on div "Events" at bounding box center [46, 86] width 54 height 16
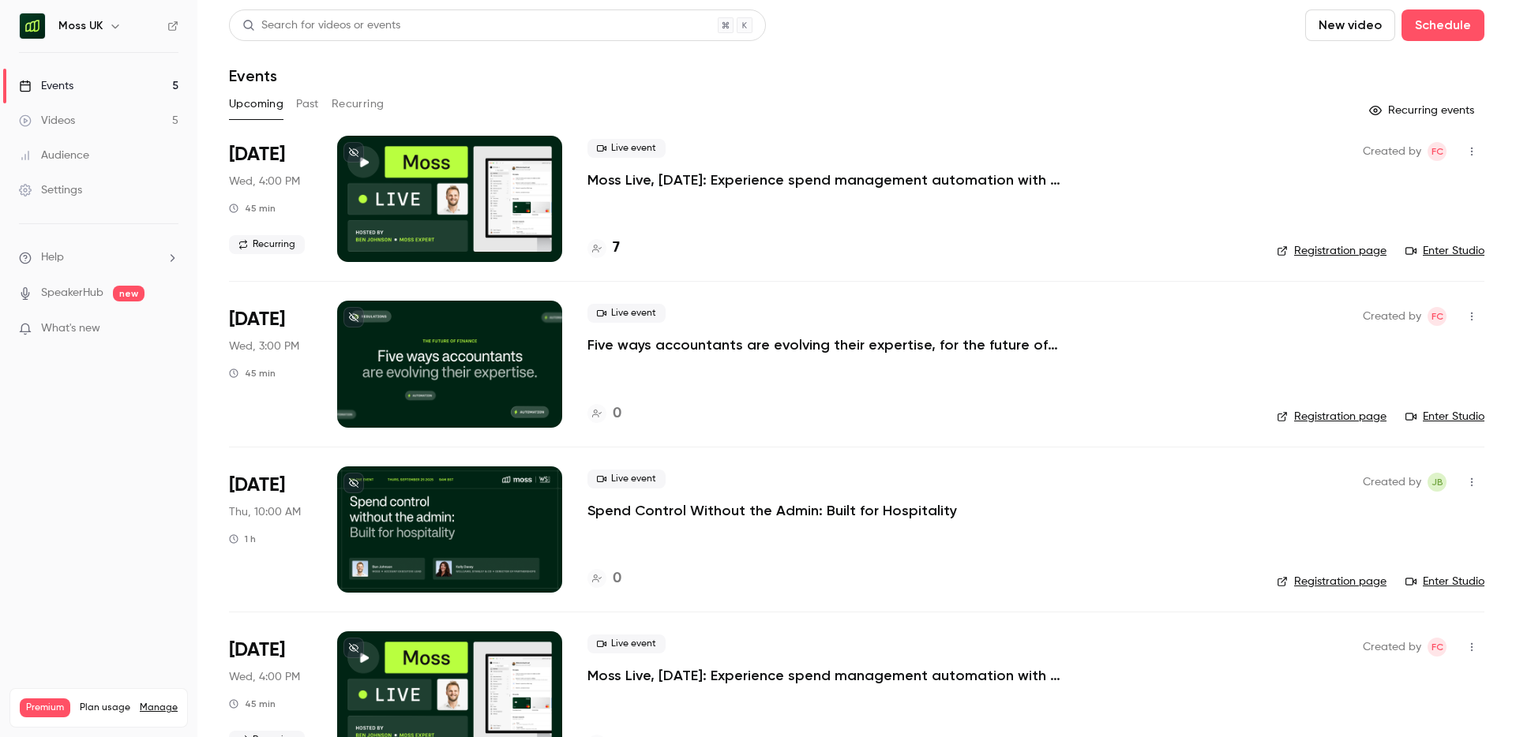
click at [306, 103] on button "Past" at bounding box center [307, 104] width 23 height 25
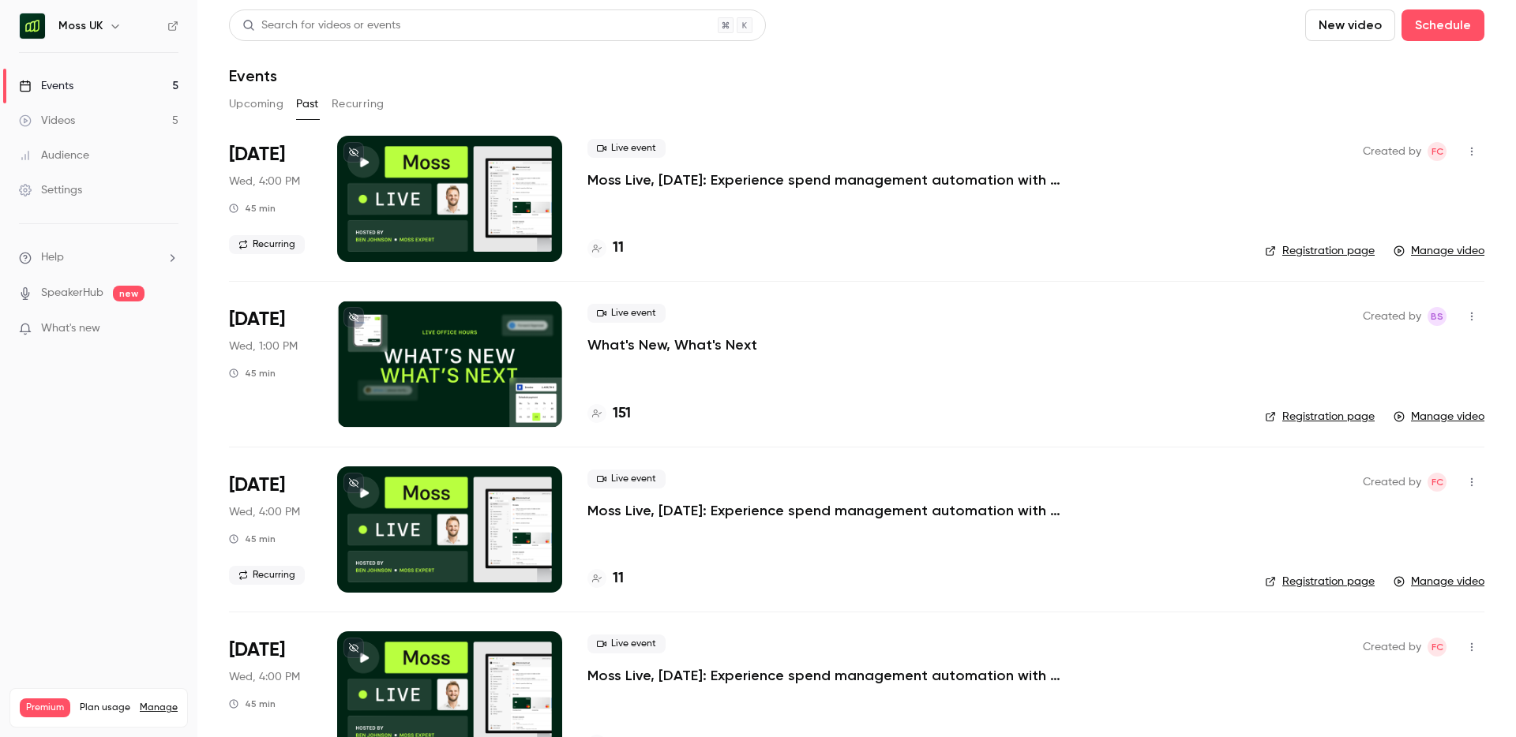
click at [1003, 182] on p "Moss Live, [DATE]: Experience spend management automation with [PERSON_NAME]" at bounding box center [824, 180] width 474 height 19
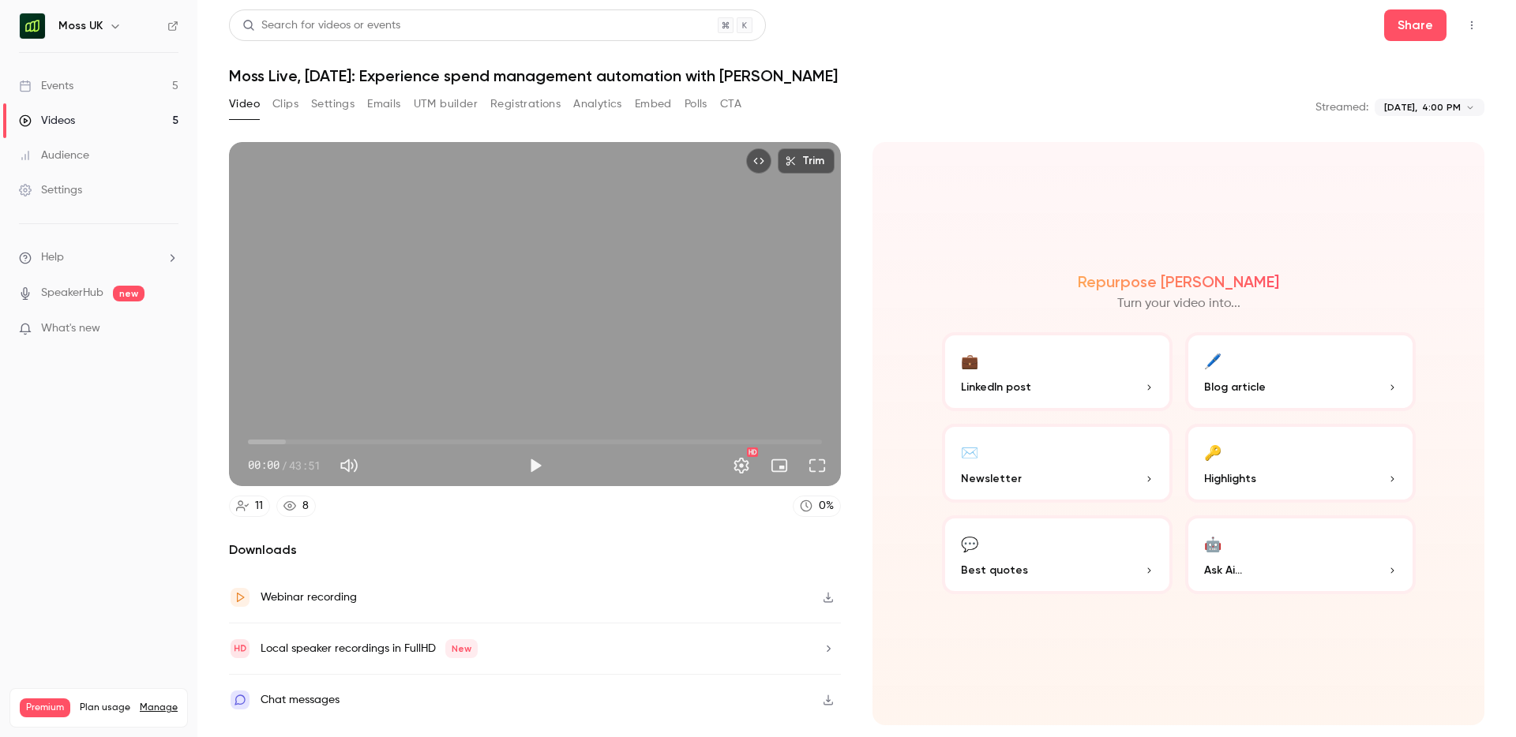
click at [280, 105] on button "Clips" at bounding box center [285, 104] width 26 height 25
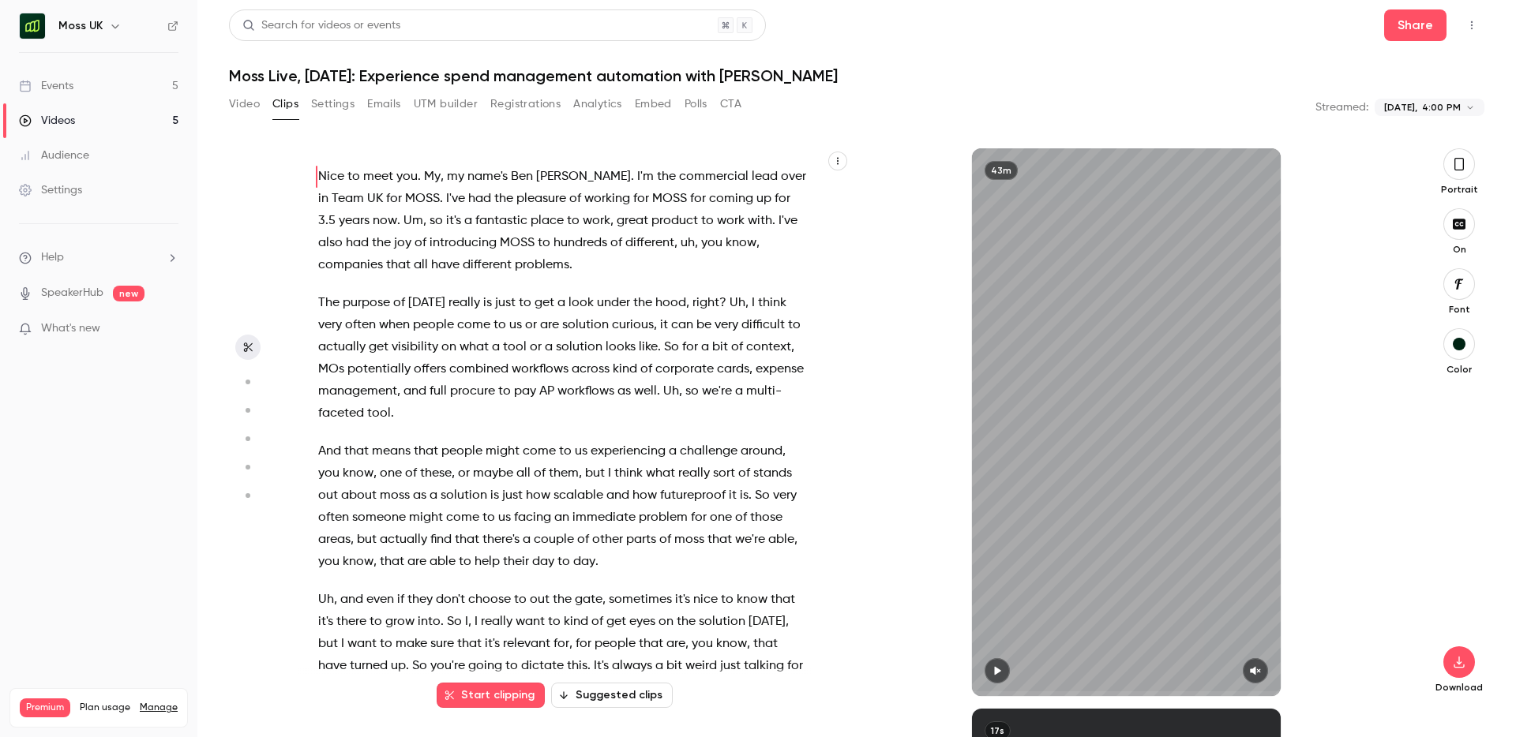
click at [1468, 168] on button "button" at bounding box center [1459, 164] width 32 height 32
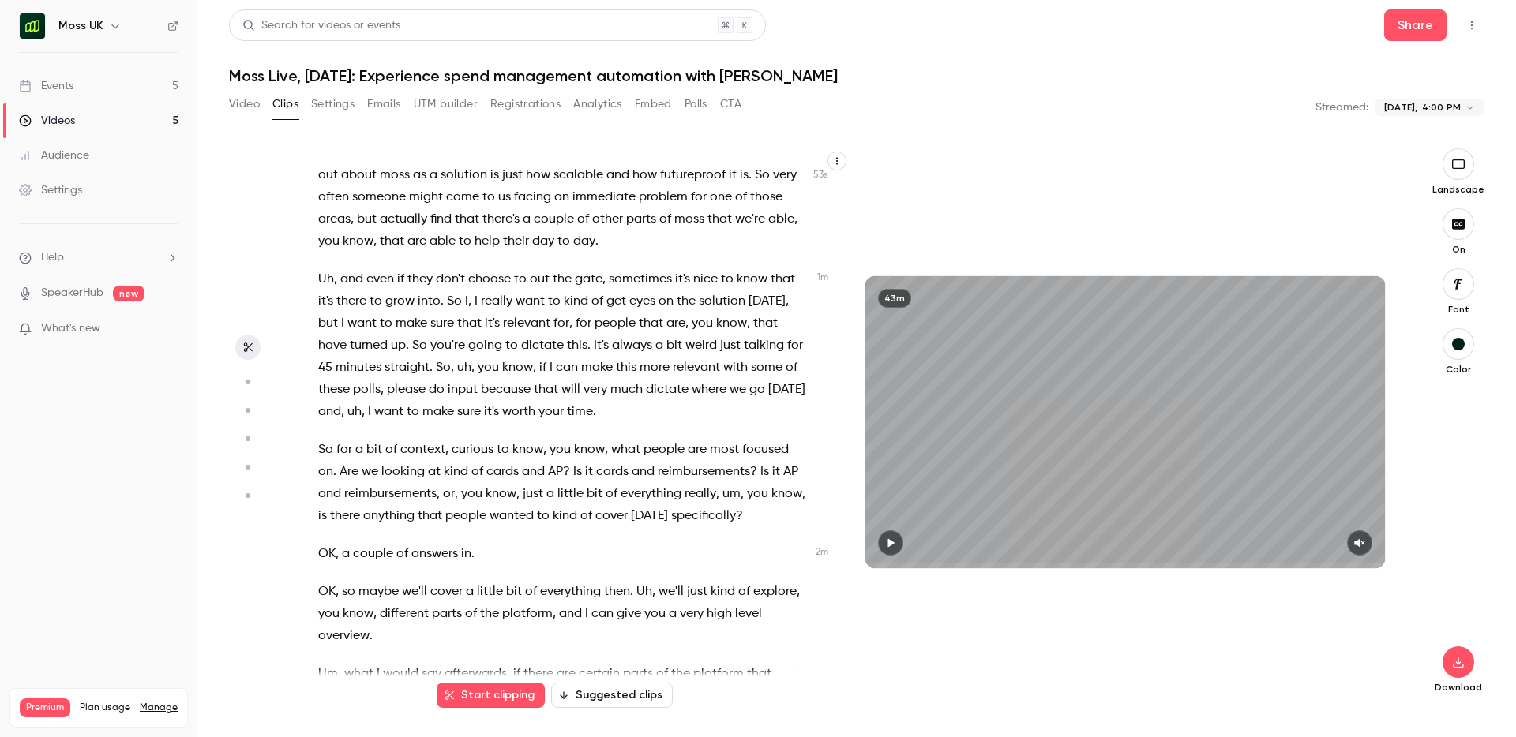
scroll to position [322, 0]
click at [629, 692] on button "Suggested clips" at bounding box center [612, 695] width 122 height 25
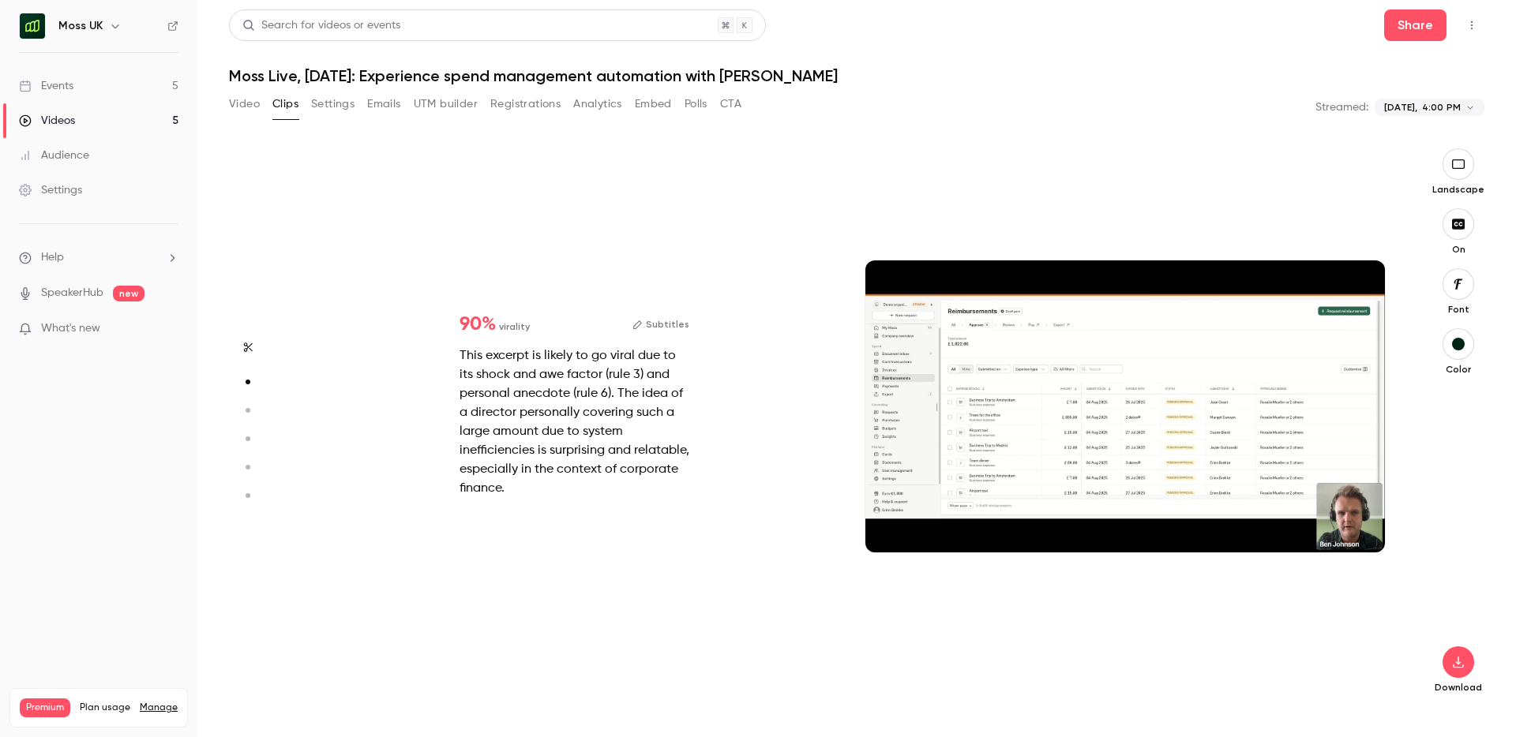
scroll to position [560, 0]
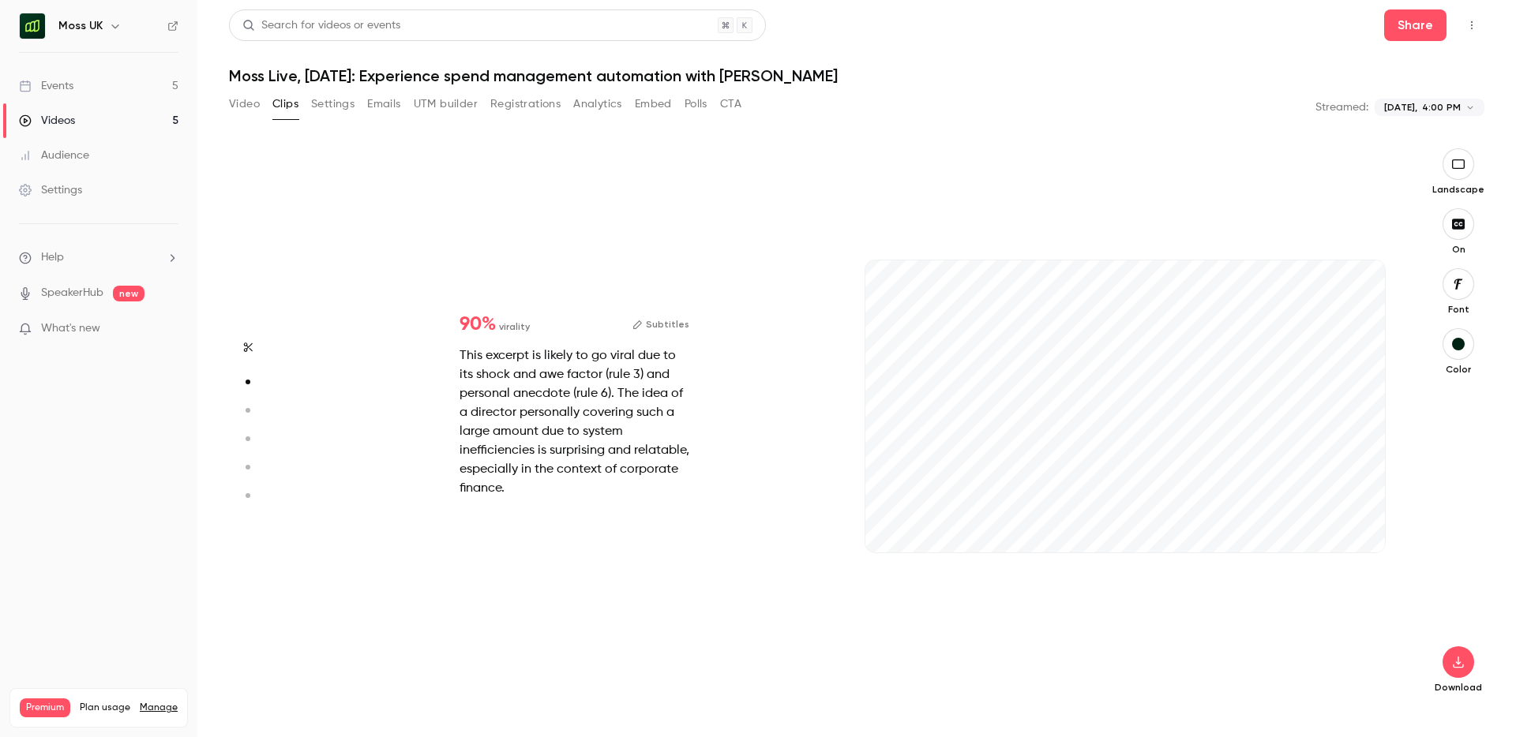
type input "*"
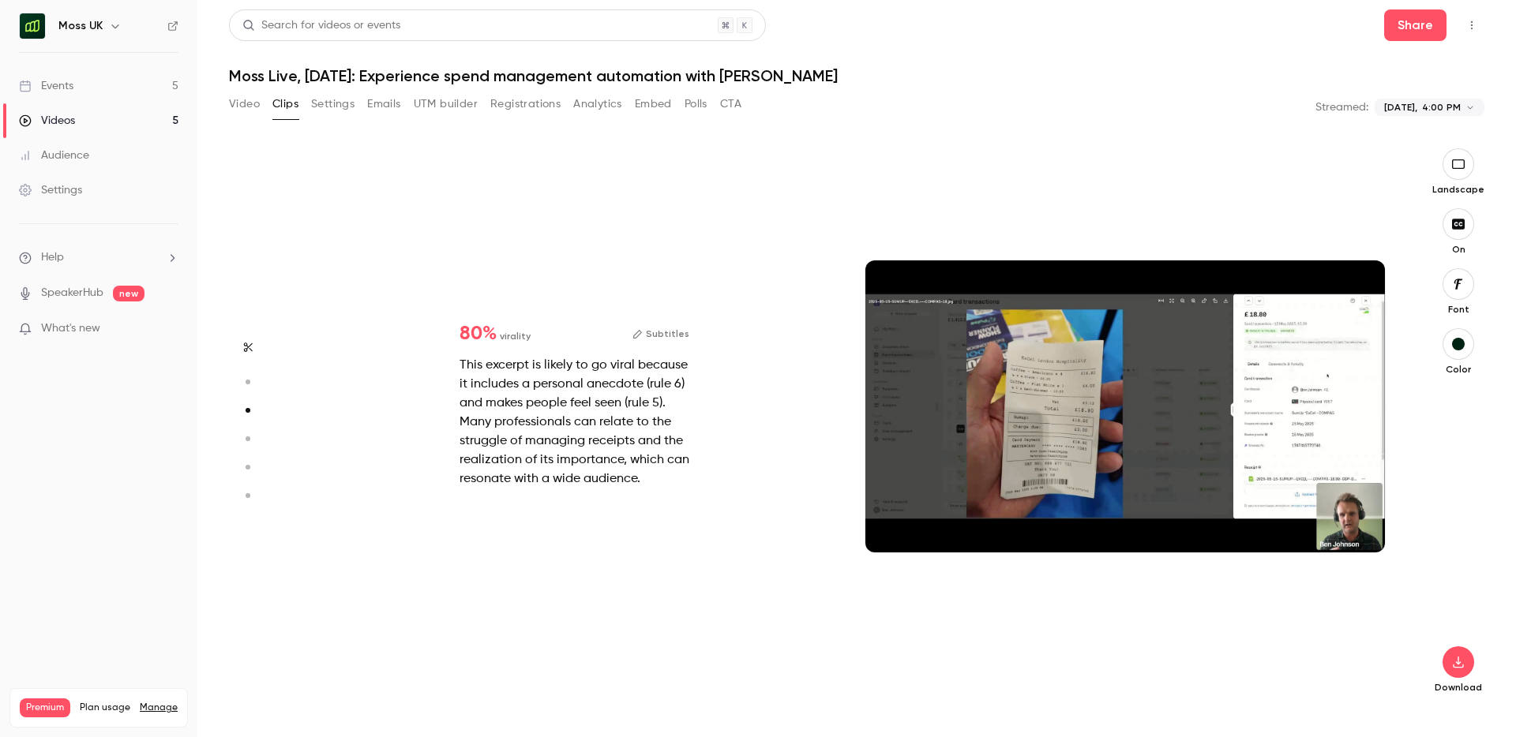
type input "*"
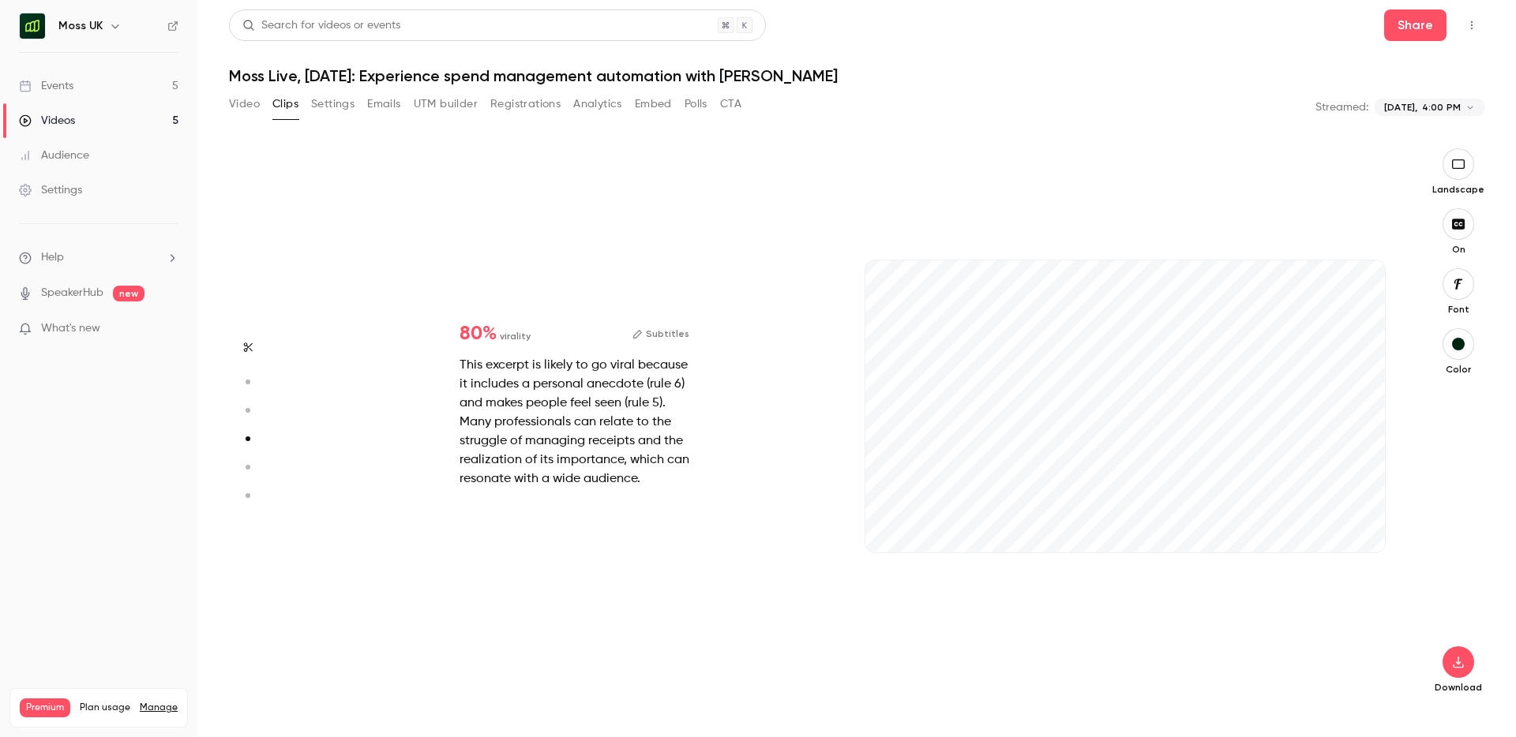
scroll to position [1681, 0]
type input "*"
type input "****"
click at [53, 85] on div "Events" at bounding box center [46, 86] width 54 height 16
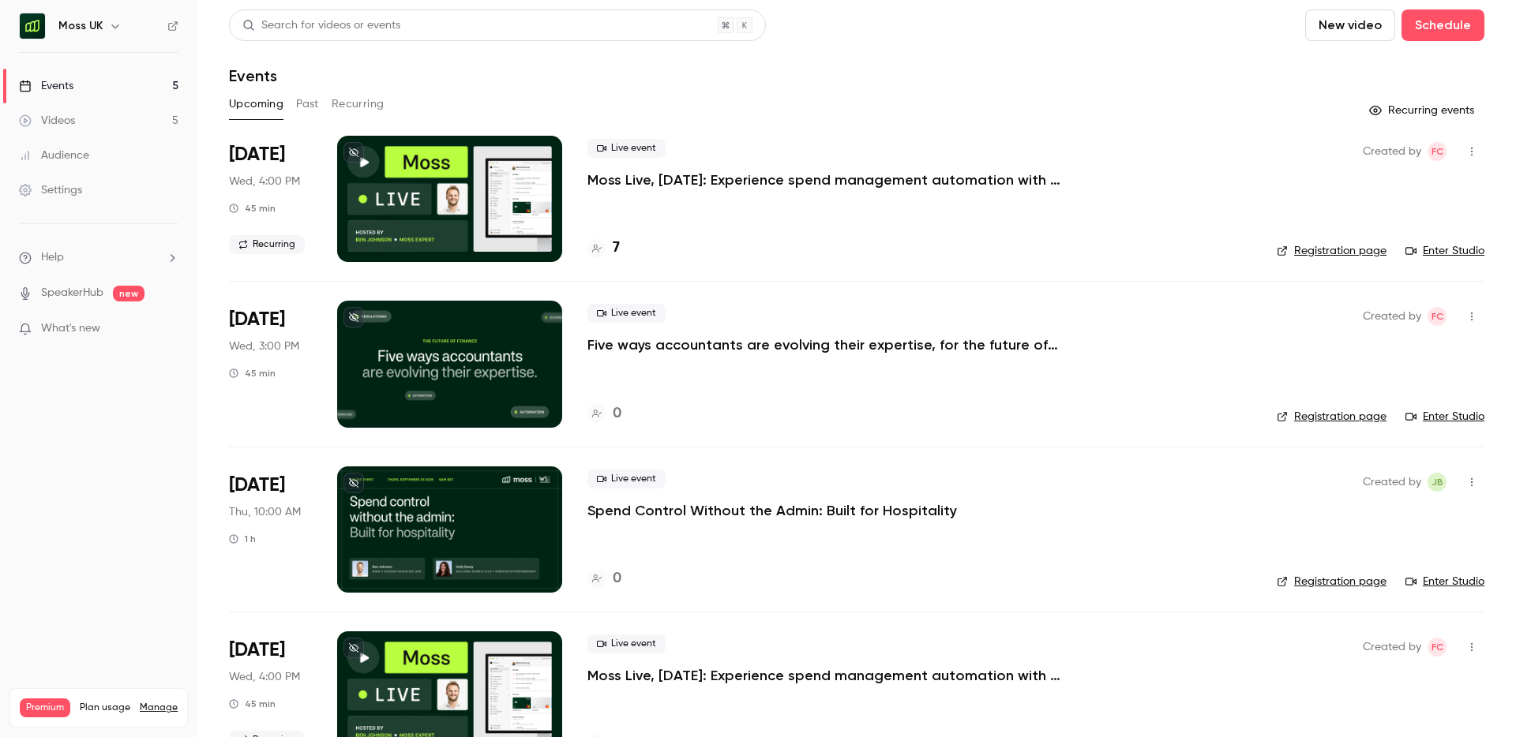
click at [309, 104] on button "Past" at bounding box center [307, 104] width 23 height 25
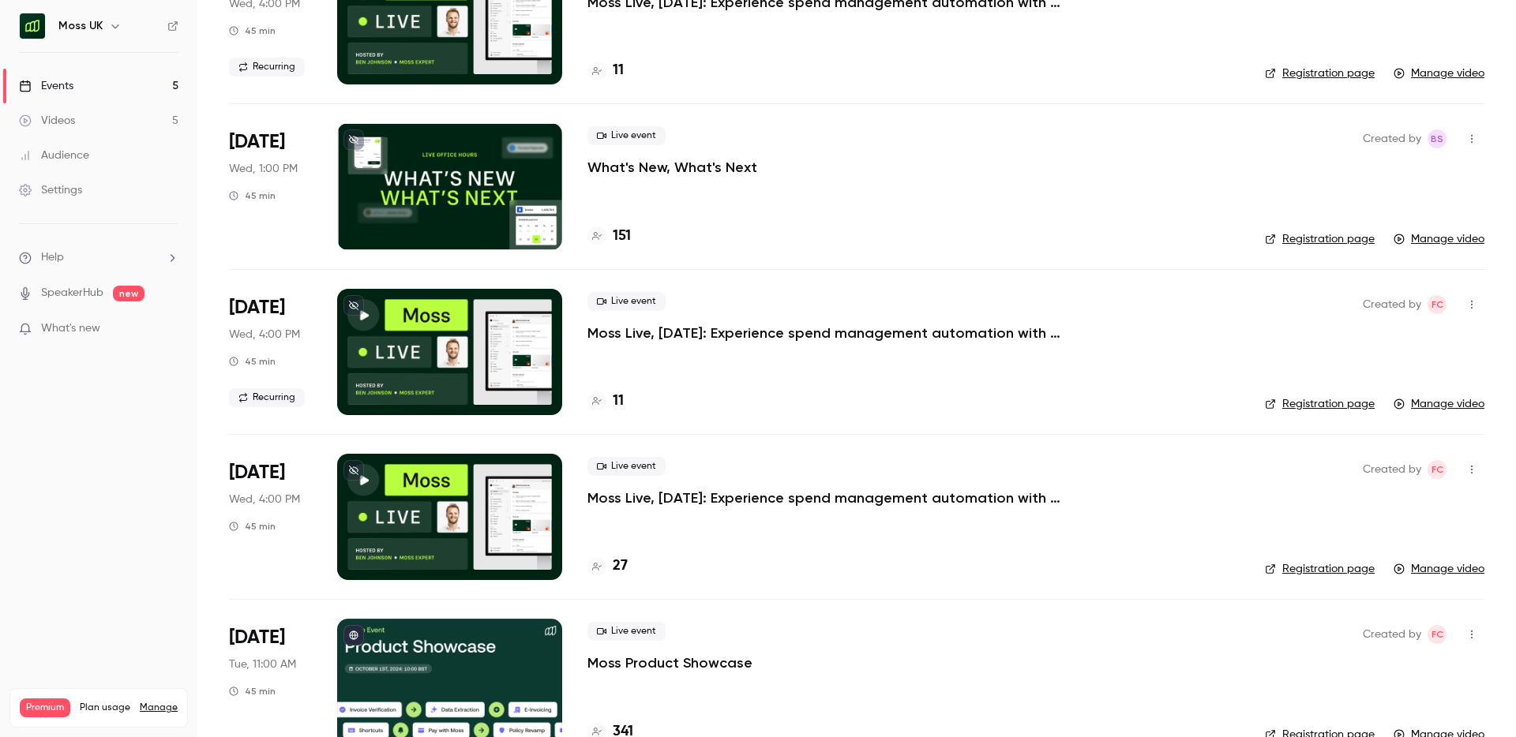
scroll to position [215, 0]
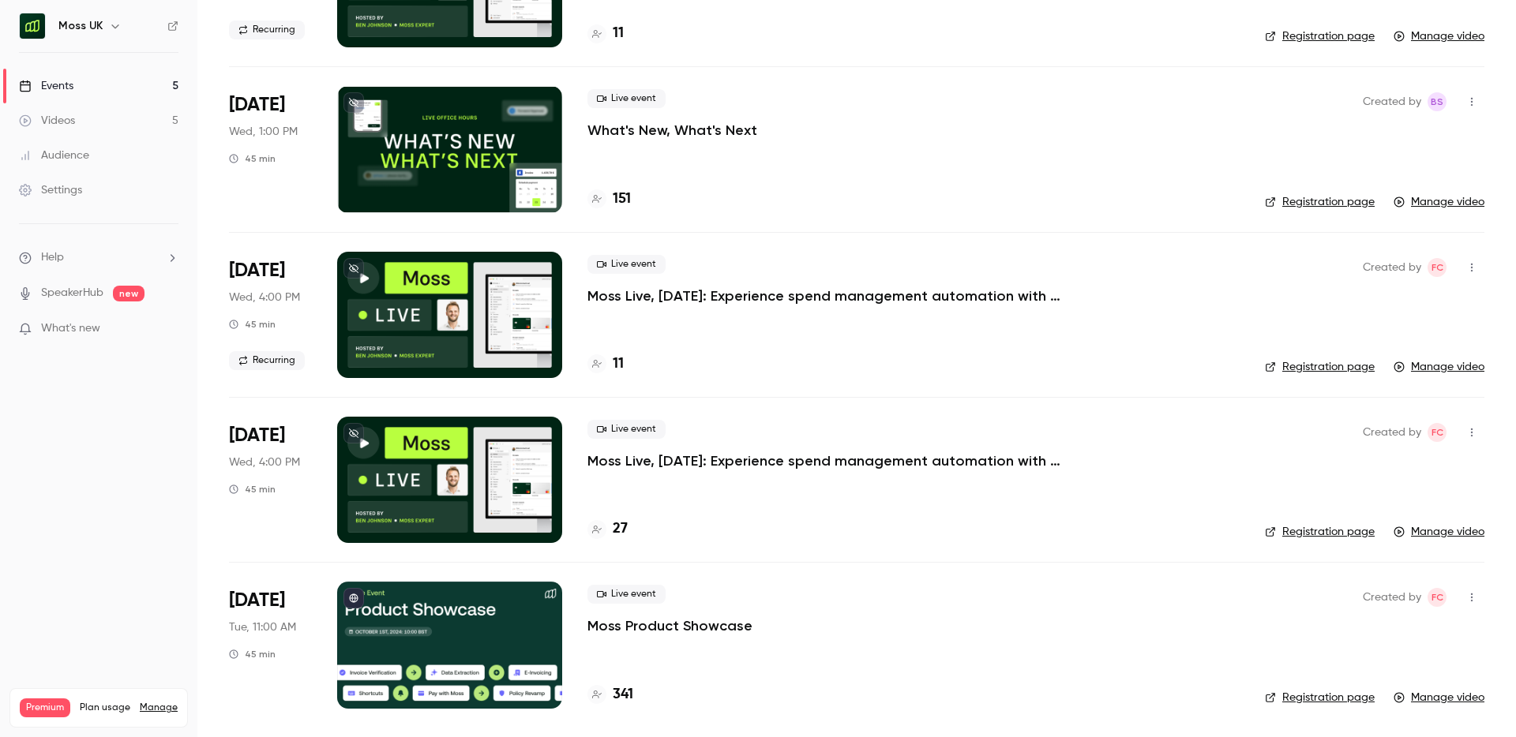
click at [858, 456] on p "Moss Live, [DATE]: Experience spend management automation with [PERSON_NAME]" at bounding box center [824, 461] width 474 height 19
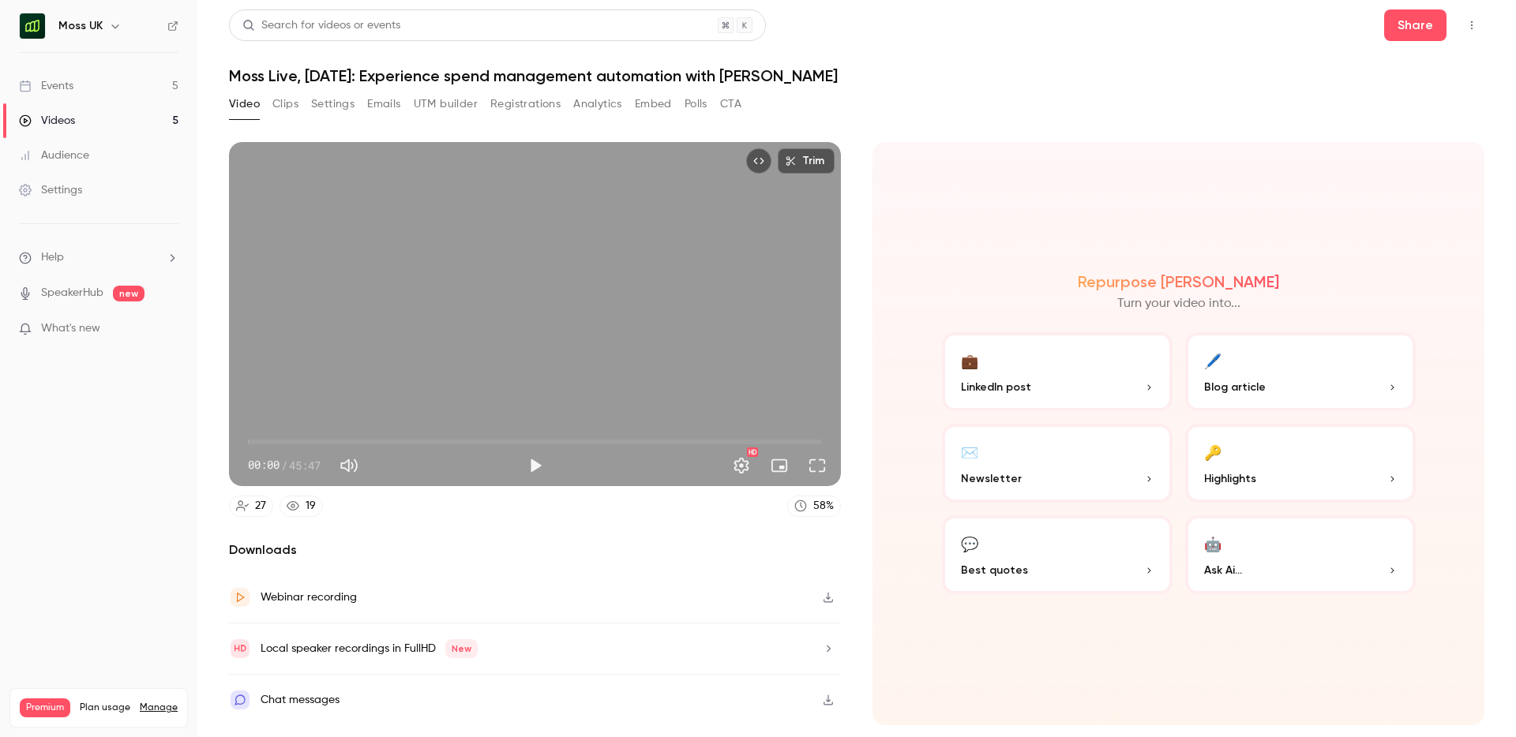
click at [280, 107] on button "Clips" at bounding box center [285, 104] width 26 height 25
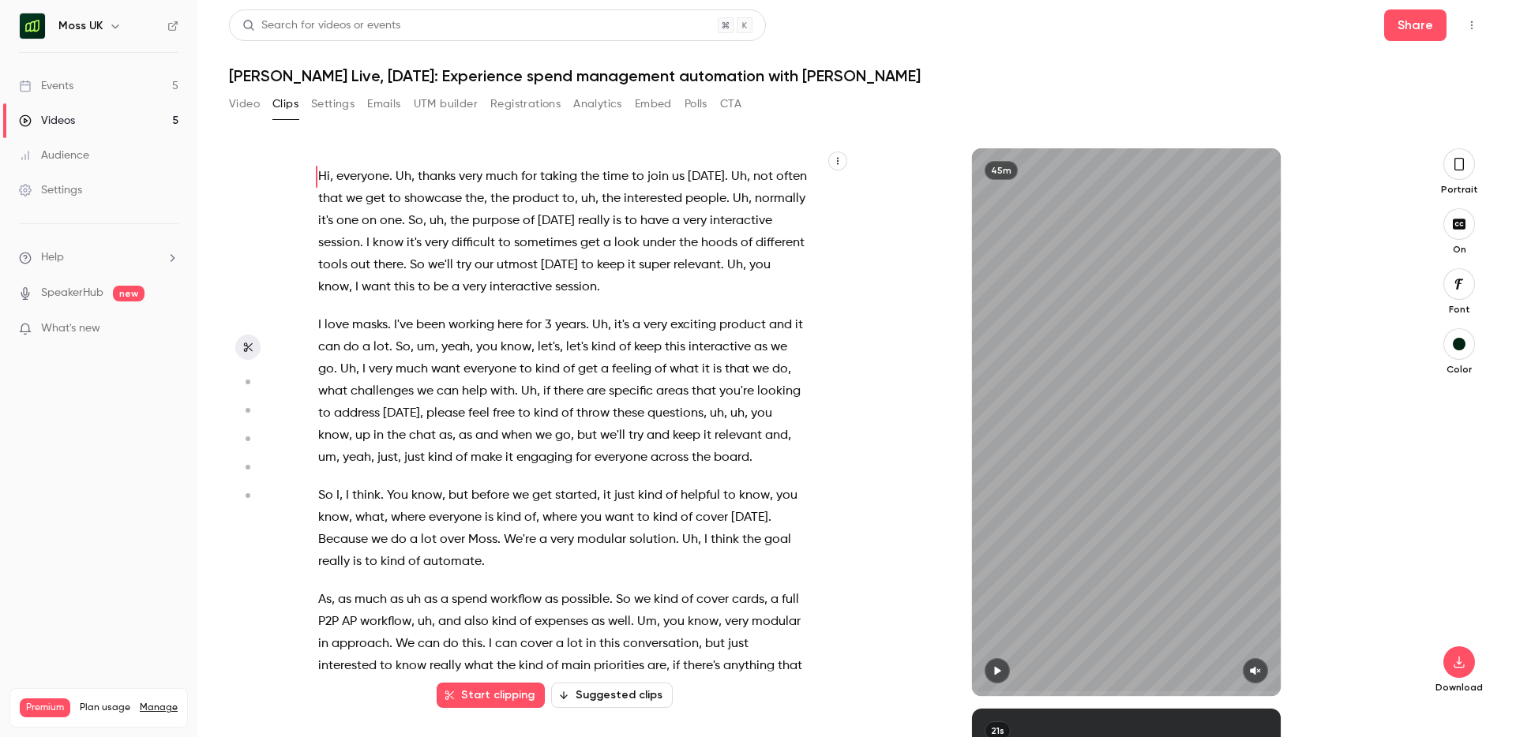
click at [1249, 681] on span at bounding box center [1126, 693] width 308 height 25
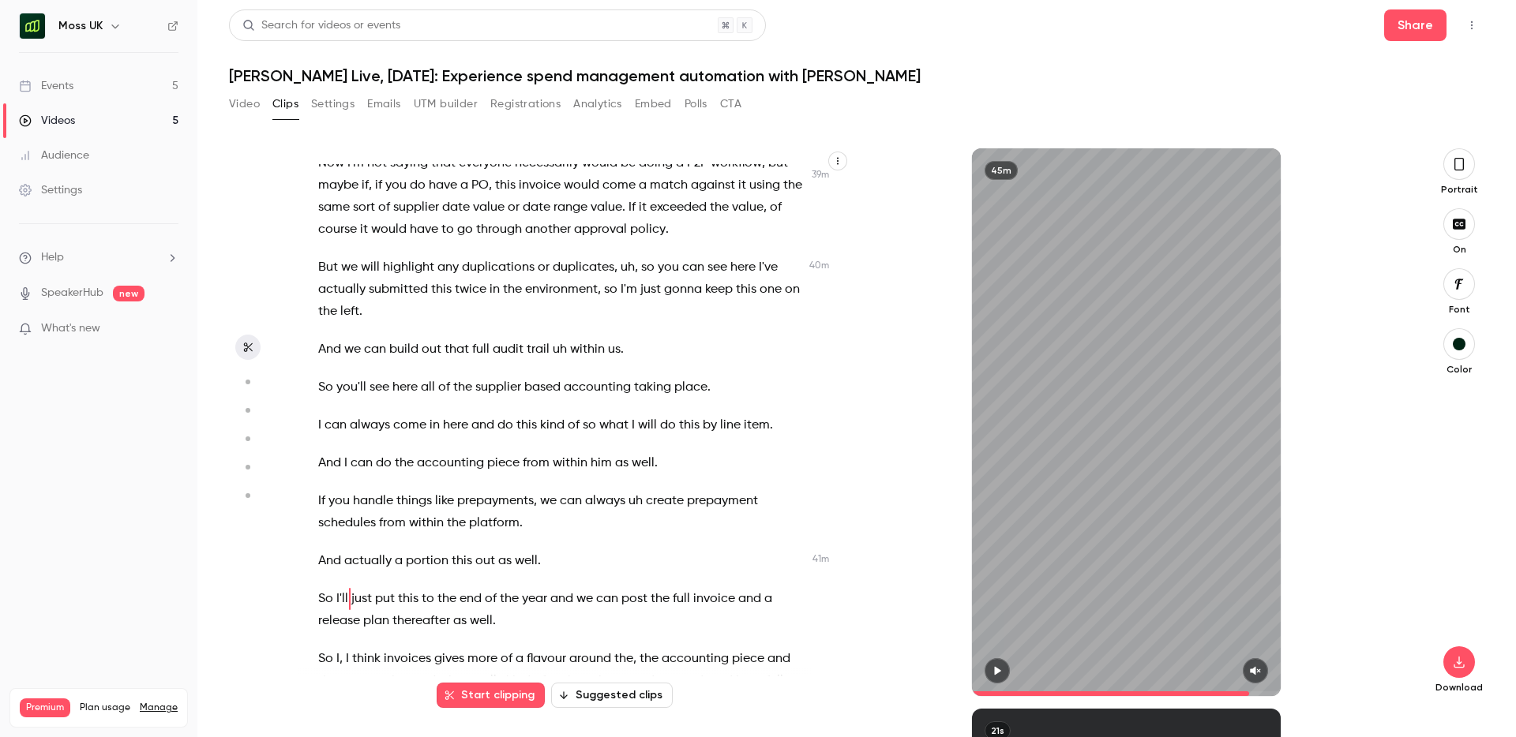
click at [995, 673] on icon "button" at bounding box center [998, 671] width 6 height 9
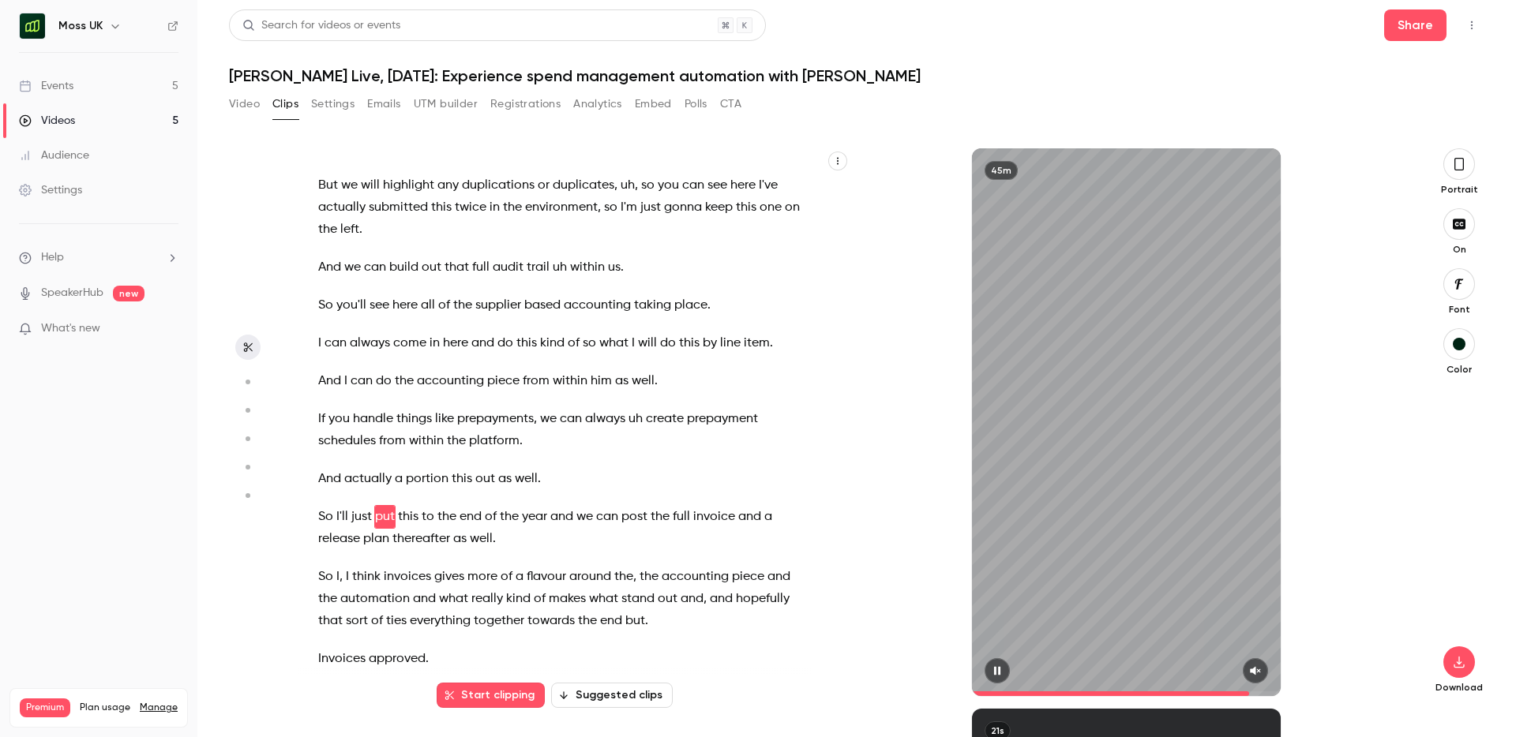
scroll to position [13362, 0]
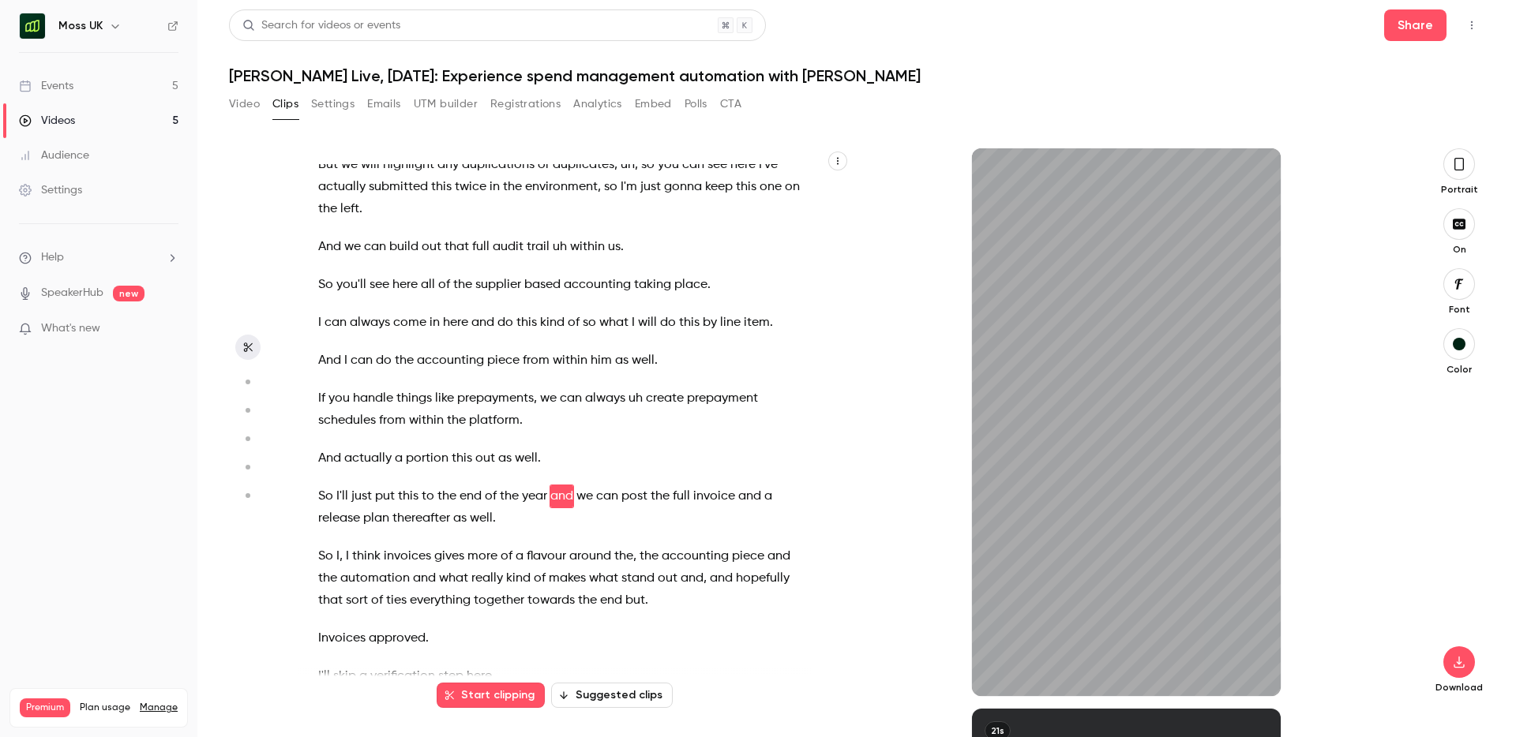
click at [1456, 174] on button "button" at bounding box center [1459, 164] width 32 height 32
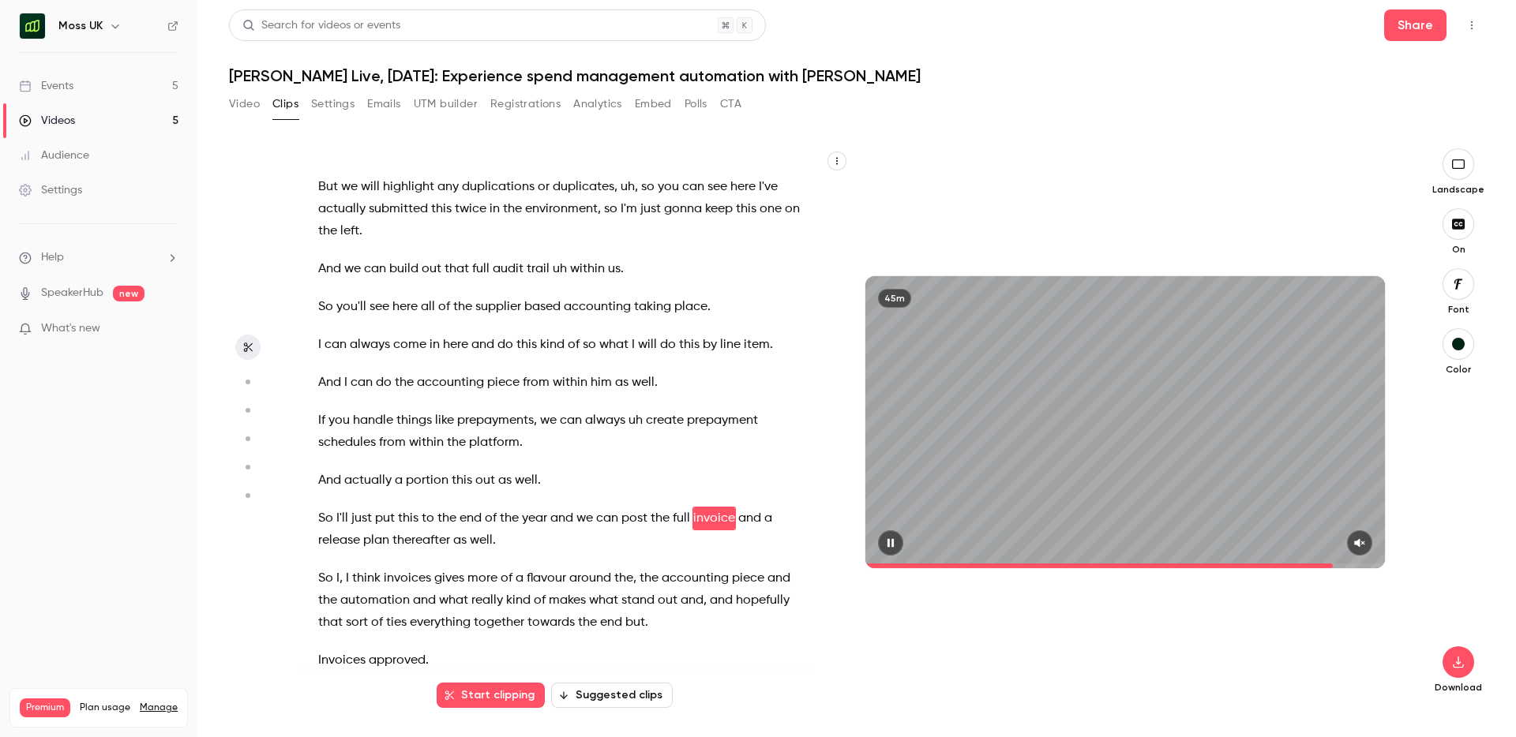
click at [1363, 546] on icon "button" at bounding box center [1359, 543] width 13 height 11
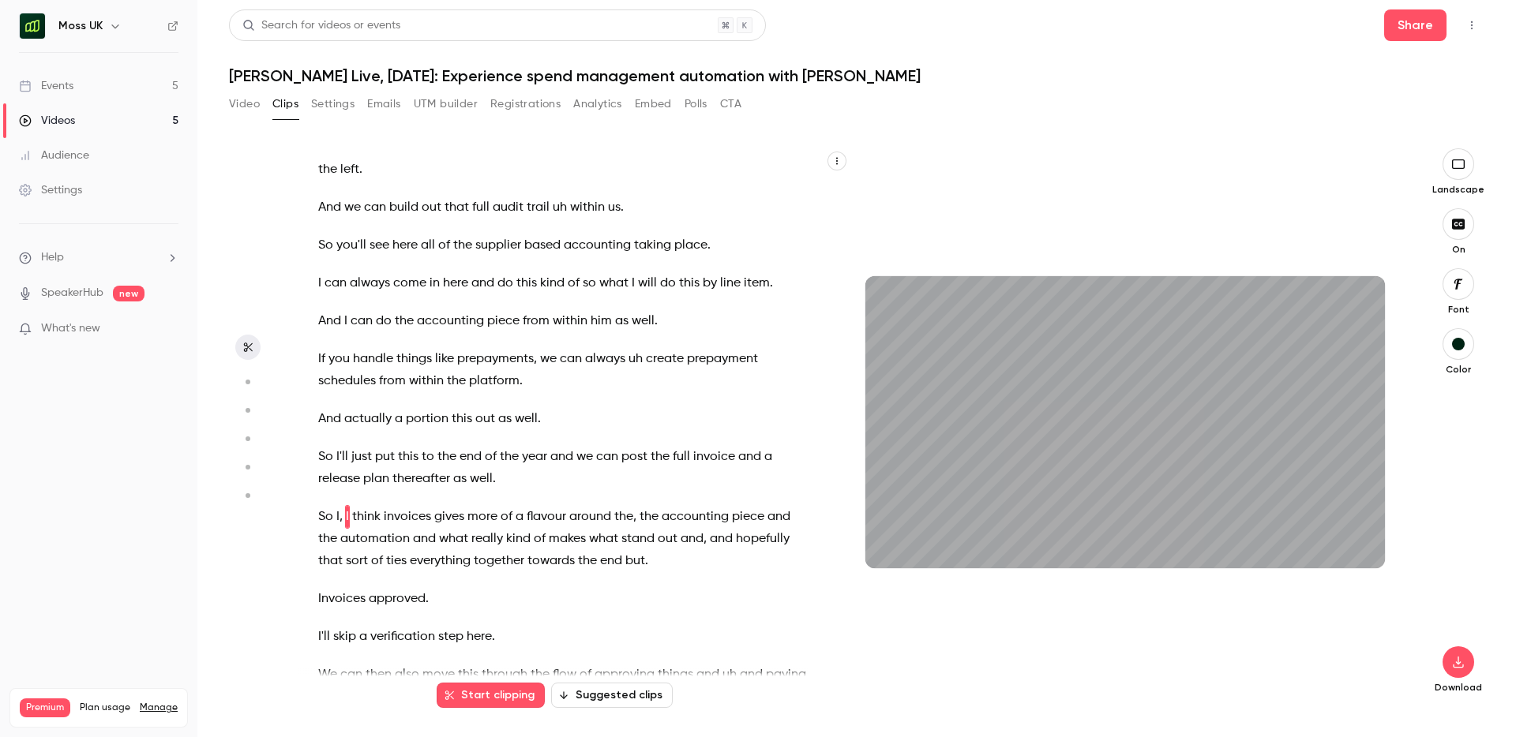
scroll to position [13422, 0]
click at [283, 103] on button "Clips" at bounding box center [285, 104] width 26 height 25
click at [658, 689] on button "Suggested clips" at bounding box center [612, 695] width 122 height 25
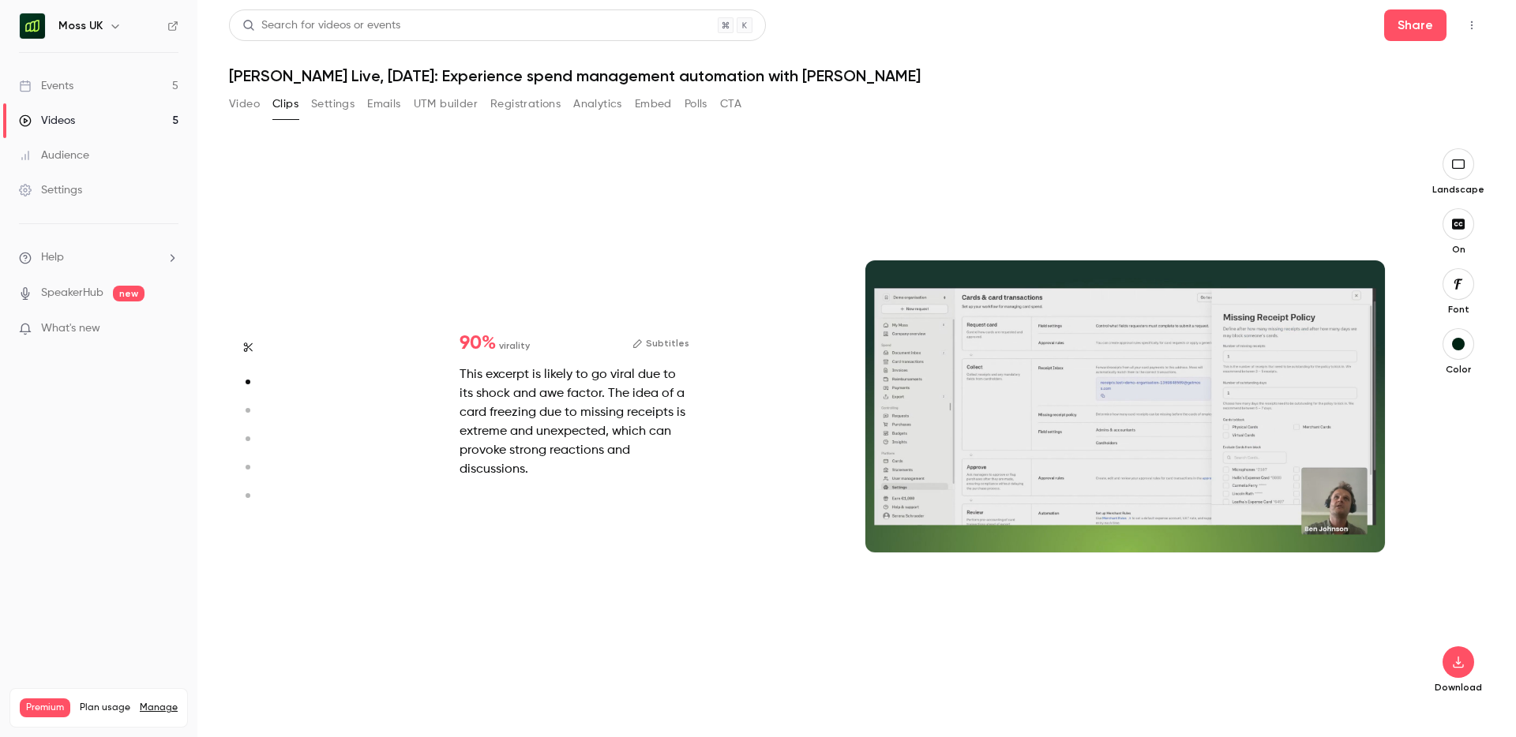
type input "******"
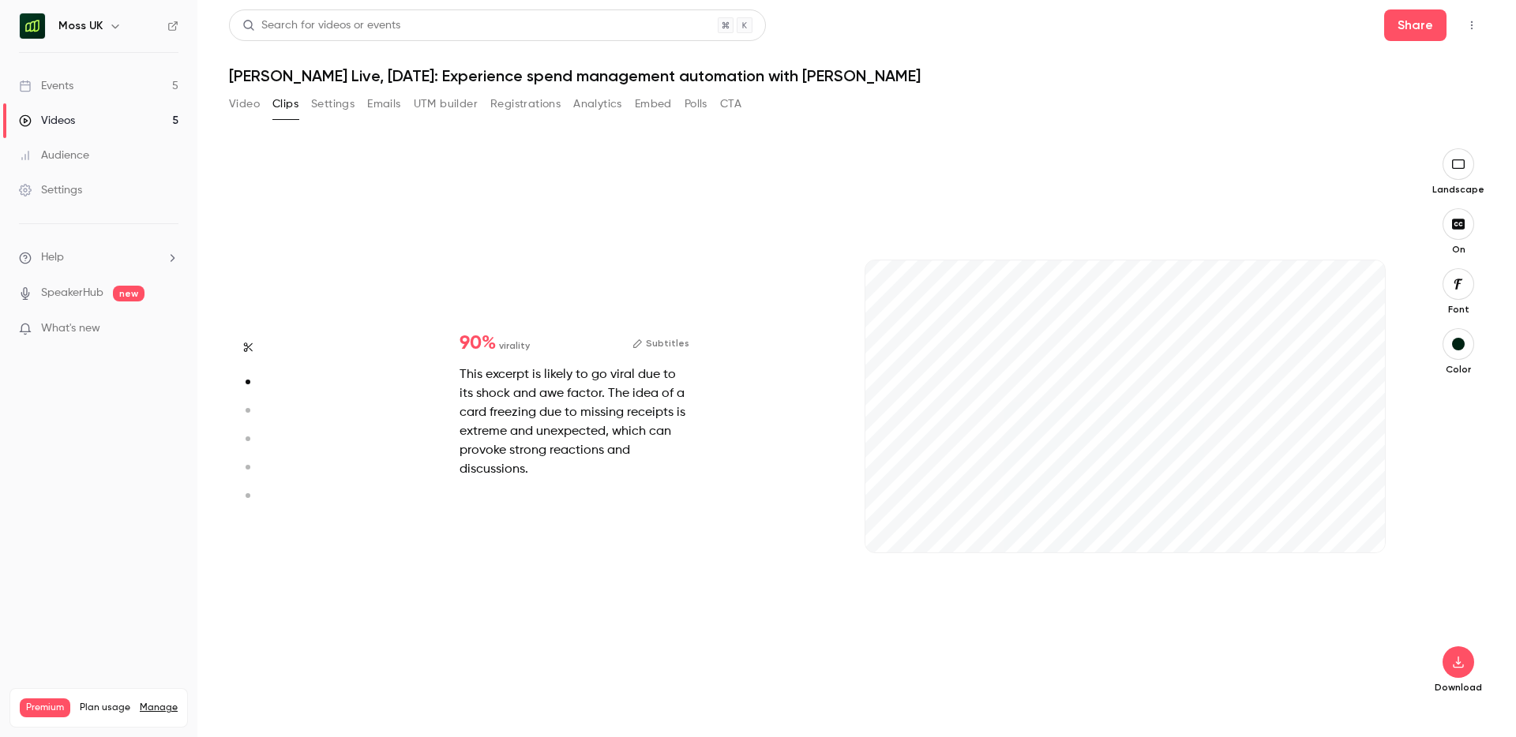
type input "***"
type input "******"
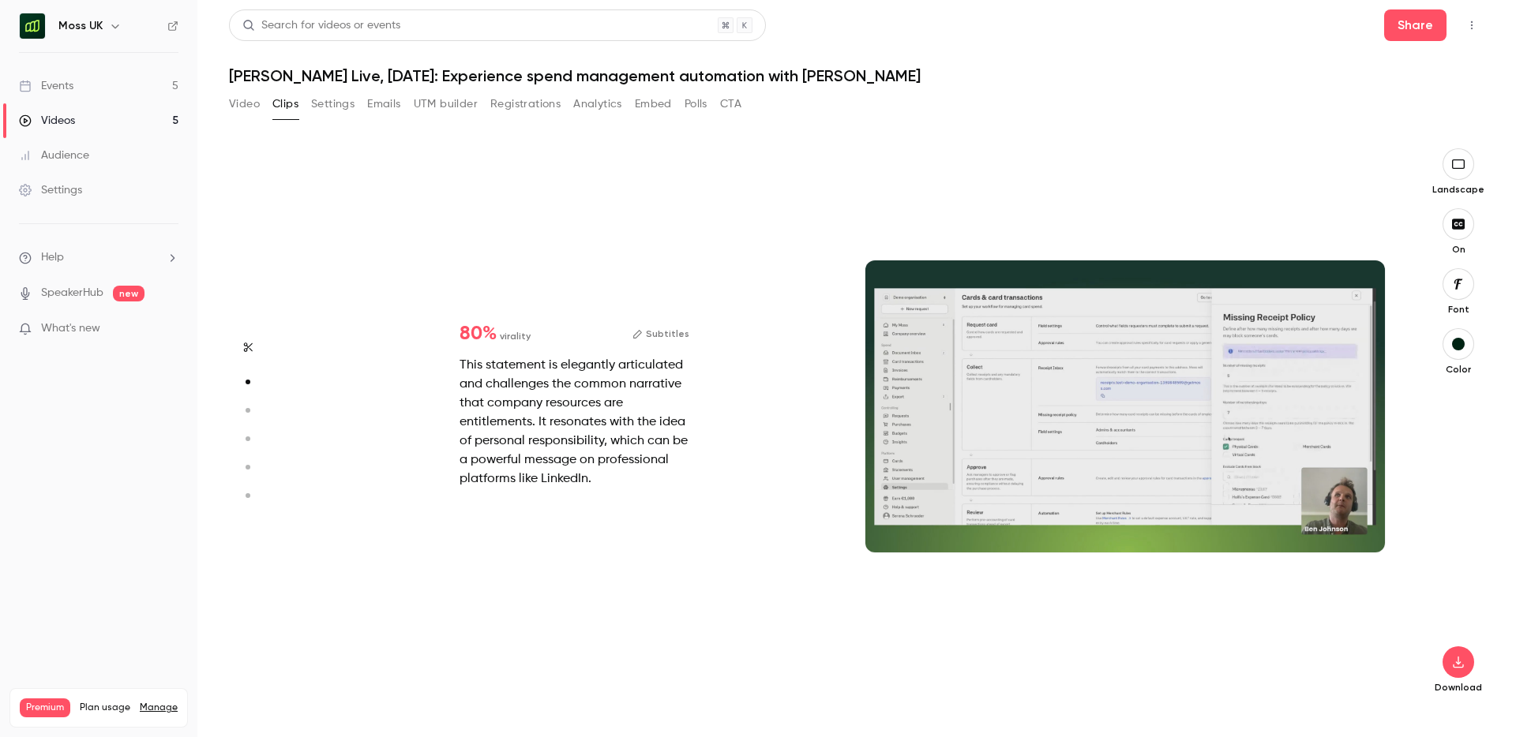
type input "*"
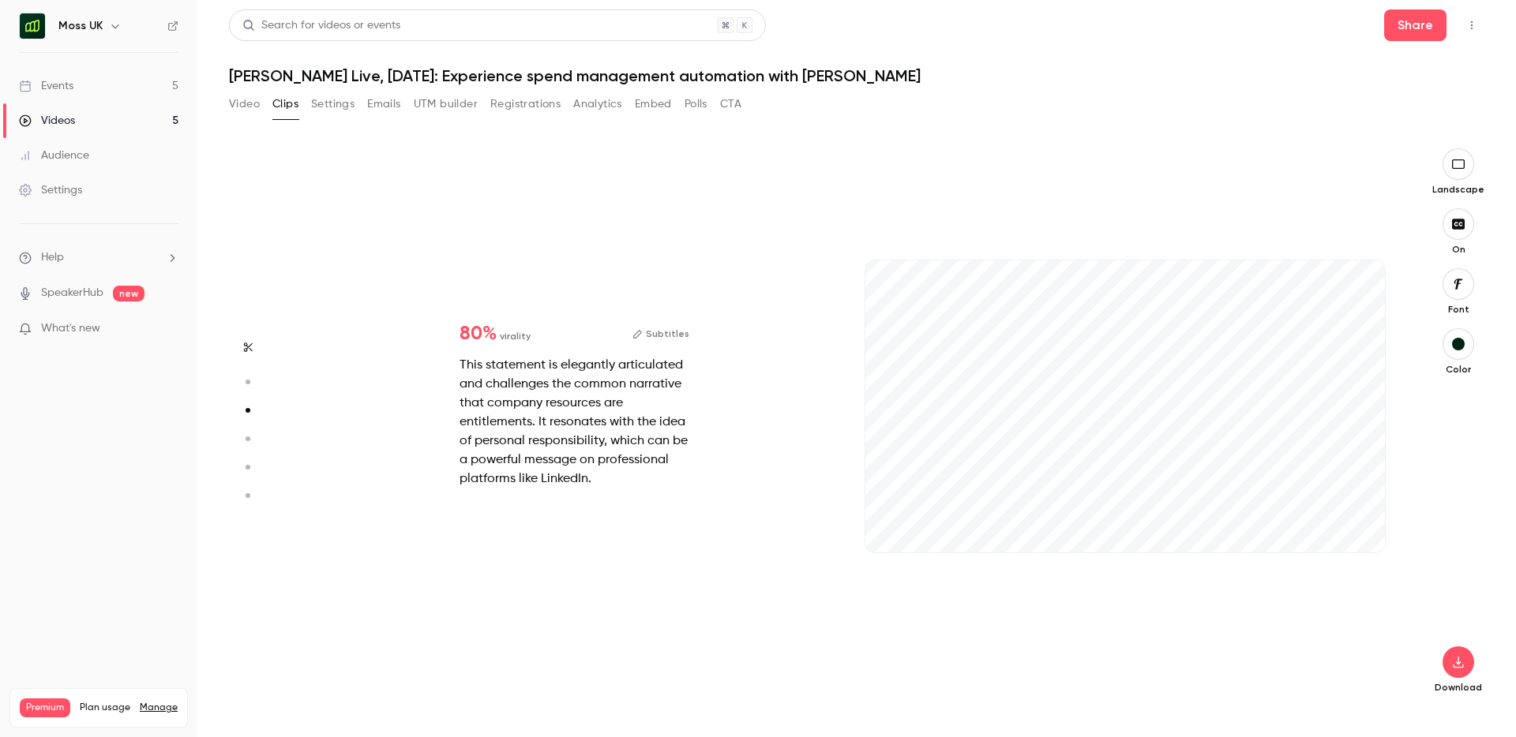
scroll to position [1121, 0]
click at [1370, 532] on button "button" at bounding box center [1359, 527] width 25 height 25
type input "***"
type input "******"
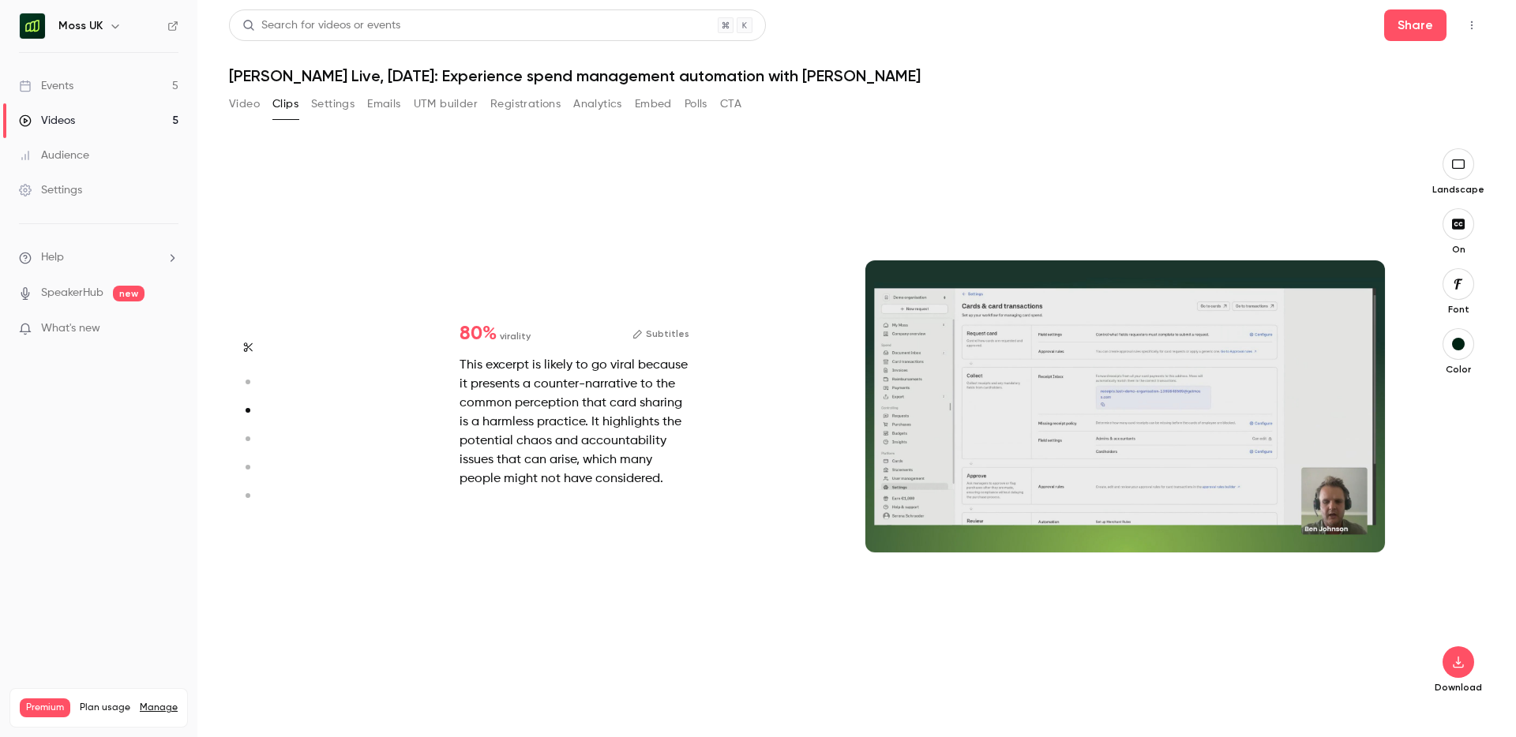
type input "*"
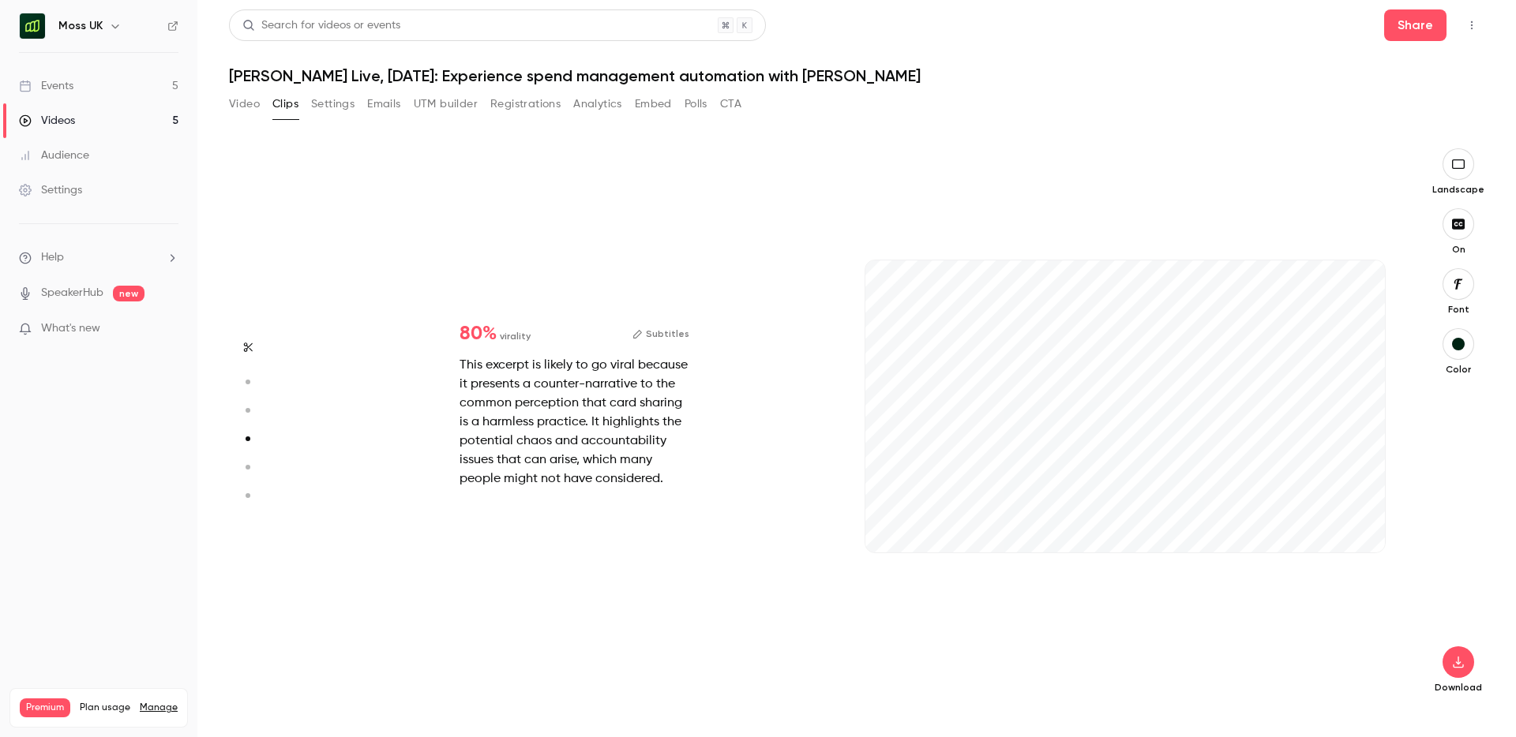
scroll to position [1681, 0]
click at [1365, 524] on icon "button" at bounding box center [1359, 527] width 13 height 11
type input "***"
type input "******"
type input "*"
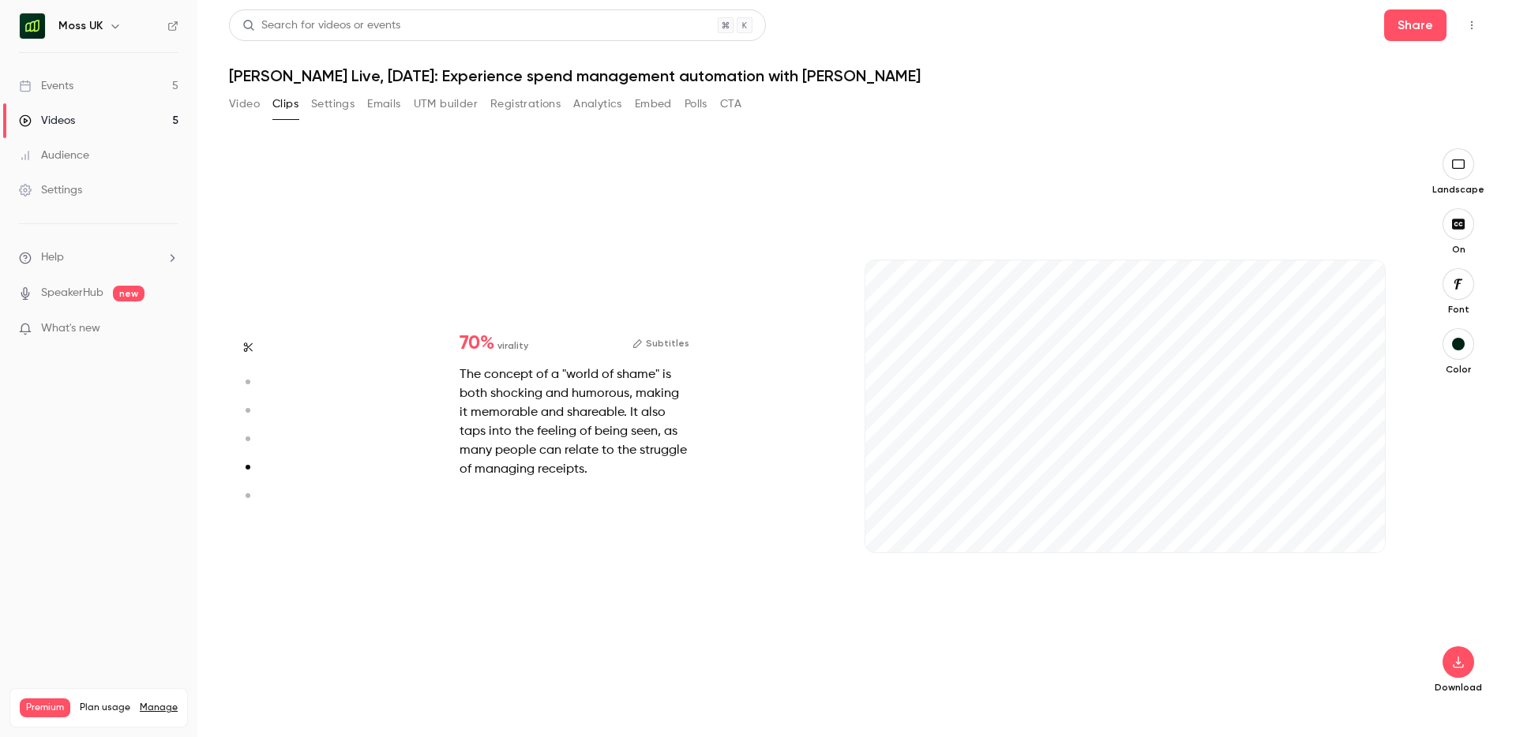
scroll to position [2242, 0]
type input "***"
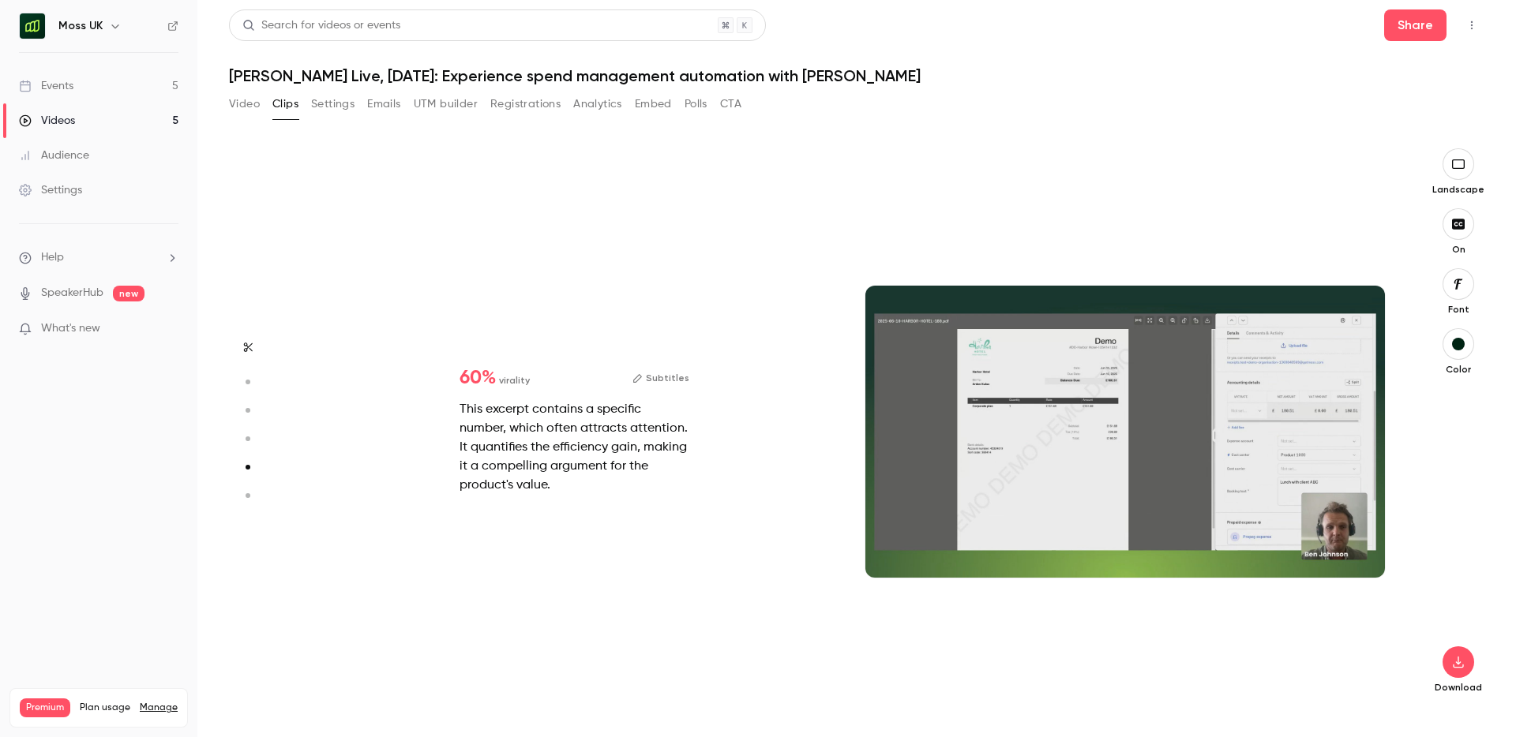
type input "******"
type input "*"
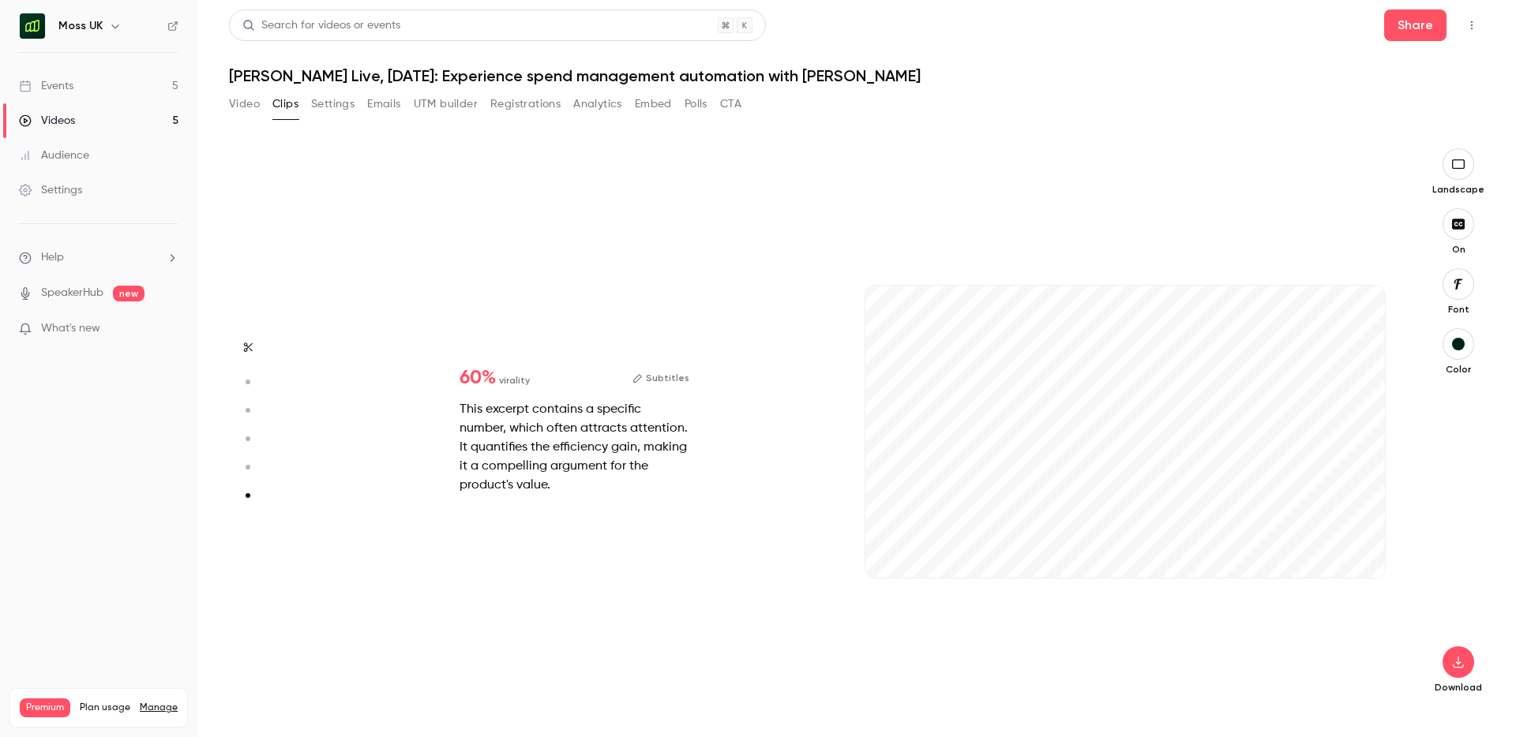
scroll to position [2777, 0]
click at [1365, 546] on button "button" at bounding box center [1359, 552] width 25 height 25
type input "***"
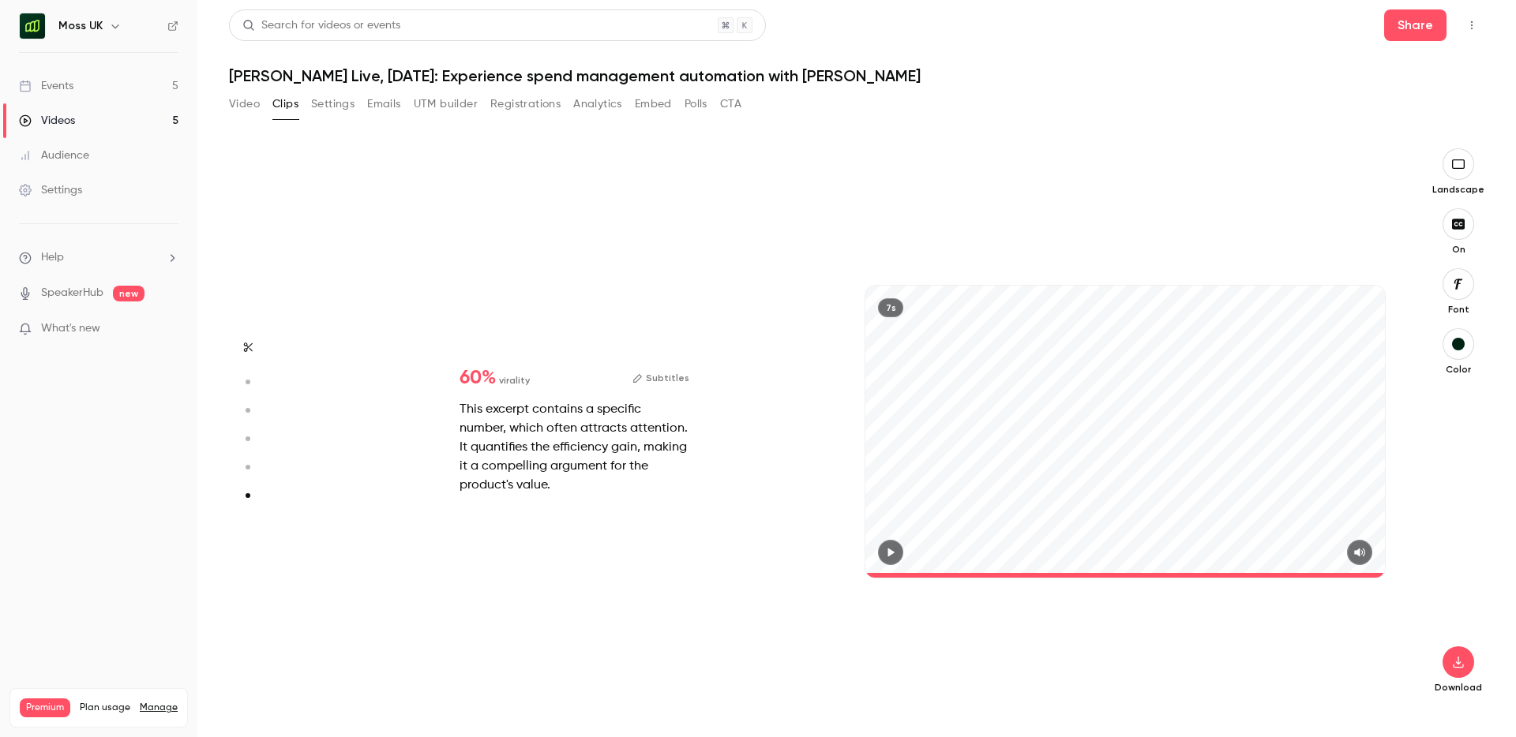
click at [69, 92] on div "Events" at bounding box center [46, 86] width 54 height 16
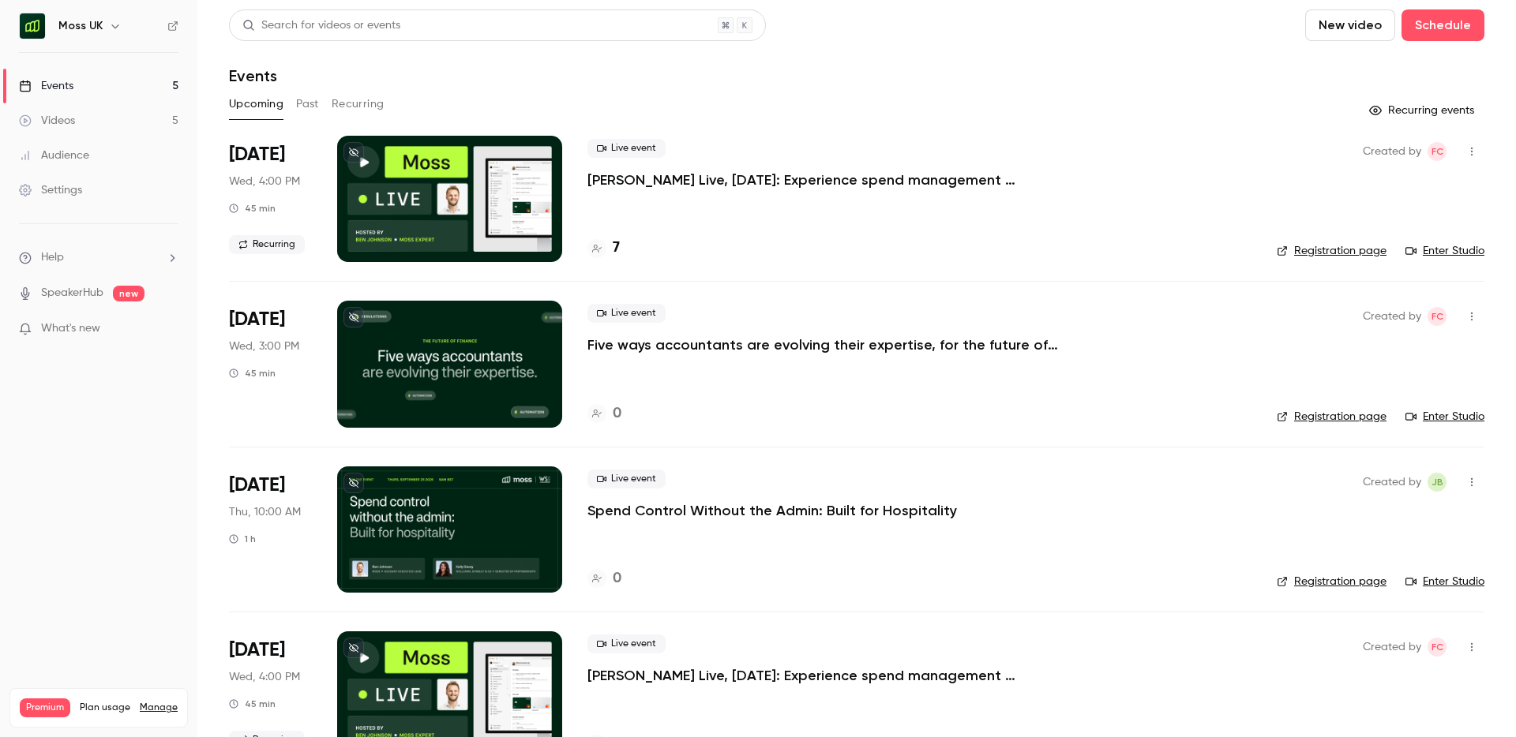
click at [312, 105] on button "Past" at bounding box center [307, 104] width 23 height 25
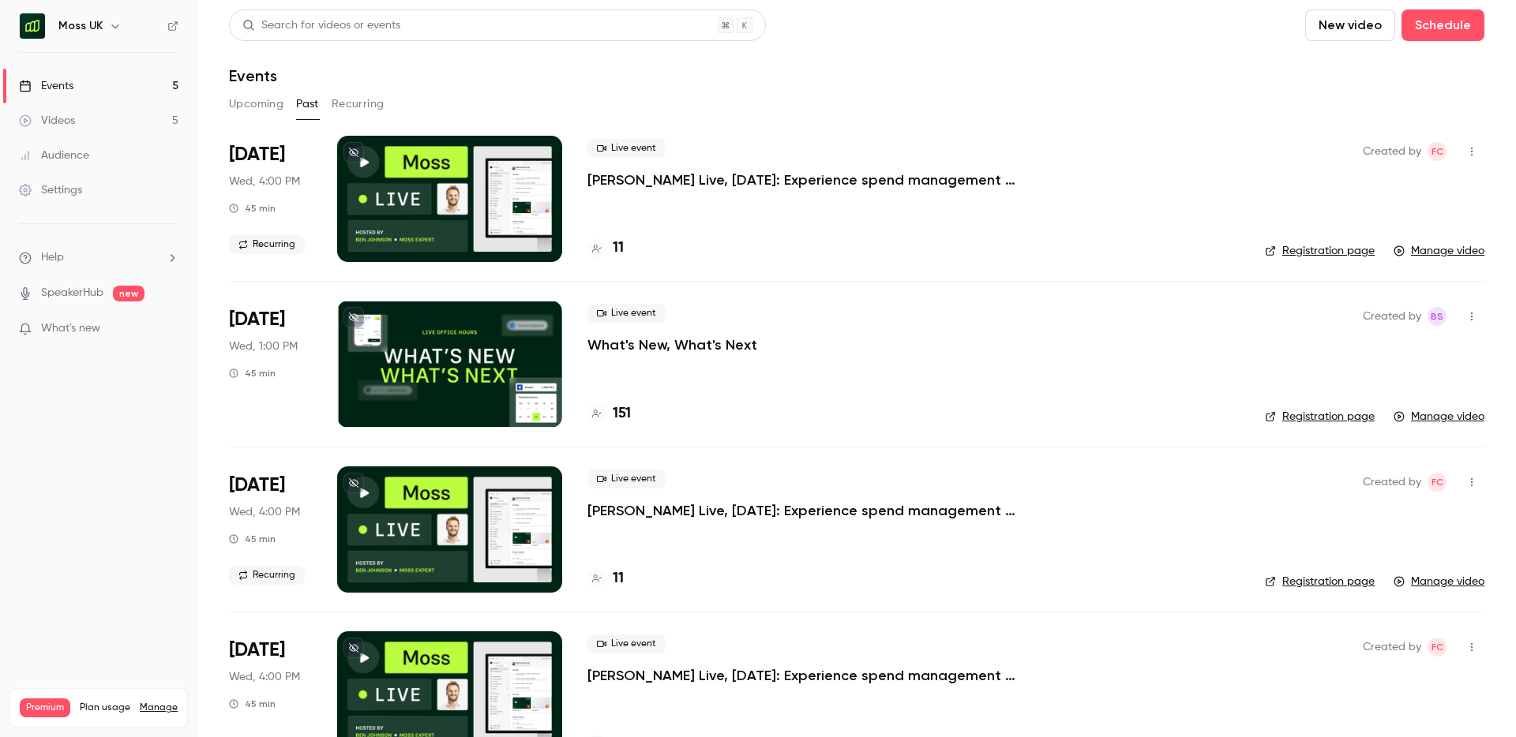
click at [616, 249] on h4 "11" at bounding box center [618, 248] width 11 height 21
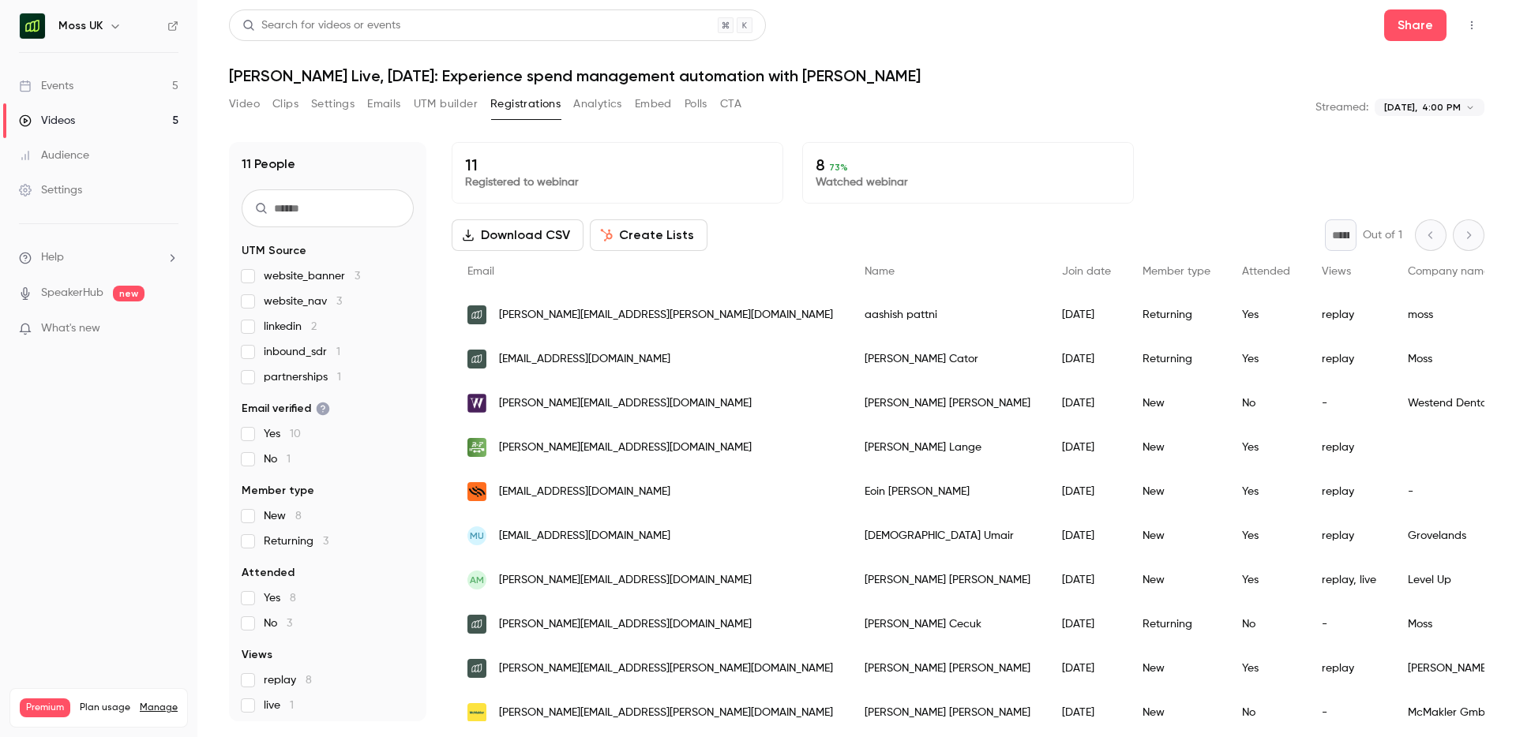
click at [286, 111] on button "Clips" at bounding box center [285, 104] width 26 height 25
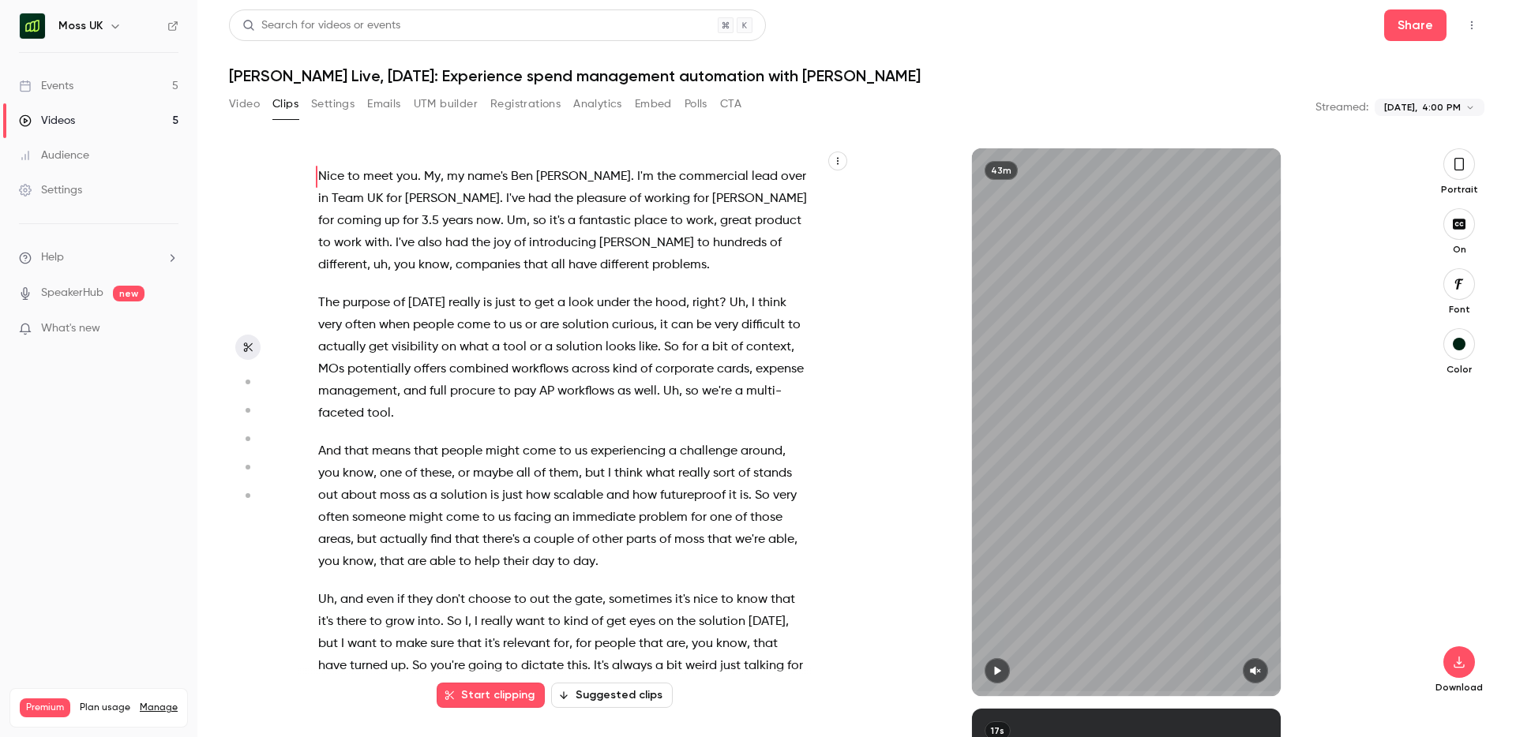
click at [640, 694] on button "Suggested clips" at bounding box center [612, 695] width 122 height 25
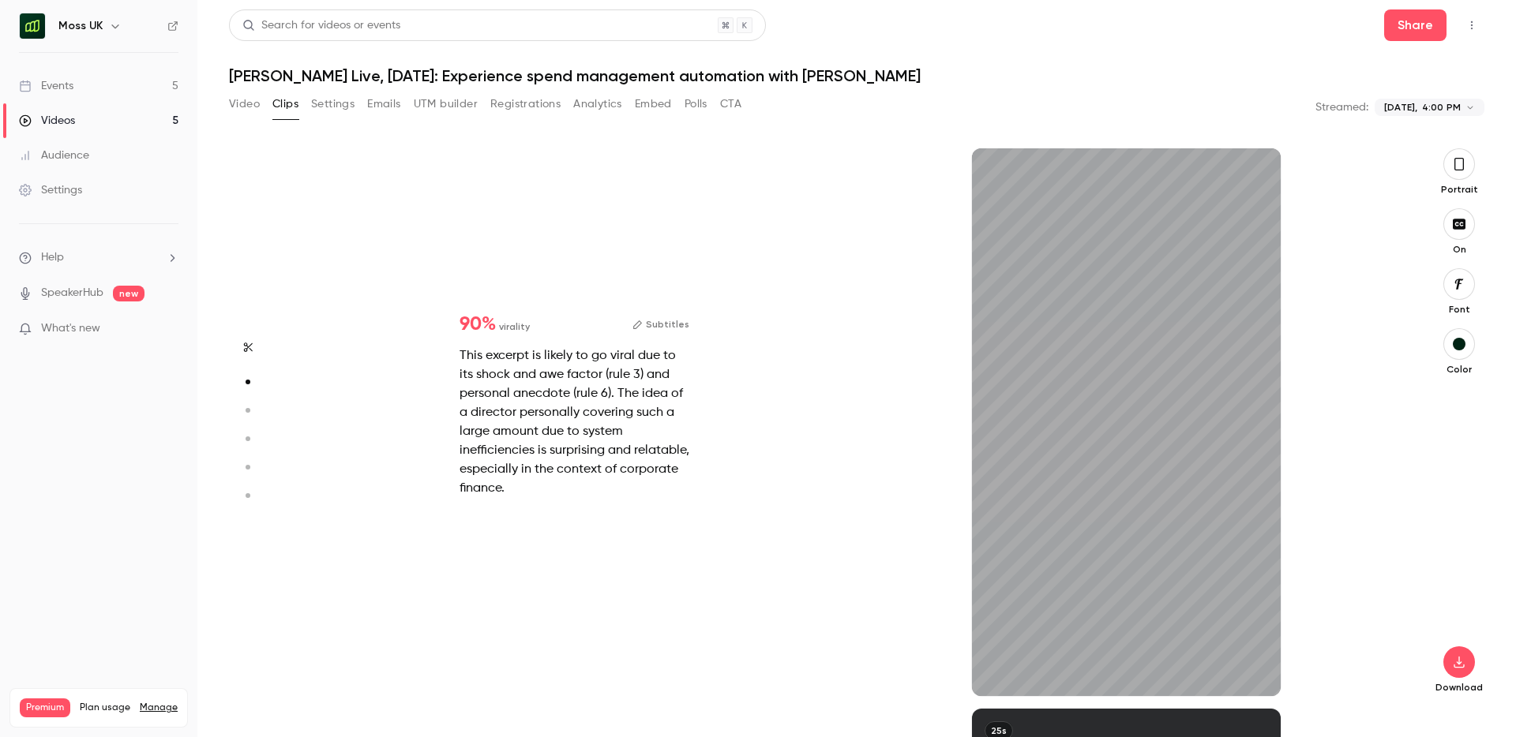
scroll to position [560, 0]
click at [1461, 170] on icon "button" at bounding box center [1458, 164] width 13 height 17
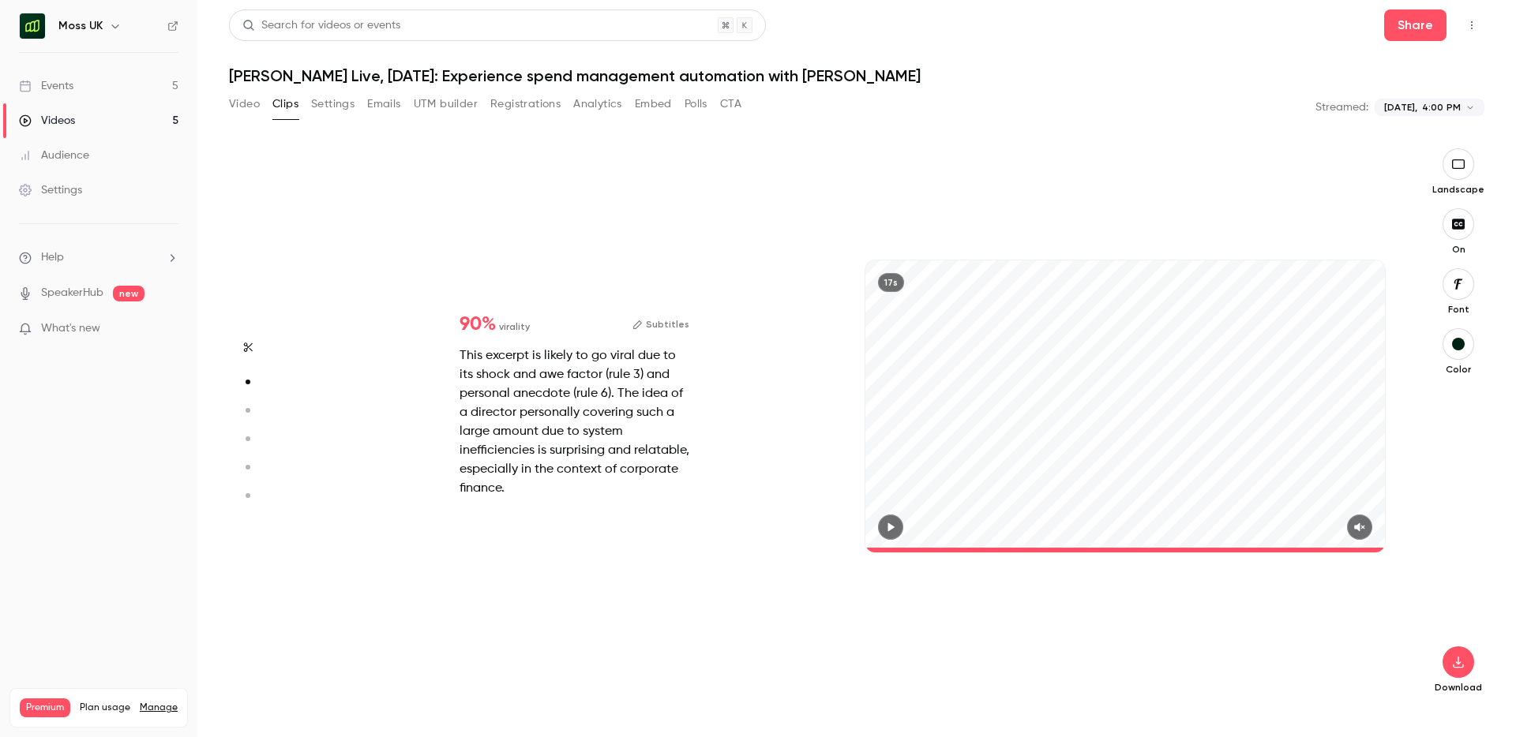
type input "****"
